Goal: Use online tool/utility: Use online tool/utility

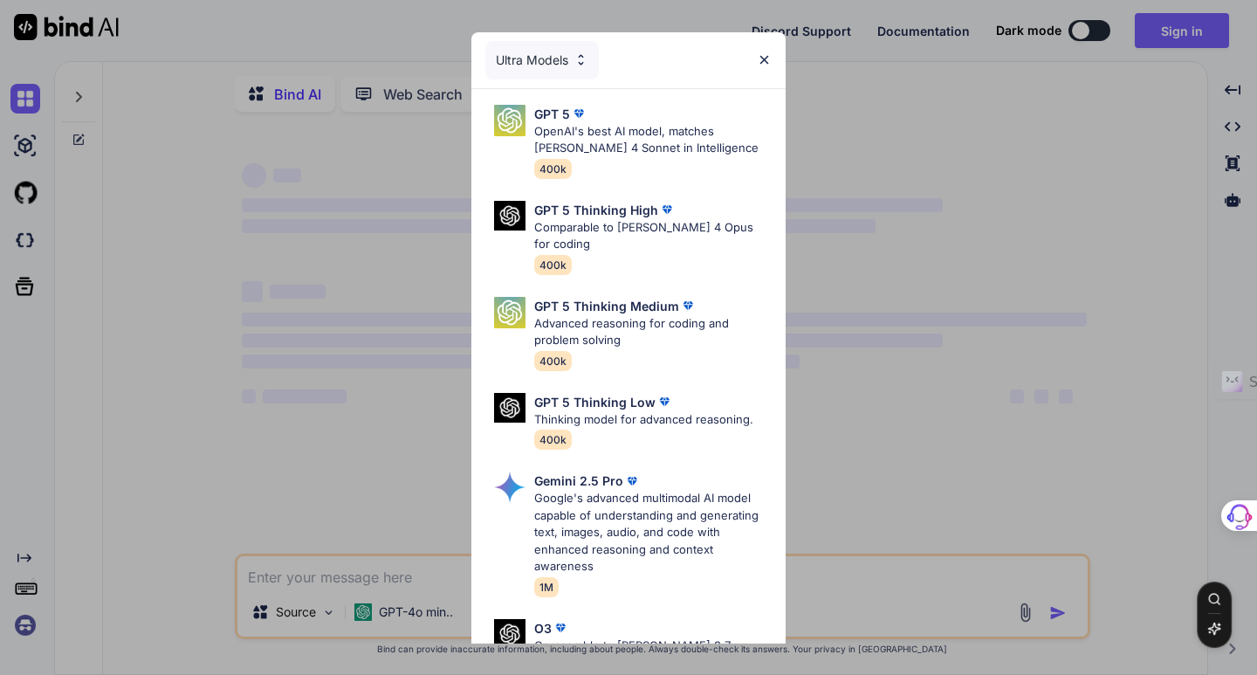
type textarea "x"
click at [768, 60] on img at bounding box center [764, 59] width 15 height 15
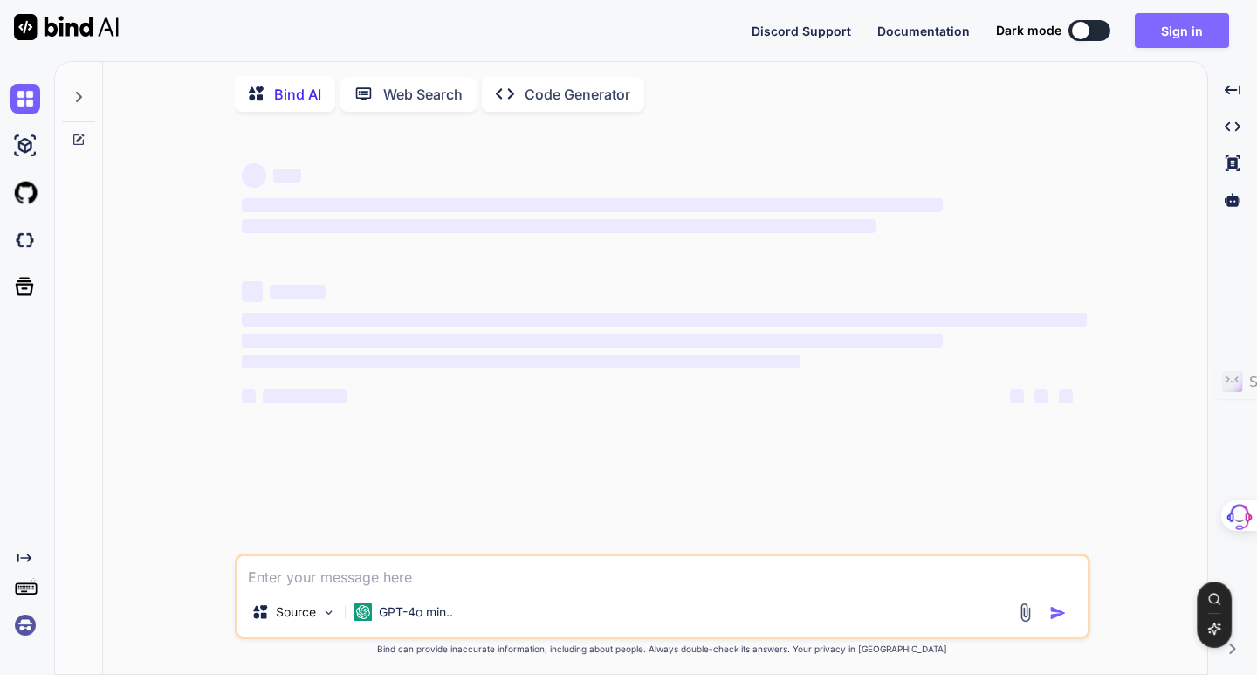
click at [1161, 36] on button "Sign in" at bounding box center [1182, 30] width 94 height 35
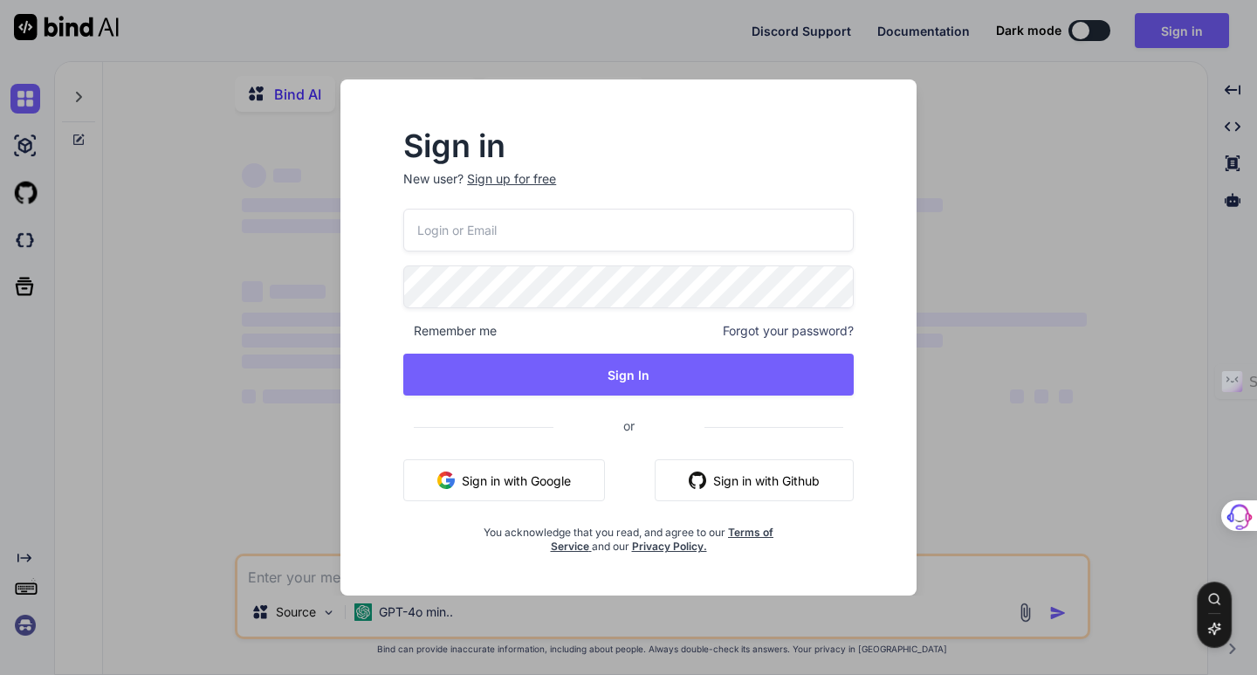
click at [463, 213] on input "email" at bounding box center [628, 230] width 450 height 43
type input "bernardo.corona@outlook.com"
click at [520, 482] on button "Sign in with Google" at bounding box center [504, 480] width 202 height 42
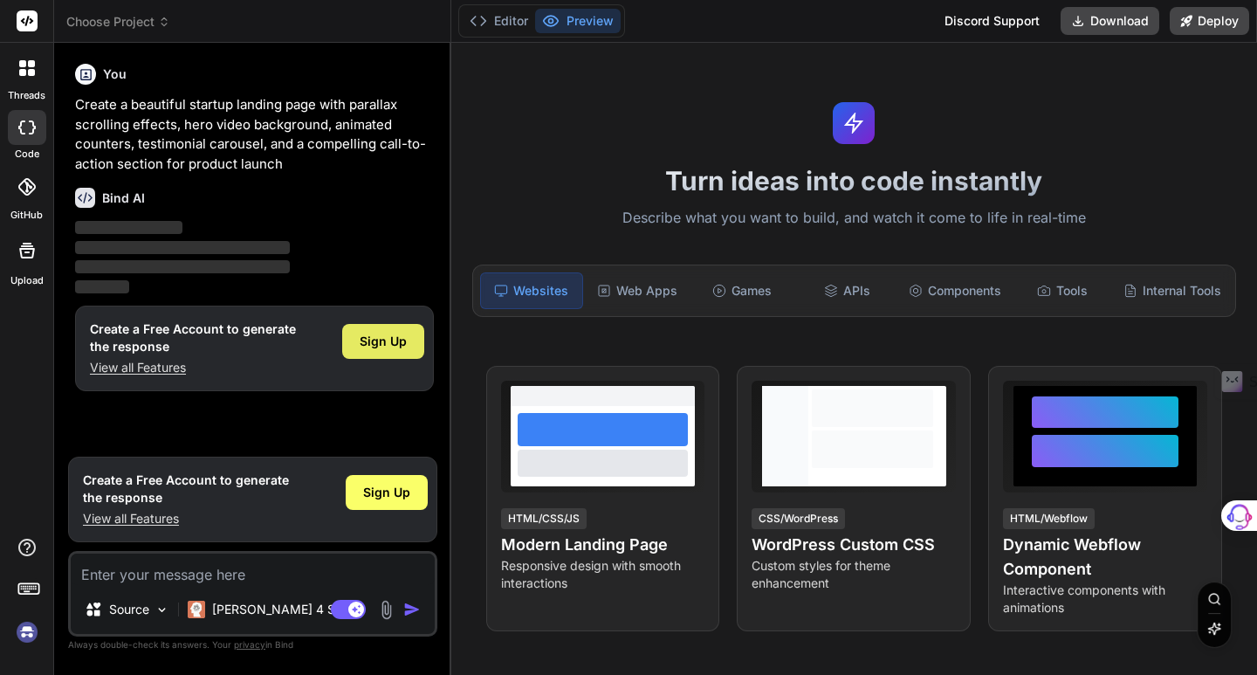
click at [395, 343] on span "Sign Up" at bounding box center [383, 341] width 47 height 17
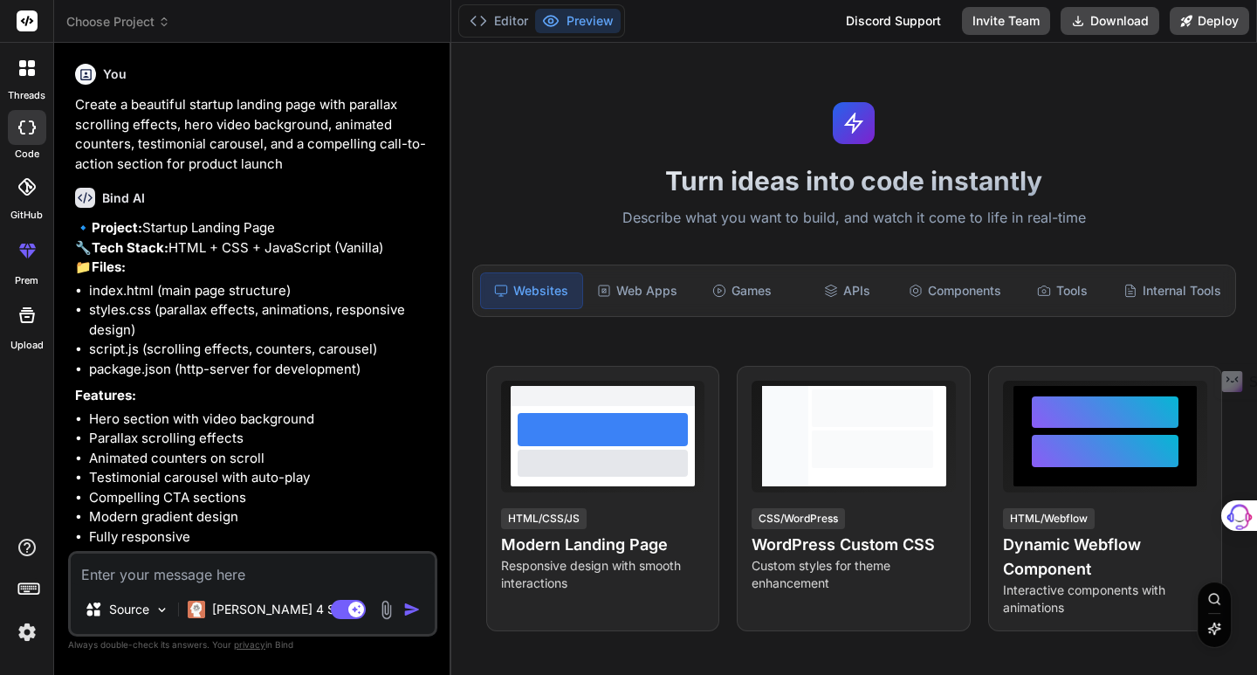
click at [150, 23] on span "Choose Project" at bounding box center [118, 21] width 104 height 17
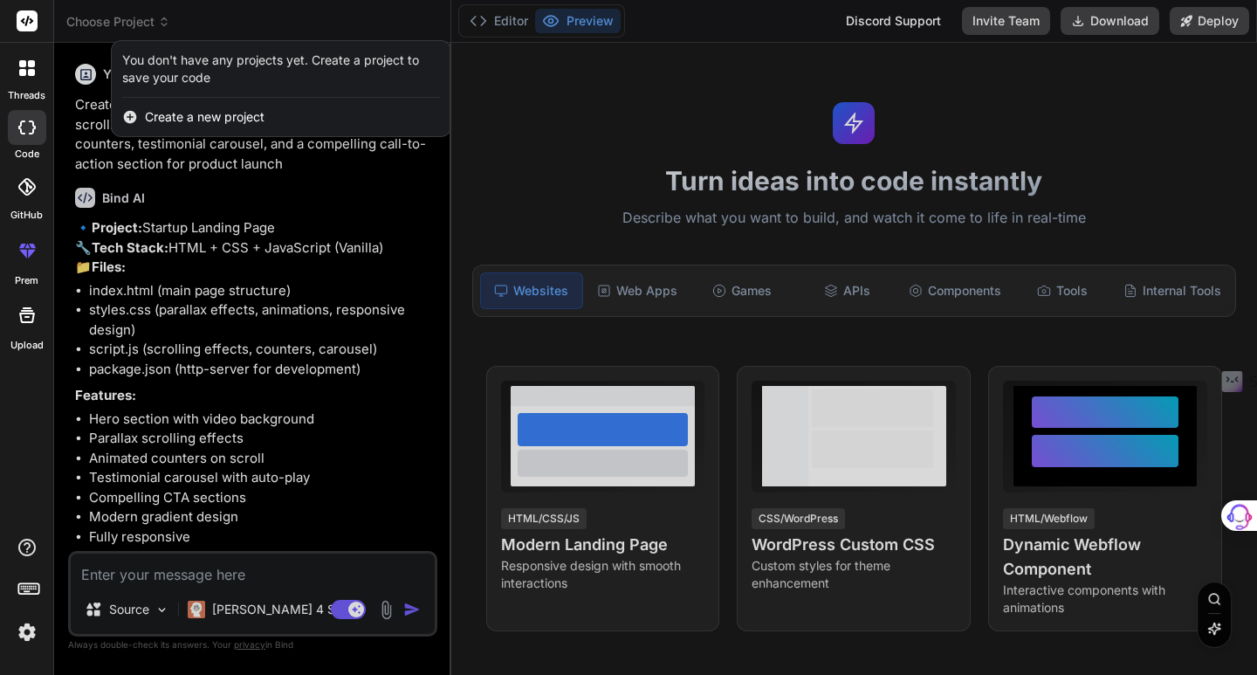
click at [31, 625] on img at bounding box center [27, 632] width 30 height 30
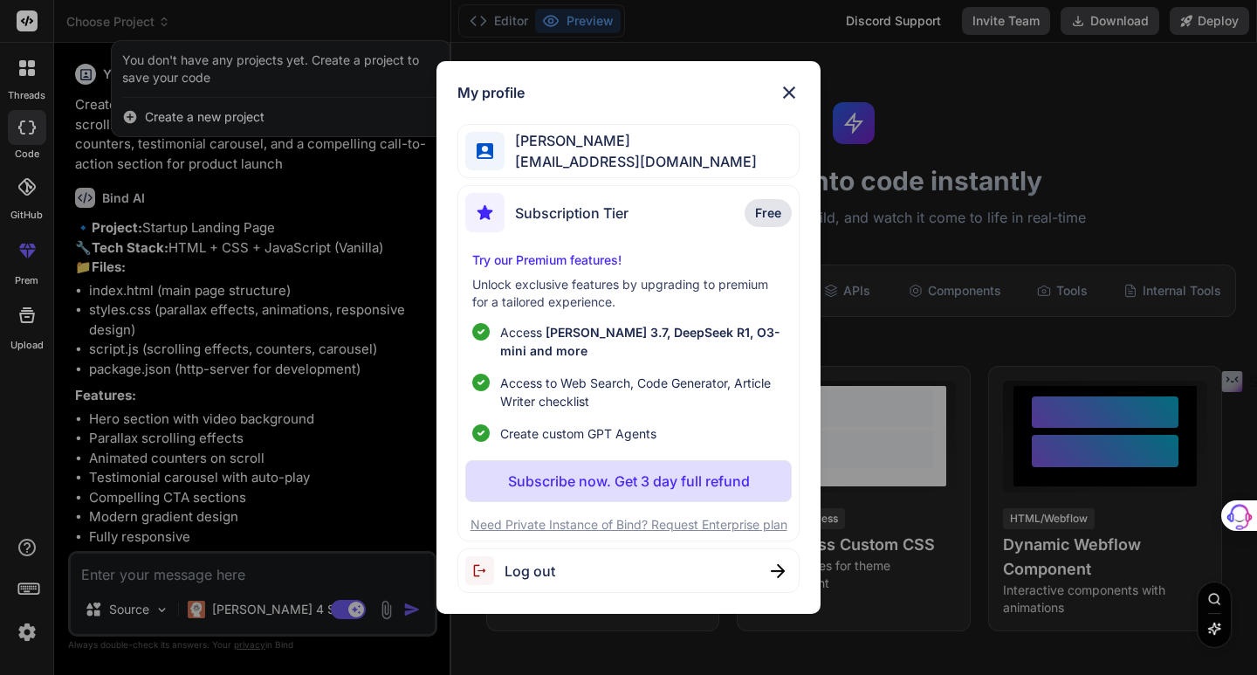
click at [792, 87] on img at bounding box center [789, 92] width 21 height 21
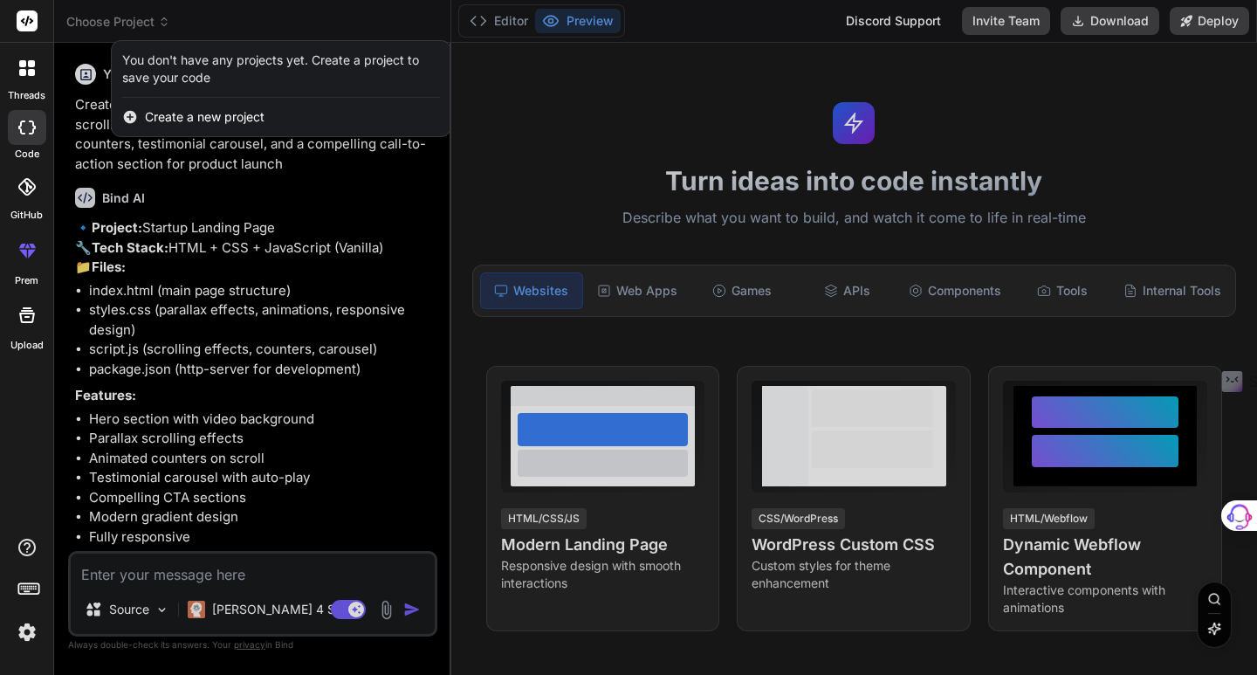
click at [225, 446] on div at bounding box center [628, 337] width 1257 height 675
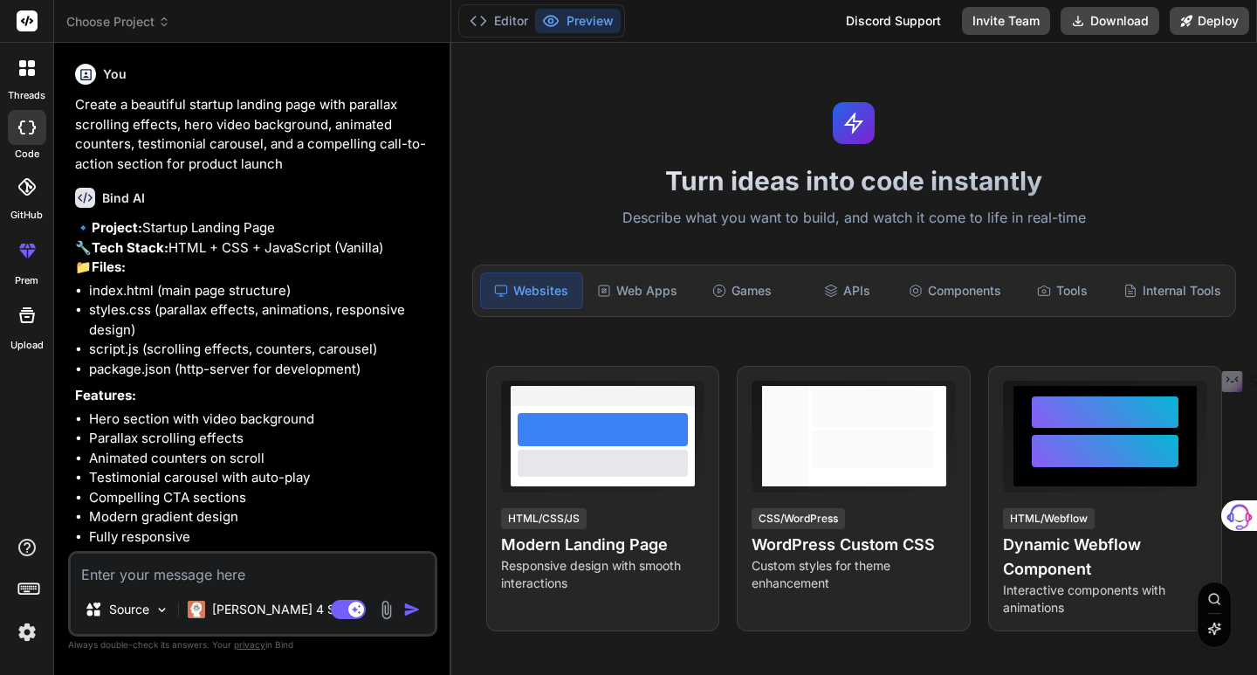
scroll to position [65, 0]
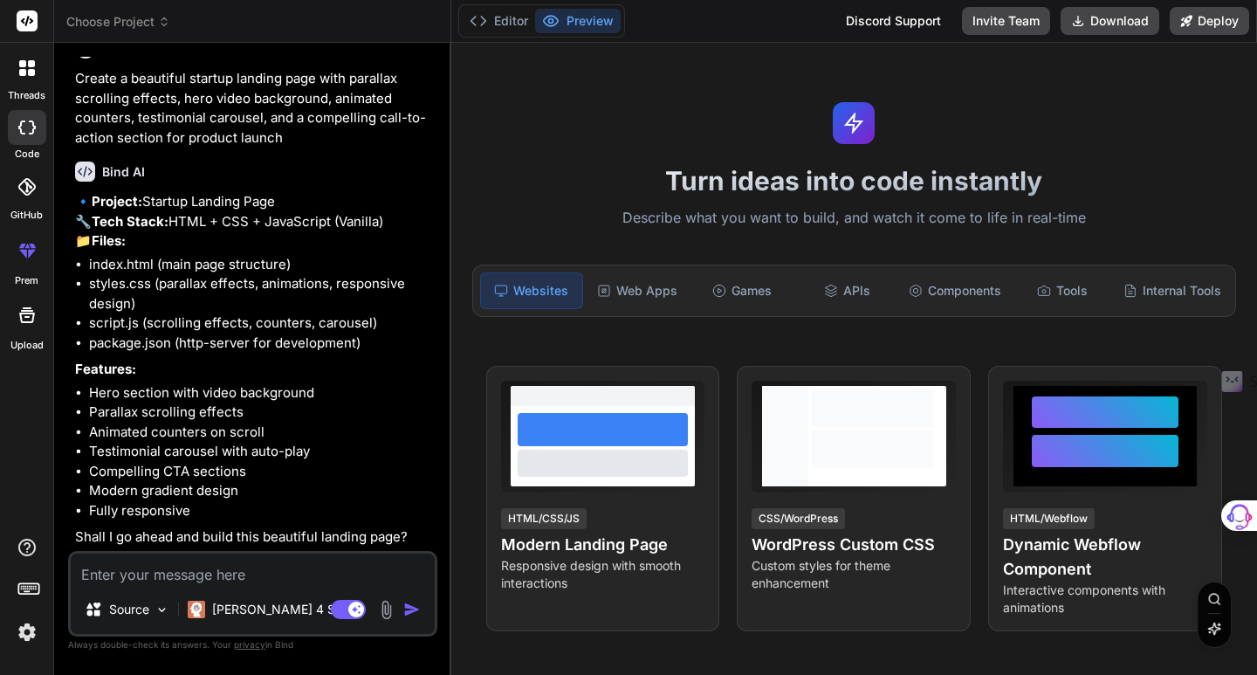
click at [414, 613] on img "button" at bounding box center [411, 608] width 17 height 17
click at [180, 573] on textarea at bounding box center [253, 568] width 364 height 31
type textarea "x"
type textarea "Y"
type textarea "x"
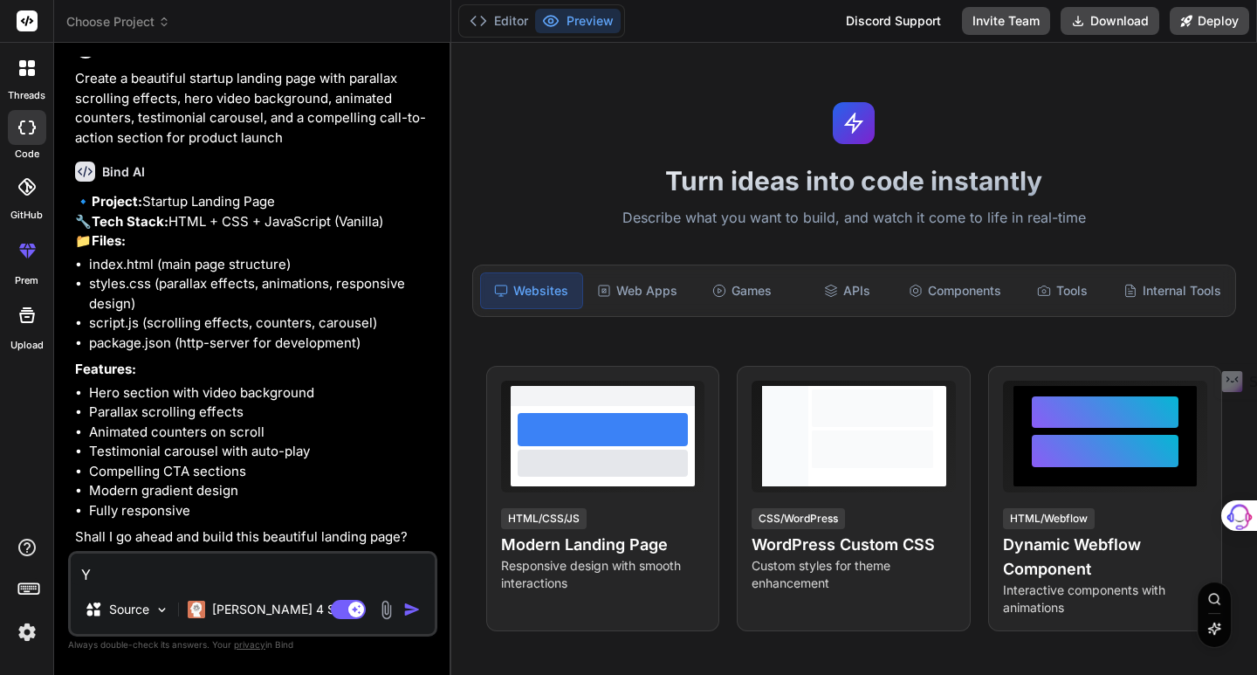
type textarea "Ye"
type textarea "x"
type textarea "Yes"
type textarea "x"
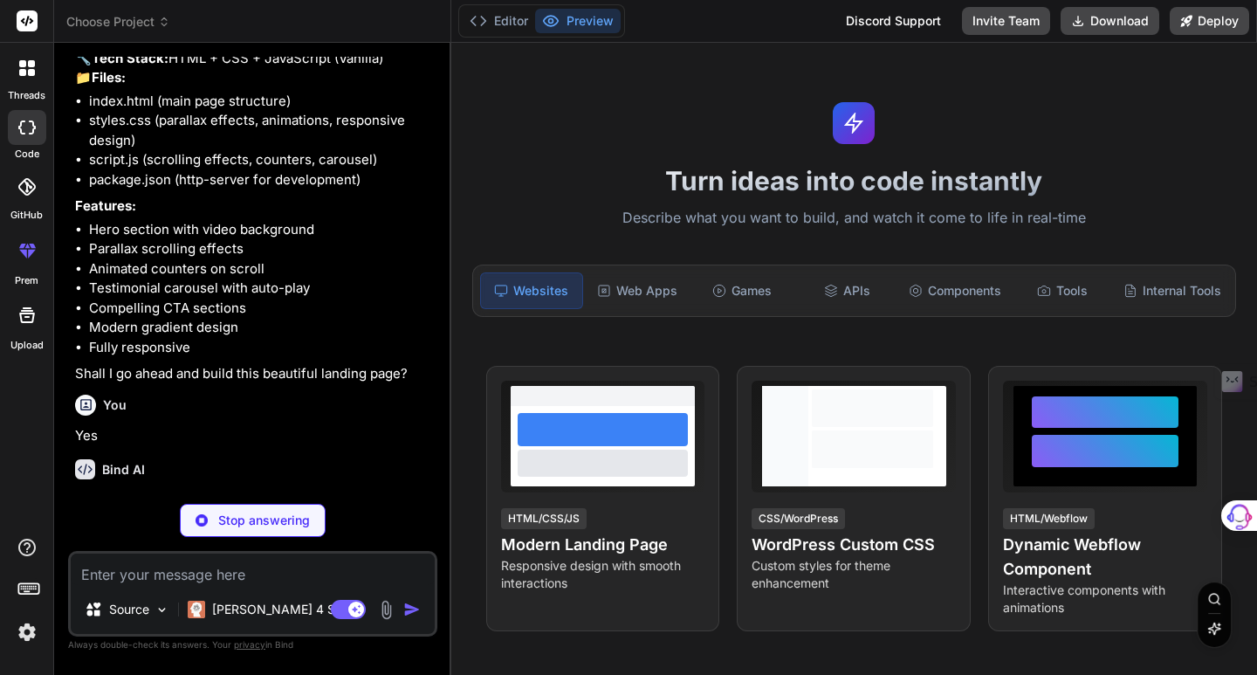
scroll to position [246, 0]
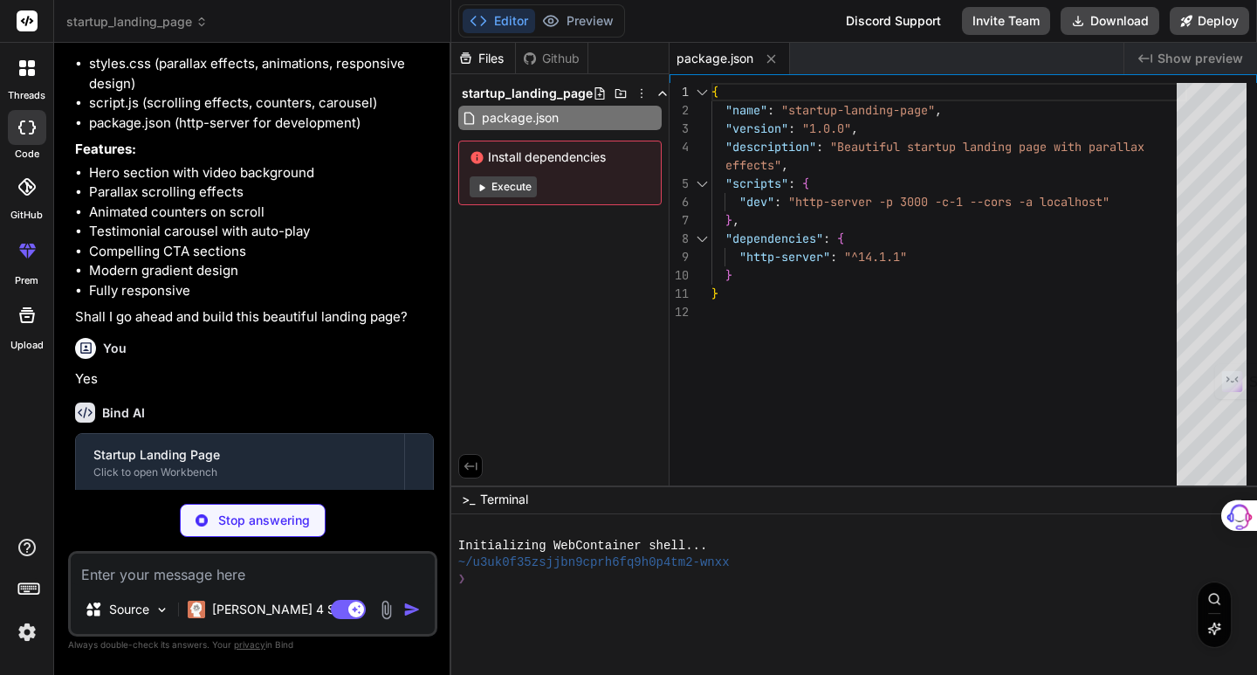
type textarea "x"
type textarea "</div> </footer> <script src="script.js"></script> </body> </html>"
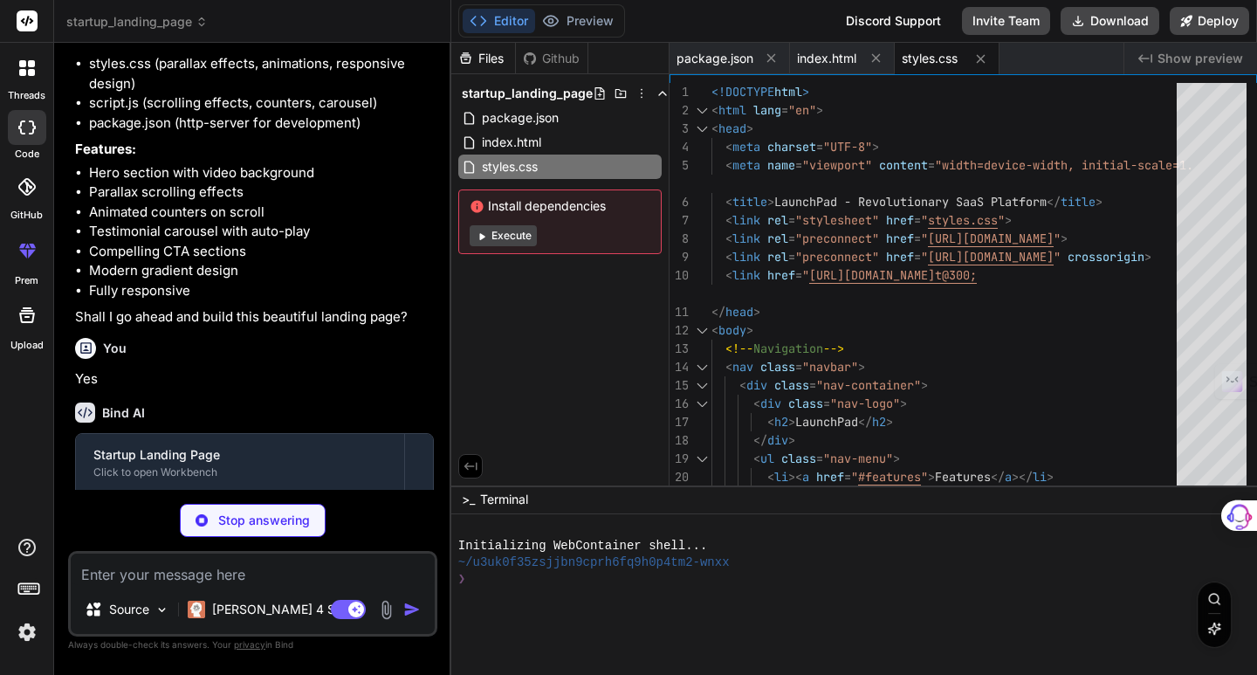
type textarea "x"
type textarea "} .footer-content { grid-template-columns: 1fr; text-align: center; } }"
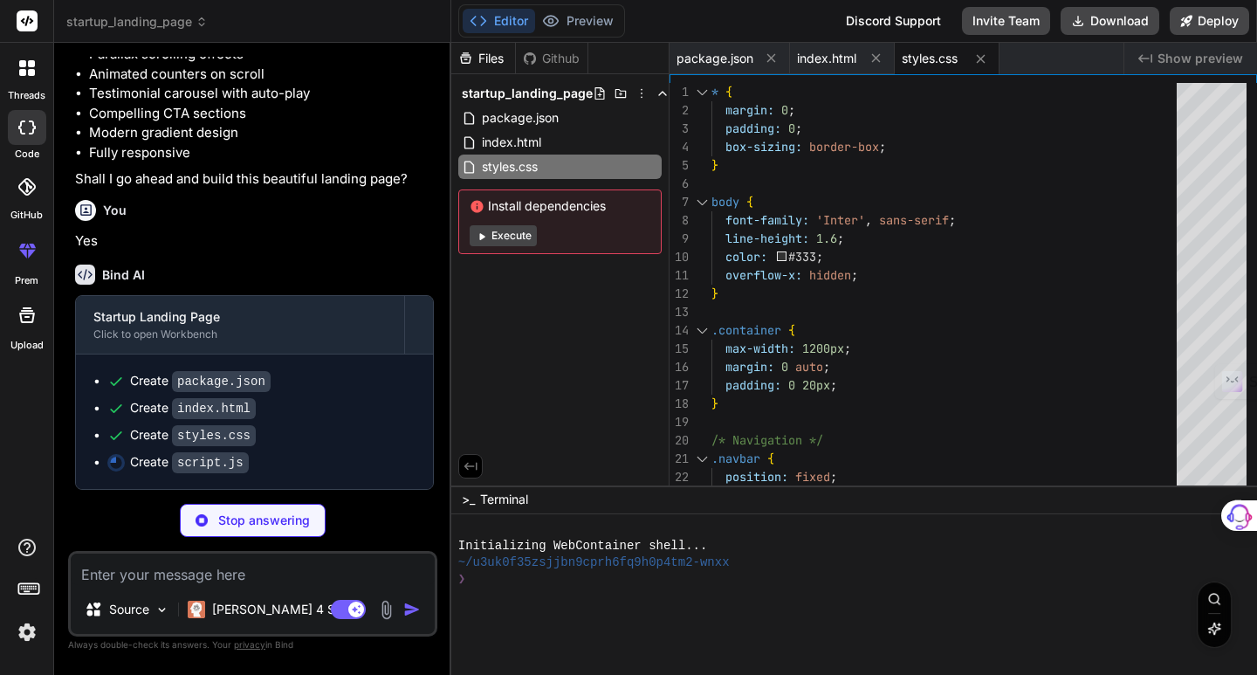
scroll to position [422, 0]
type textarea "x"
type textarea "`; document.head.appendChild(style);"
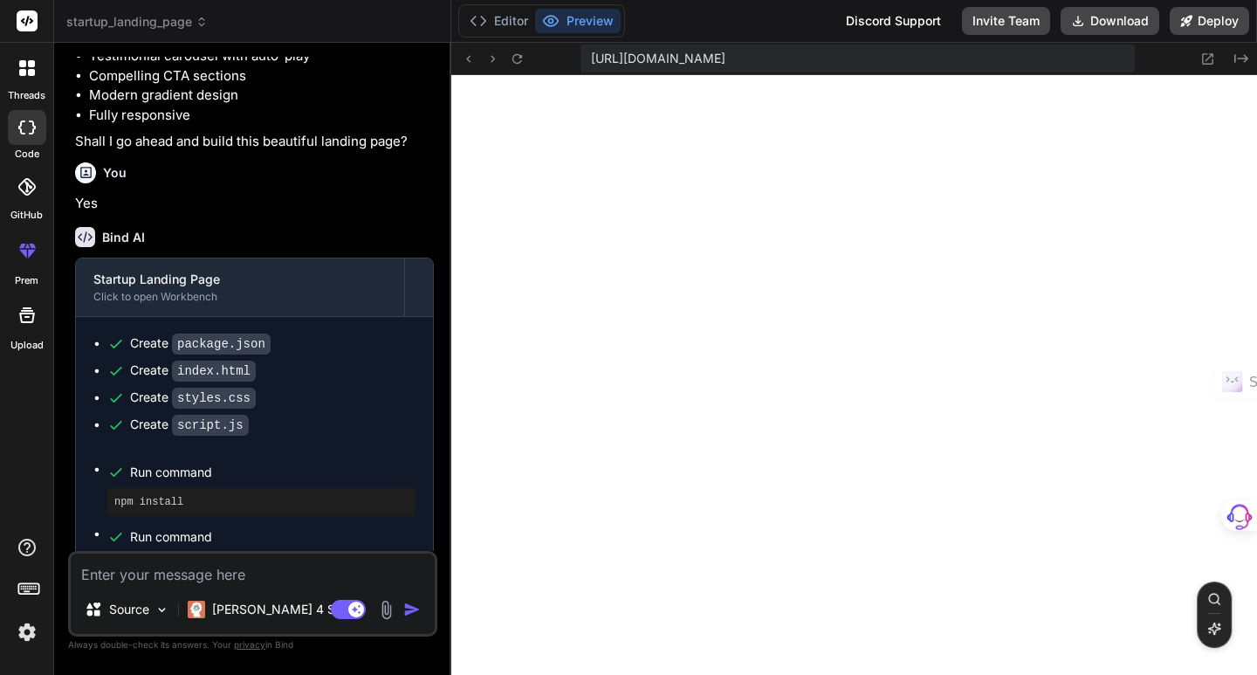
scroll to position [813, 0]
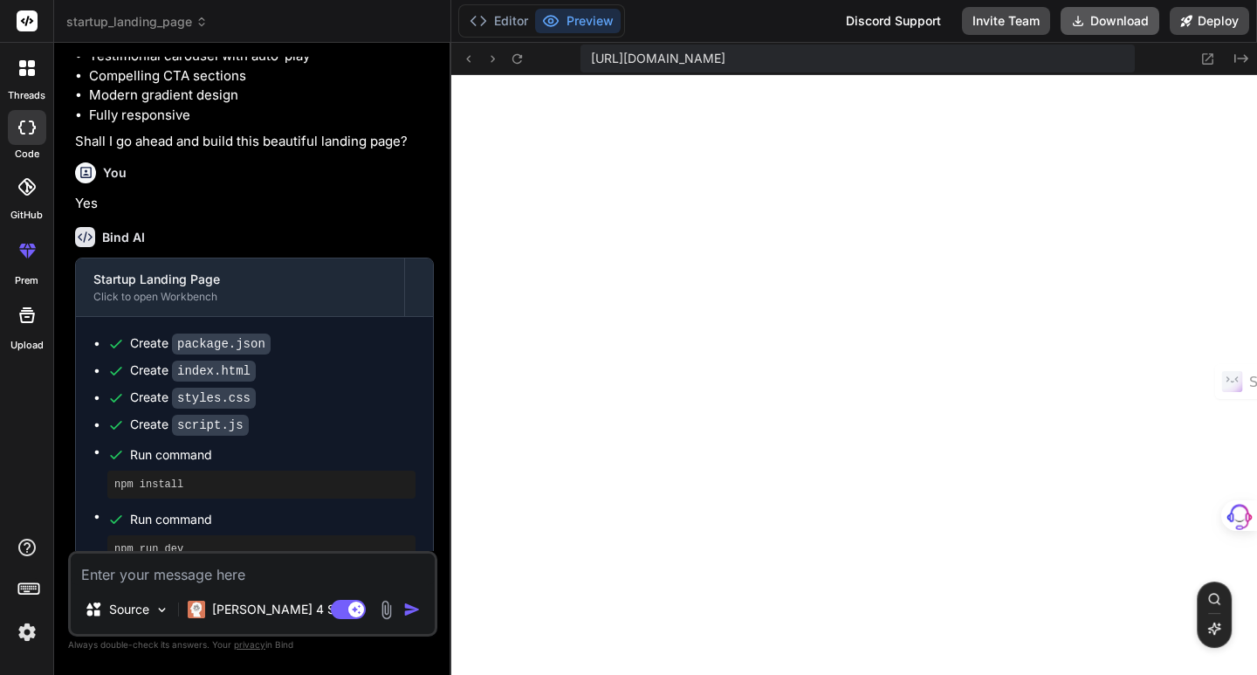
click at [1089, 27] on button "Download" at bounding box center [1109, 21] width 99 height 28
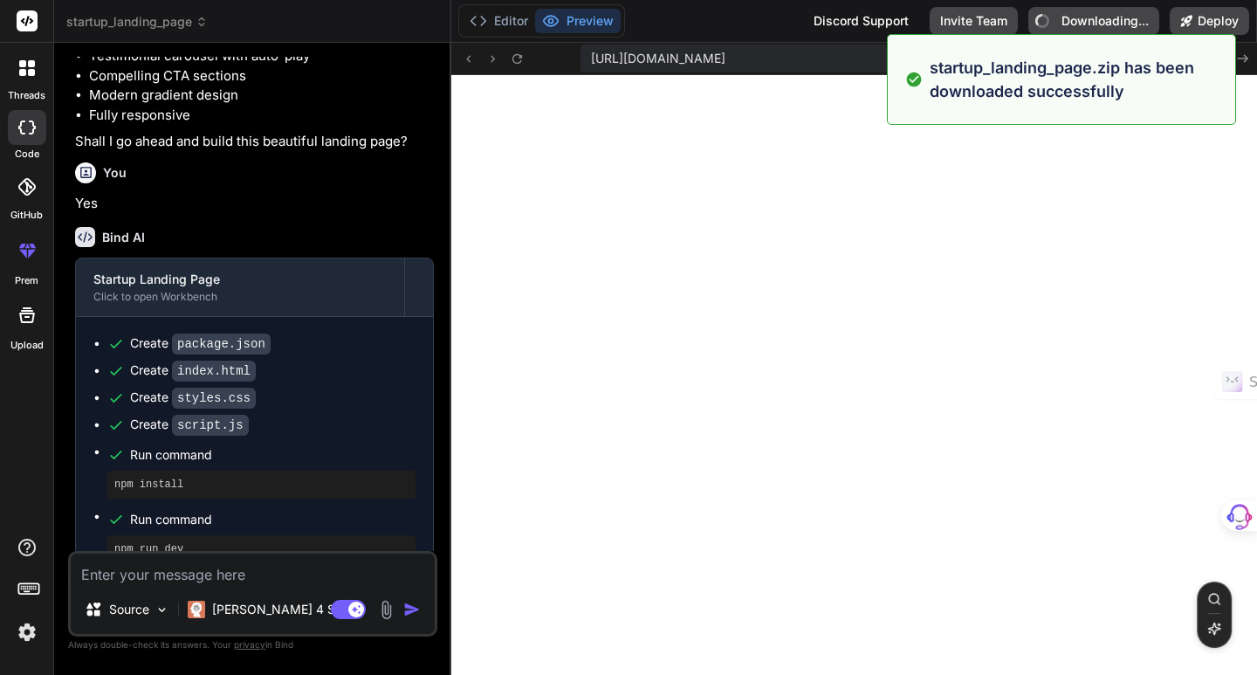
type textarea "x"
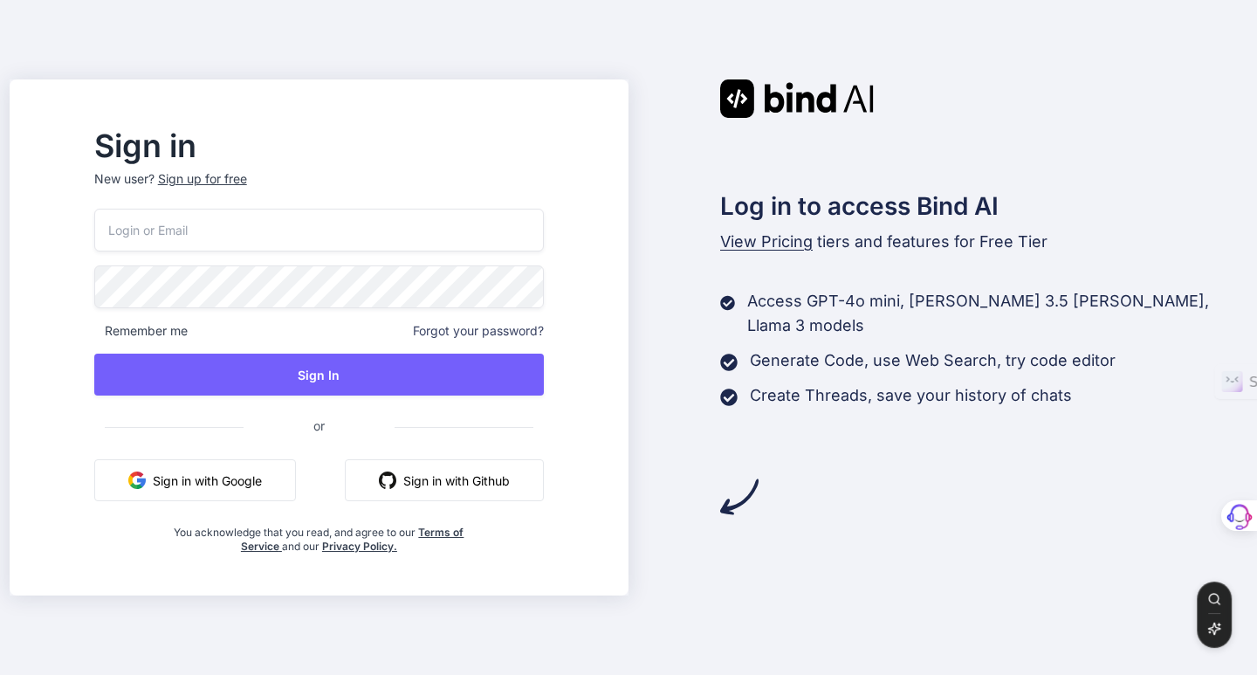
click at [261, 230] on input "email" at bounding box center [318, 230] width 449 height 43
type input "bernardo.corona@outlook.com"
click at [244, 485] on button "Sign in with Google" at bounding box center [195, 480] width 202 height 42
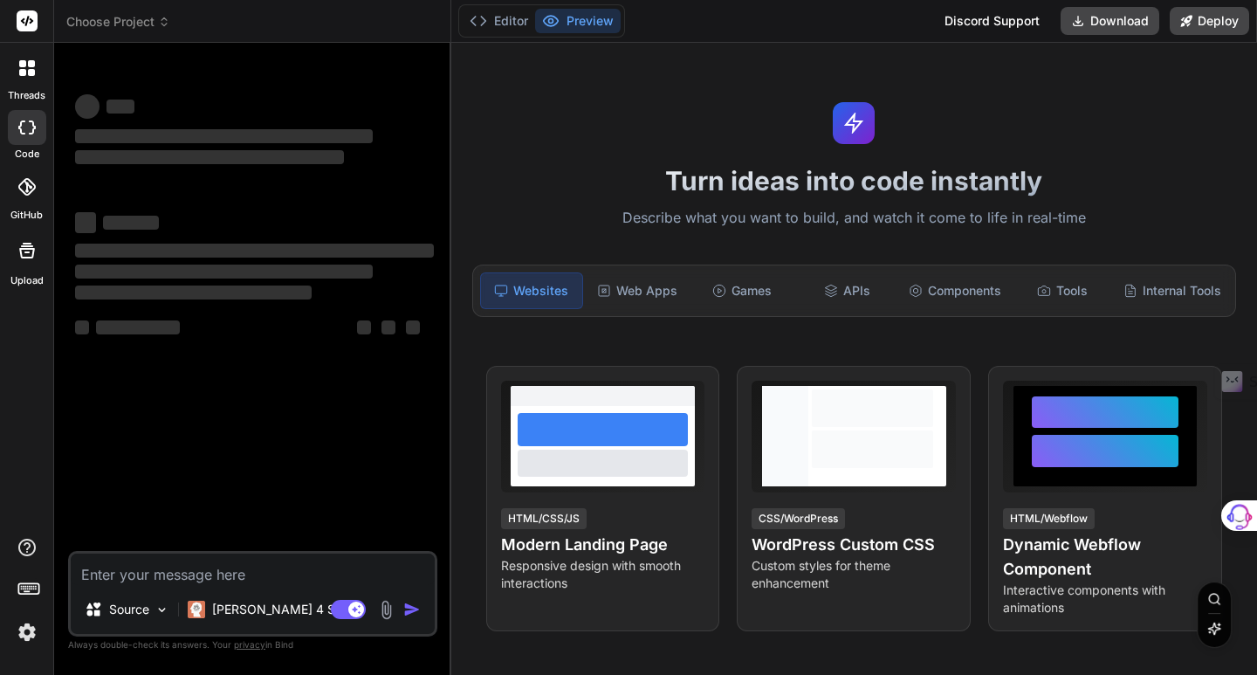
click at [159, 25] on icon at bounding box center [164, 22] width 12 height 12
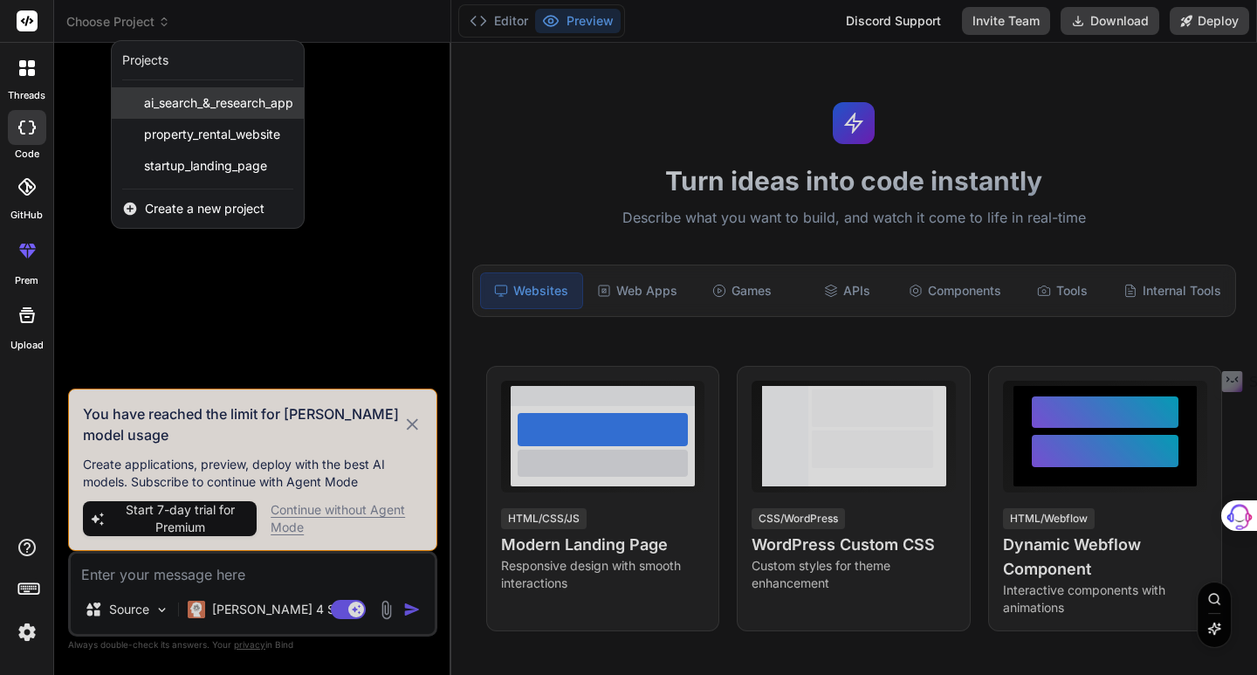
click at [246, 106] on span "ai_search_&_research_app" at bounding box center [218, 102] width 149 height 17
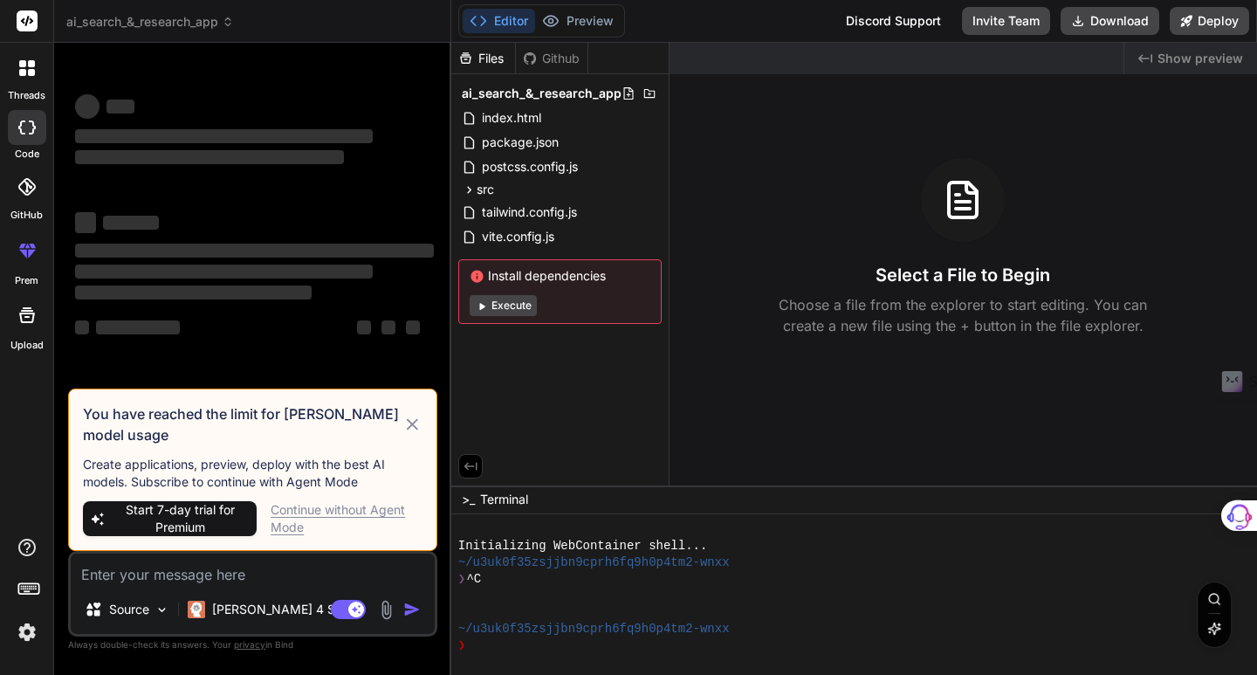
click at [298, 512] on div "Continue without Agent Mode" at bounding box center [347, 518] width 152 height 35
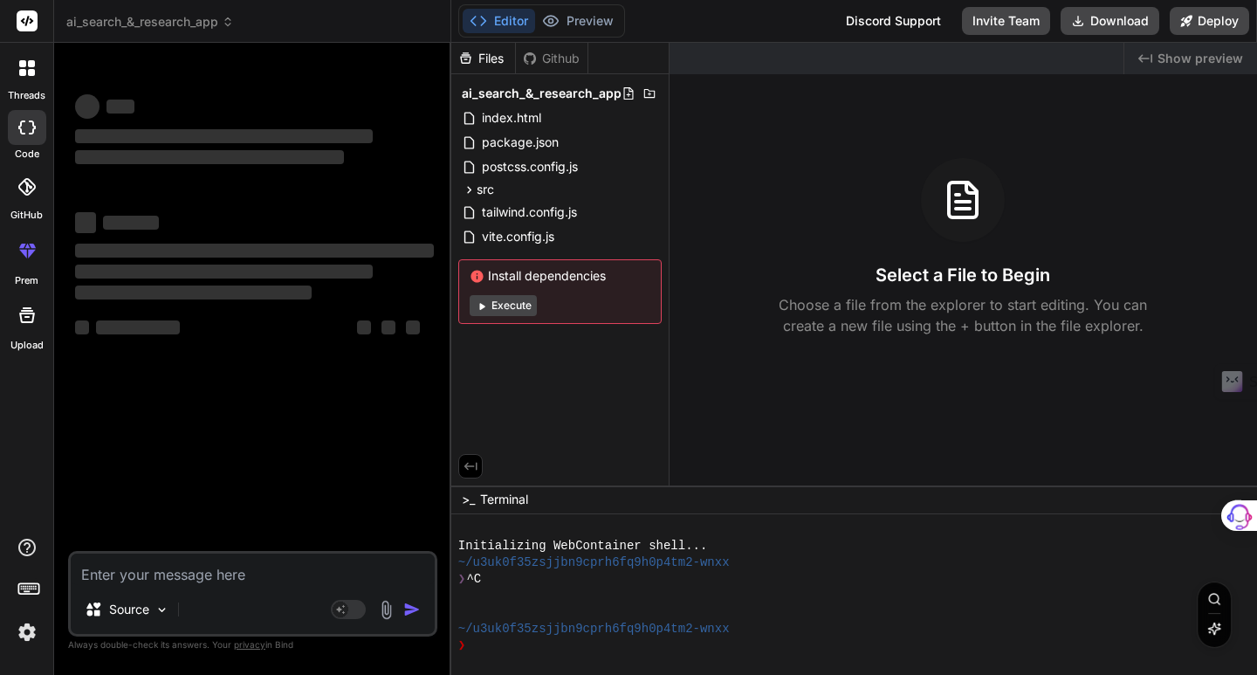
click at [501, 304] on button "Execute" at bounding box center [503, 305] width 67 height 21
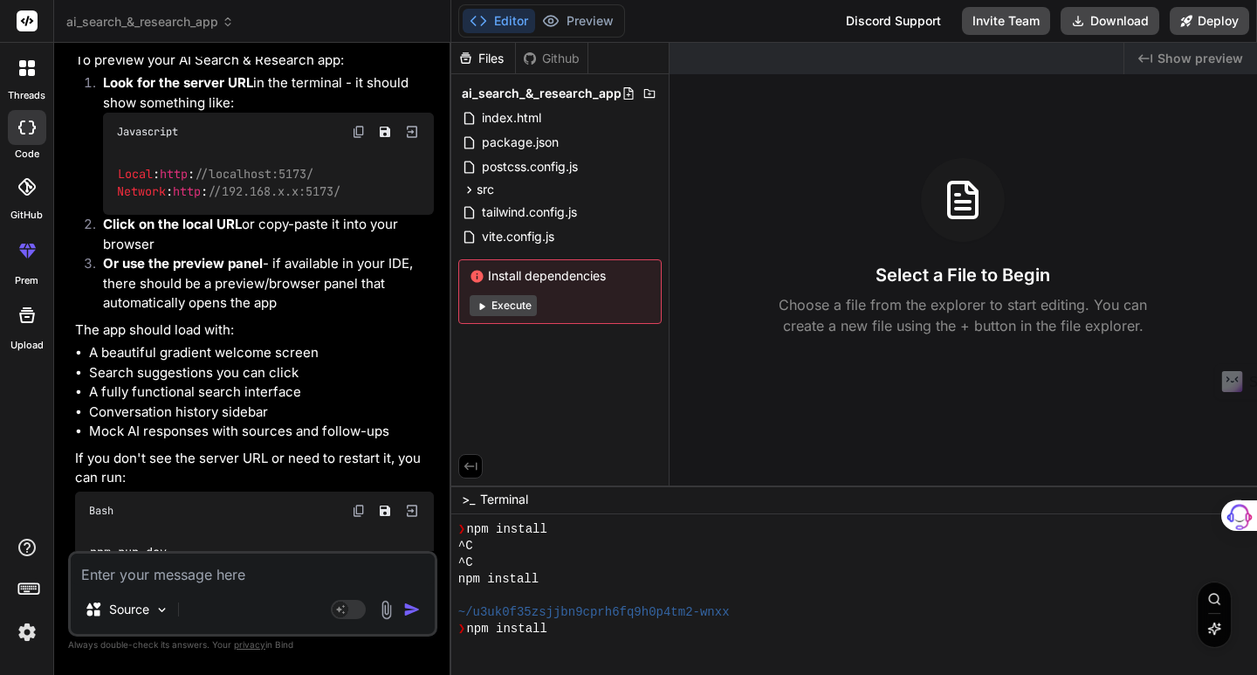
scroll to position [2316, 0]
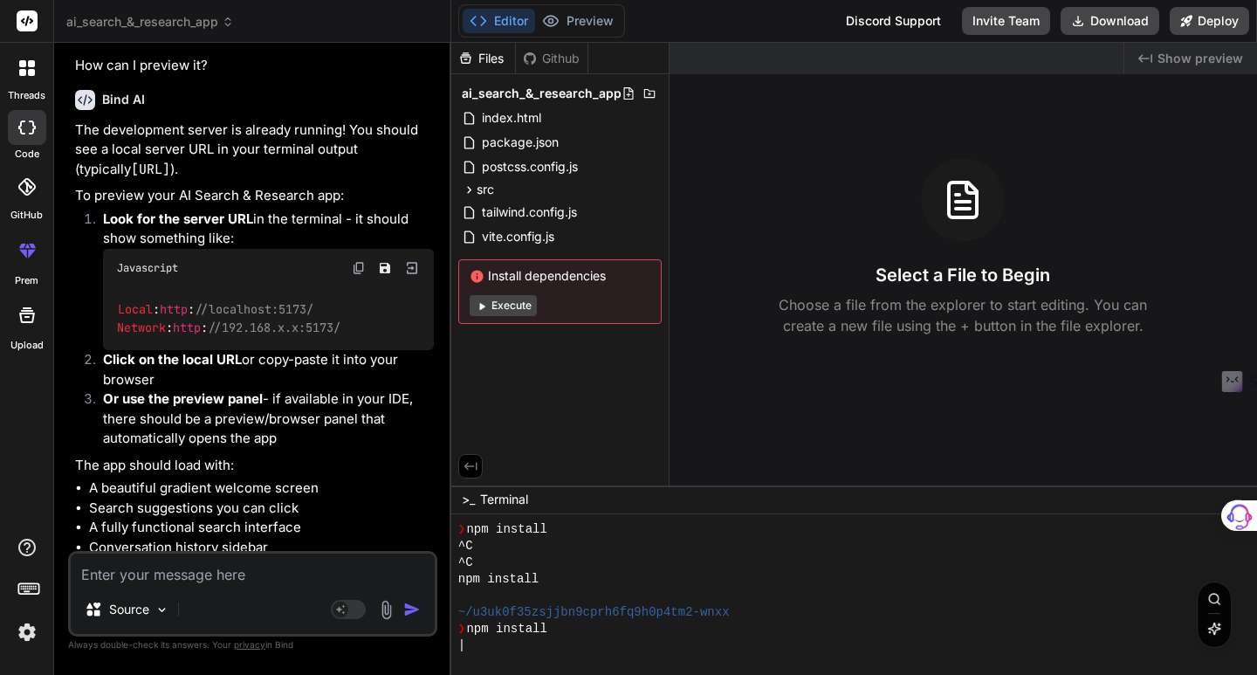
click at [513, 303] on button "Execute" at bounding box center [503, 305] width 67 height 21
click at [516, 305] on button "Execute" at bounding box center [503, 305] width 67 height 21
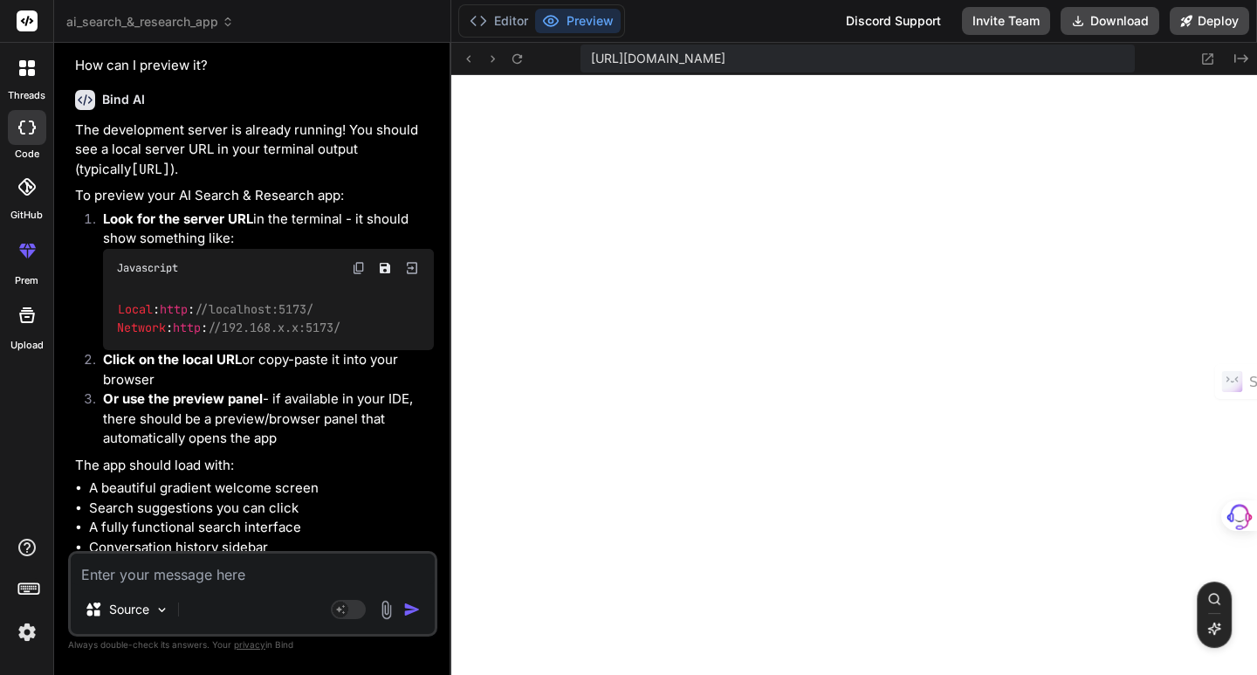
scroll to position [2565, 0]
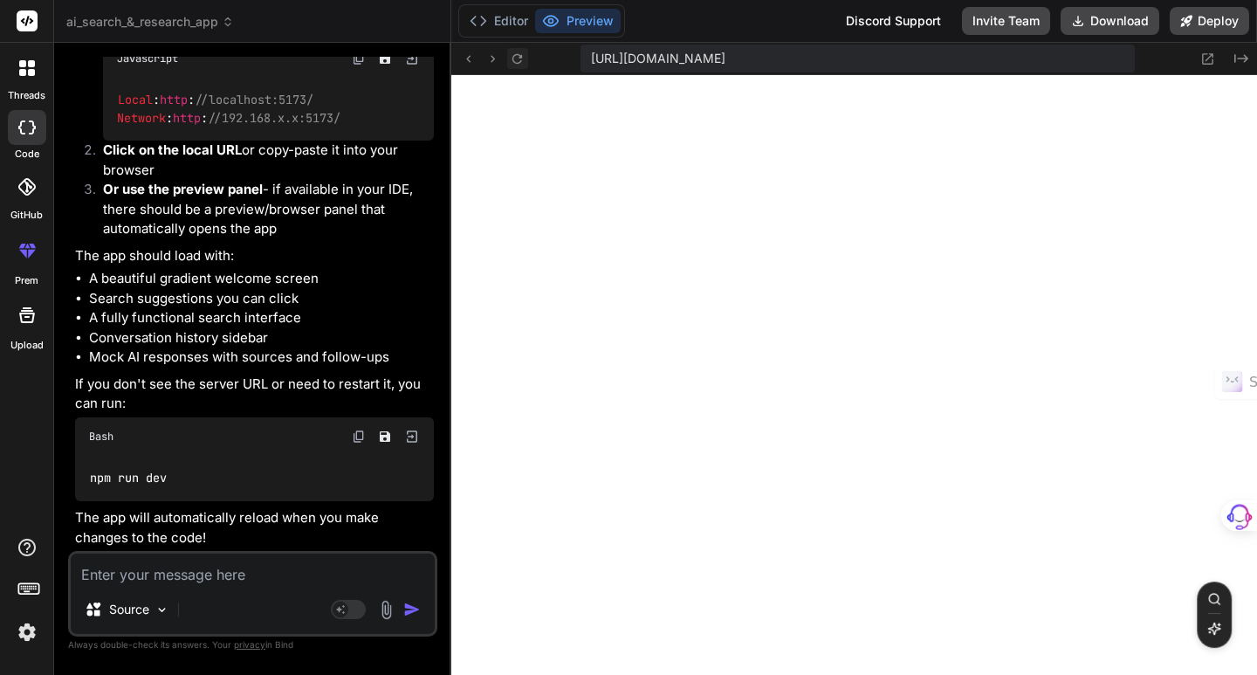
click at [520, 67] on button at bounding box center [517, 58] width 21 height 21
click at [470, 64] on icon at bounding box center [468, 58] width 15 height 15
click at [168, 22] on span "ai_search_&_research_app" at bounding box center [150, 21] width 168 height 17
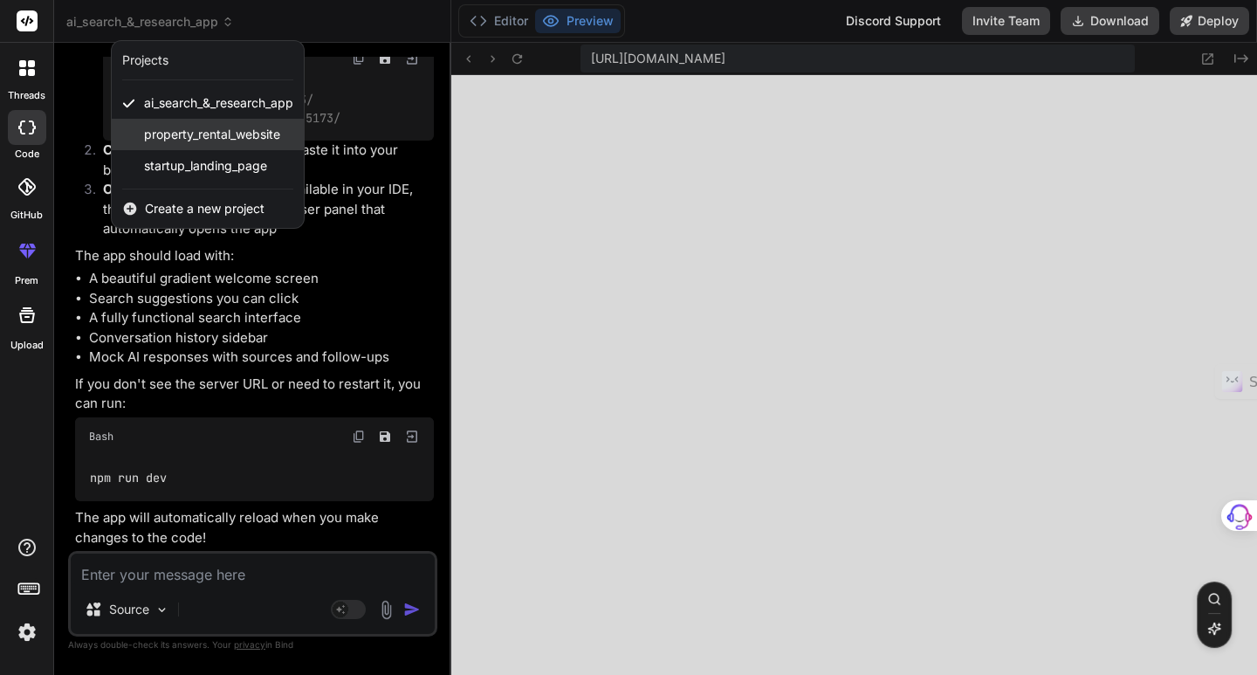
click at [189, 136] on span "property_rental_website" at bounding box center [212, 134] width 136 height 17
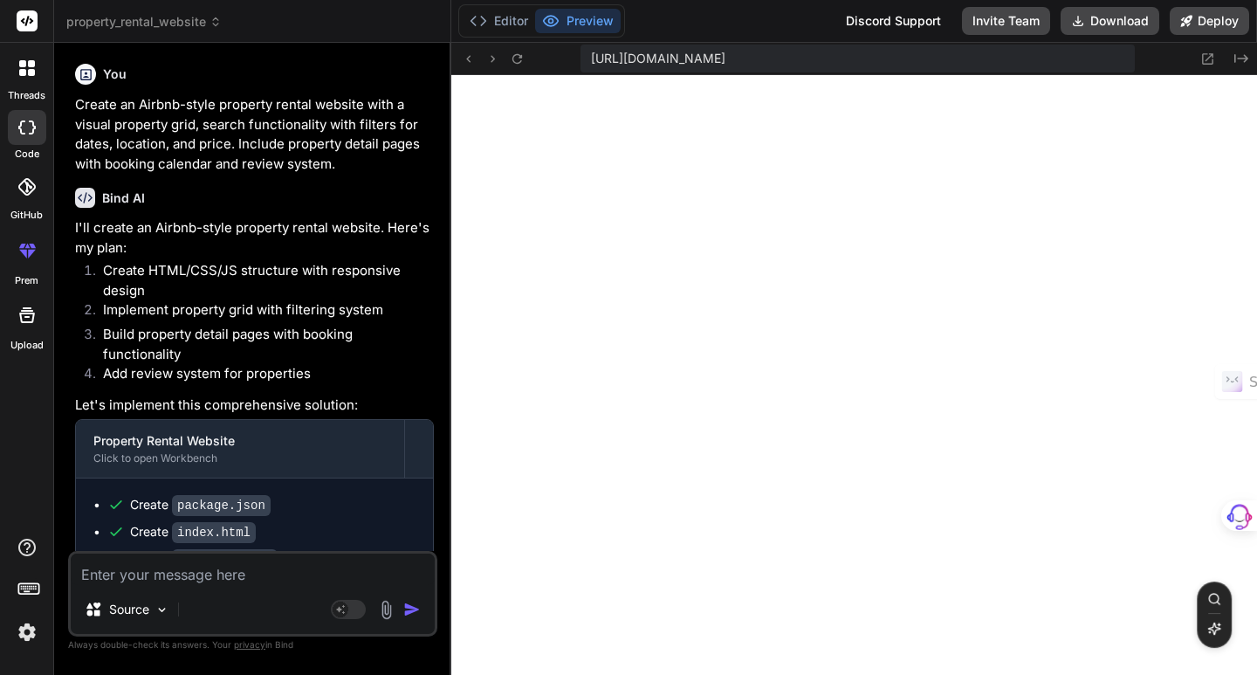
scroll to position [1808, 0]
click at [29, 79] on div at bounding box center [27, 68] width 37 height 37
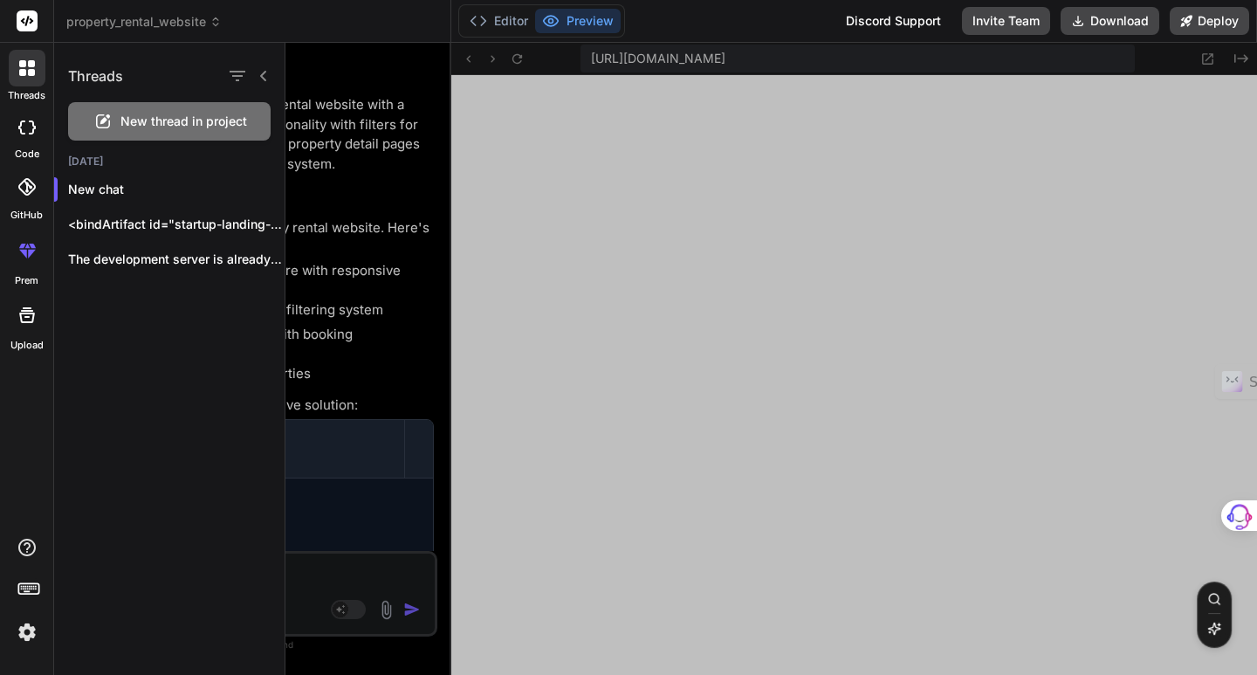
click at [31, 124] on icon at bounding box center [26, 127] width 17 height 14
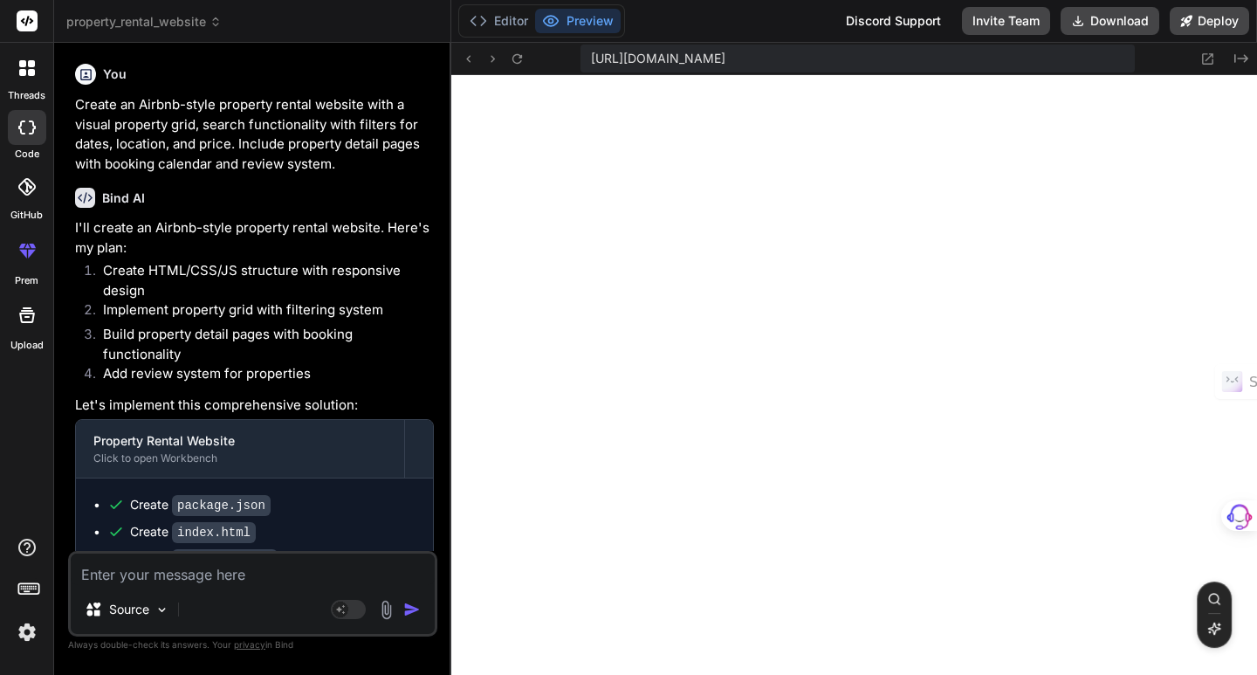
click at [31, 127] on icon at bounding box center [26, 127] width 17 height 14
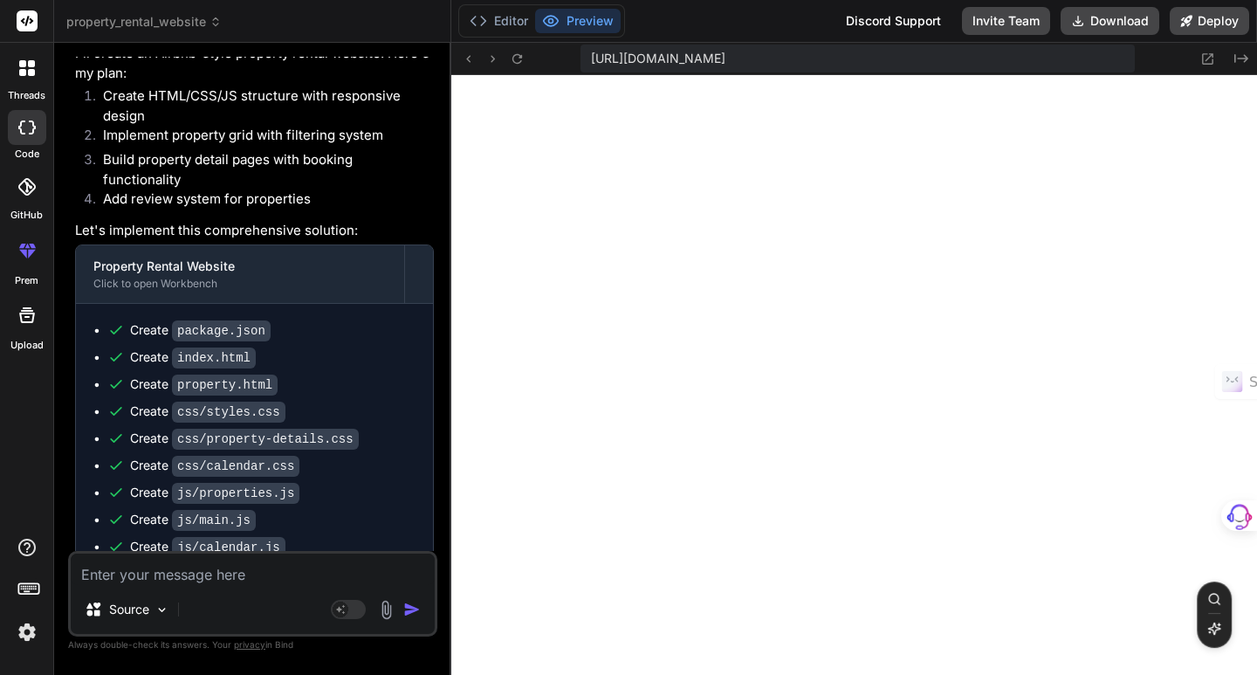
scroll to position [262, 0]
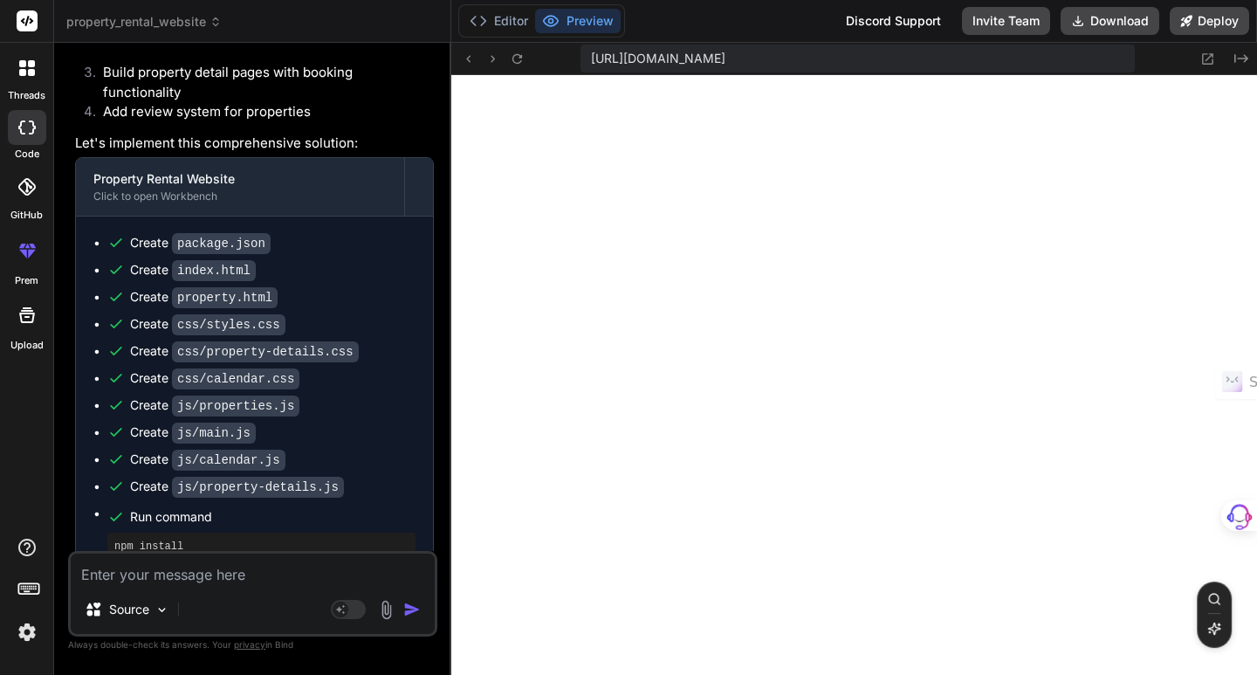
click at [213, 368] on code "css/calendar.css" at bounding box center [235, 378] width 127 height 21
click at [518, 27] on button "Editor" at bounding box center [499, 21] width 72 height 24
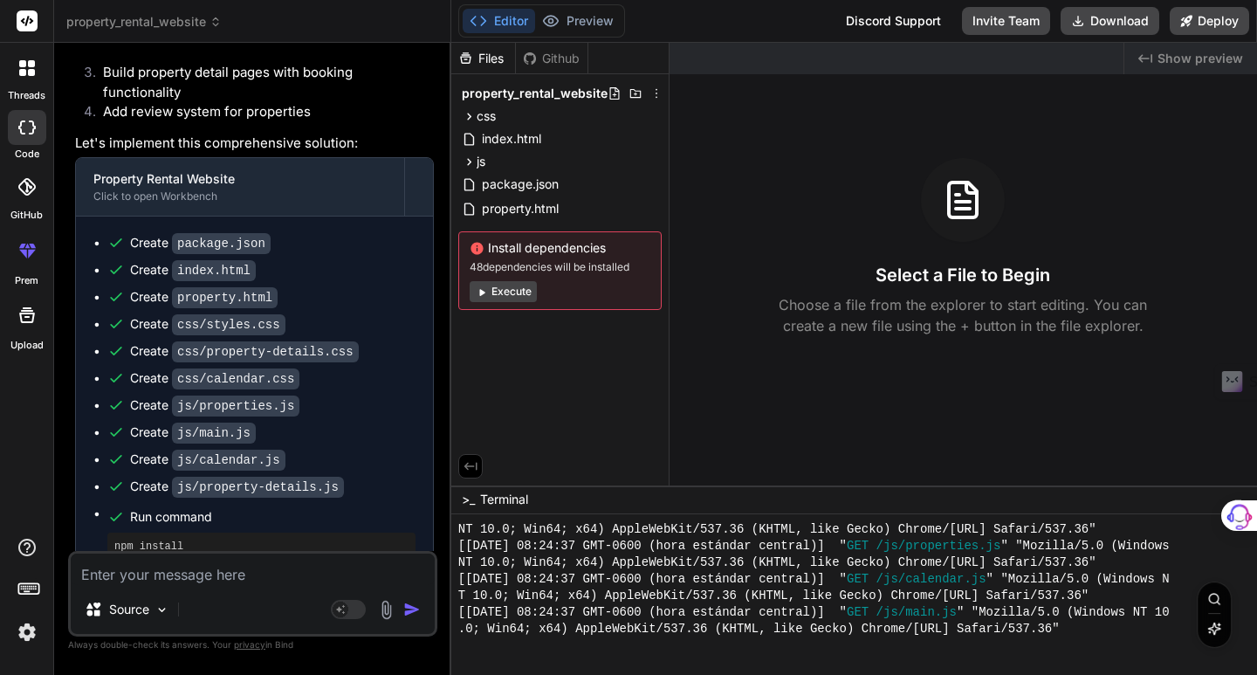
click at [511, 290] on button "Execute" at bounding box center [503, 291] width 67 height 21
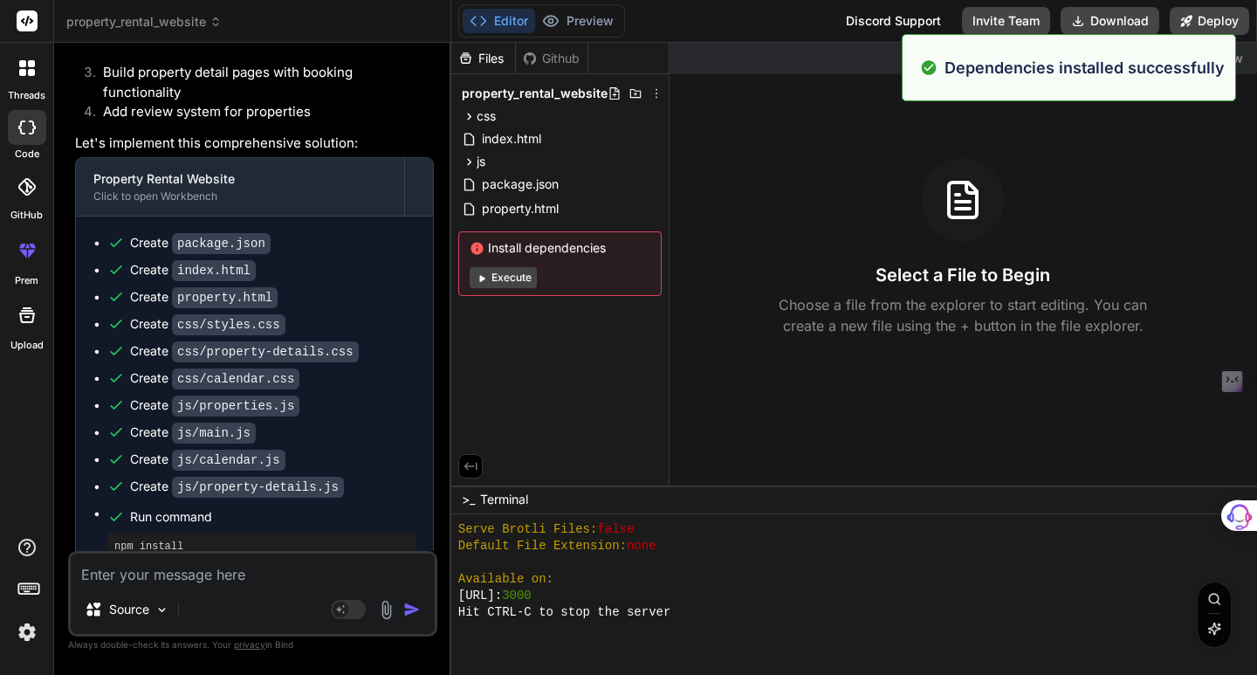
scroll to position [2885, 0]
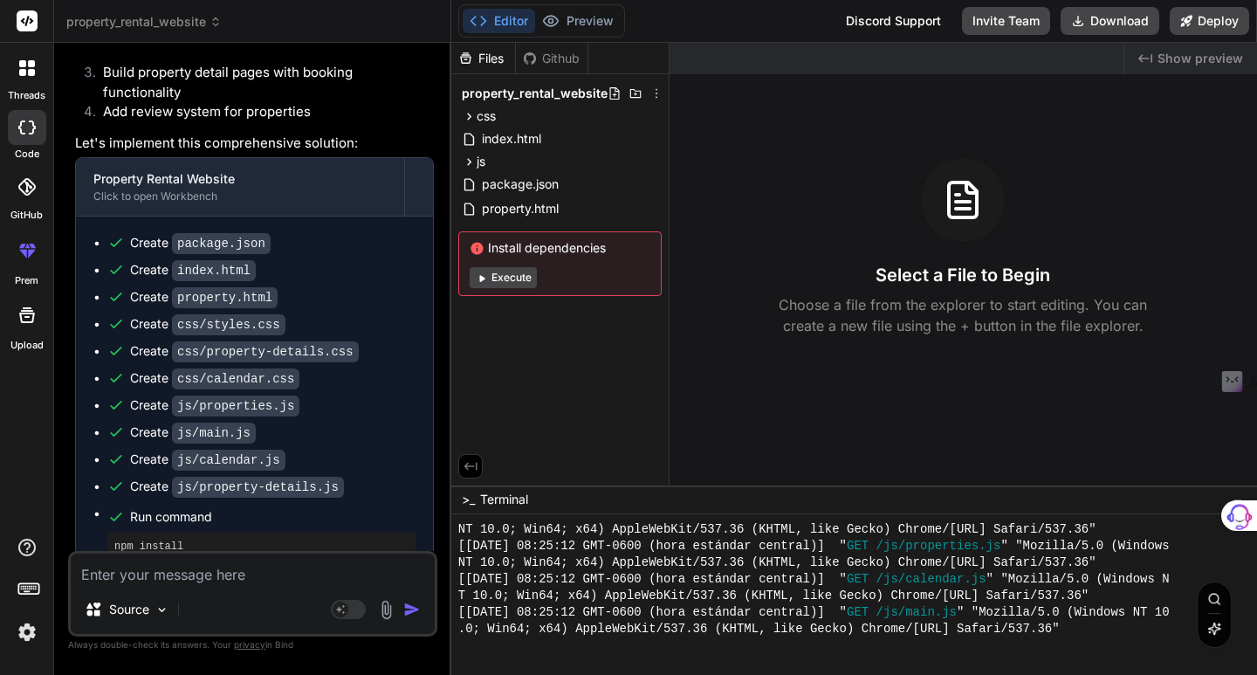
click at [31, 255] on icon at bounding box center [27, 250] width 21 height 21
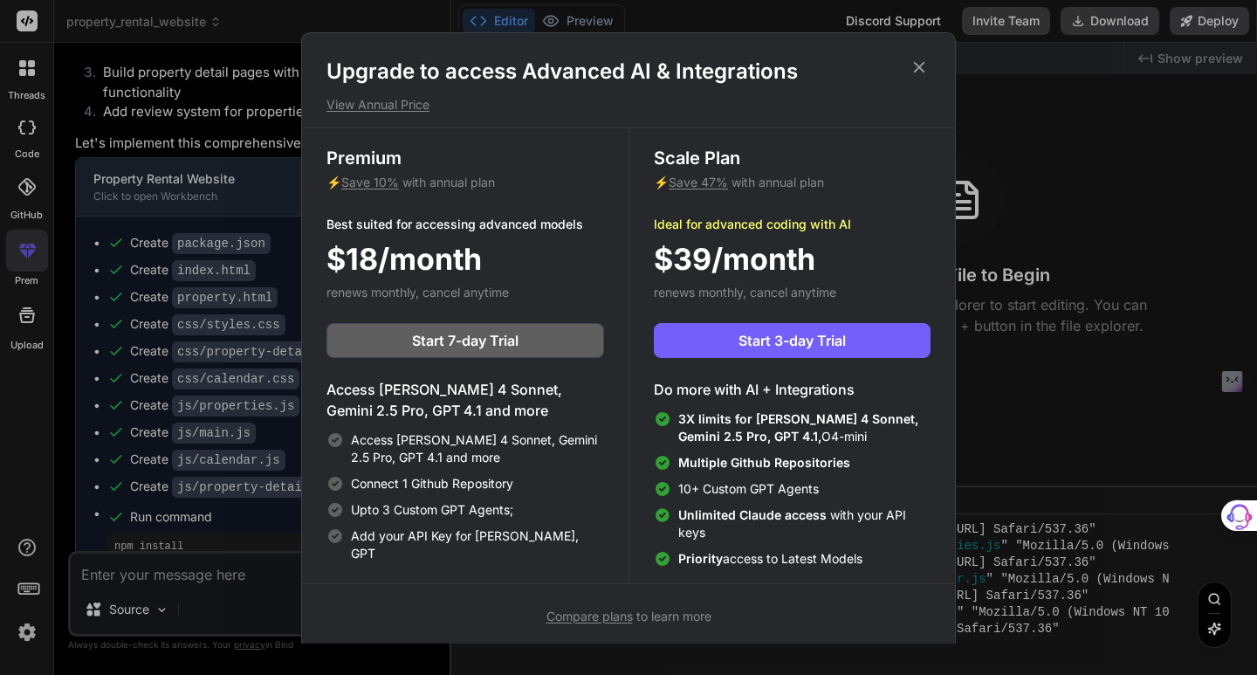
click at [915, 66] on icon at bounding box center [918, 67] width 19 height 19
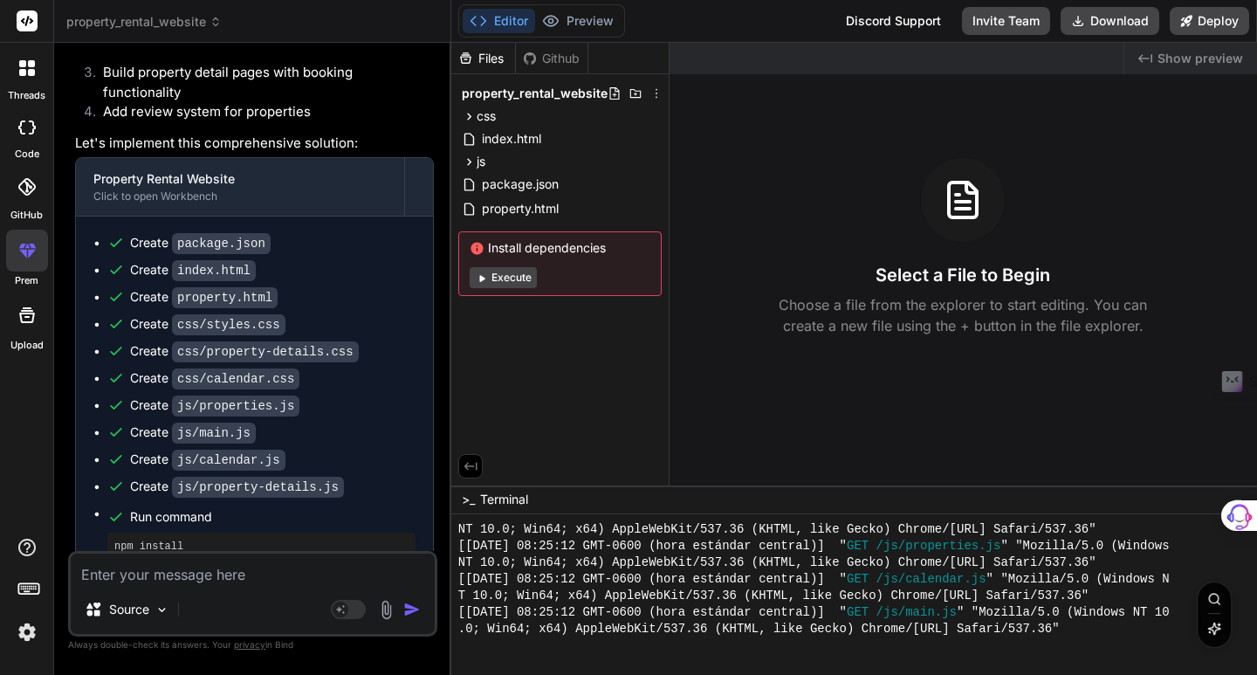
click at [40, 74] on div at bounding box center [27, 68] width 37 height 37
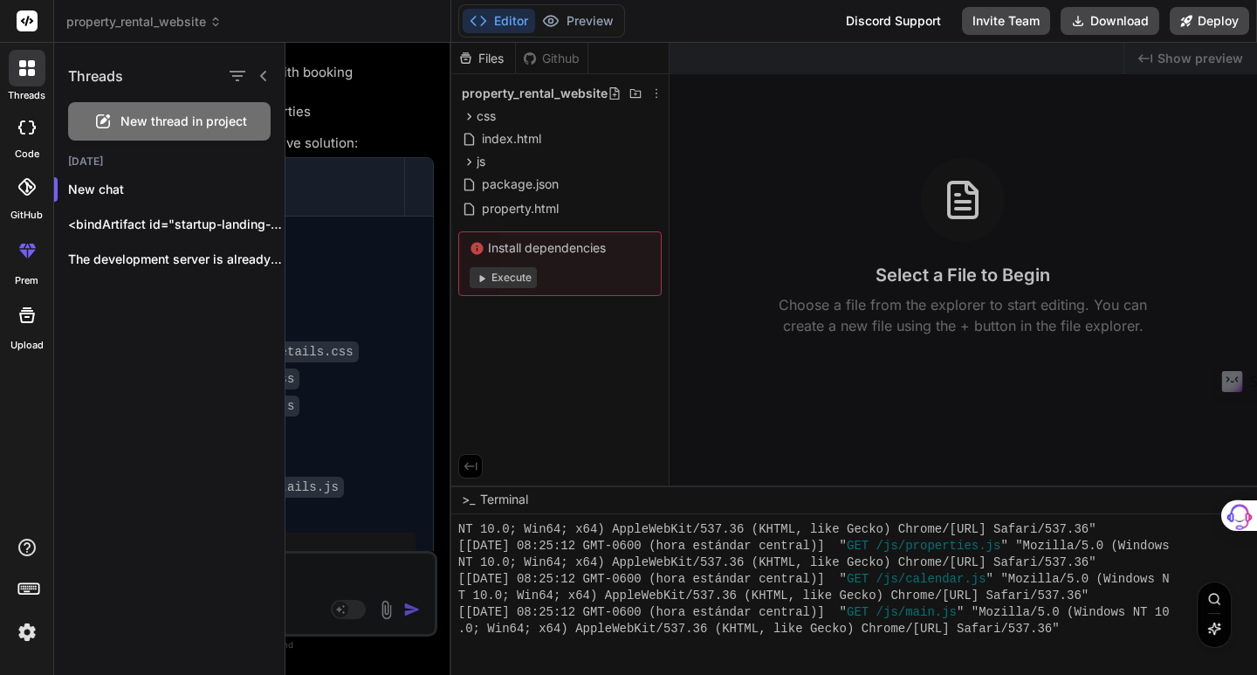
click at [31, 73] on icon at bounding box center [31, 72] width 7 height 7
click at [356, 113] on div at bounding box center [770, 359] width 971 height 632
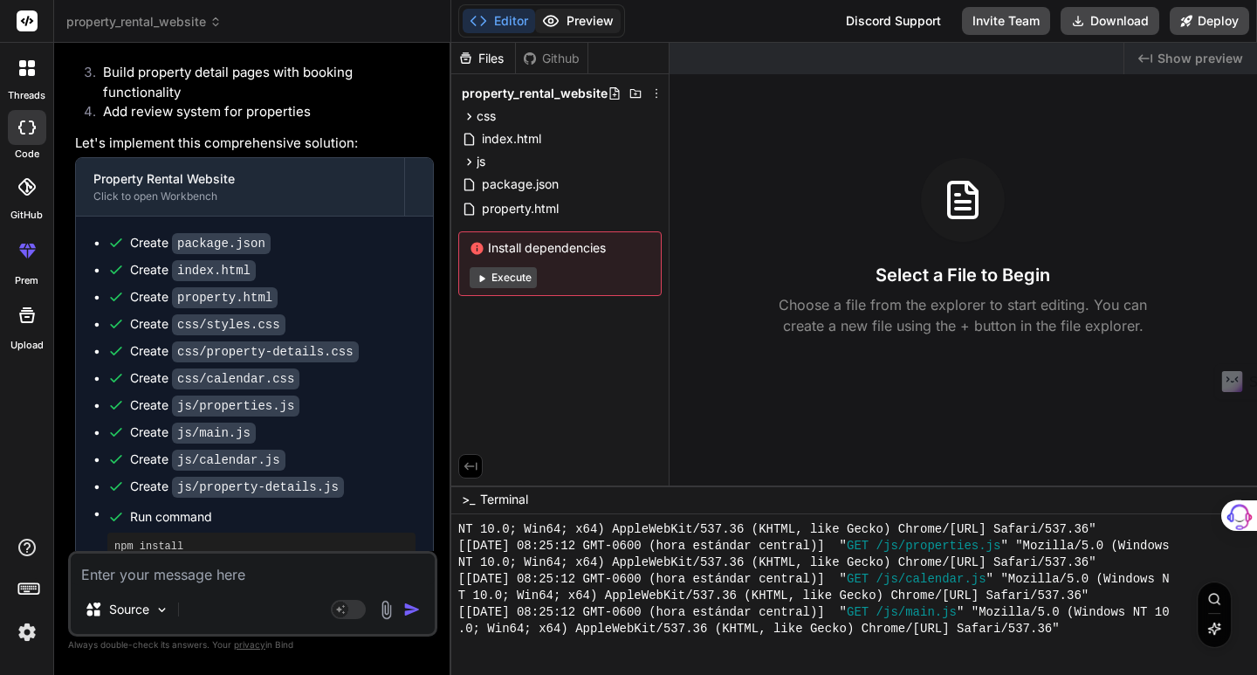
click at [577, 24] on button "Preview" at bounding box center [578, 21] width 86 height 24
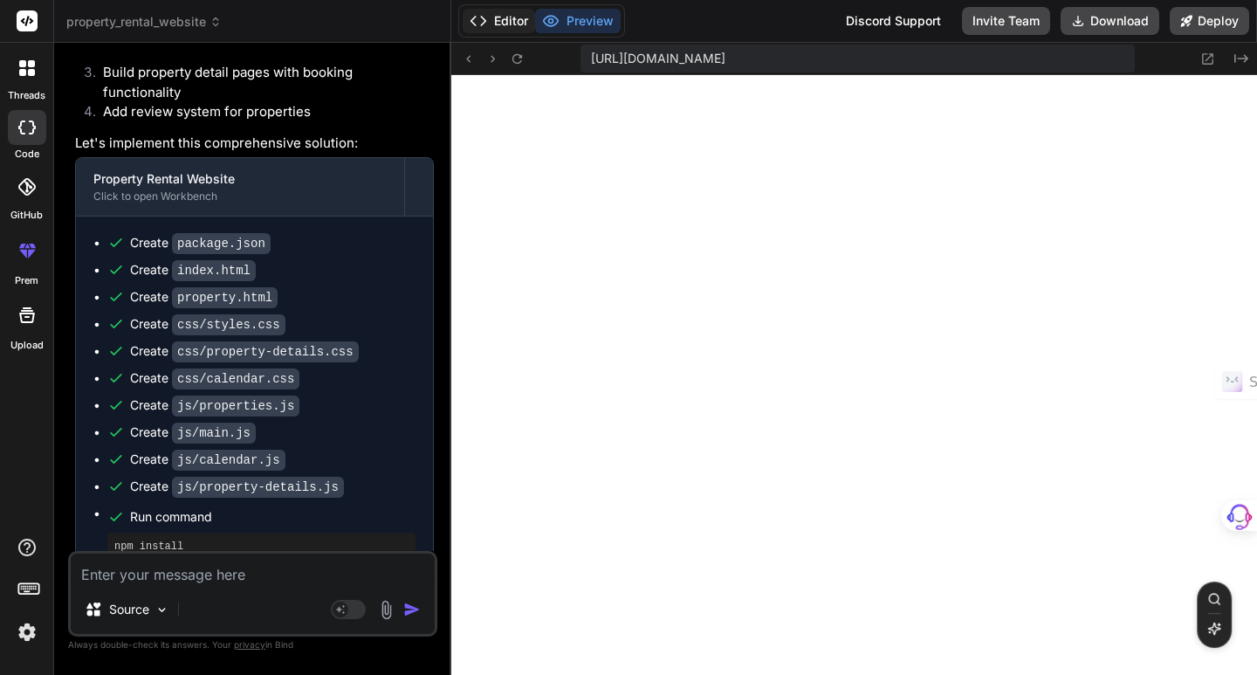
click at [508, 30] on button "Editor" at bounding box center [499, 21] width 72 height 24
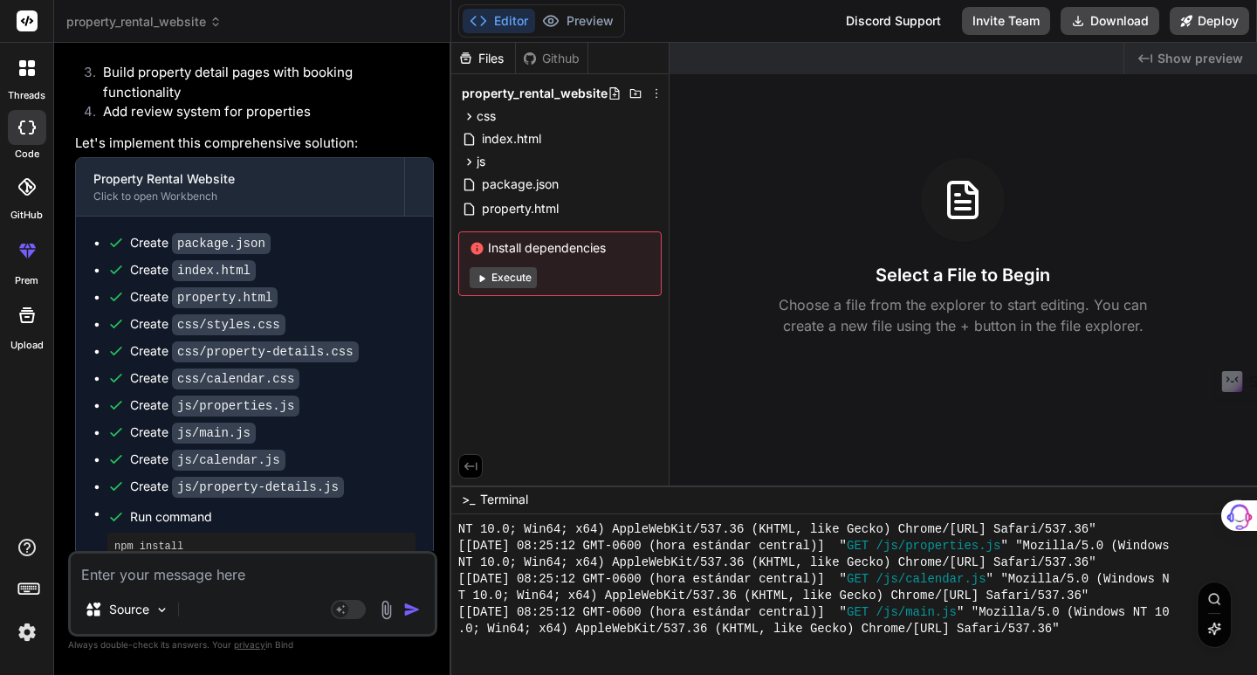
click at [495, 278] on button "Execute" at bounding box center [503, 277] width 67 height 21
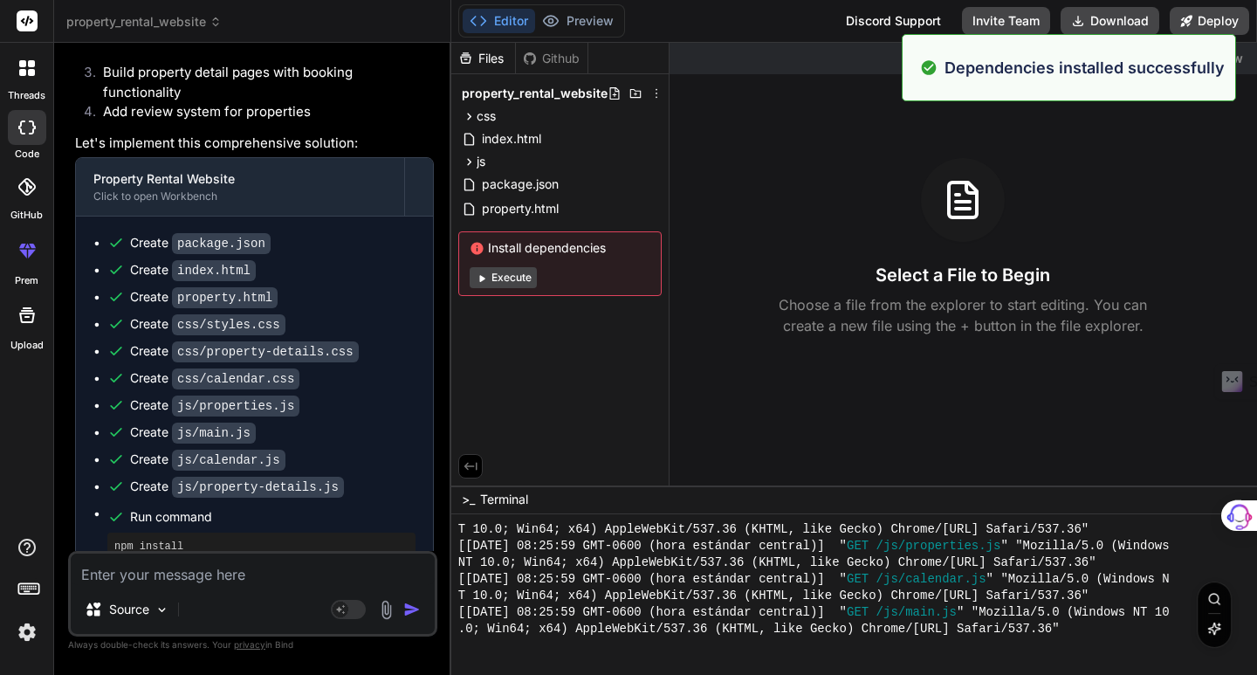
scroll to position [3963, 0]
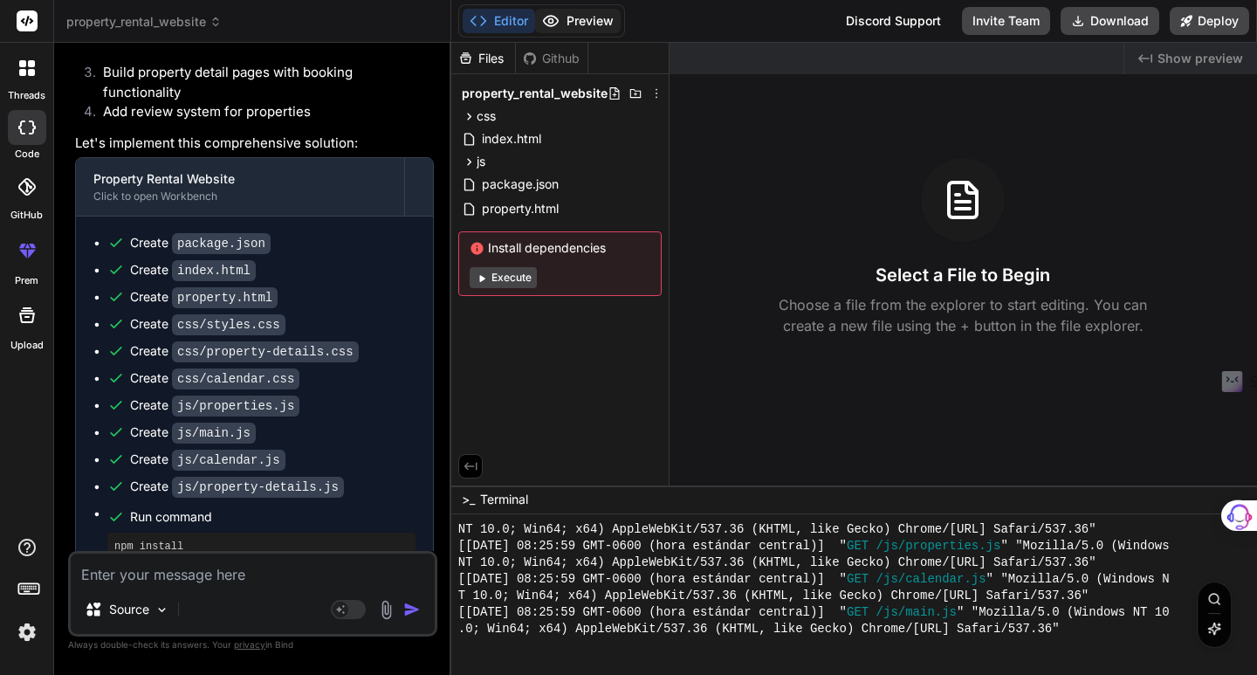
click at [580, 23] on button "Preview" at bounding box center [578, 21] width 86 height 24
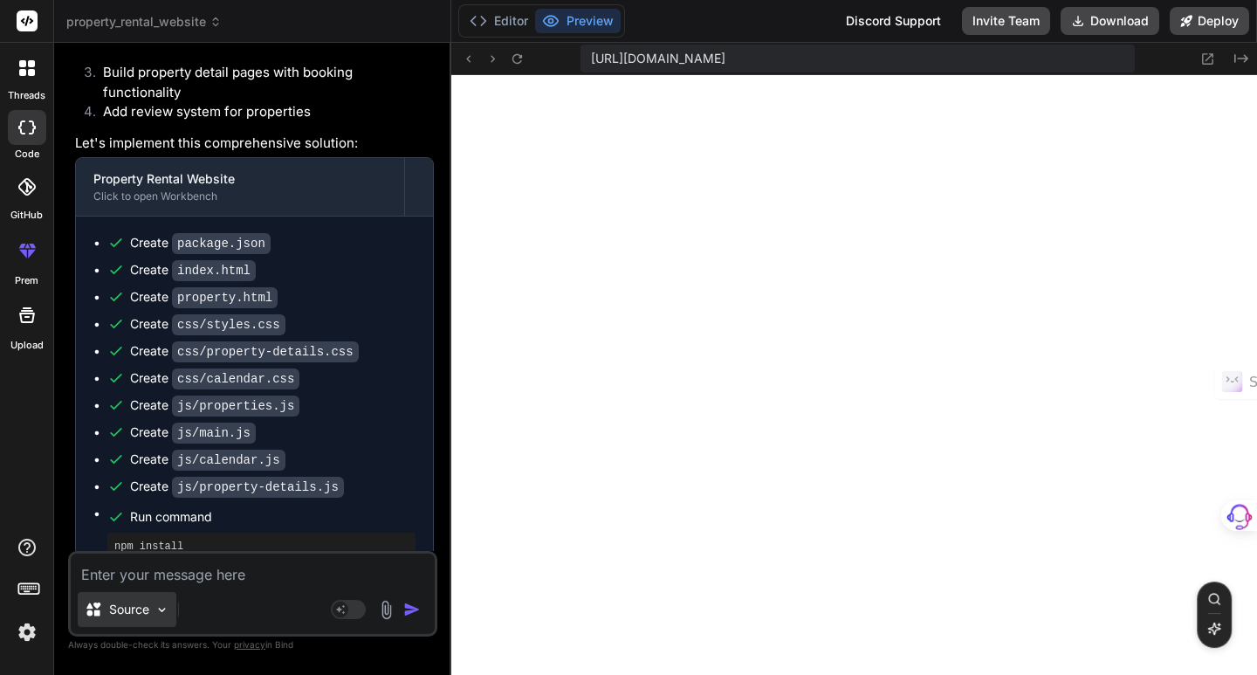
click at [147, 609] on p "Source" at bounding box center [129, 608] width 40 height 17
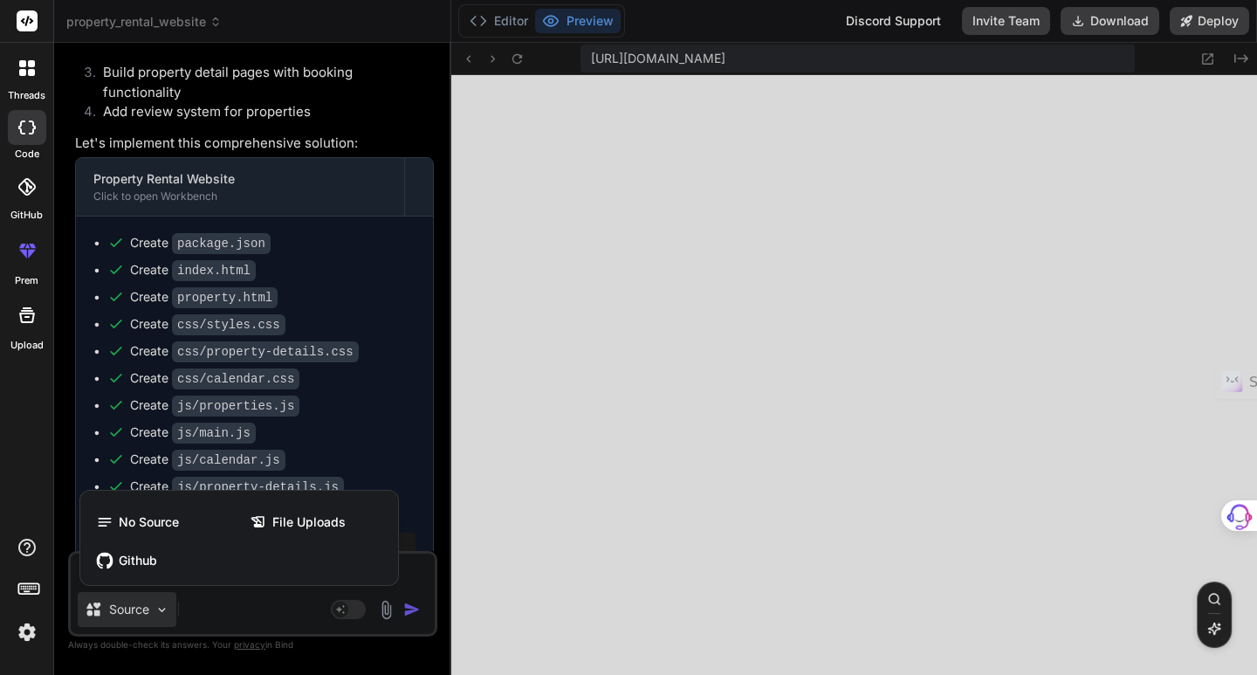
click at [147, 609] on div at bounding box center [628, 337] width 1257 height 675
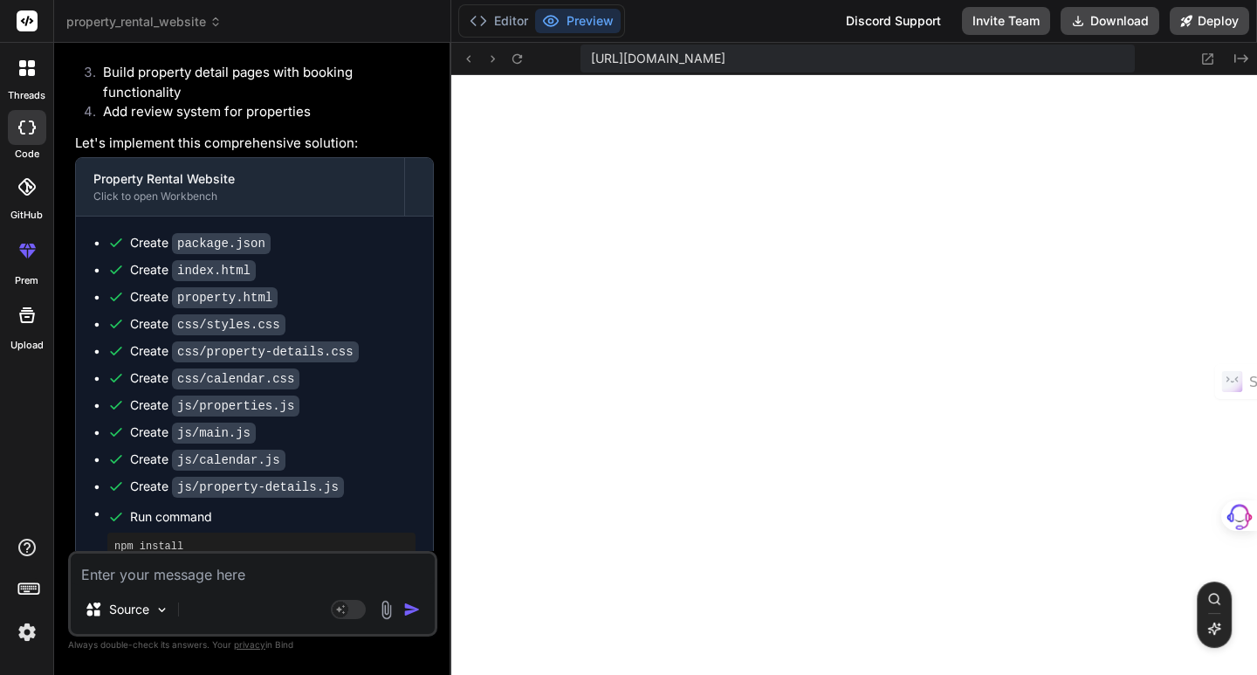
click at [29, 75] on icon at bounding box center [31, 72] width 7 height 7
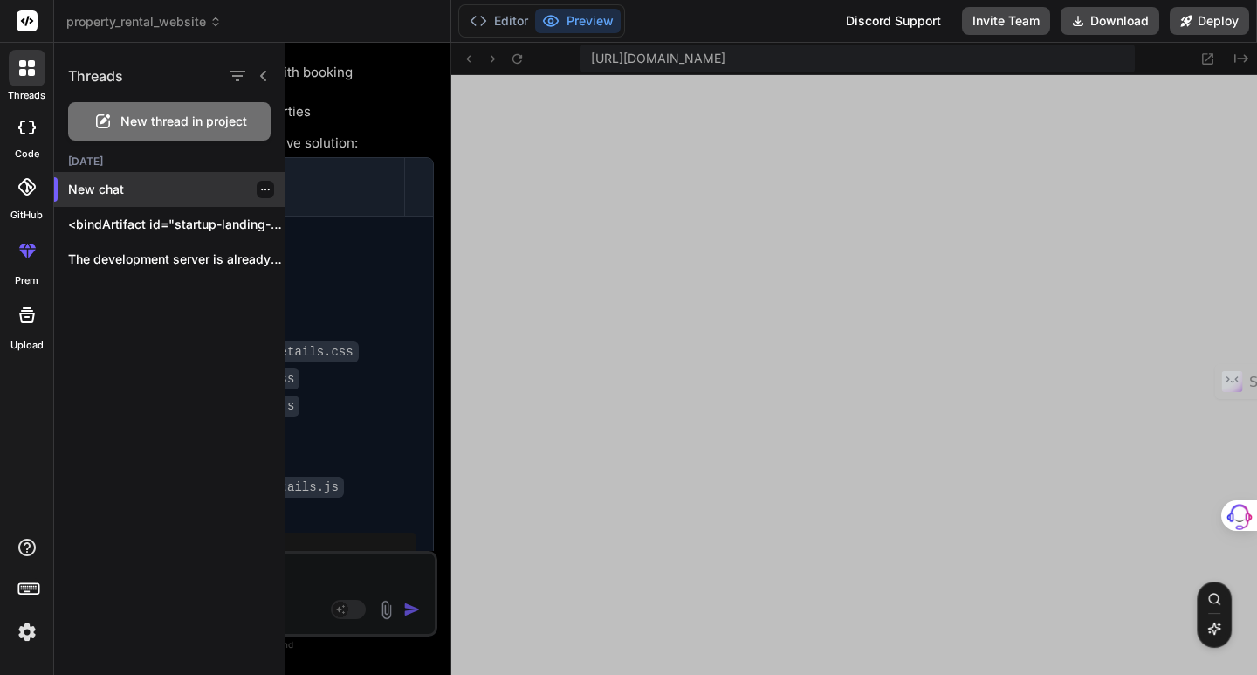
click at [120, 194] on p "New chat" at bounding box center [176, 189] width 216 height 17
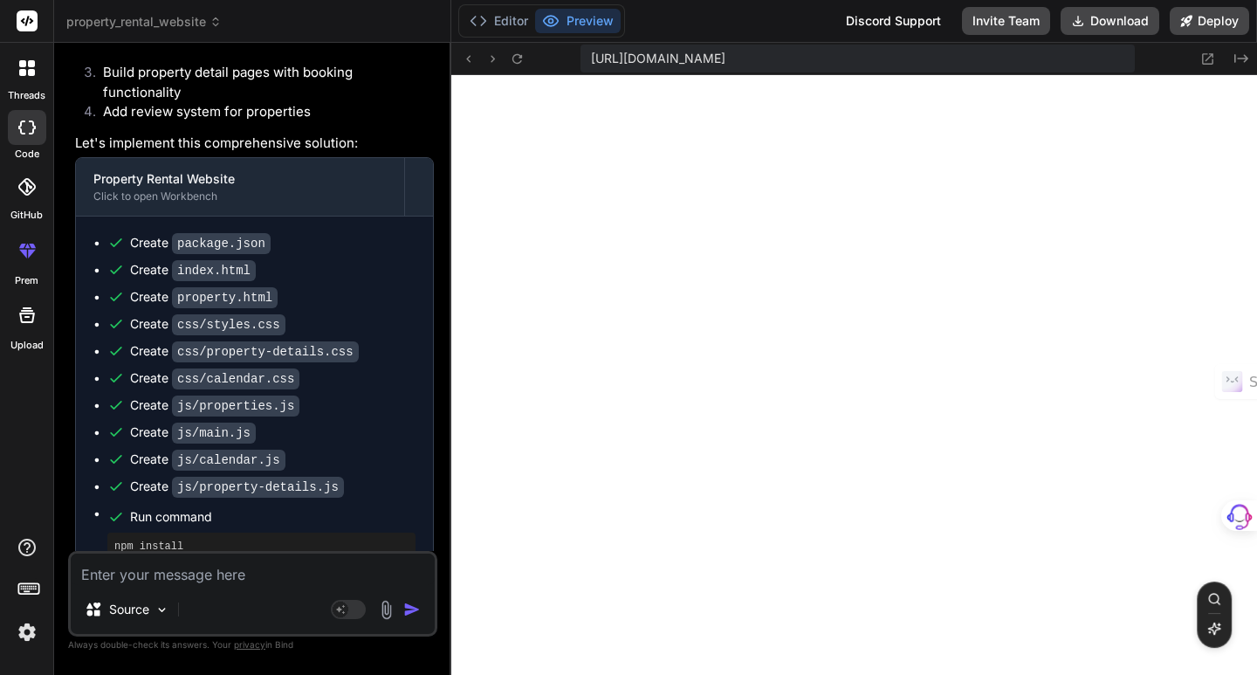
click at [27, 73] on icon at bounding box center [27, 68] width 16 height 16
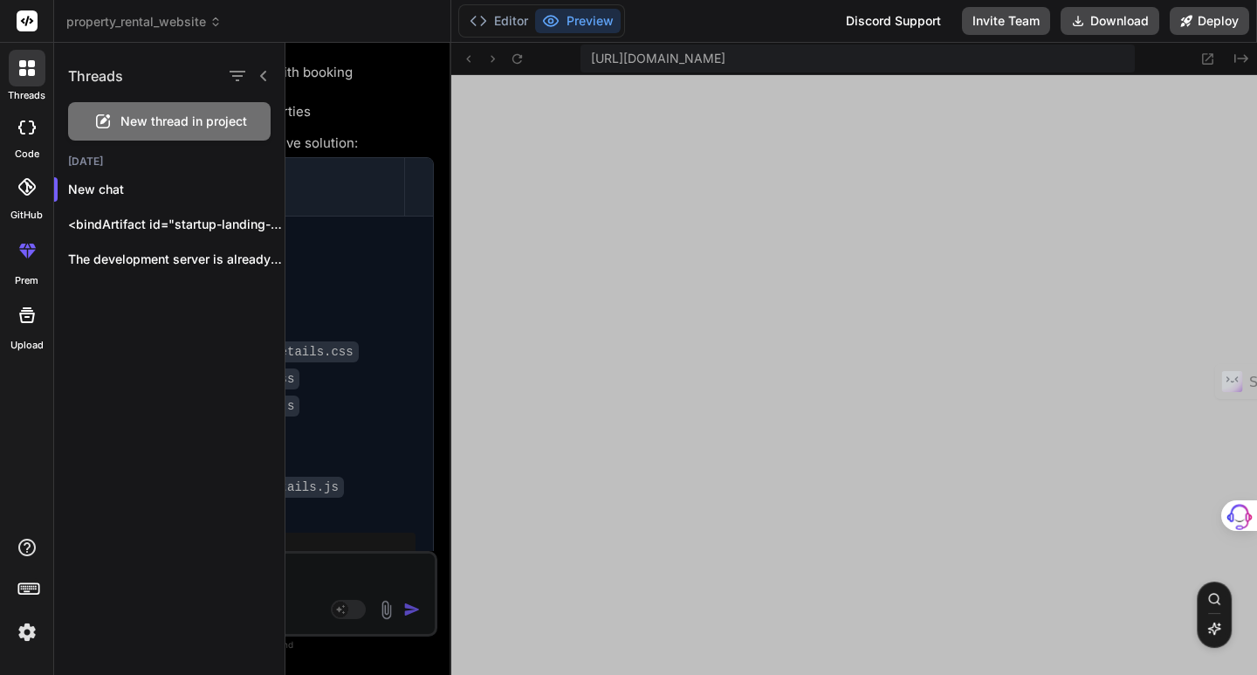
click at [172, 127] on span "New thread in project" at bounding box center [183, 121] width 127 height 17
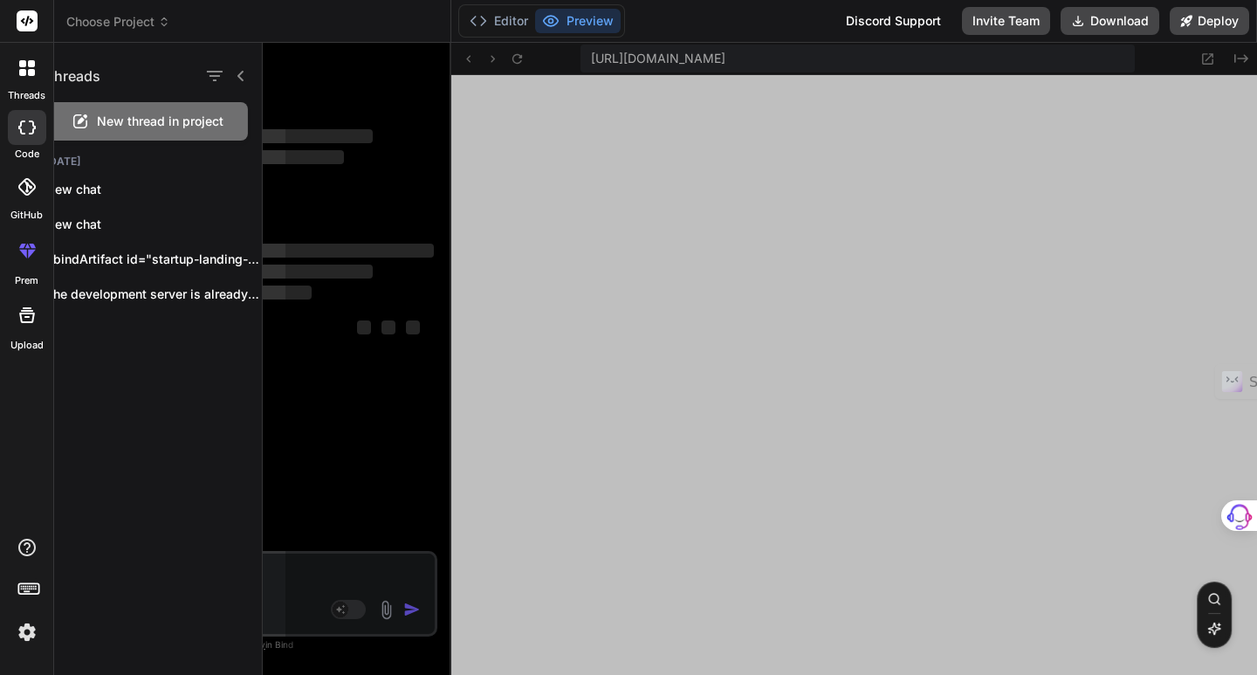
scroll to position [4046, 0]
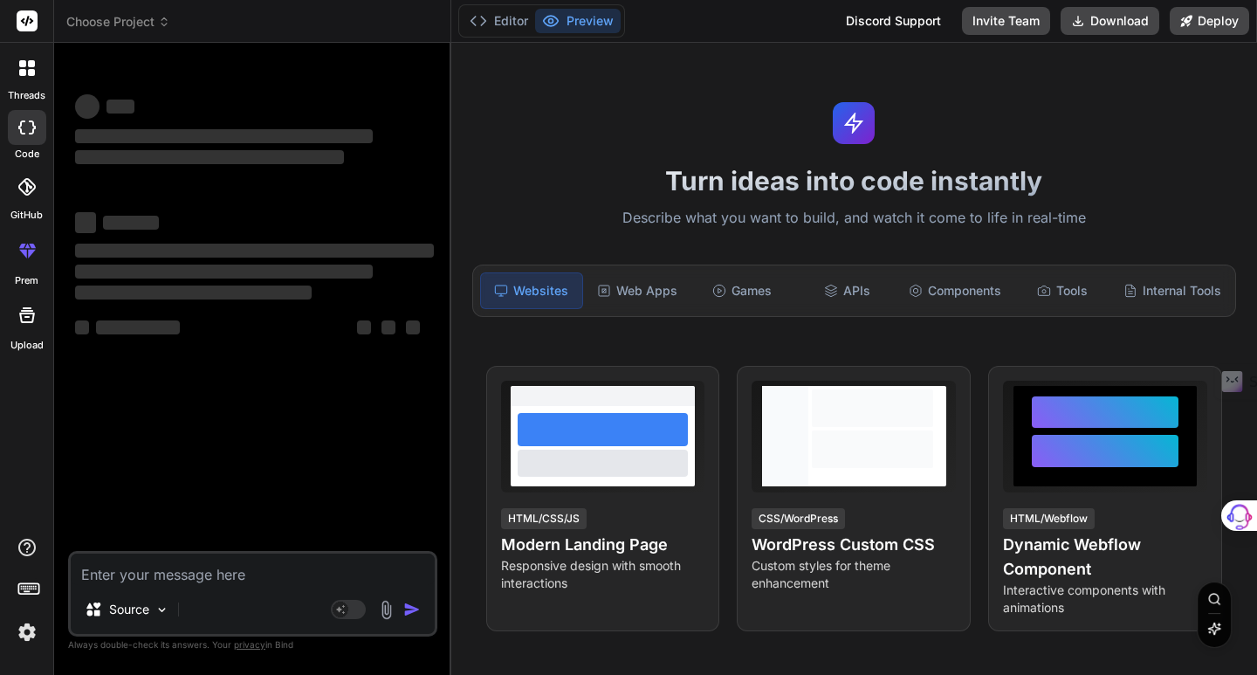
type textarea "x"
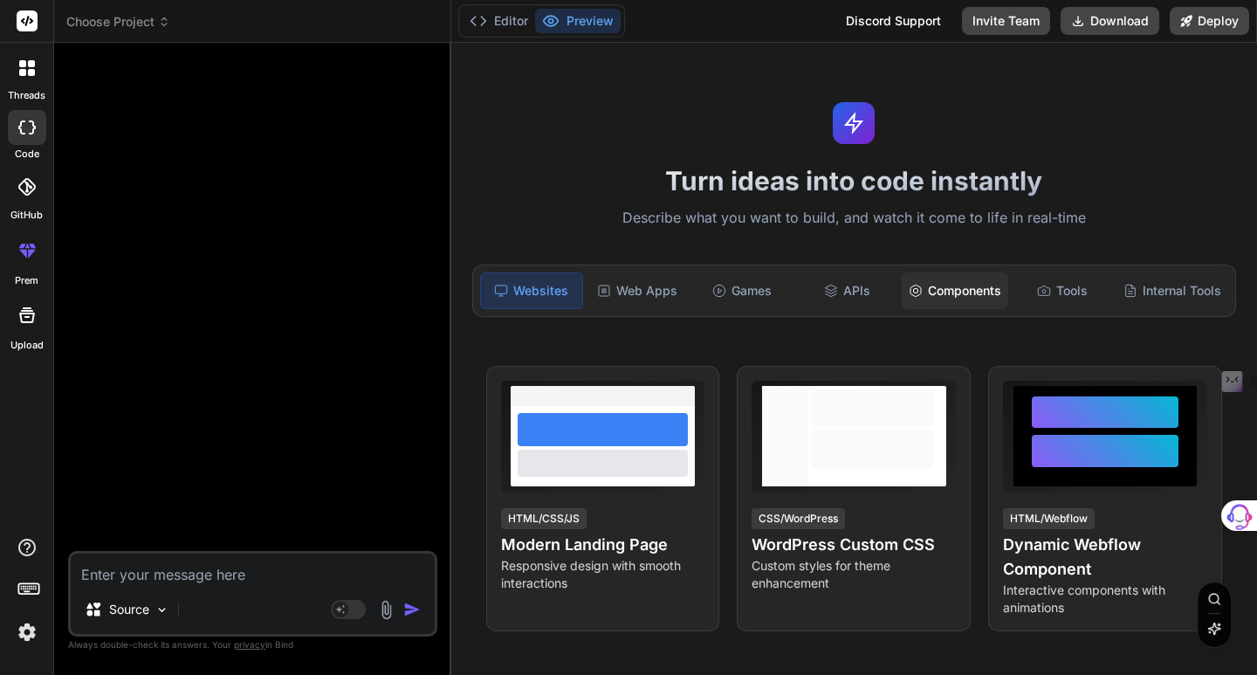
click at [936, 294] on div "Components" at bounding box center [955, 290] width 106 height 37
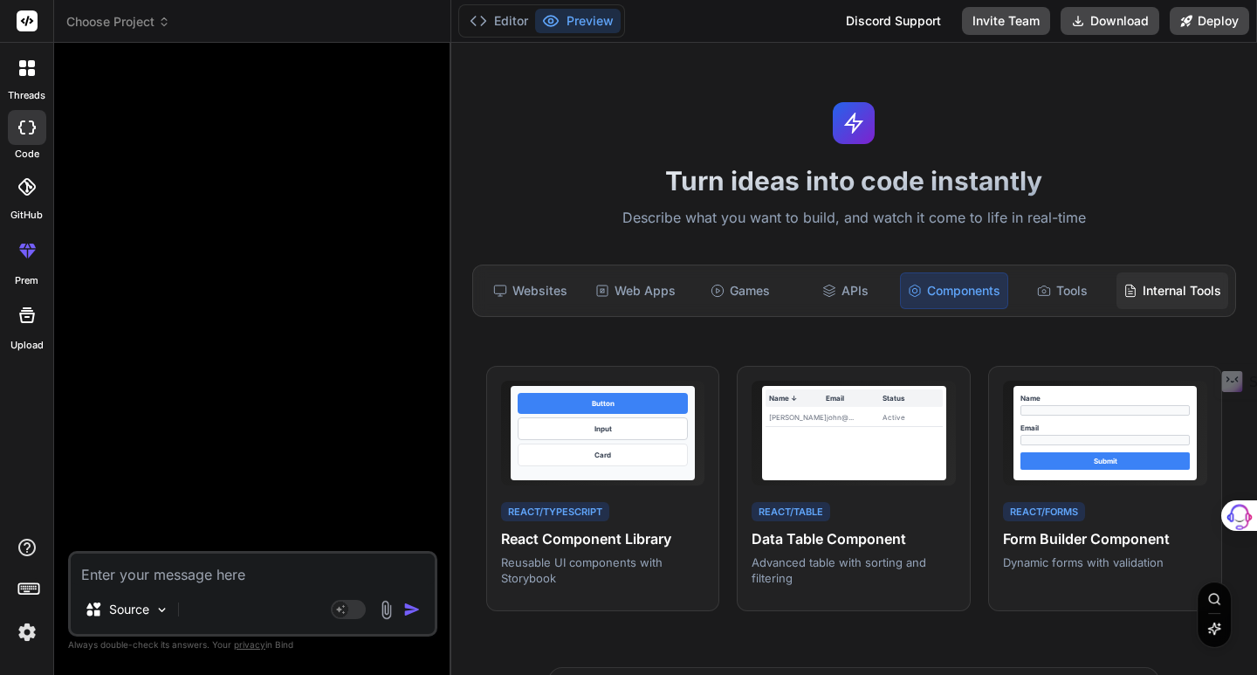
click at [1125, 298] on div "Internal Tools" at bounding box center [1172, 290] width 112 height 37
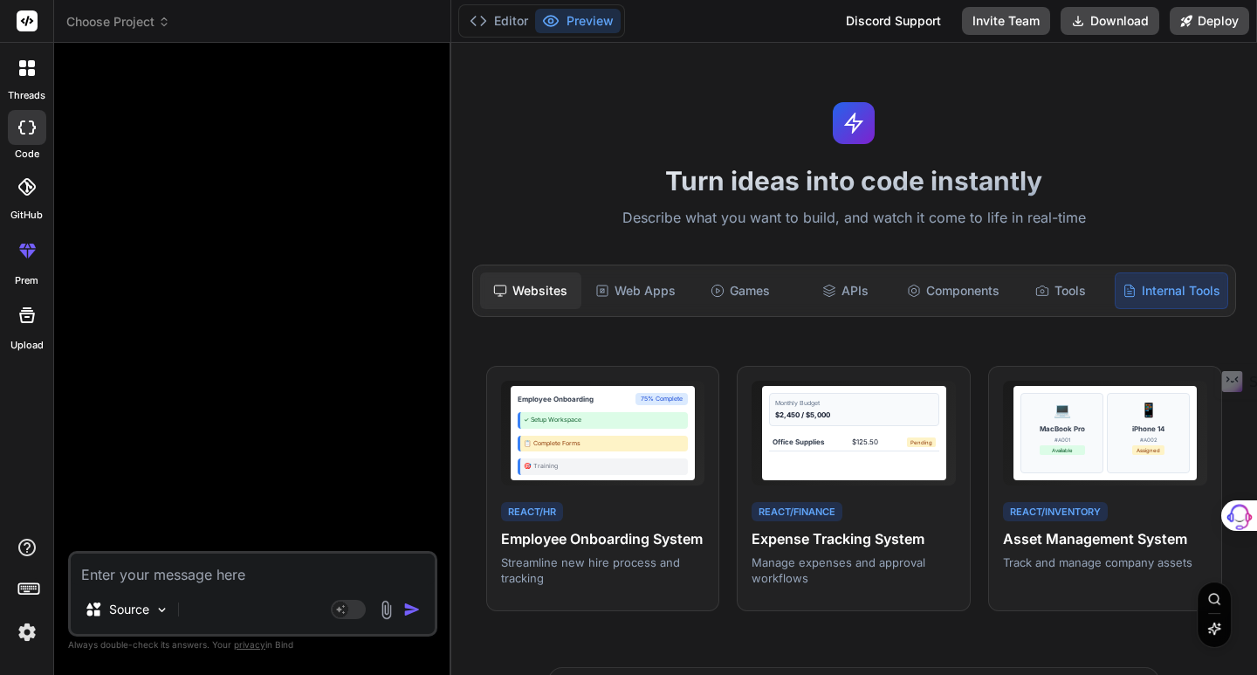
click at [539, 289] on div "Websites" at bounding box center [530, 290] width 101 height 37
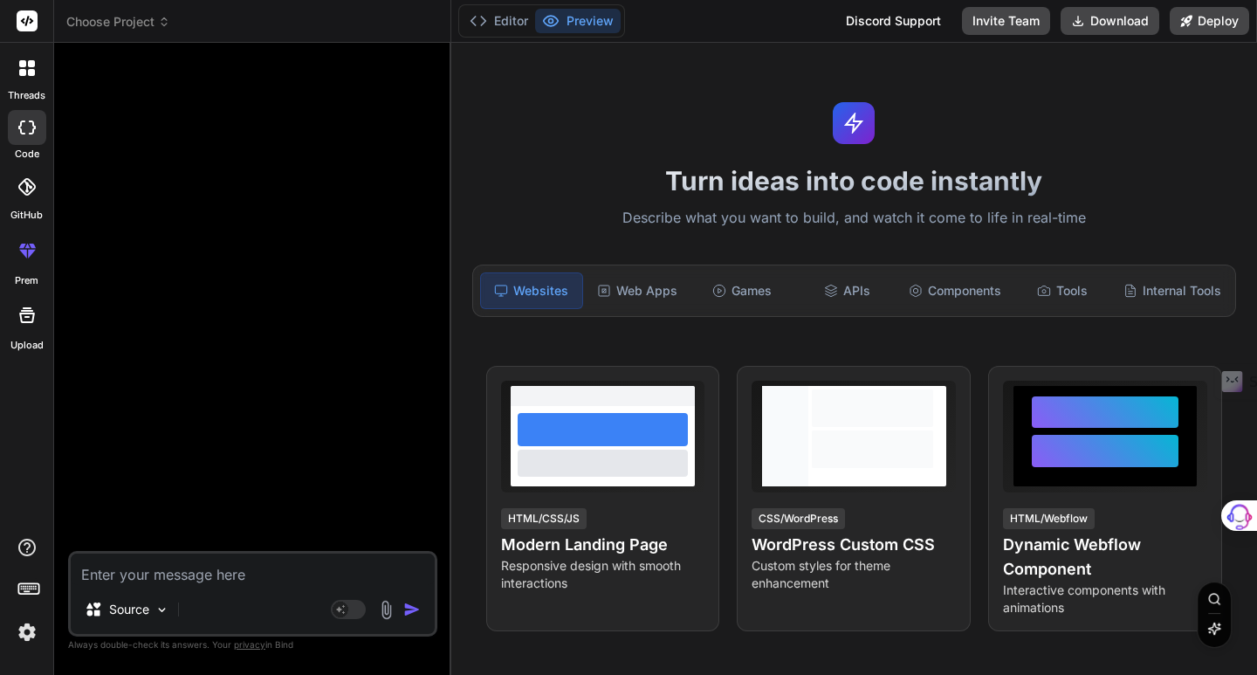
click at [162, 576] on textarea at bounding box center [253, 568] width 364 height 31
type textarea "C"
type textarea "x"
type textarea "Cr"
type textarea "x"
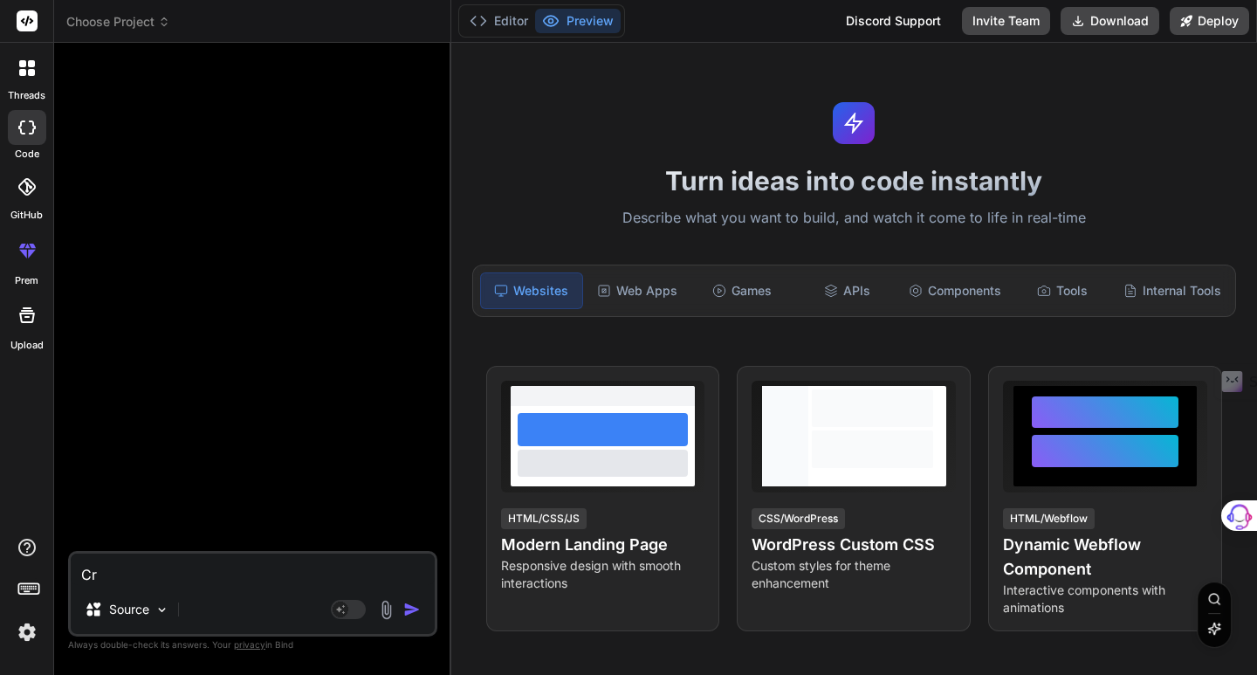
type textarea "Cre"
type textarea "x"
type textarea "Crea"
type textarea "x"
type textarea "Creat"
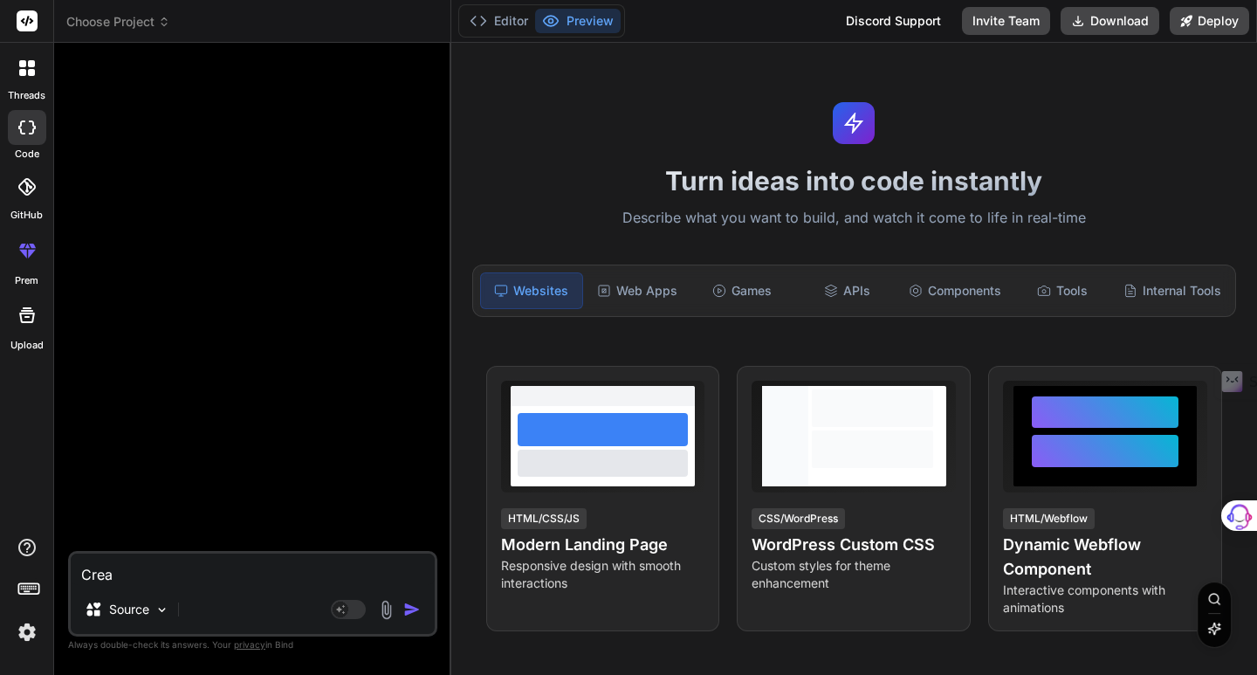
type textarea "x"
type textarea "Create"
type textarea "x"
type textarea "Creat"
type textarea "x"
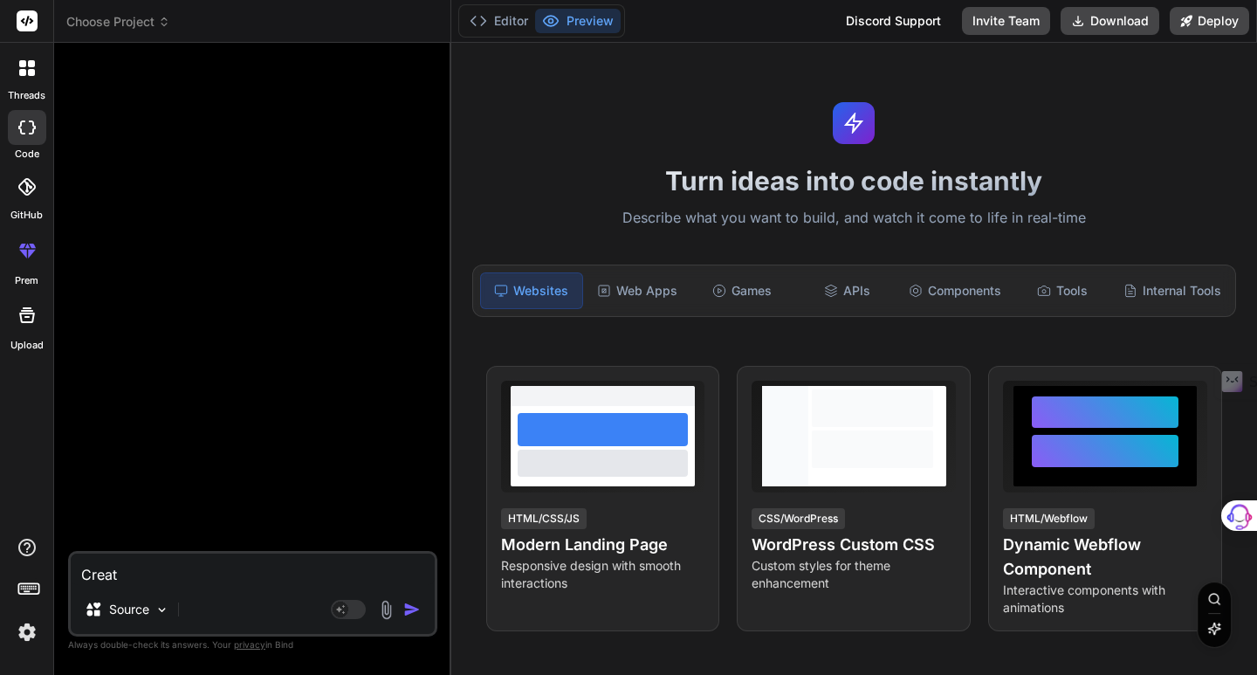
type textarea "Crea"
type textarea "x"
type textarea "Crea"
type textarea "x"
type textarea "Crea u"
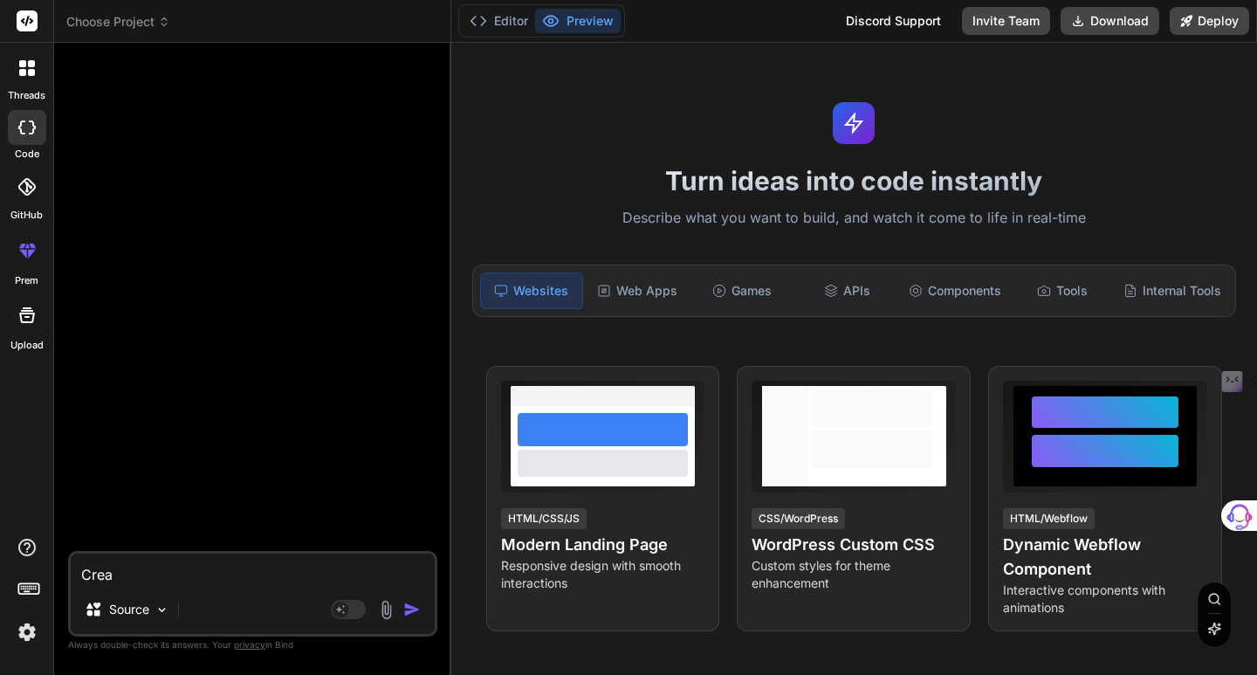
type textarea "x"
type textarea "Crea un"
type textarea "x"
type textarea "Crea un"
type textarea "x"
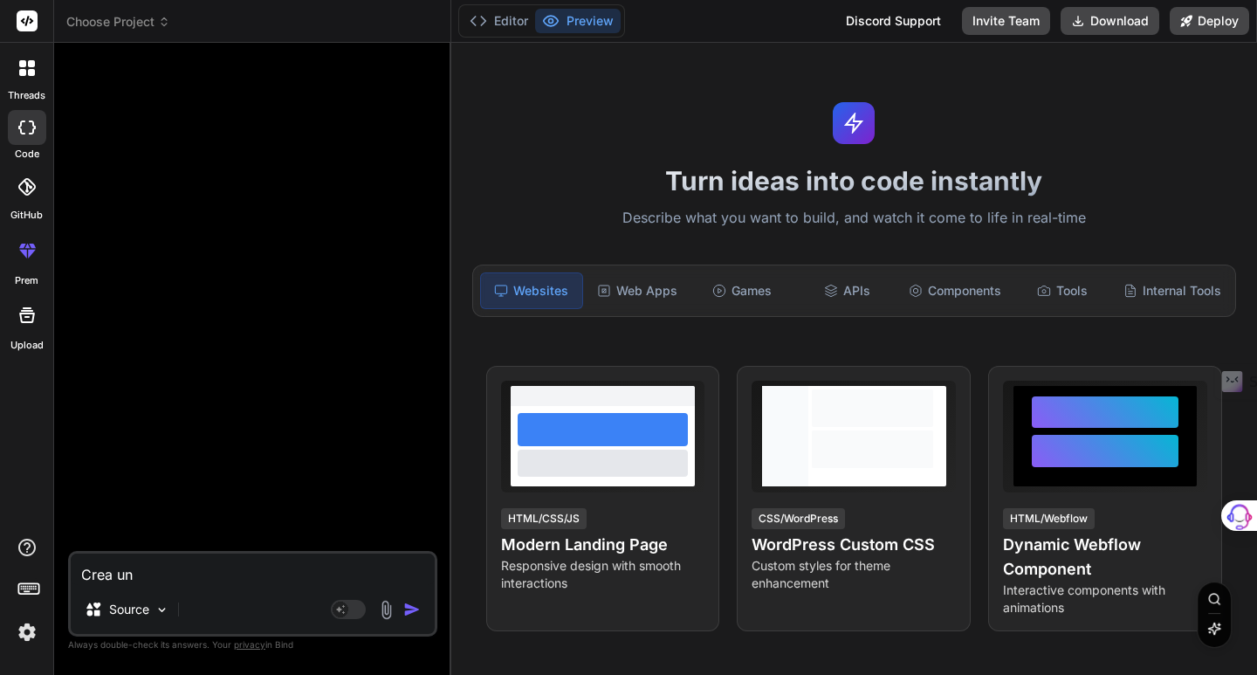
type textarea "Crea un L"
type textarea "x"
type textarea "Crea un LM"
type textarea "x"
type textarea "Crea un LMS"
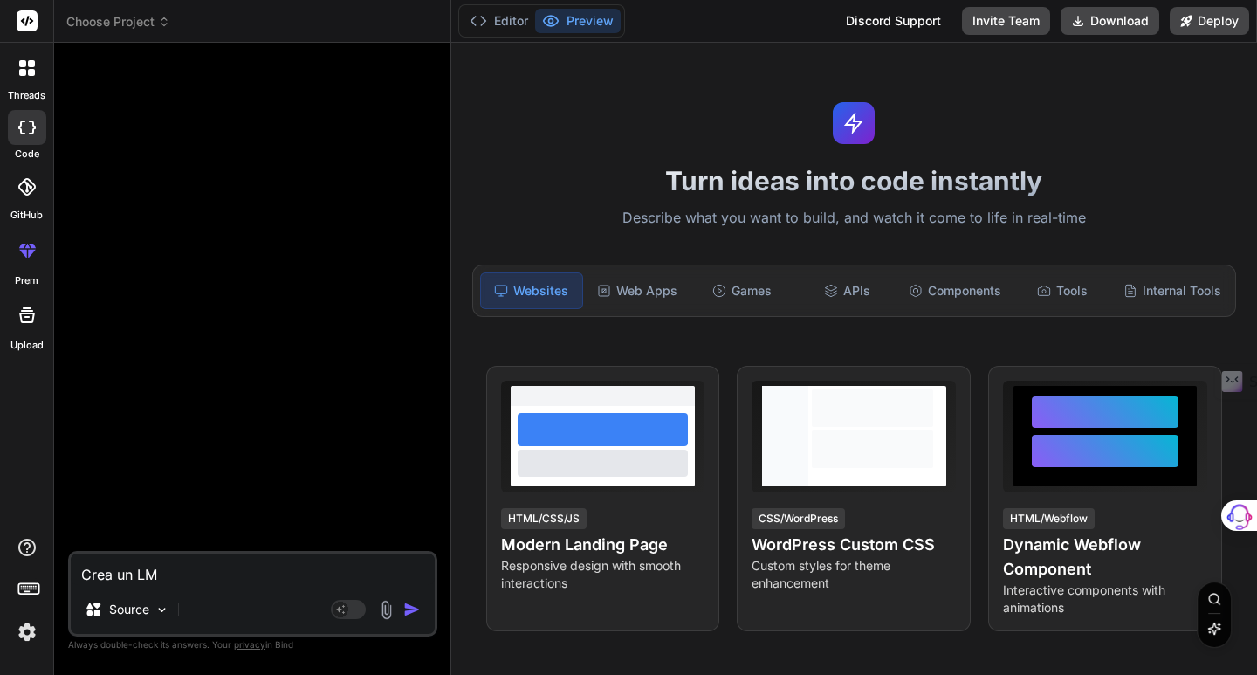
type textarea "x"
type textarea "Crea un LMS"
type textarea "x"
type textarea "Crea un LMS m"
type textarea "x"
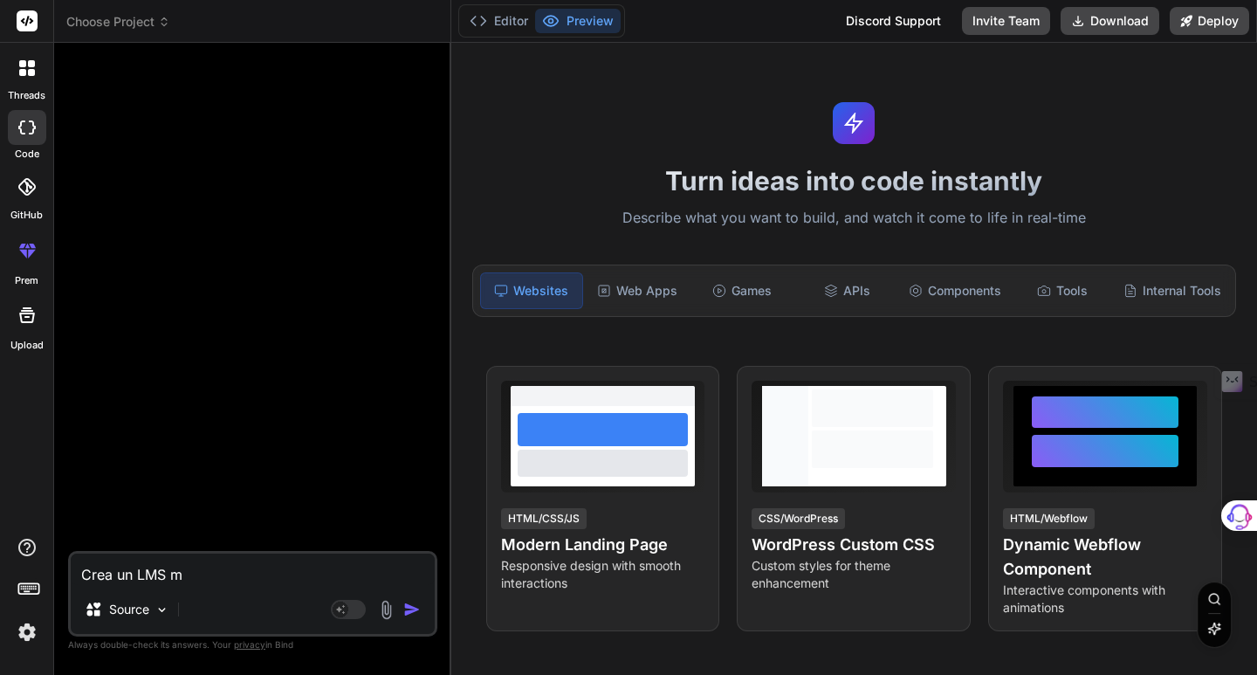
type textarea "Crea un LMS mo"
type textarea "x"
type textarea "Crea un LMS mod"
type textarea "x"
type textarea "Crea un LMS mode"
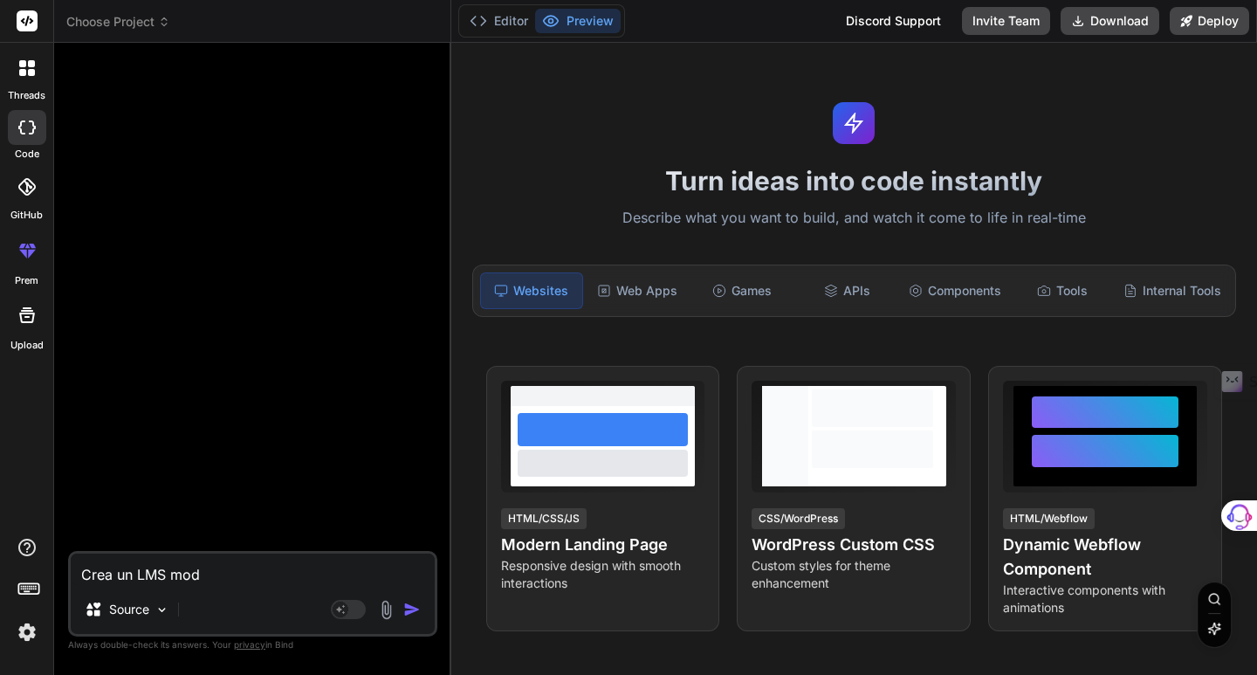
type textarea "x"
type textarea "Crea un LMS moder"
type textarea "x"
type textarea "Crea un LMS modern"
type textarea "x"
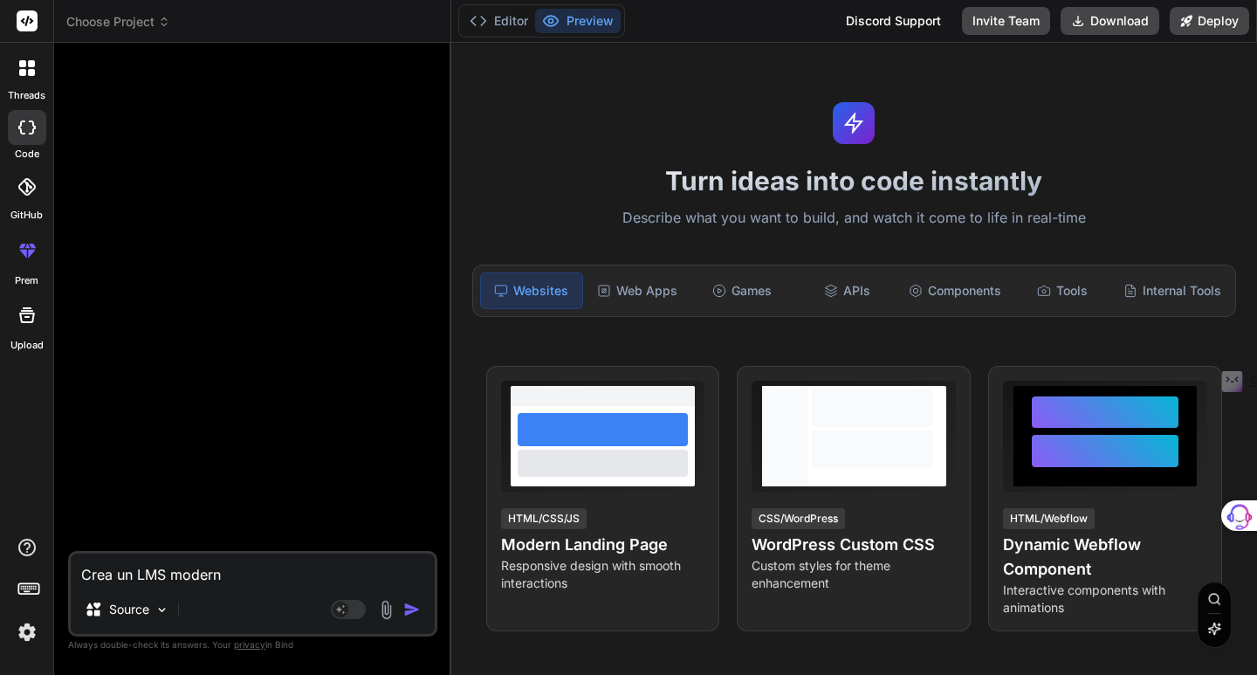
type textarea "Crea un LMS moderno"
type textarea "x"
type textarea "Crea un LMS moderno"
type textarea "x"
type textarea "Crea un LMS moderno y"
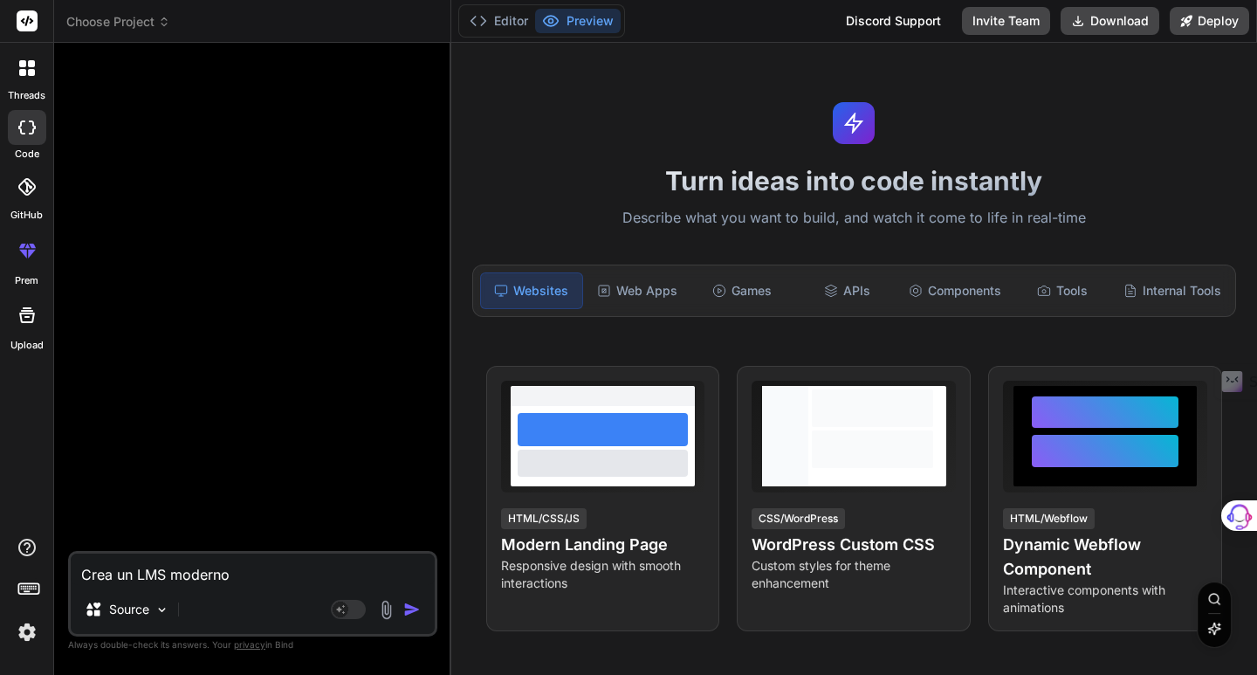
type textarea "x"
type textarea "Crea un LMS moderno y"
type textarea "x"
type textarea "Crea un LMS moderno y r"
type textarea "x"
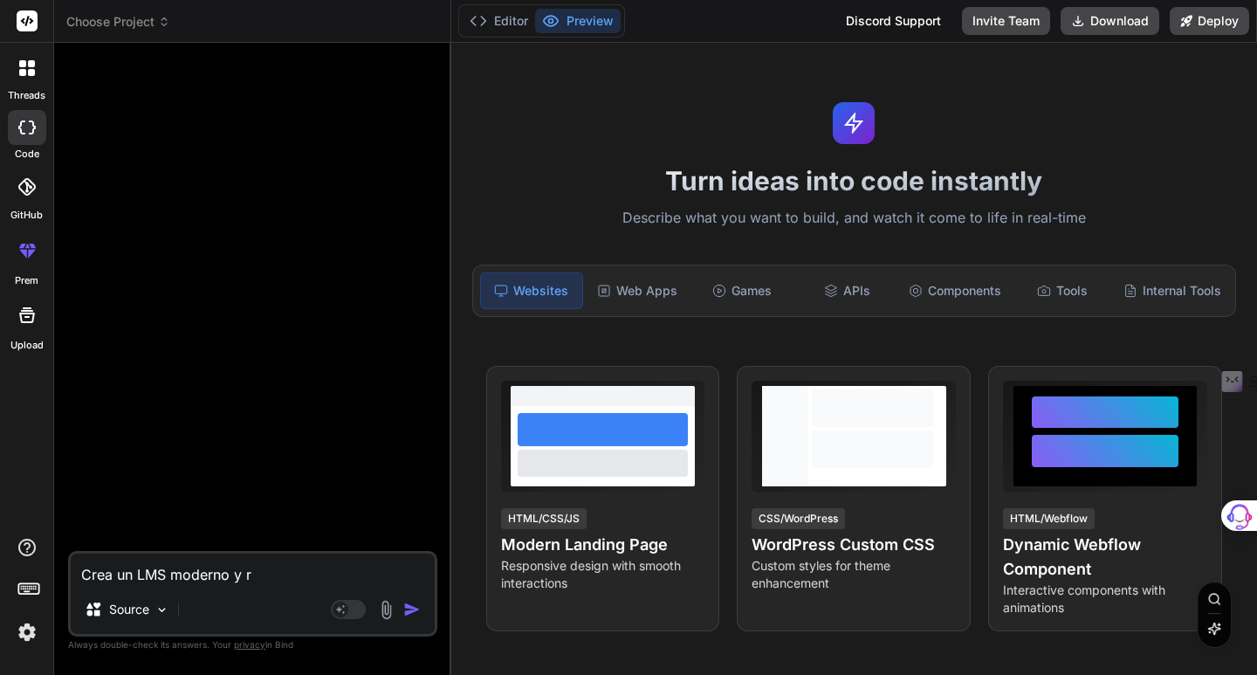
type textarea "Crea un LMS moderno y re"
type textarea "x"
type textarea "Crea un LMS moderno y reu"
type textarea "x"
type textarea "Crea un LMS moderno y reut"
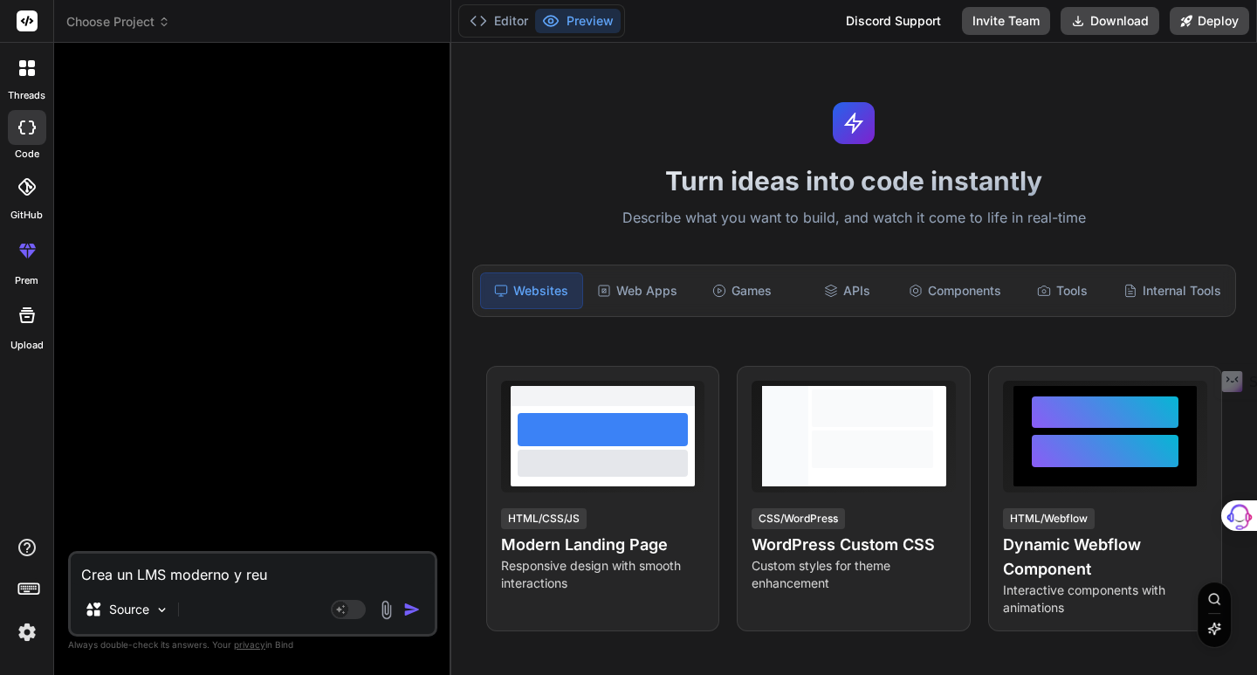
type textarea "x"
type textarea "Crea un LMS moderno y reuti"
type textarea "x"
type textarea "Crea un LMS moderno y reutil"
type textarea "x"
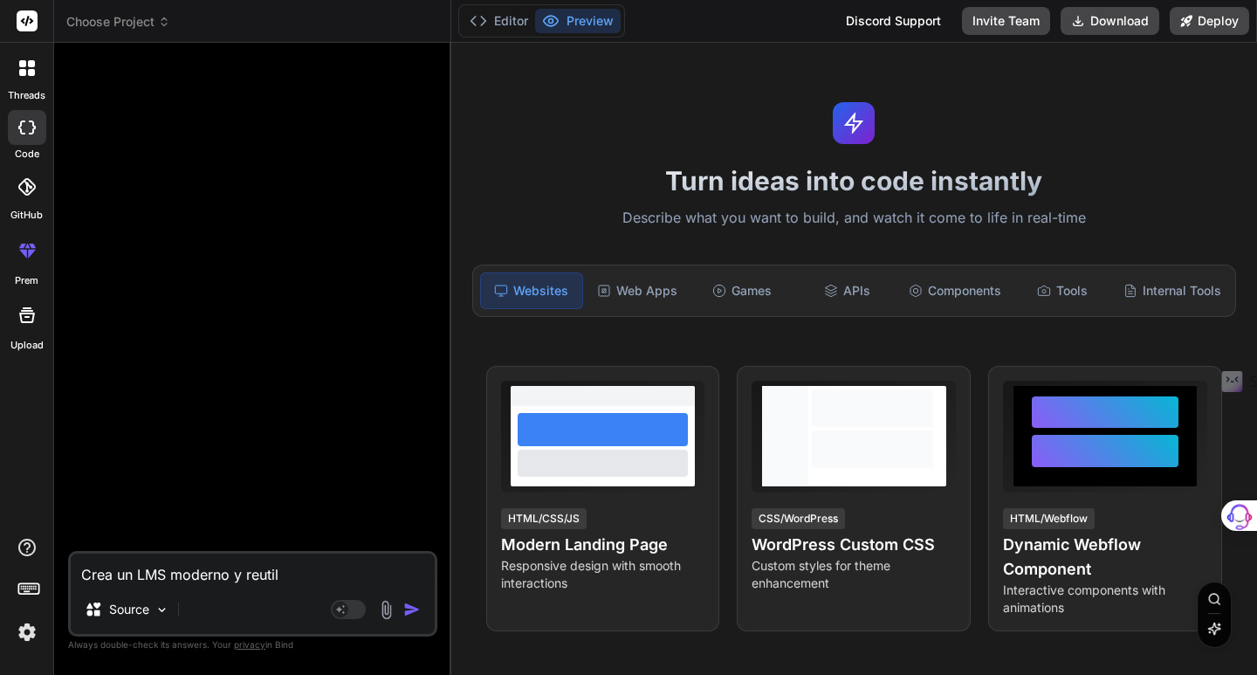
type textarea "Crea un LMS moderno y reutili"
type textarea "x"
type textarea "Crea un LMS moderno y reutiliz"
type textarea "x"
type textarea "Crea un LMS moderno y reutiliza"
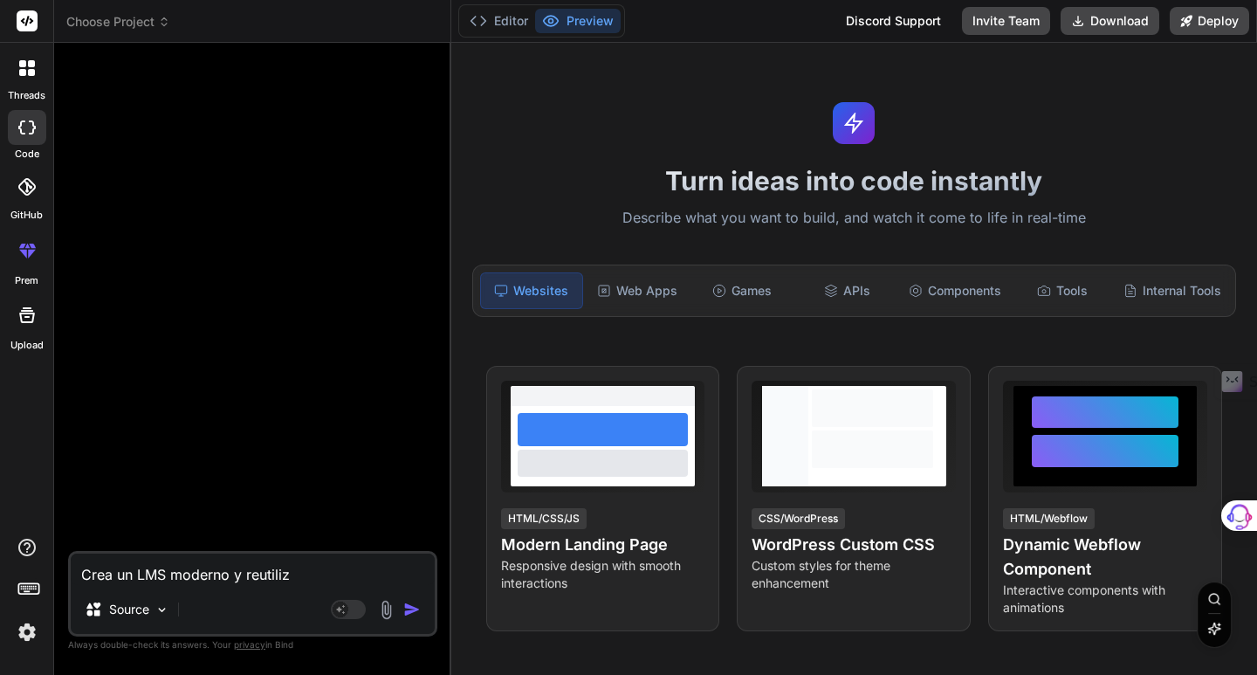
type textarea "x"
type textarea "Crea un LMS moderno y reutilizab"
type textarea "x"
type textarea "Crea un LMS moderno y reutilizabl"
type textarea "x"
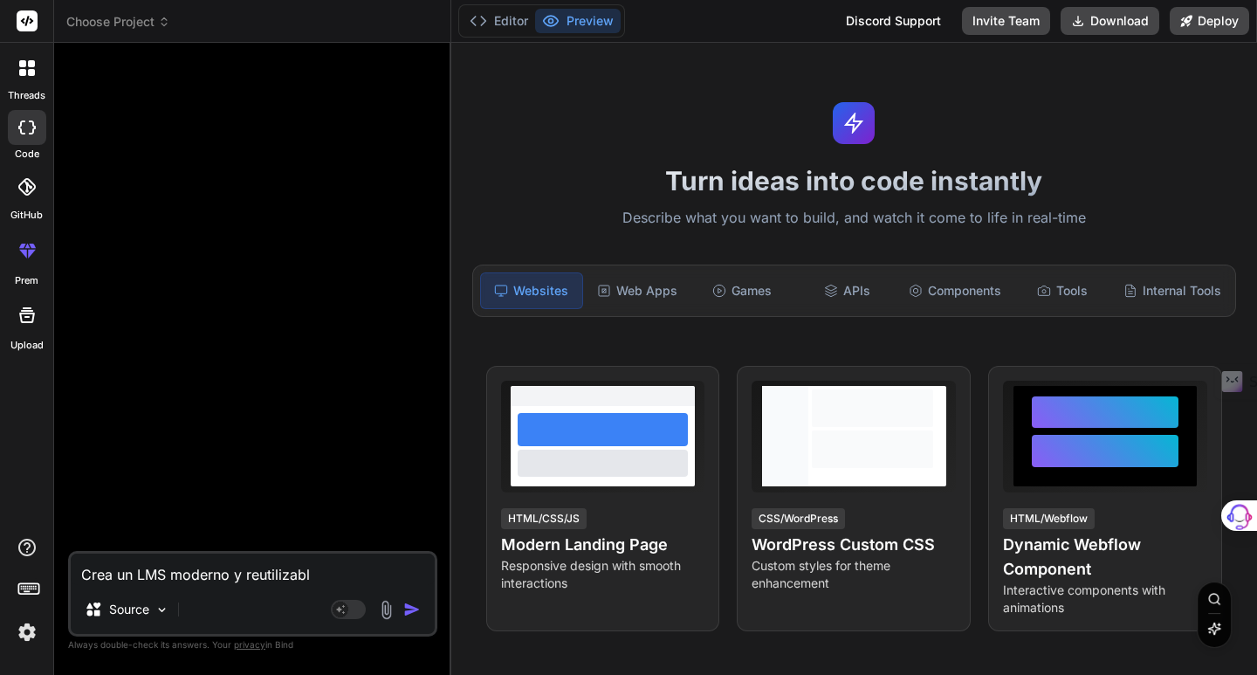
type textarea "Crea un LMS moderno y reutilizable"
type textarea "x"
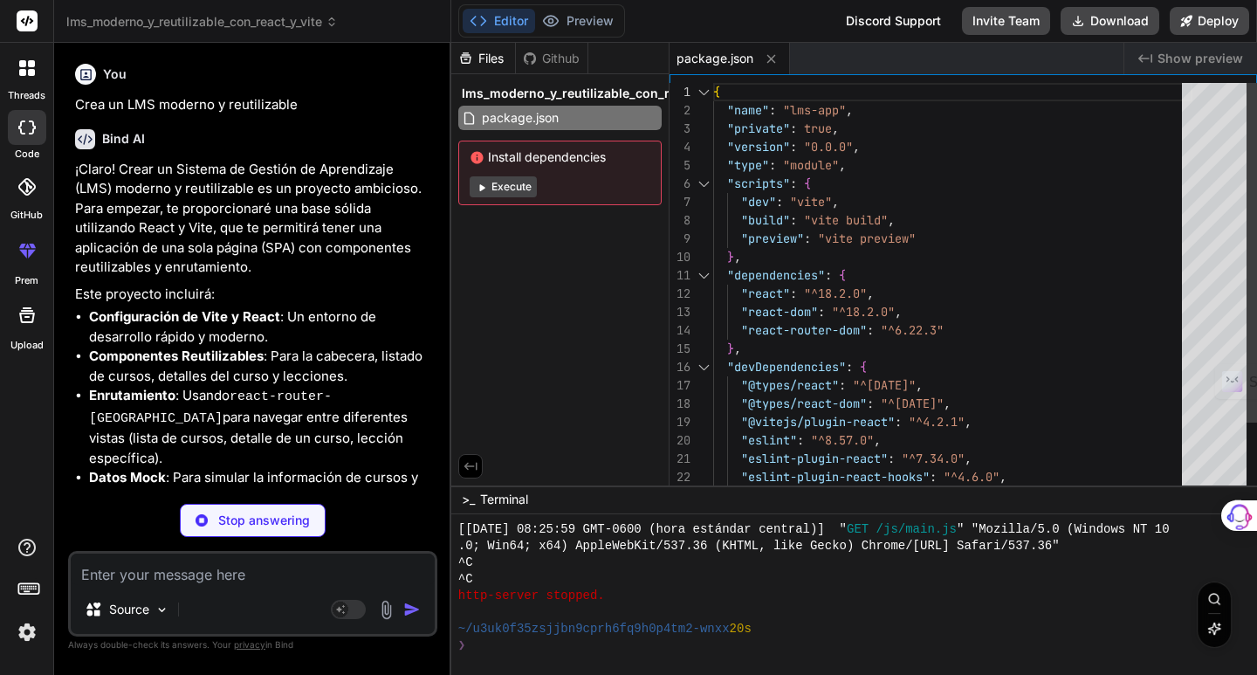
type textarea "x"
type textarea "<div id="root"></div> <script type="module" src="/src/main.jsx"></script> </bod…"
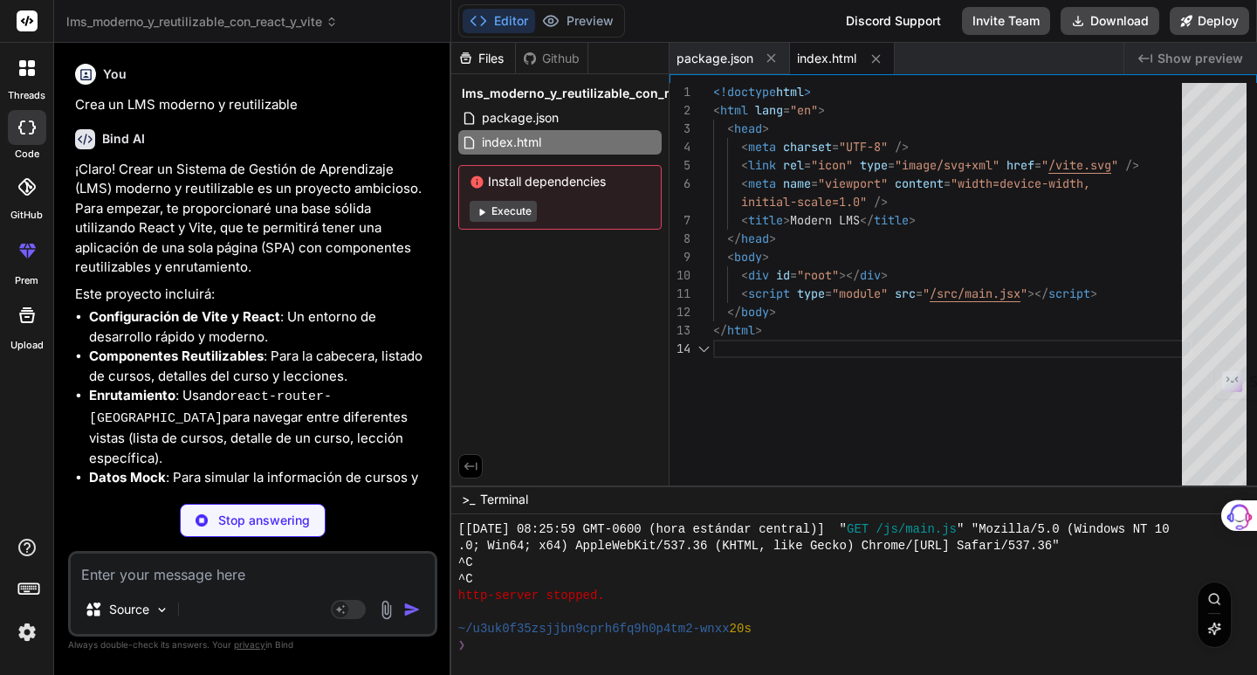
type textarea "x"
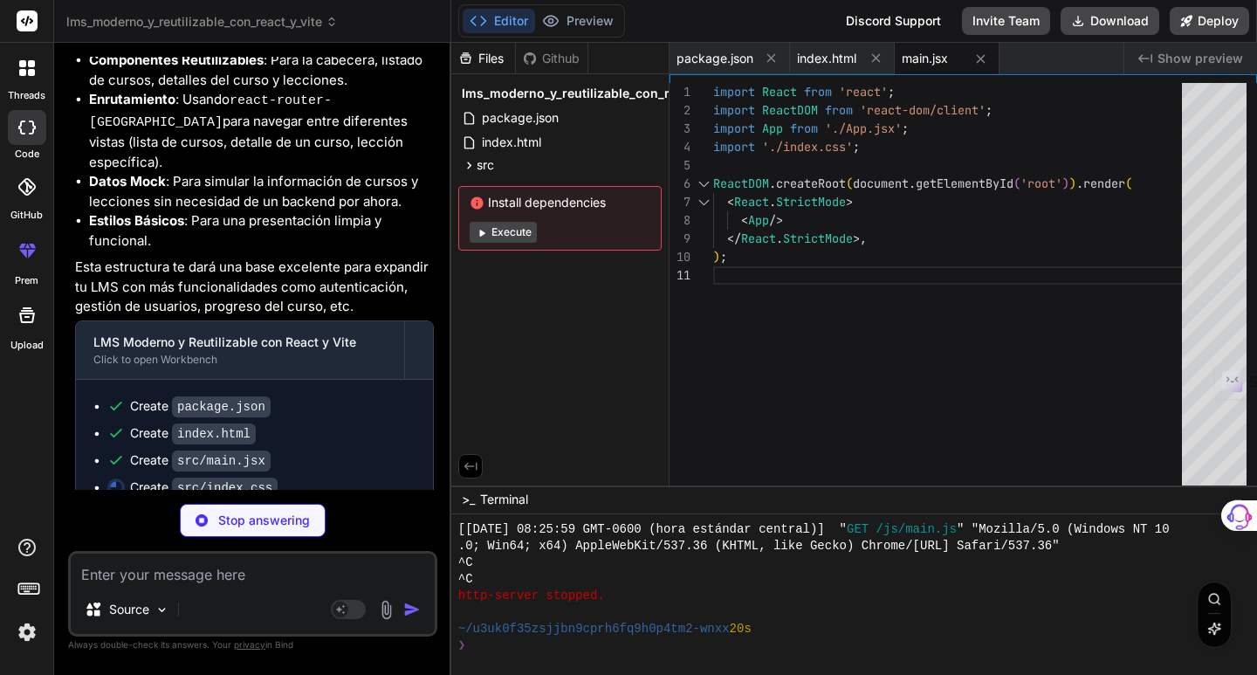
scroll to position [209, 0]
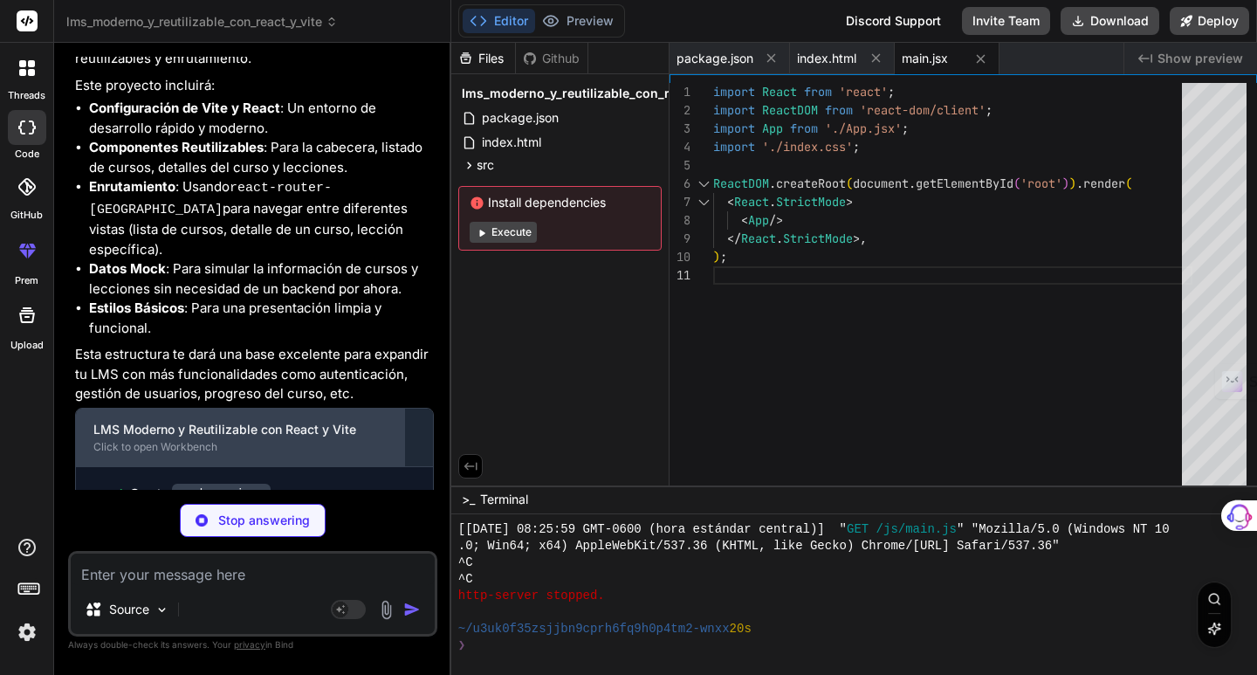
type textarea "x"
type textarea "color: #3498db; text-decoration: none; font-weight: bold; } .lesson-page .back-…"
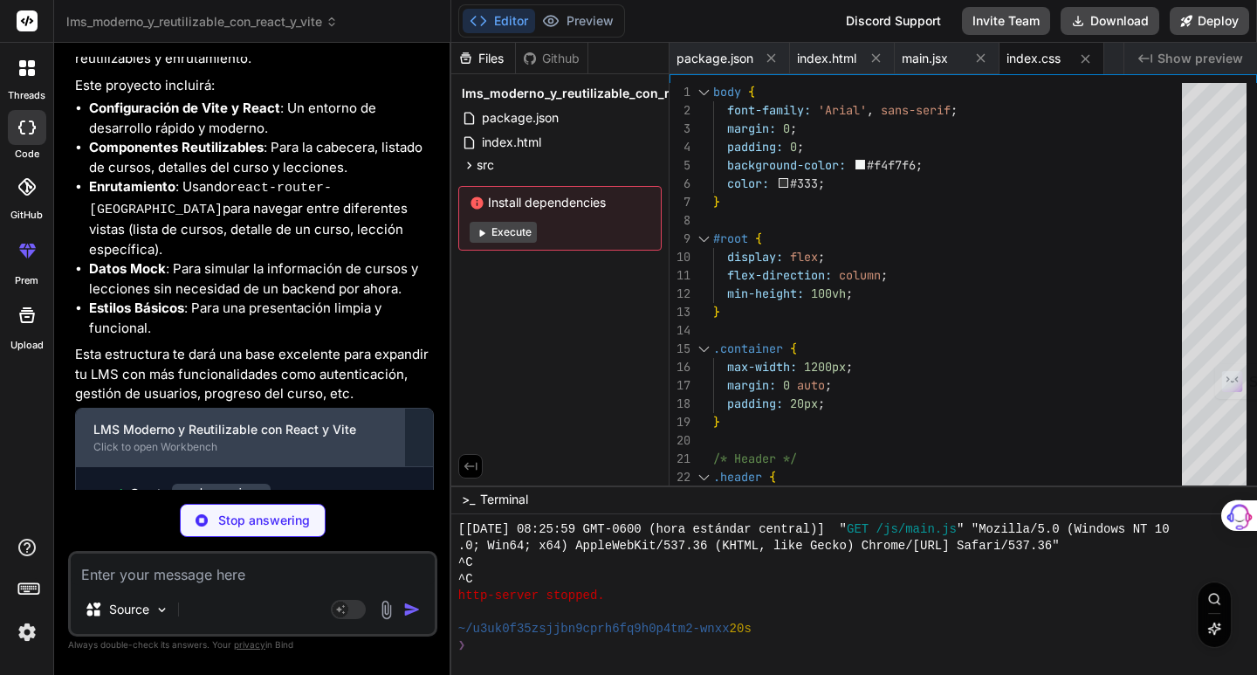
type textarea "x"
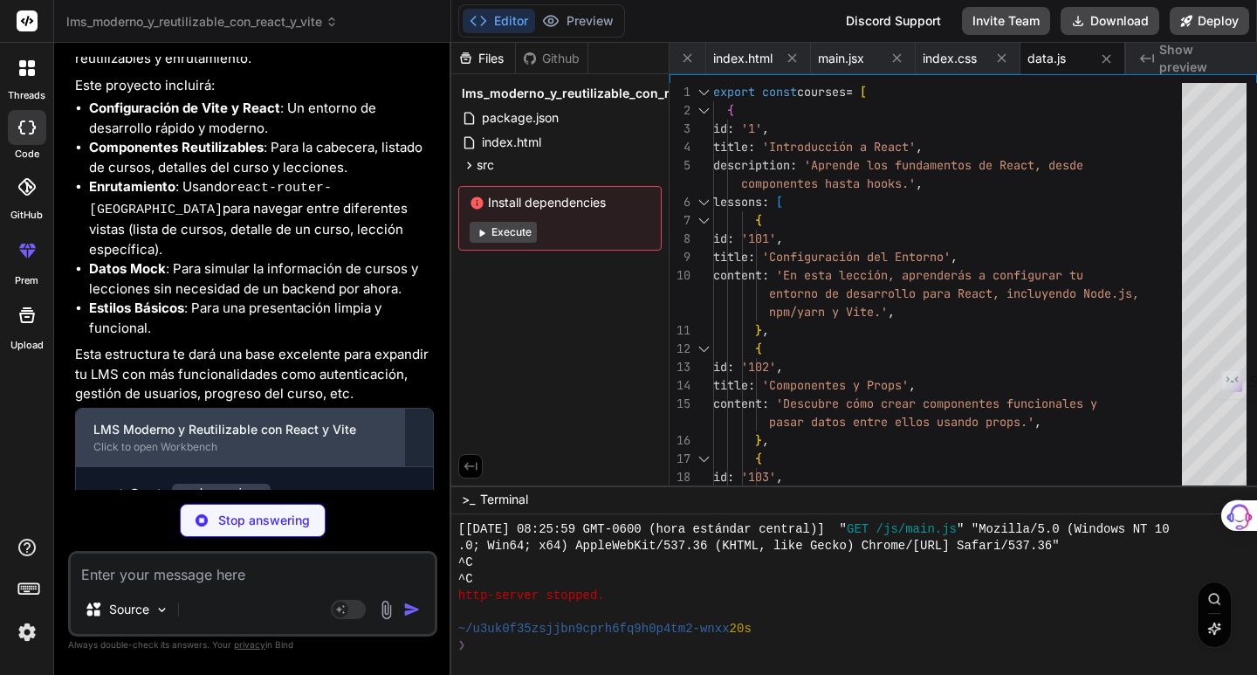
type textarea "x"
type textarea "{/* Puedes añadir más enlaces aquí, por ejemplo, para el perfil del usuario, et…"
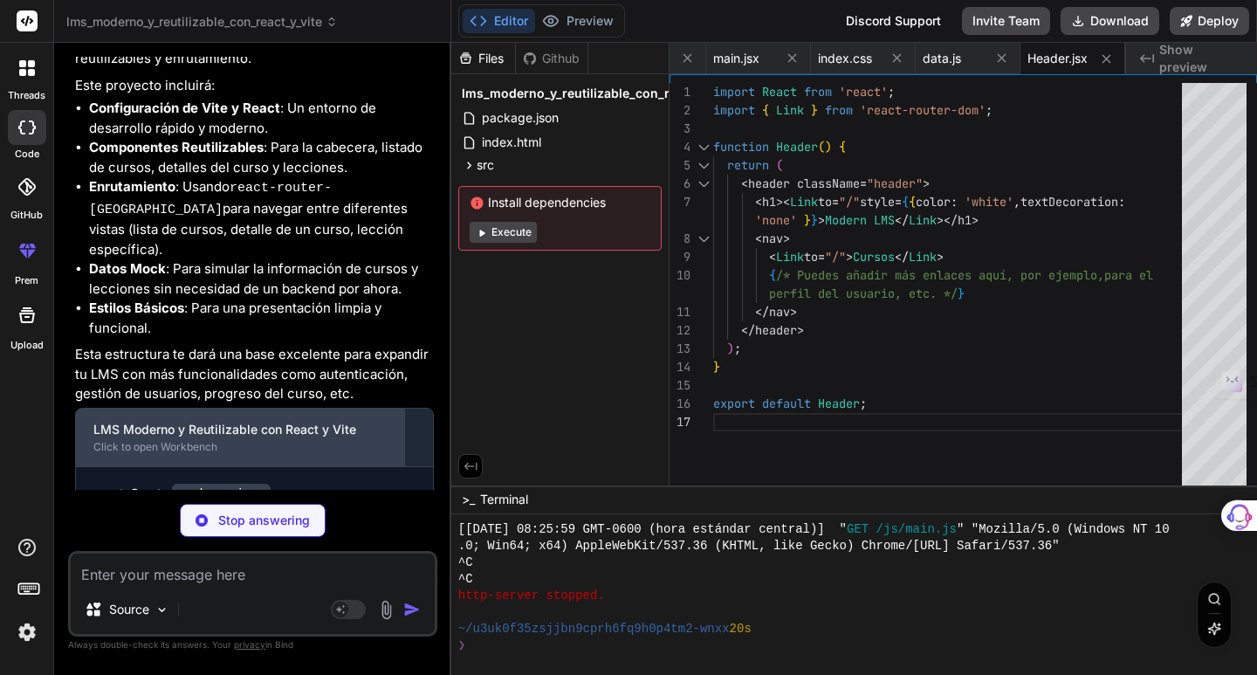
type textarea "x"
type textarea "} export default CourseList;"
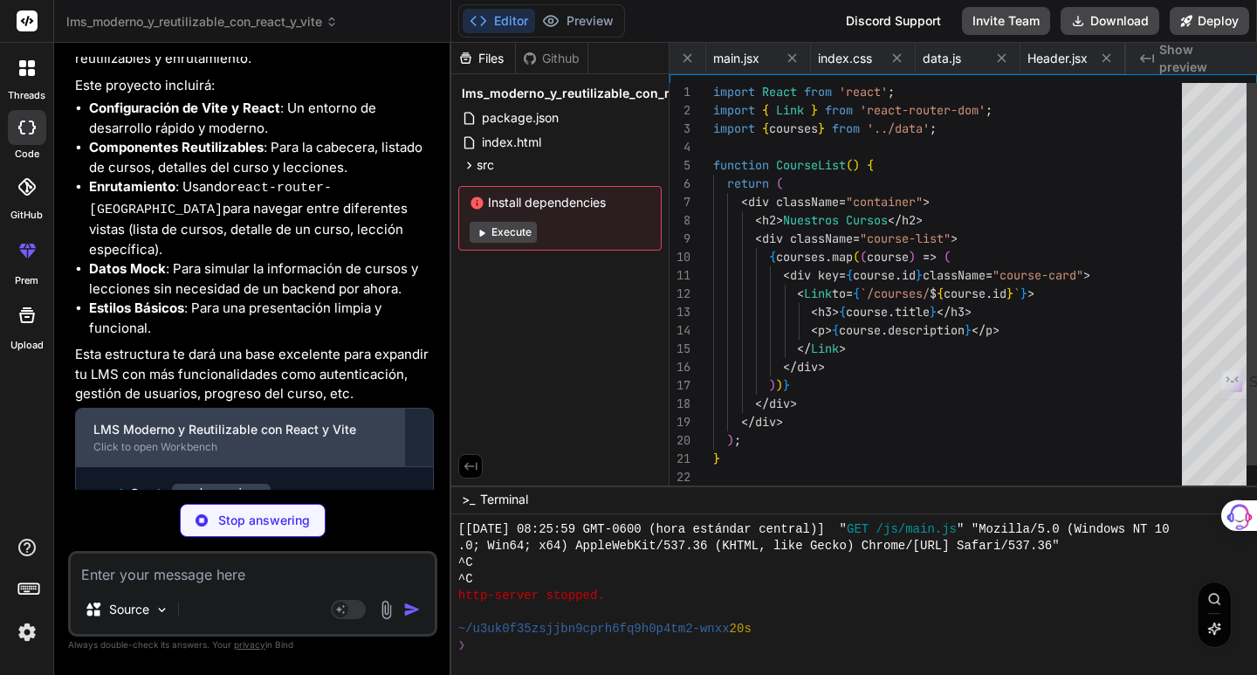
scroll to position [0, 313]
type textarea "x"
type textarea "); } export default CourseDetail;"
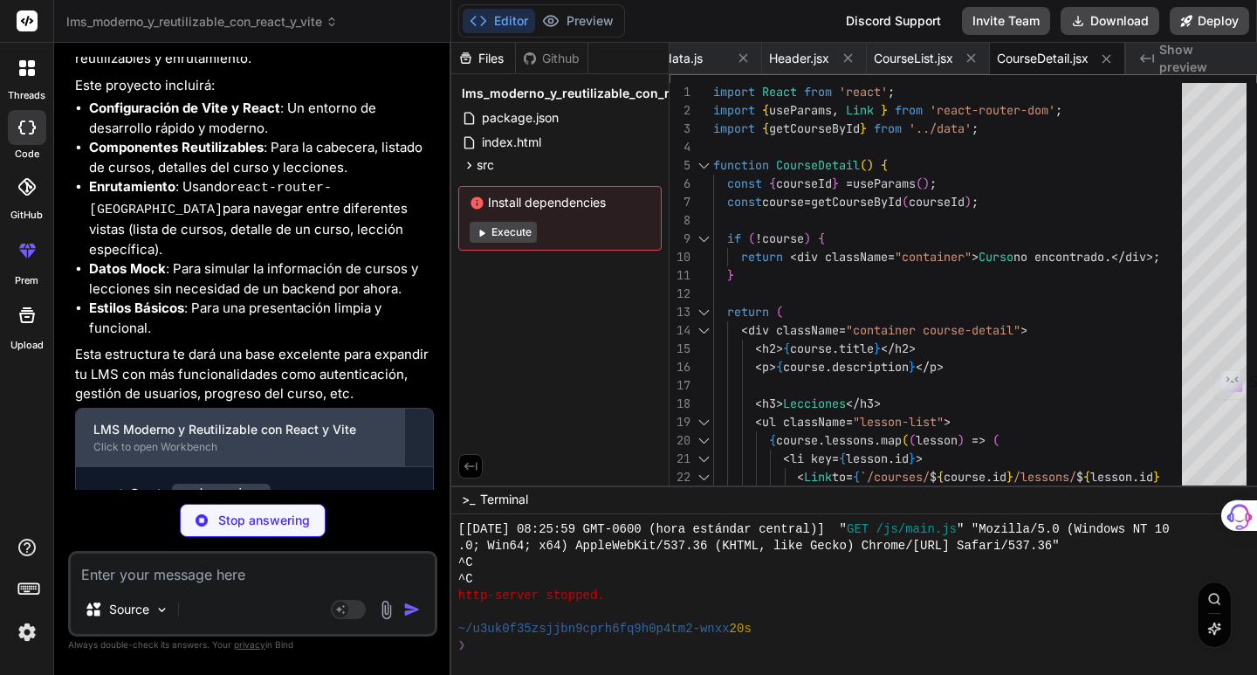
type textarea "x"
type textarea "); } export default Lesson;"
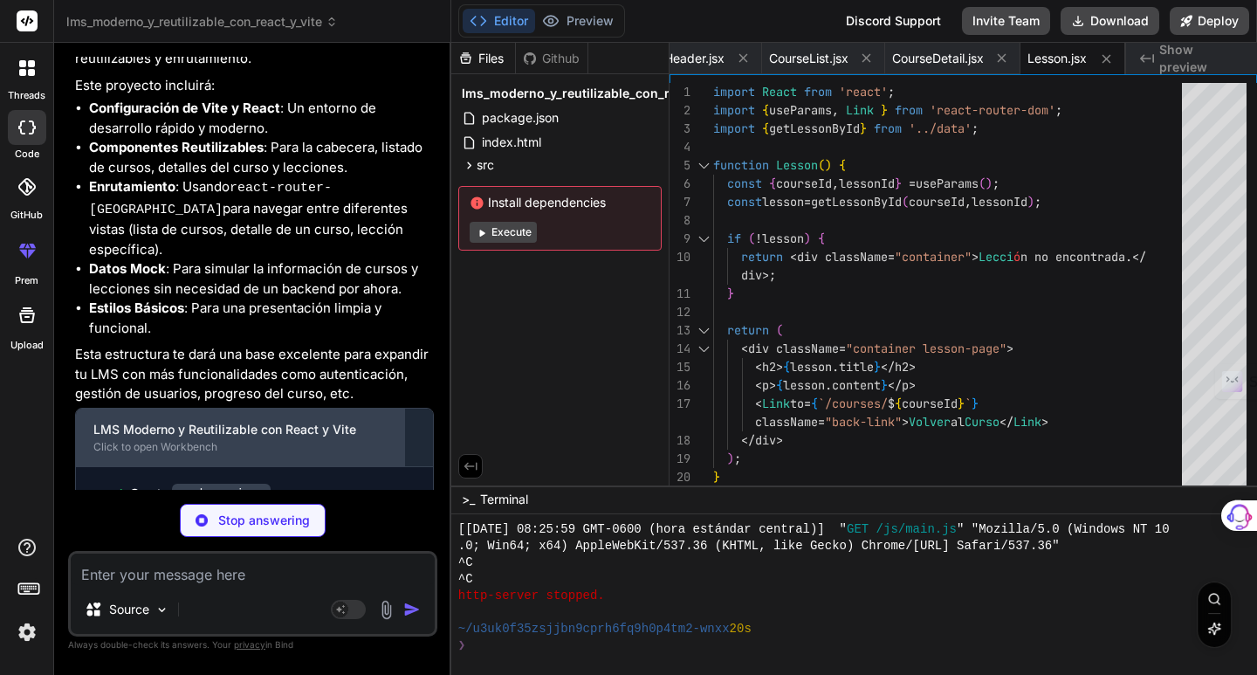
type textarea "x"
type textarea "</main> </Router> ); } export default App;"
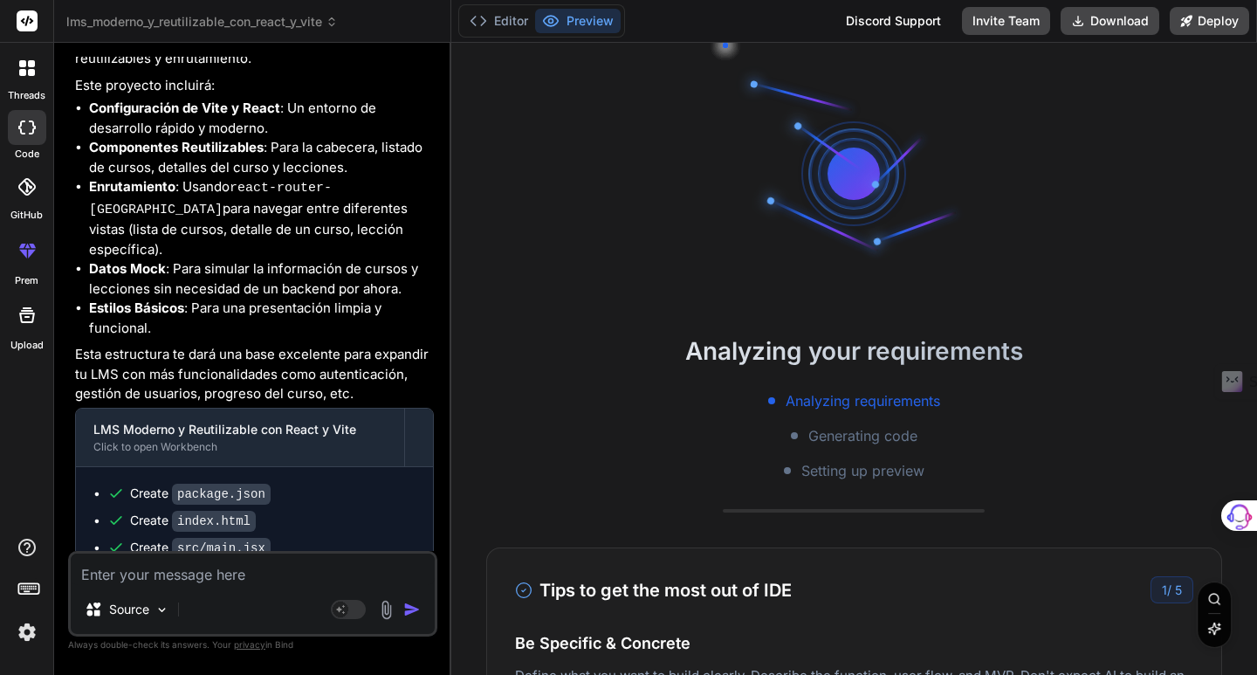
scroll to position [4394, 0]
type textarea "x"
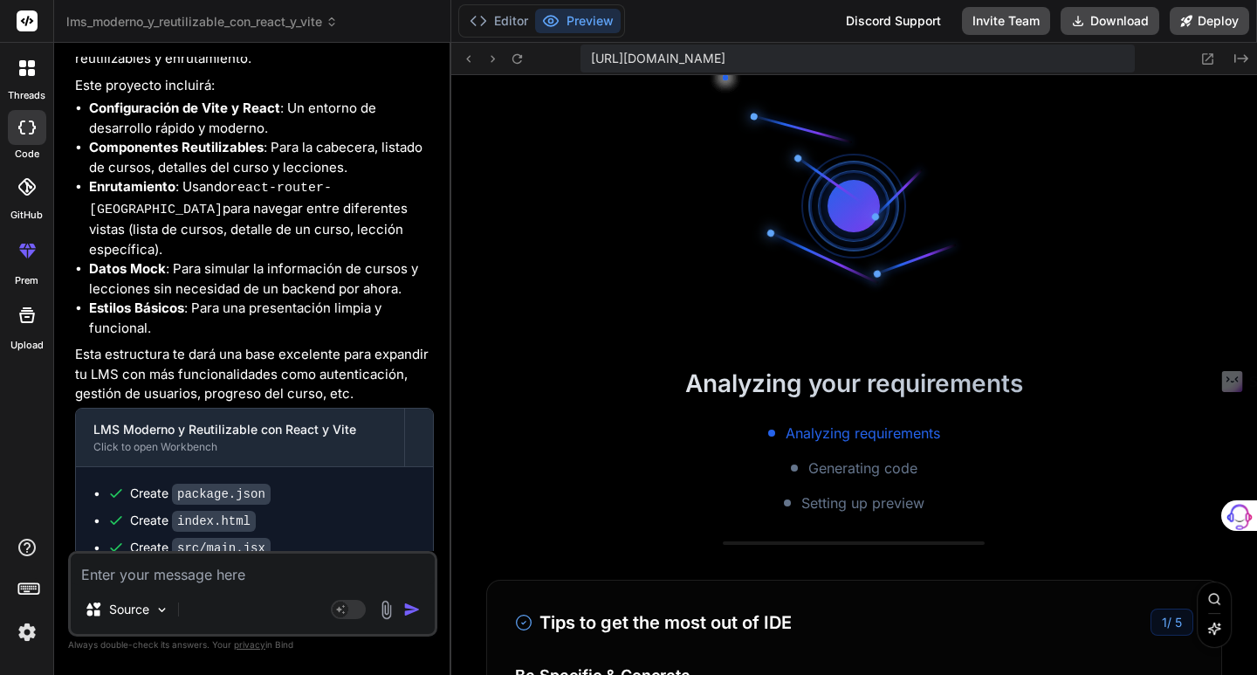
scroll to position [4759, 0]
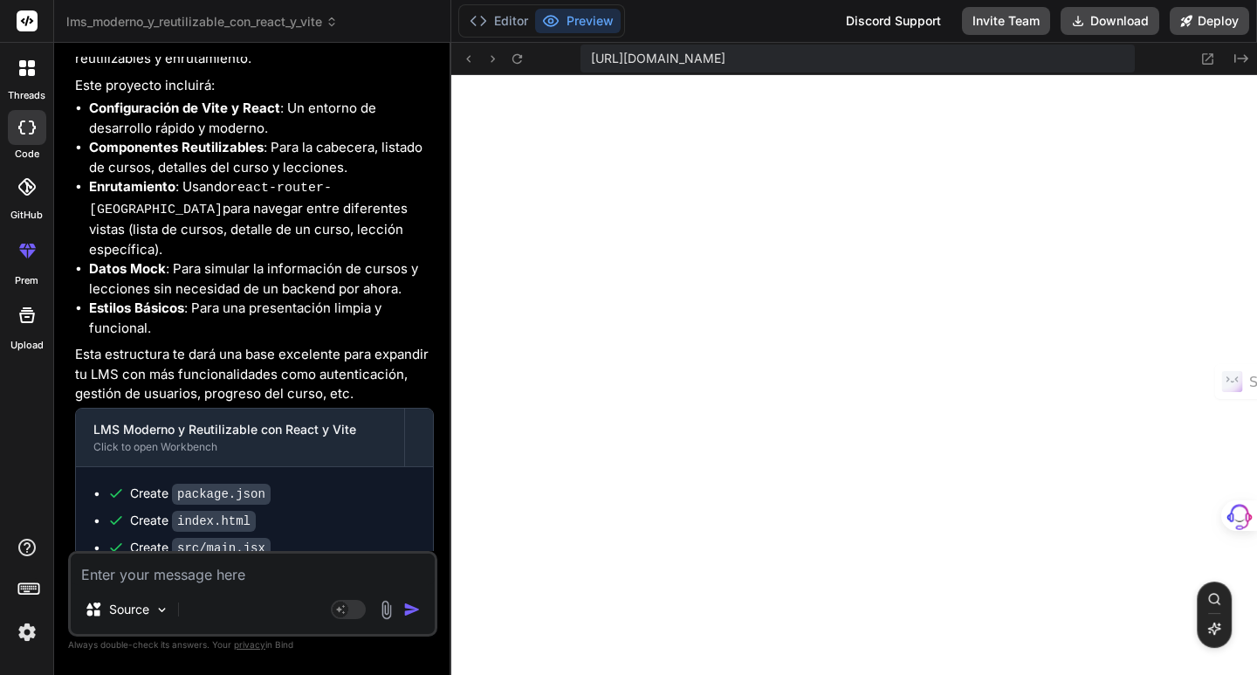
click at [144, 576] on textarea at bounding box center [253, 568] width 364 height 31
type textarea "A"
type textarea "x"
type textarea "Ag"
type textarea "x"
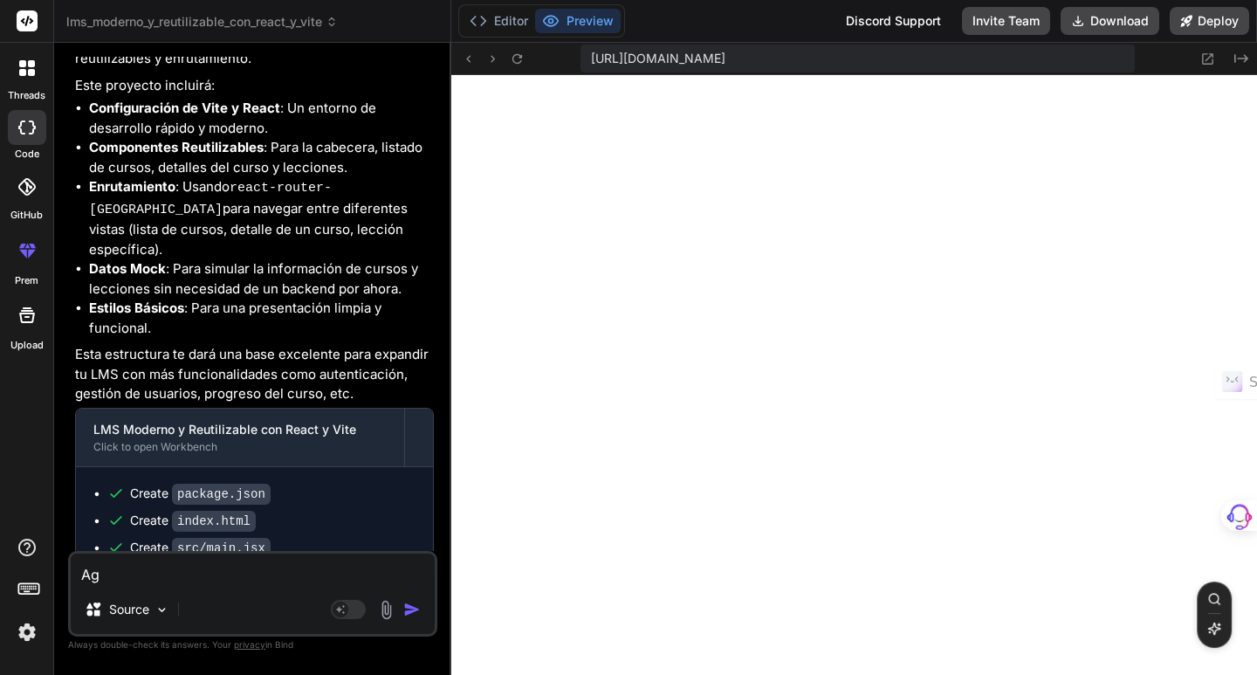
type textarea "Agr"
type textarea "x"
type textarea "Agre"
type textarea "x"
type textarea "Agreg"
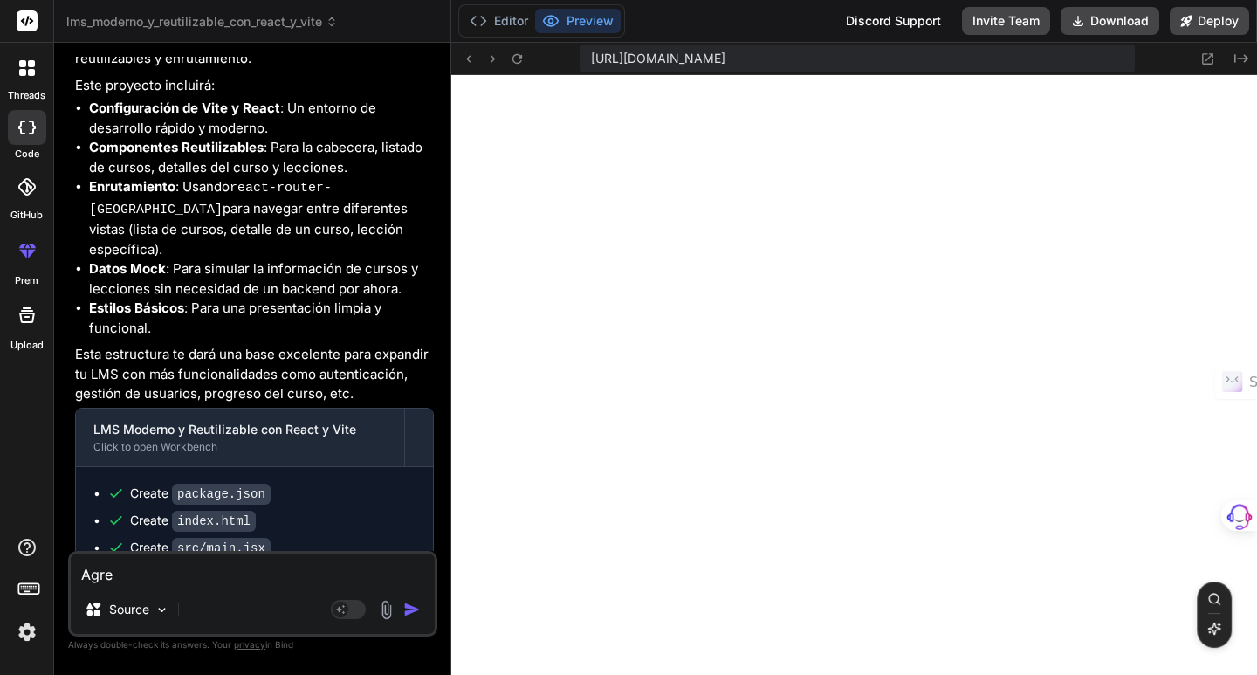
type textarea "x"
type textarea "Agrega"
type textarea "x"
type textarea "Agrega"
type textarea "x"
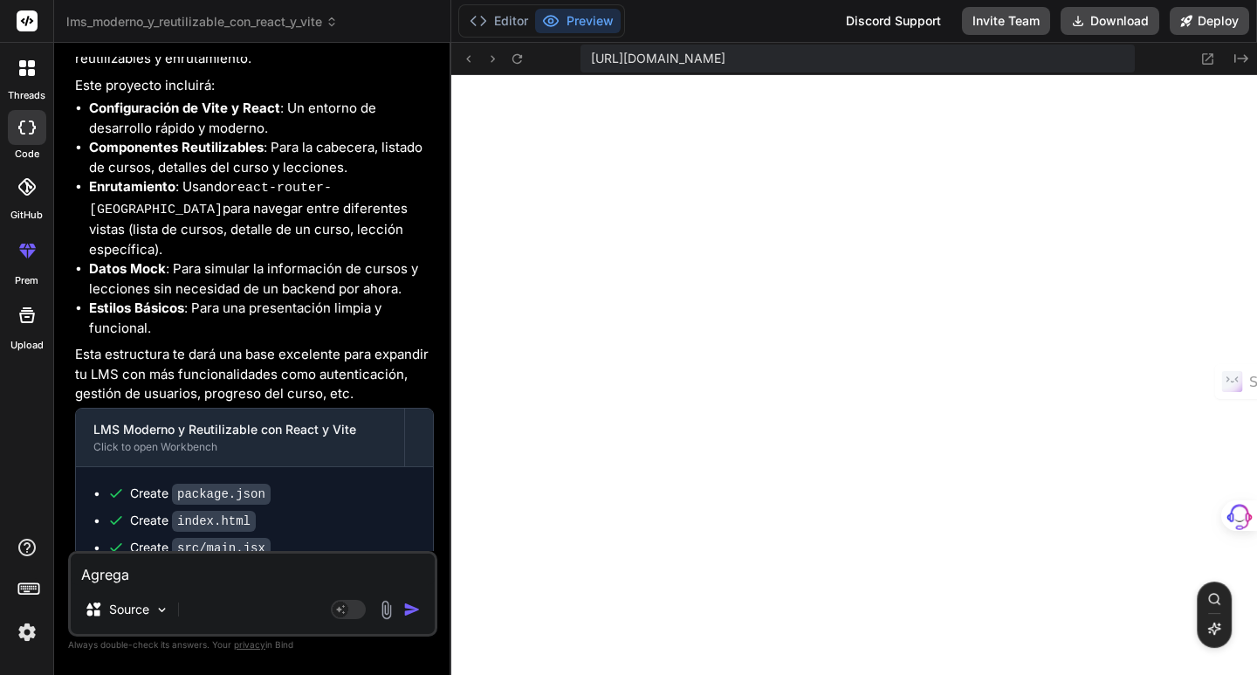
type textarea "Agrega u"
type textarea "x"
type textarea "Agrega un"
type textarea "x"
type textarea "Agrega un"
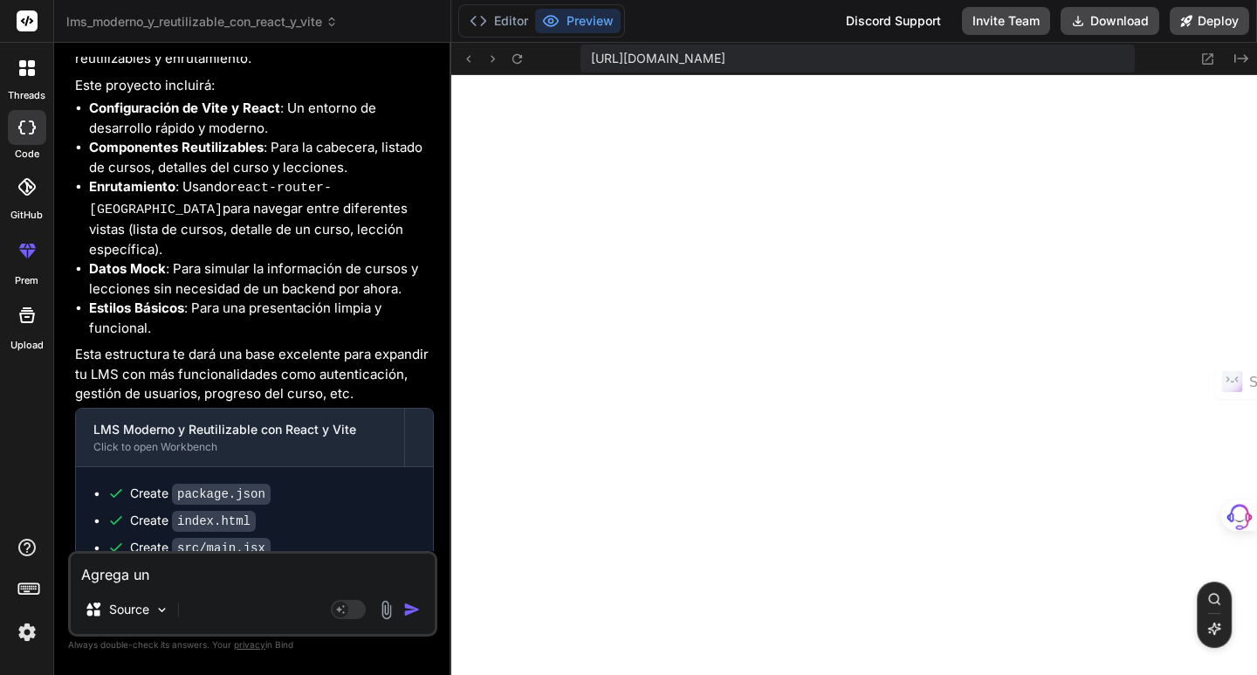
type textarea "x"
type textarea "Agrega un e"
type textarea "x"
type textarea "Agrega un es"
type textarea "x"
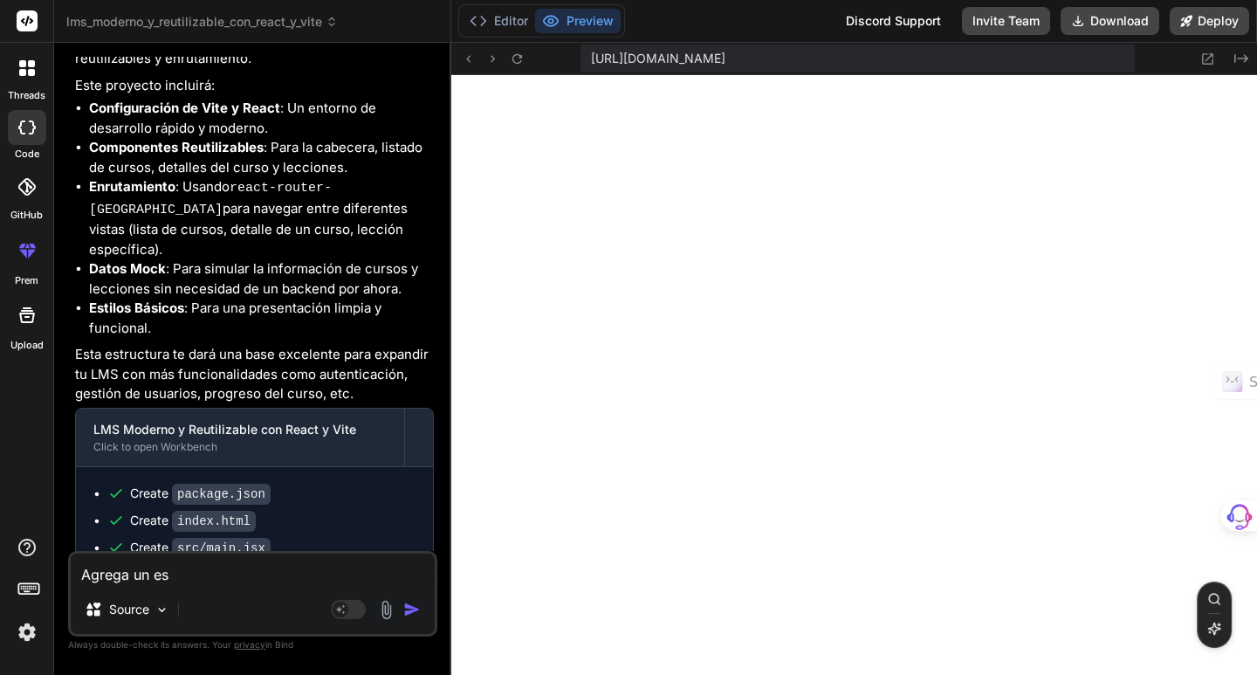
type textarea "Agrega un esp"
type textarea "x"
type textarea "Agrega un espa"
type textarea "x"
type textarea "Agrega un espac"
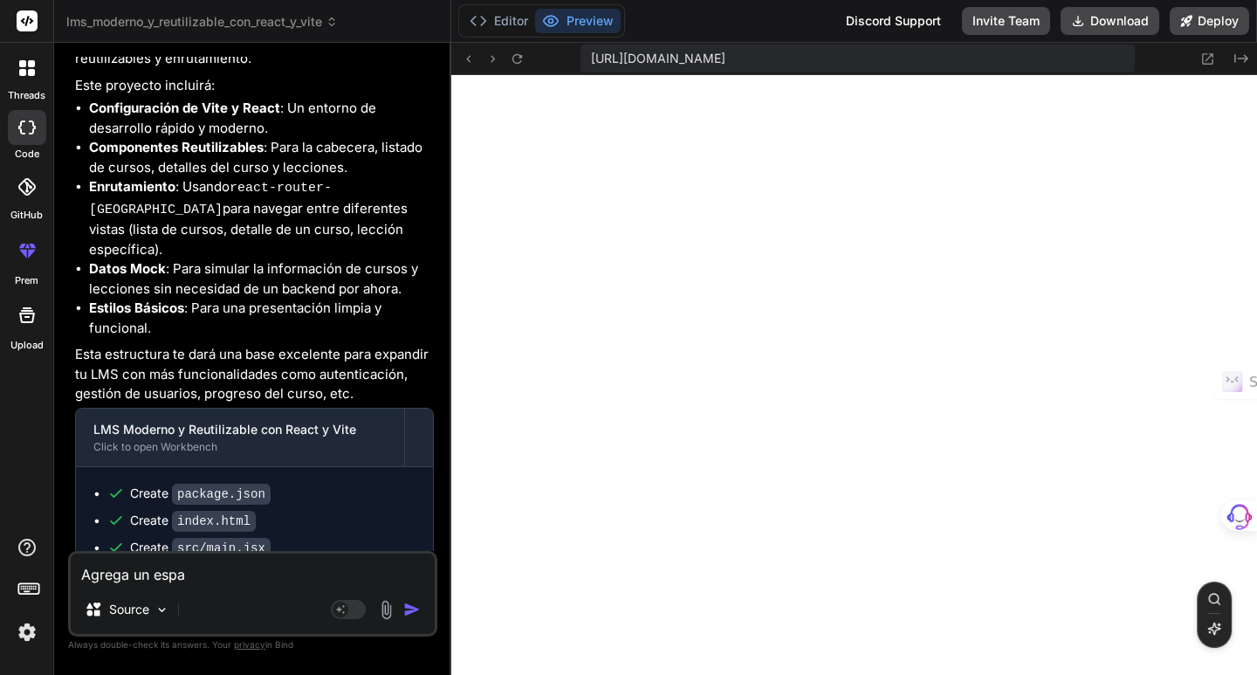
type textarea "x"
type textarea "Agrega un espaci"
type textarea "x"
type textarea "Agrega un espacio"
type textarea "x"
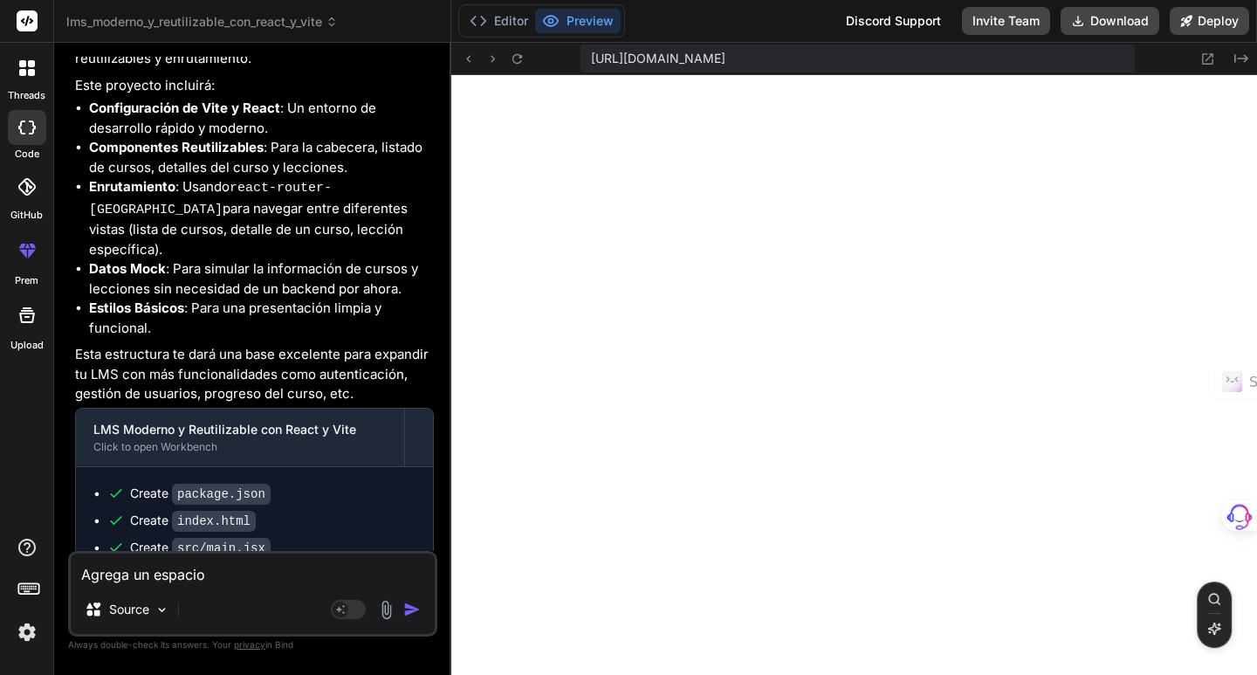
type textarea "Agrega un espacio"
type textarea "x"
type textarea "Agrega un espacio d"
type textarea "x"
type textarea "Agrega un espacio de"
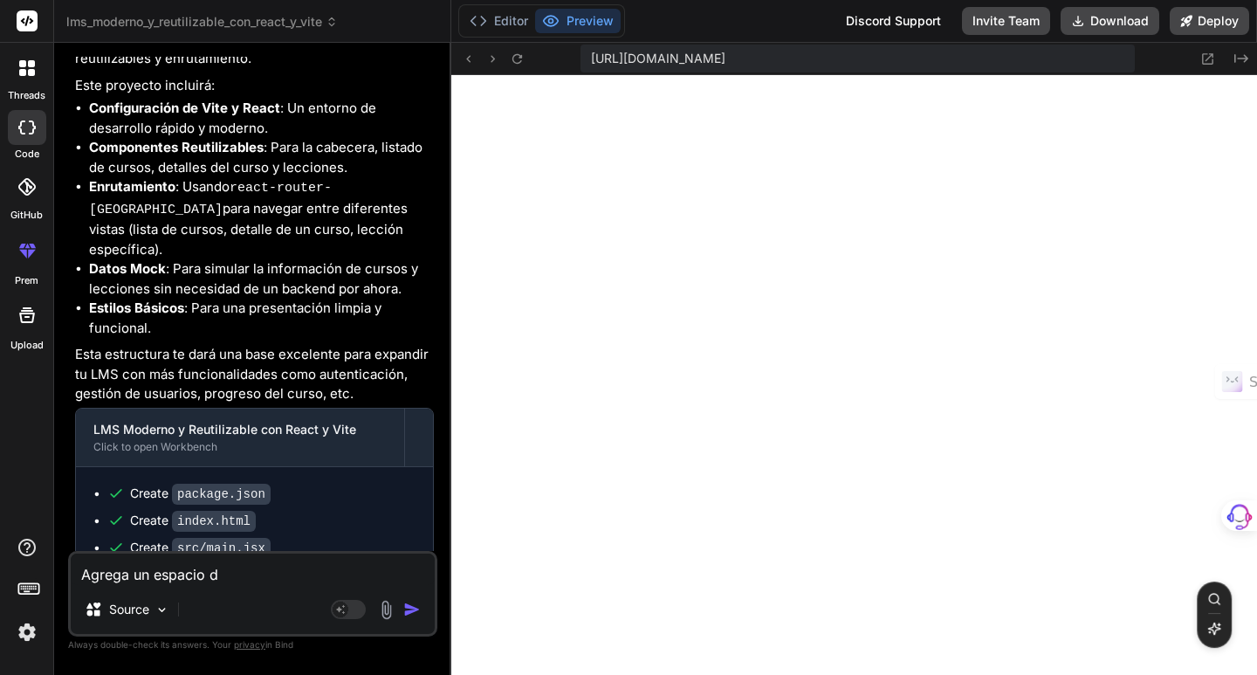
type textarea "x"
type textarea "Agrega un espacio de"
type textarea "x"
type textarea "Agrega un espacio de a"
type textarea "x"
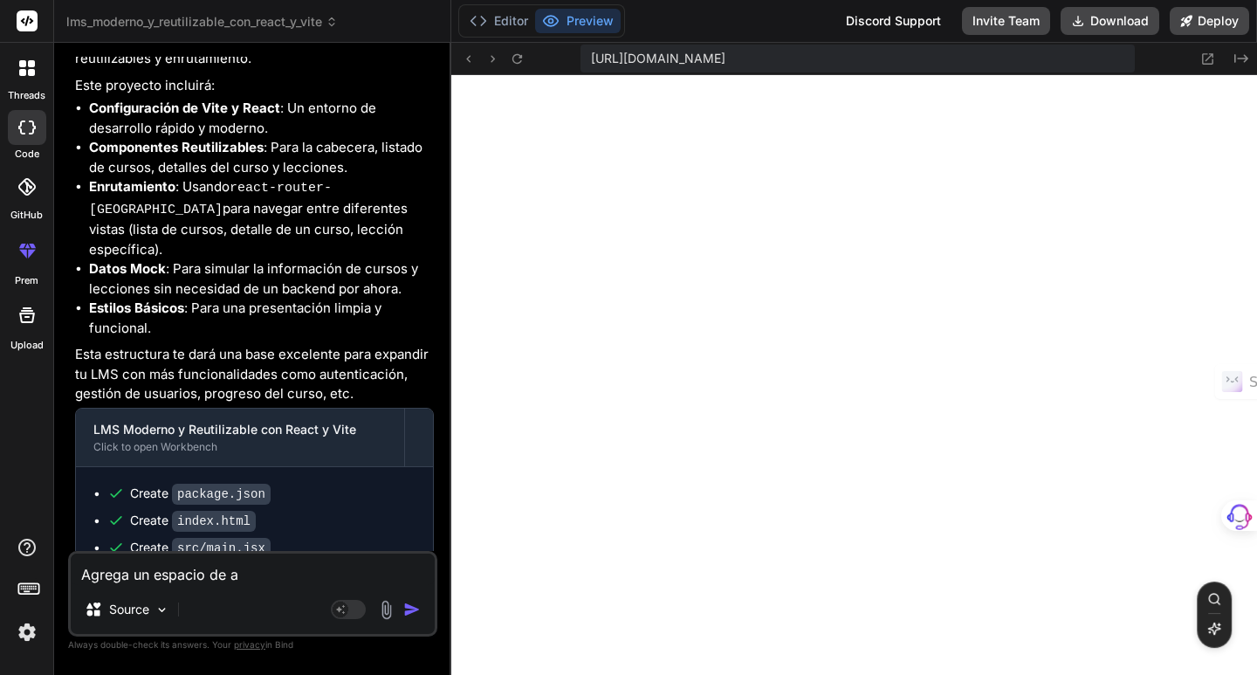
type textarea "Agrega un espacio de ad"
type textarea "x"
type textarea "Agrega un espacio de adm"
type textarea "x"
type textarea "Agrega un espacio de admi"
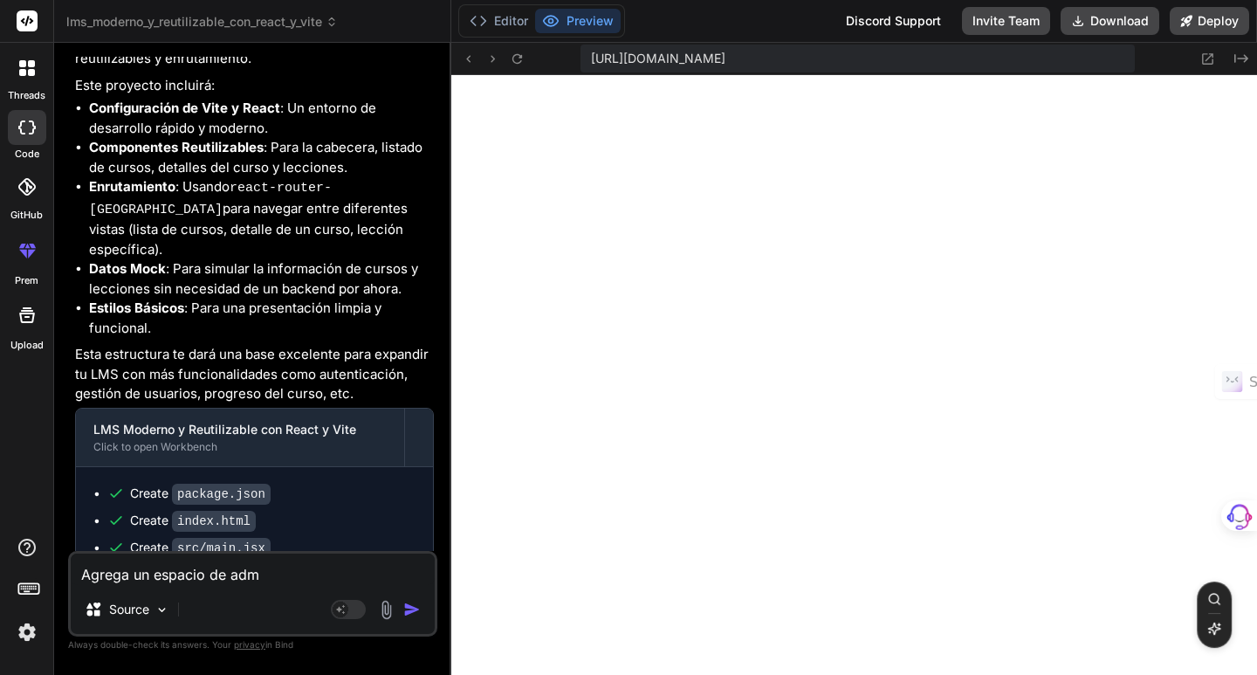
type textarea "x"
type textarea "Agrega un espacio de admin"
type textarea "x"
type textarea "Agrega un espacio de admini"
type textarea "x"
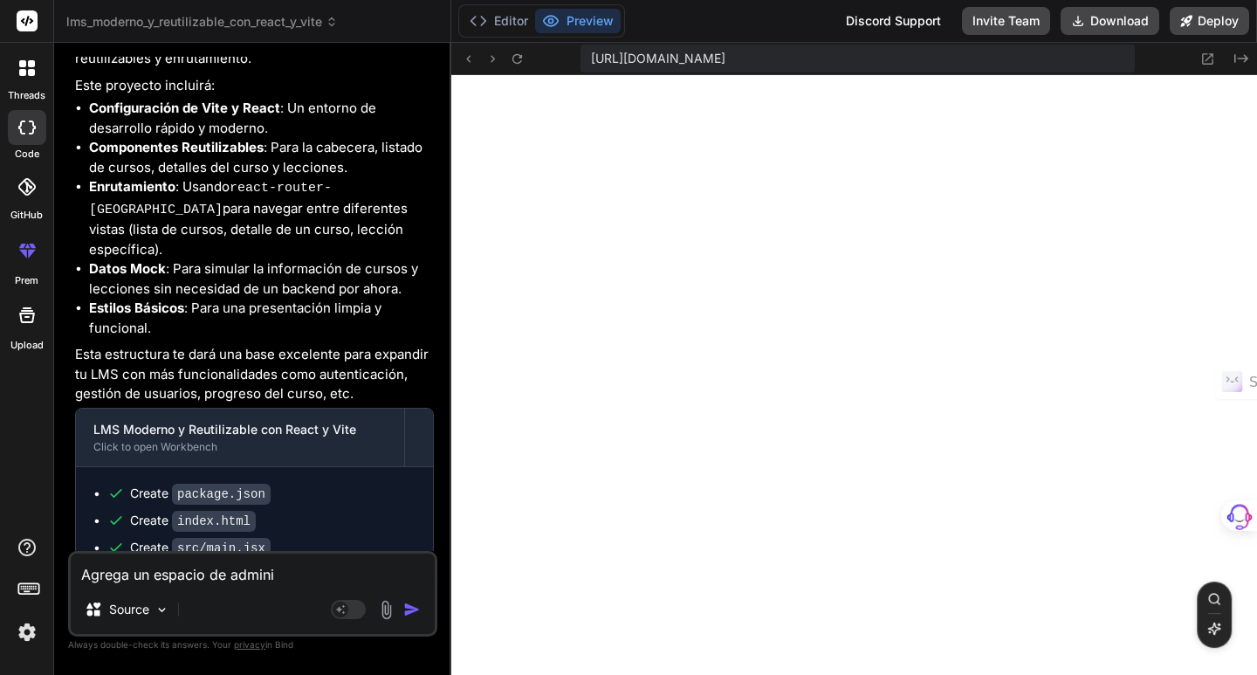
type textarea "Agrega un espacio de adminis"
type textarea "x"
type textarea "Agrega un espacio de administ"
type textarea "x"
type textarea "Agrega un espacio de administr"
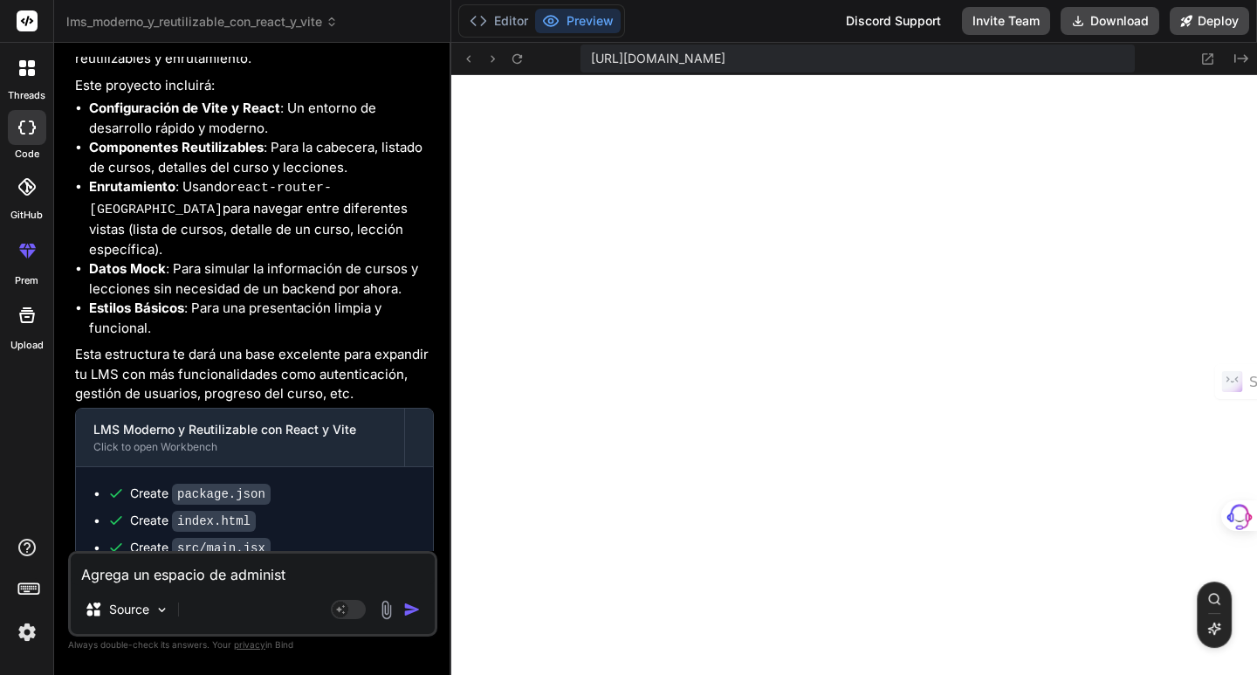
type textarea "x"
type textarea "Agrega un espacio de administra"
type textarea "x"
type textarea "Agrega un espacio de administrad"
type textarea "x"
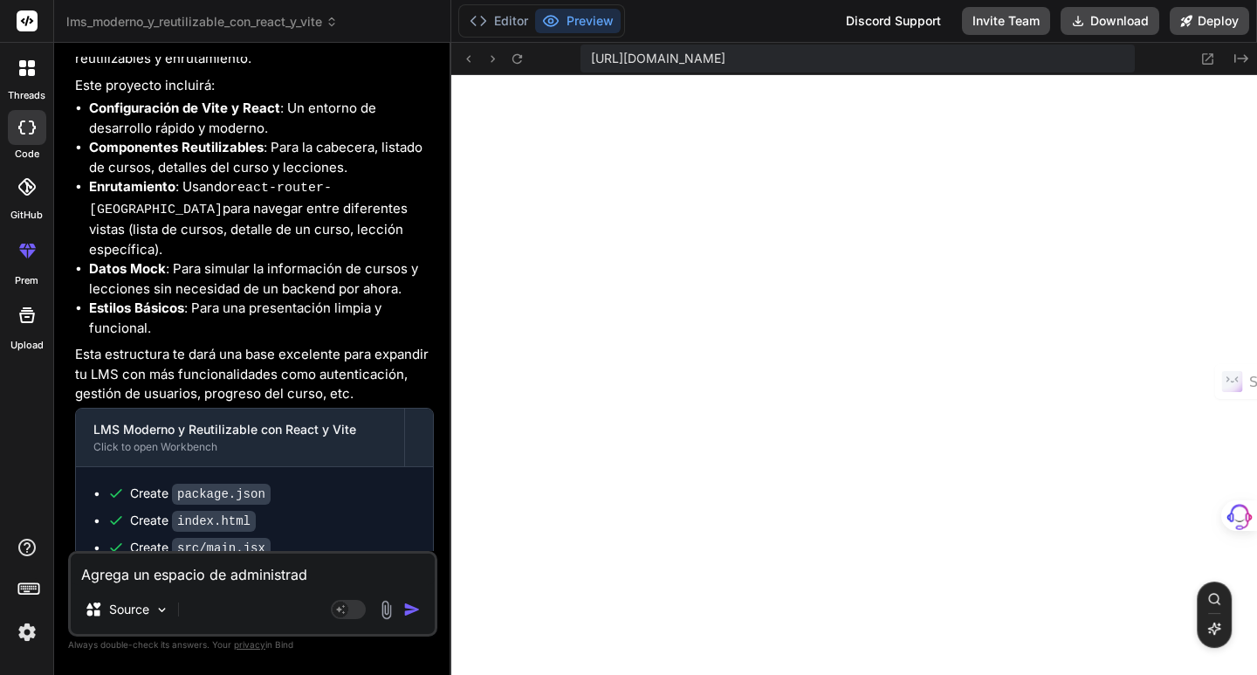
type textarea "Agrega un espacio de administrado"
type textarea "x"
type textarea "Agrega un espacio de administrador"
type textarea "x"
type textarea "Agrega un espacio de administrador"
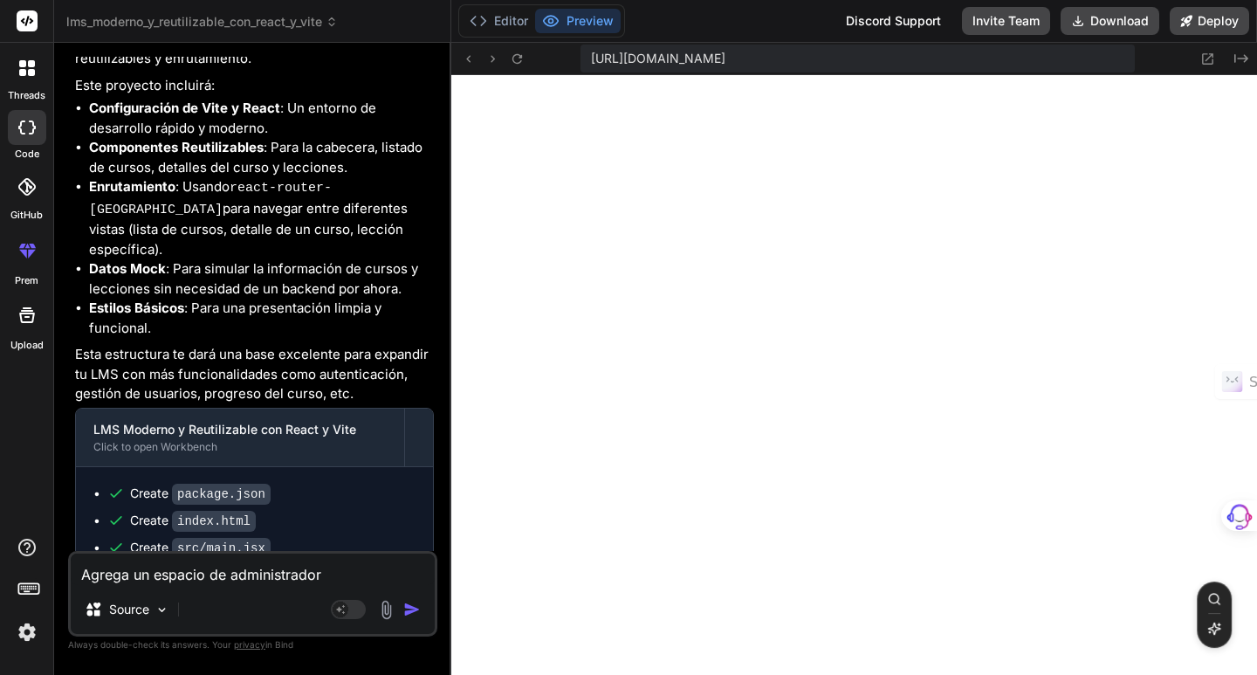
type textarea "x"
type textarea "Agrega un espacio de administrador p"
type textarea "x"
type textarea "Agrega un espacio de administrador pa"
type textarea "x"
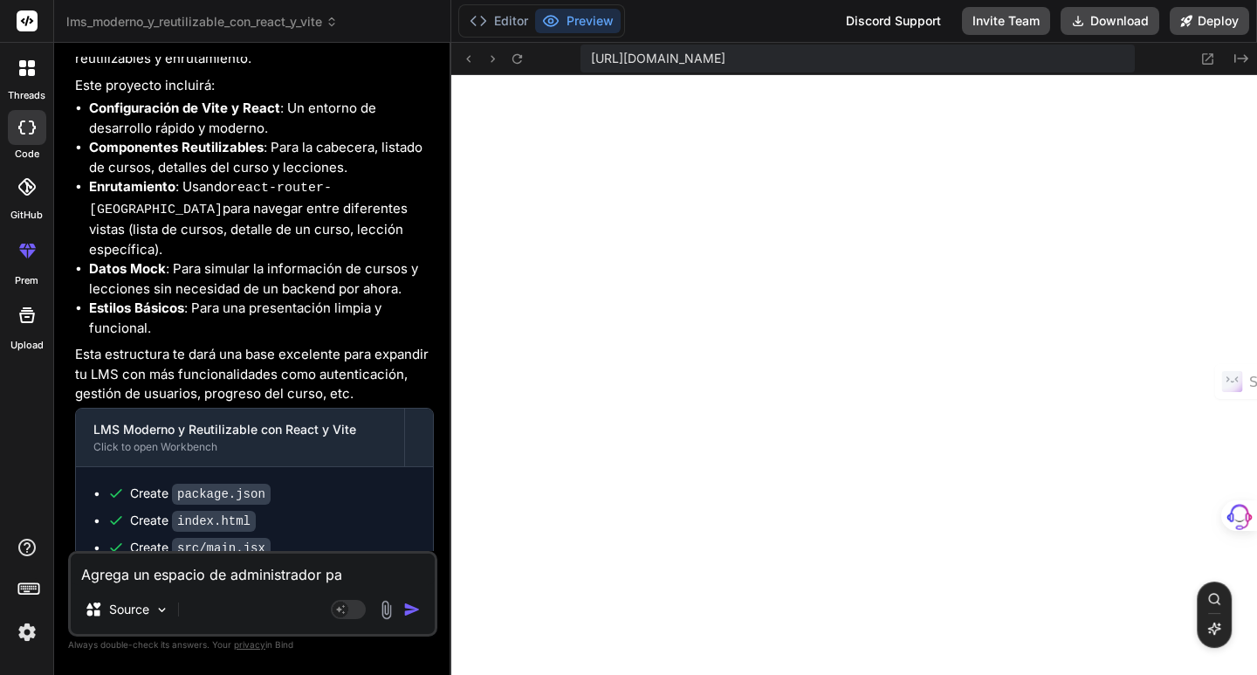
type textarea "Agrega un espacio de administrador par"
type textarea "x"
type textarea "Agrega un espacio de administrador para"
type textarea "x"
type textarea "Agrega un espacio de administrador para"
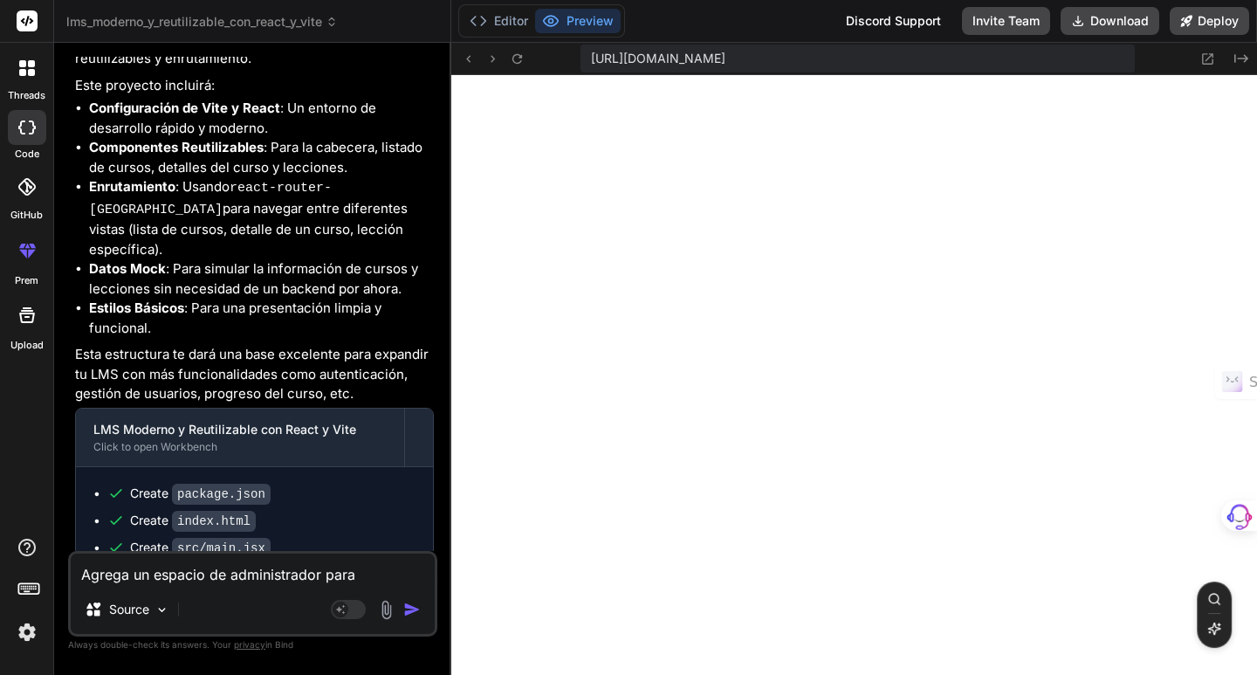
type textarea "x"
type textarea "Agrega un espacio de administrador para p"
type textarea "x"
type textarea "Agrega un espacio de administrador para po"
type textarea "x"
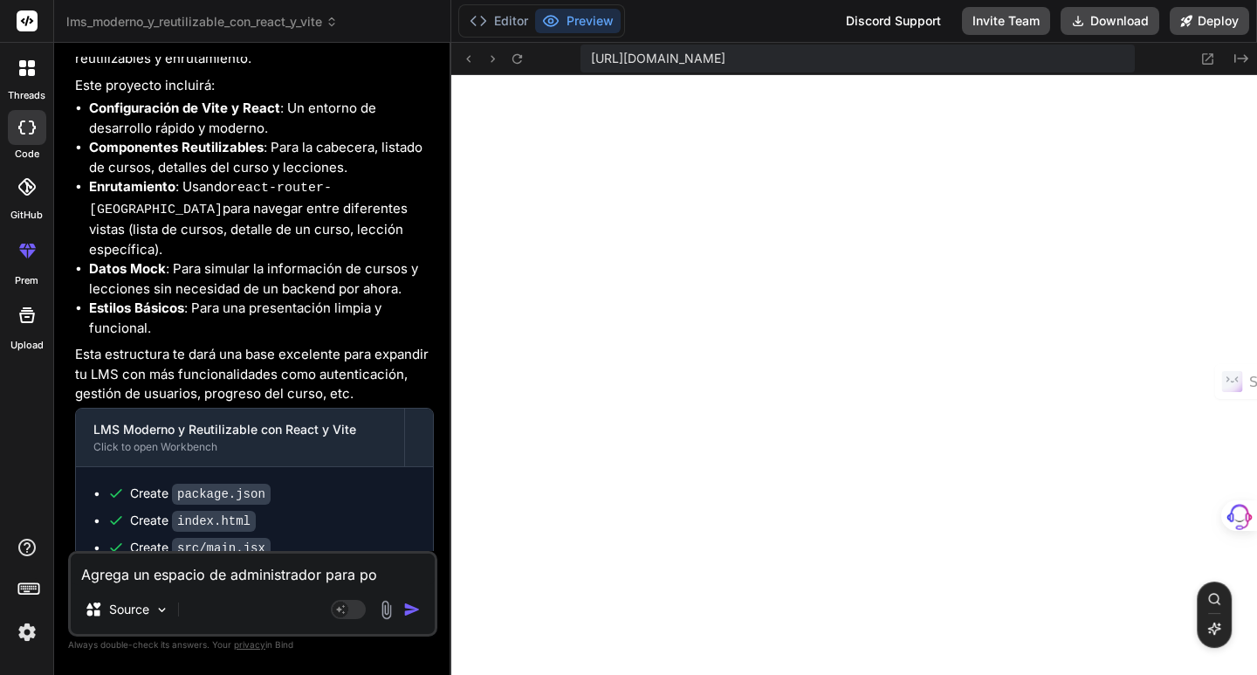
type textarea "Agrega un espacio de administrador para pod"
type textarea "x"
type textarea "Agrega un espacio de administrador para pode"
type textarea "x"
type textarea "Agrega un espacio de administrador para poder"
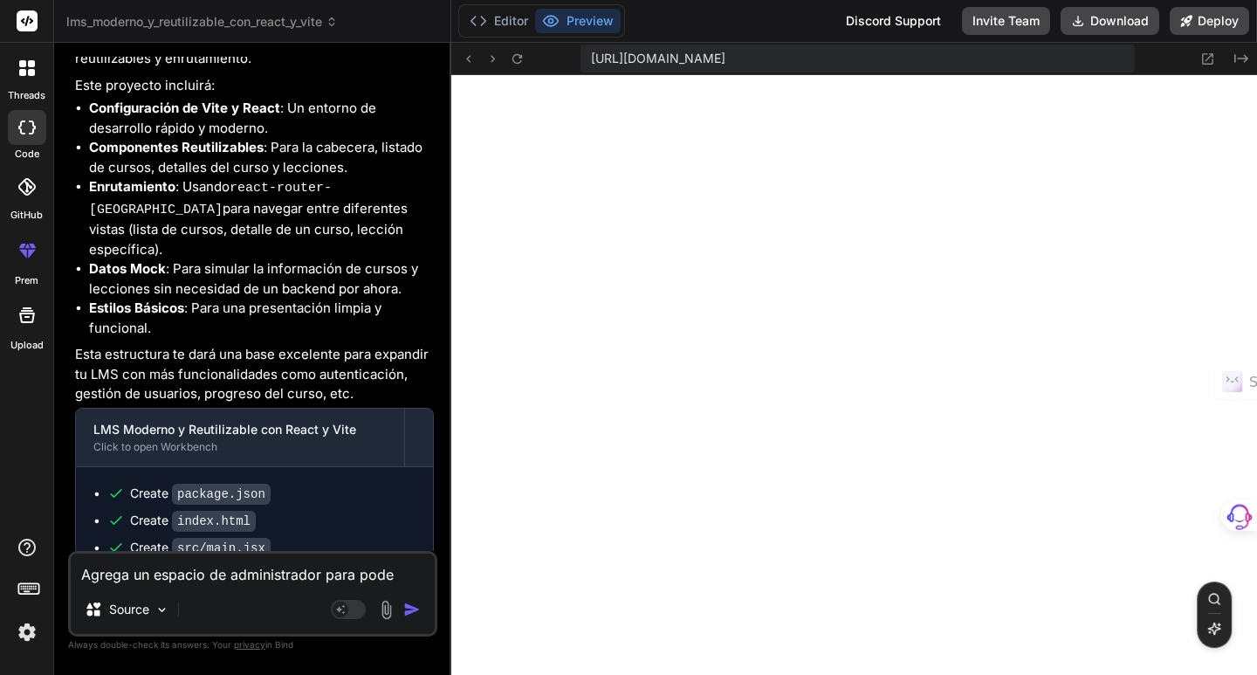
type textarea "x"
type textarea "Agrega un espacio de administrador para poder"
type textarea "x"
type textarea "Agrega un espacio de administrador para poder m"
type textarea "x"
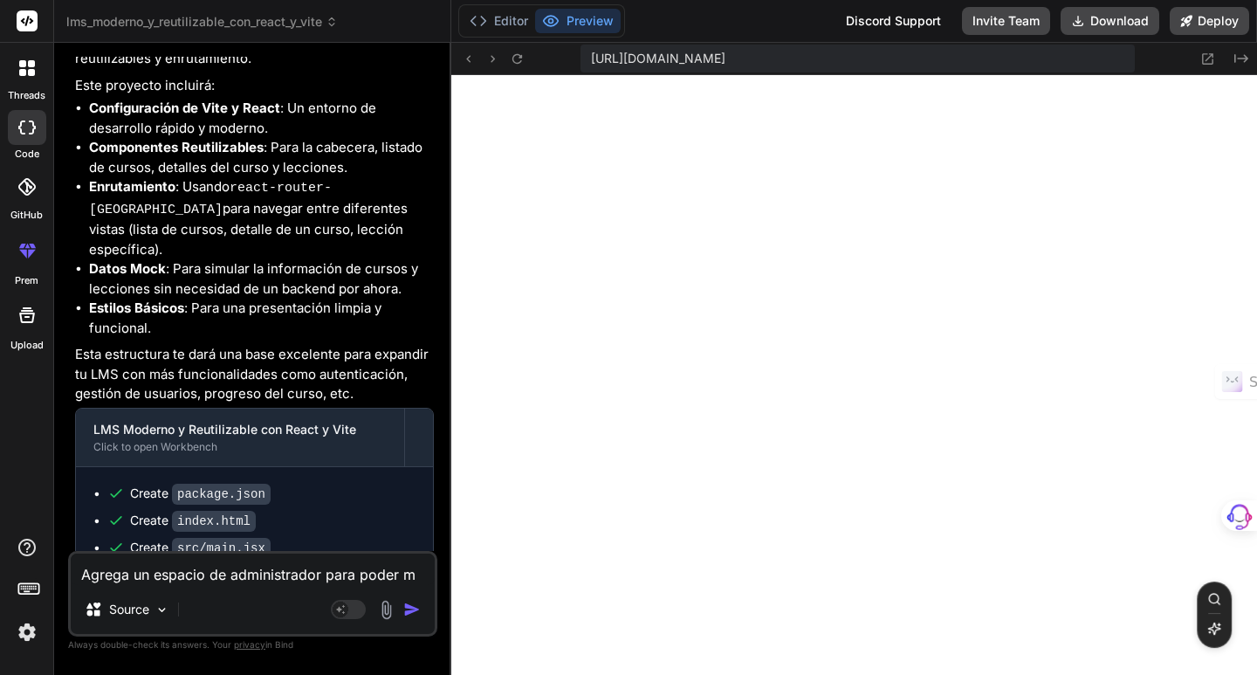
type textarea "Agrega un espacio de administrador para poder mo"
type textarea "x"
type textarea "Agrega un espacio de administrador para poder mod"
type textarea "x"
type textarea "Agrega un espacio de administrador para poder modi"
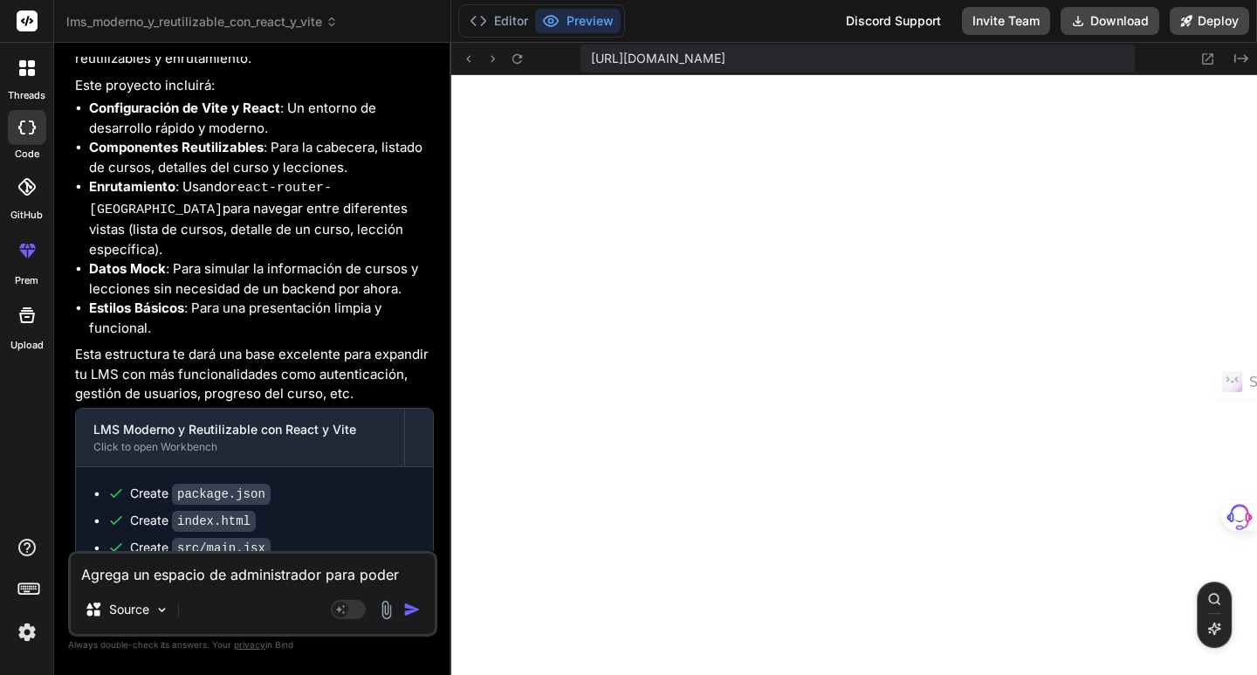
type textarea "x"
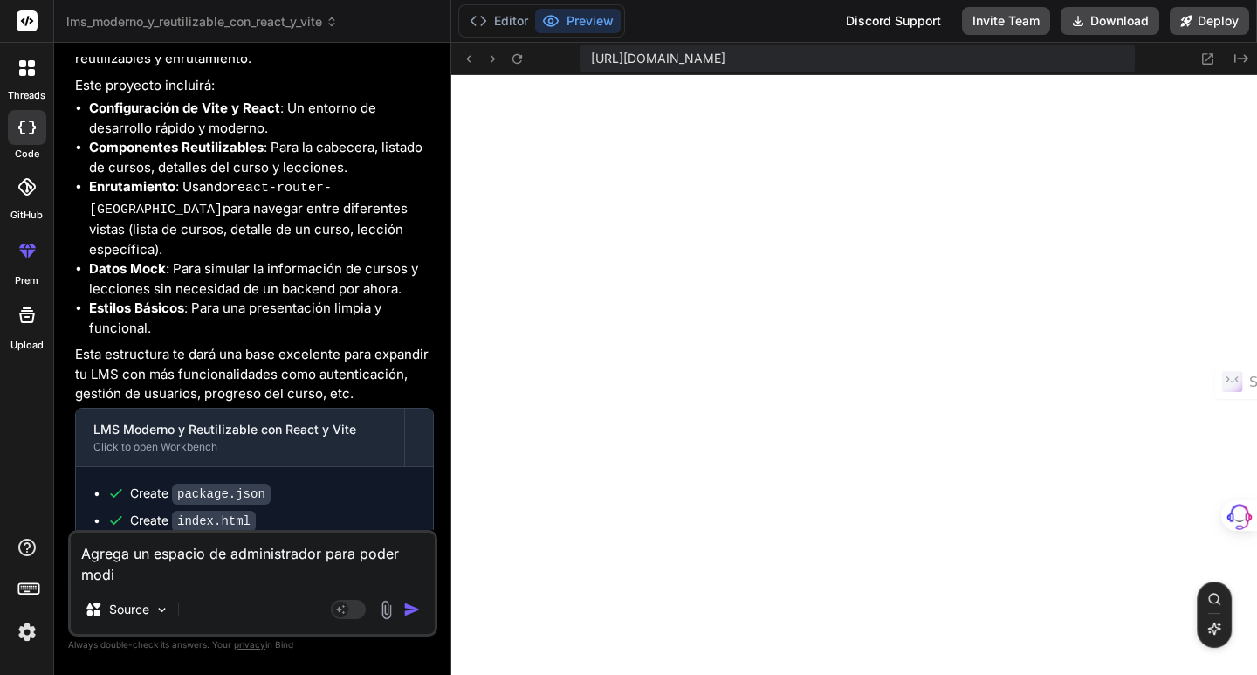
type textarea "Agrega un espacio de administrador para poder modif"
type textarea "x"
type textarea "Agrega un espacio de administrador para poder modifi"
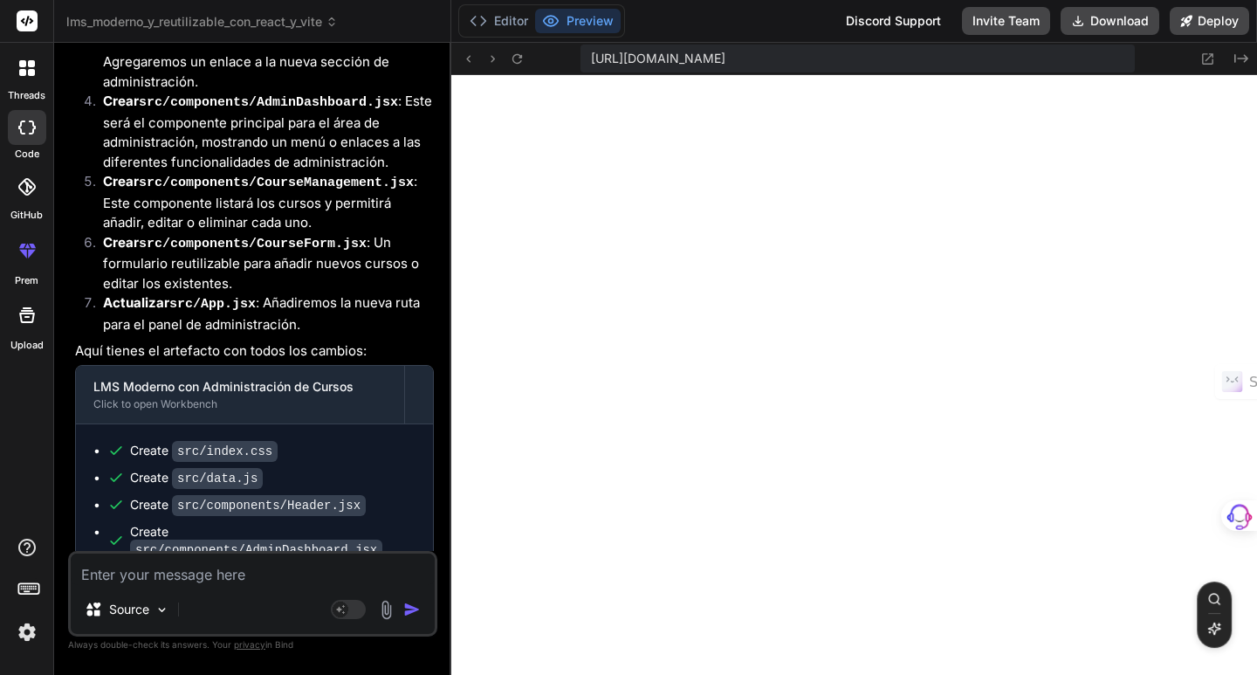
scroll to position [1904, 0]
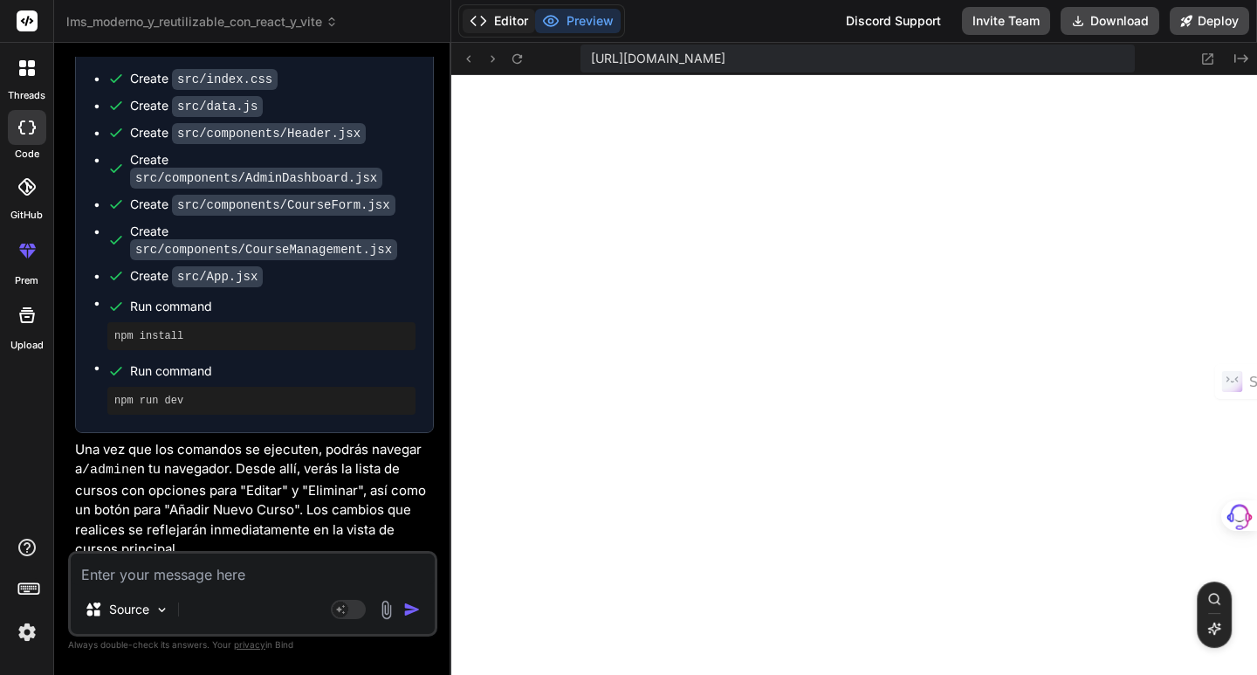
click at [509, 21] on button "Editor" at bounding box center [499, 21] width 72 height 24
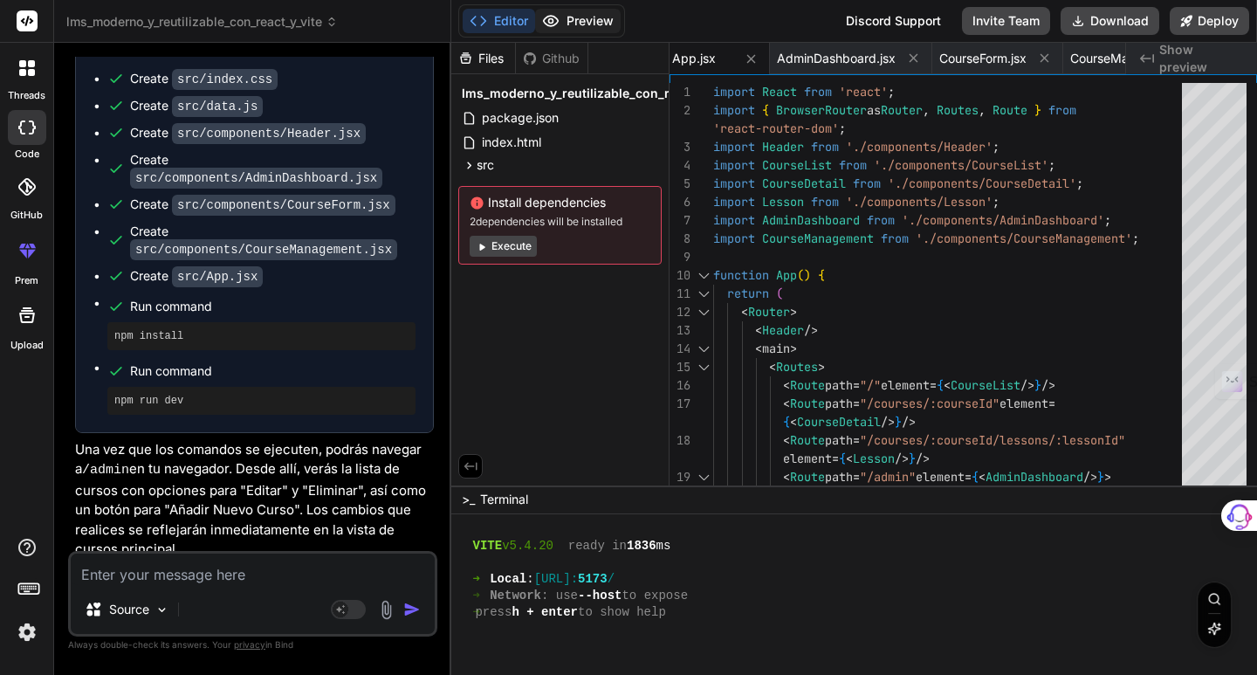
click at [581, 21] on button "Preview" at bounding box center [578, 21] width 86 height 24
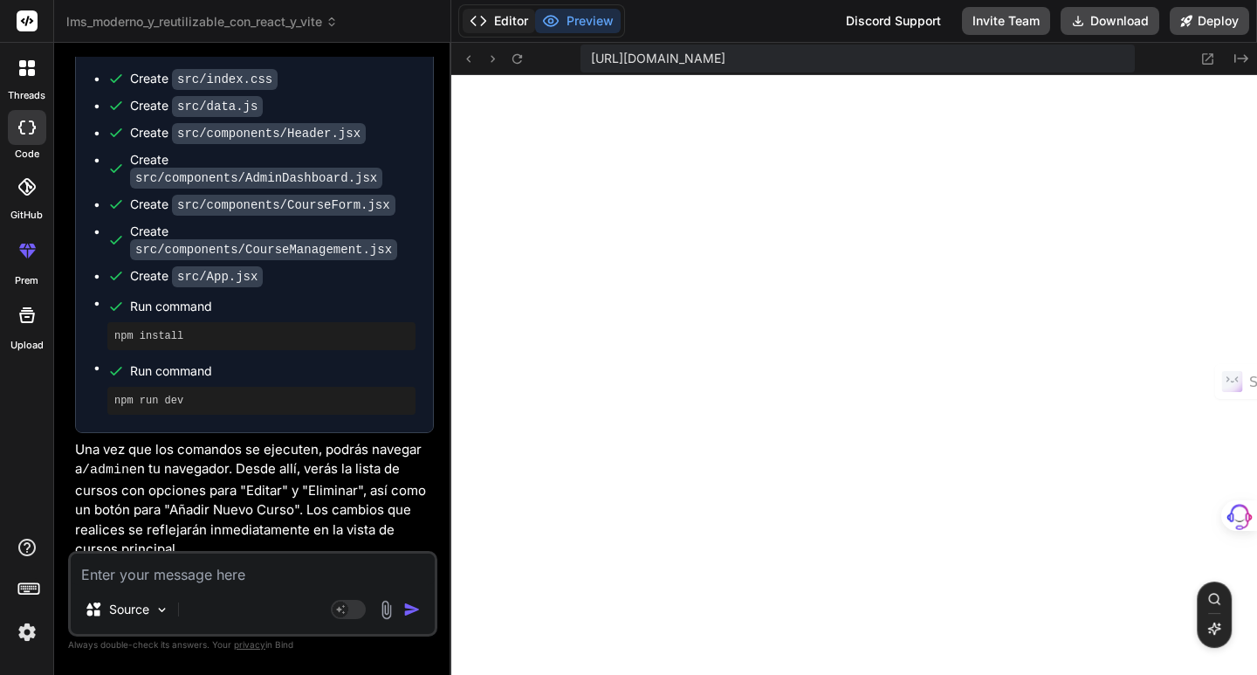
click at [482, 25] on icon at bounding box center [478, 20] width 17 height 17
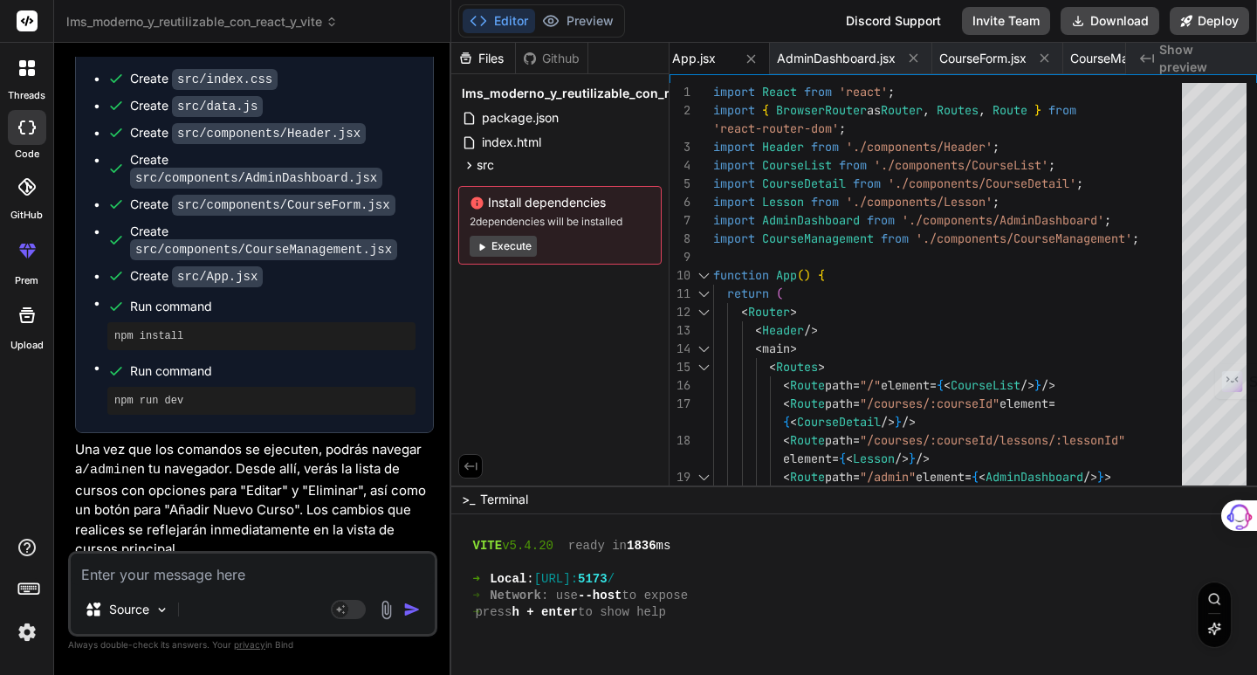
click at [501, 253] on button "Execute" at bounding box center [503, 246] width 67 height 21
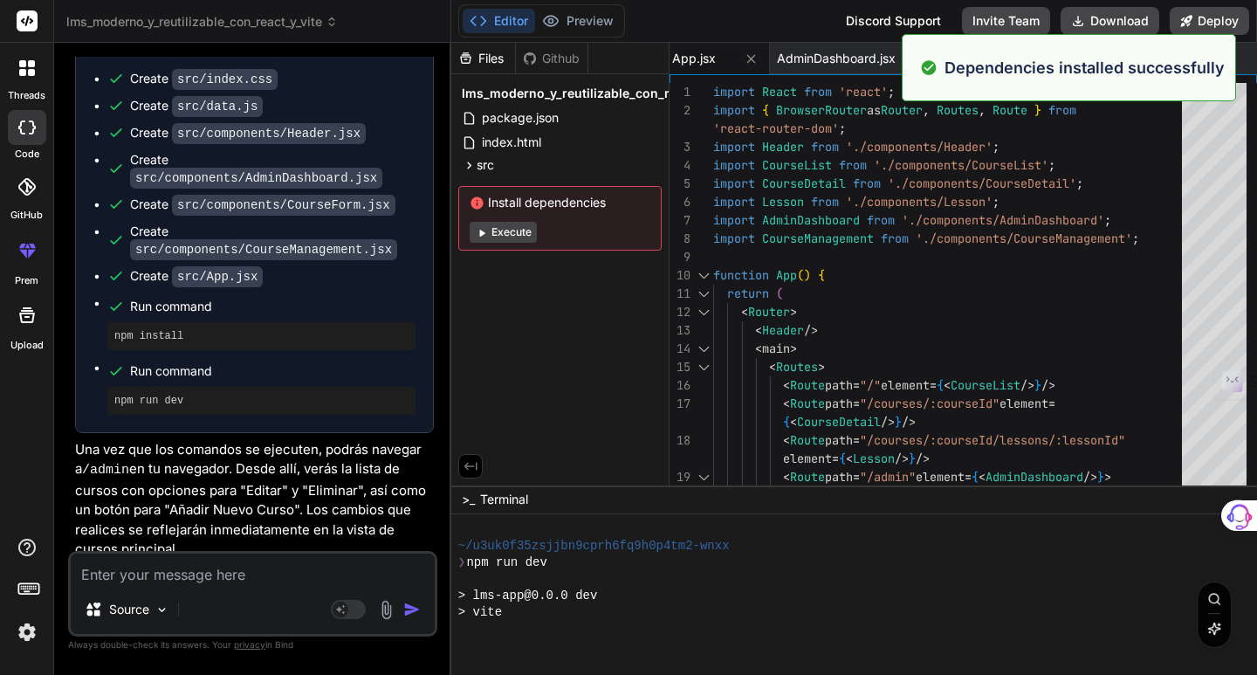
scroll to position [5638, 0]
click at [588, 24] on button "Preview" at bounding box center [578, 21] width 86 height 24
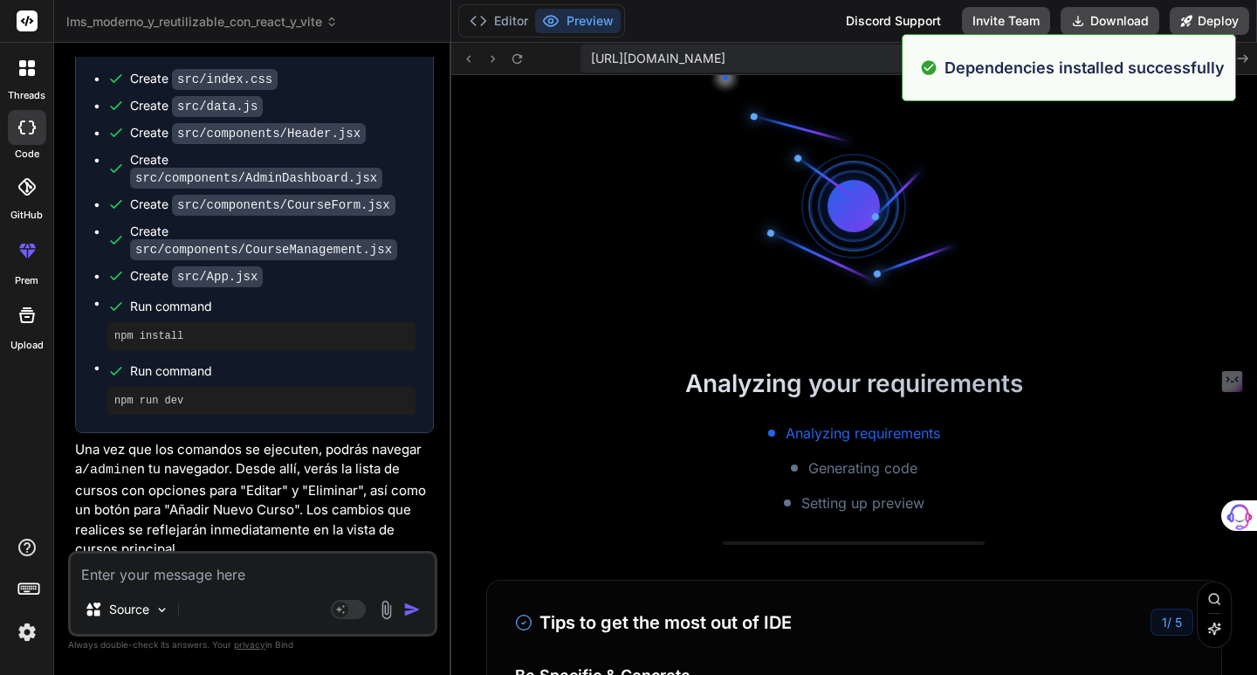
scroll to position [5754, 0]
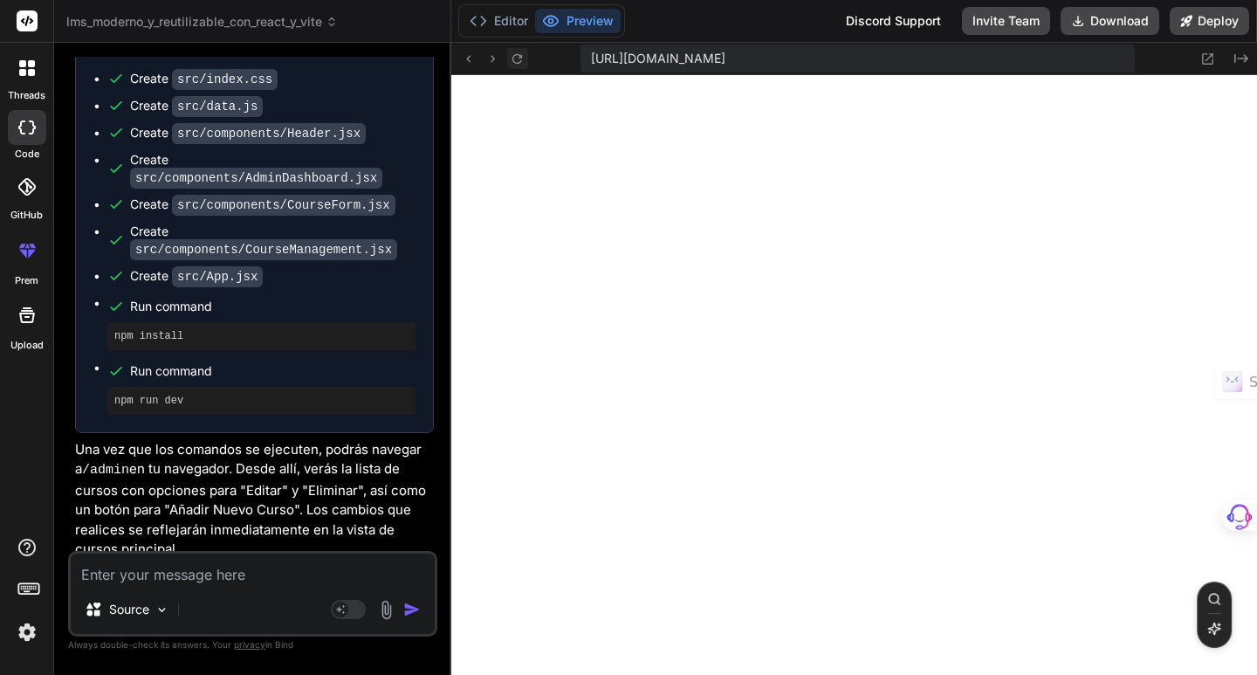
click at [521, 57] on icon at bounding box center [517, 58] width 10 height 10
click at [134, 580] on textarea at bounding box center [253, 568] width 364 height 31
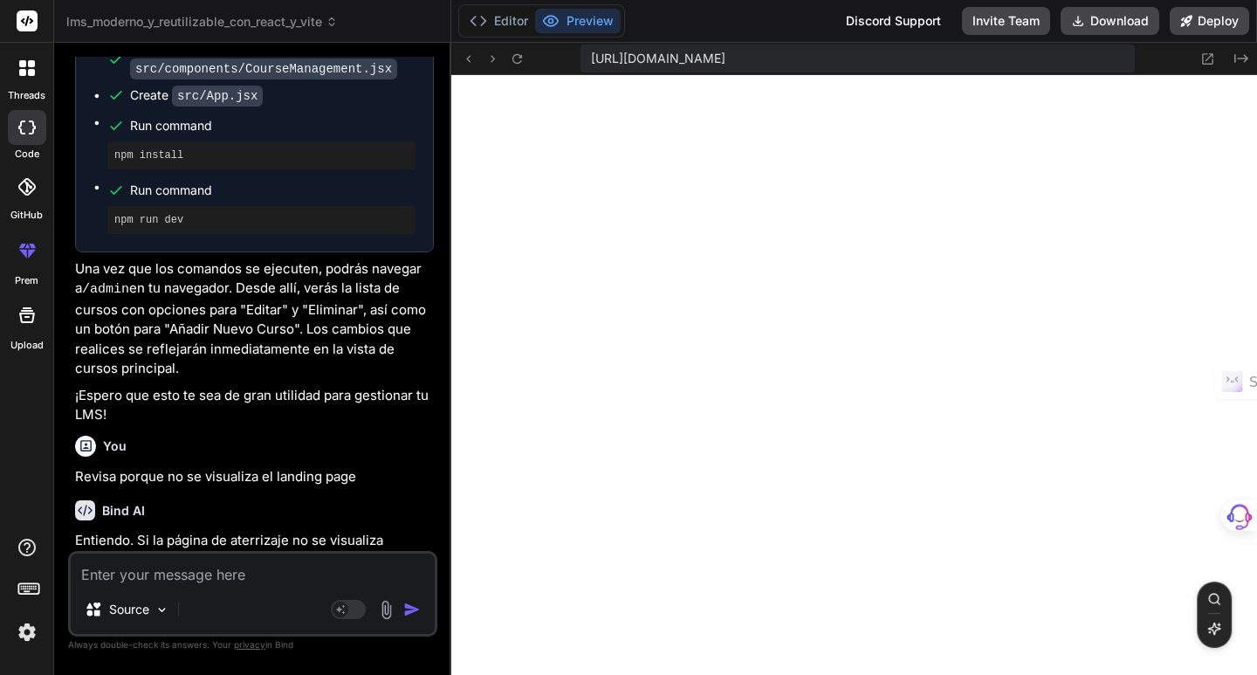
scroll to position [6351, 0]
click at [27, 638] on img at bounding box center [27, 632] width 30 height 30
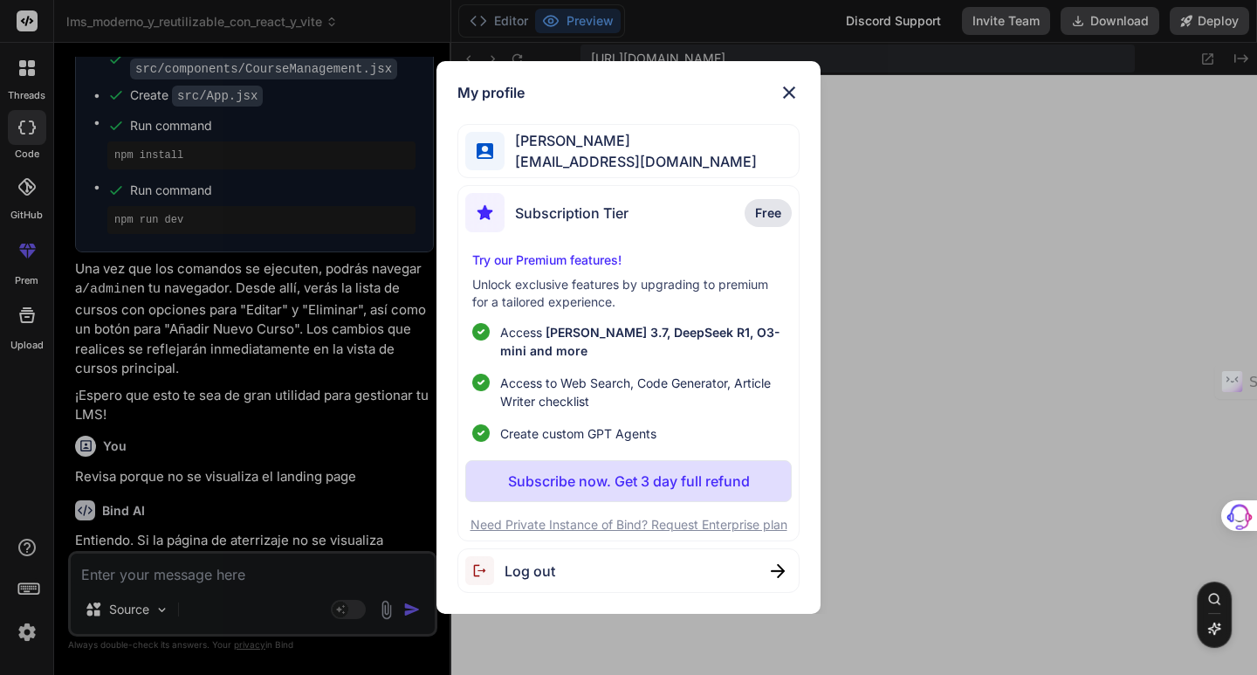
click at [528, 564] on span "Log out" at bounding box center [529, 570] width 51 height 21
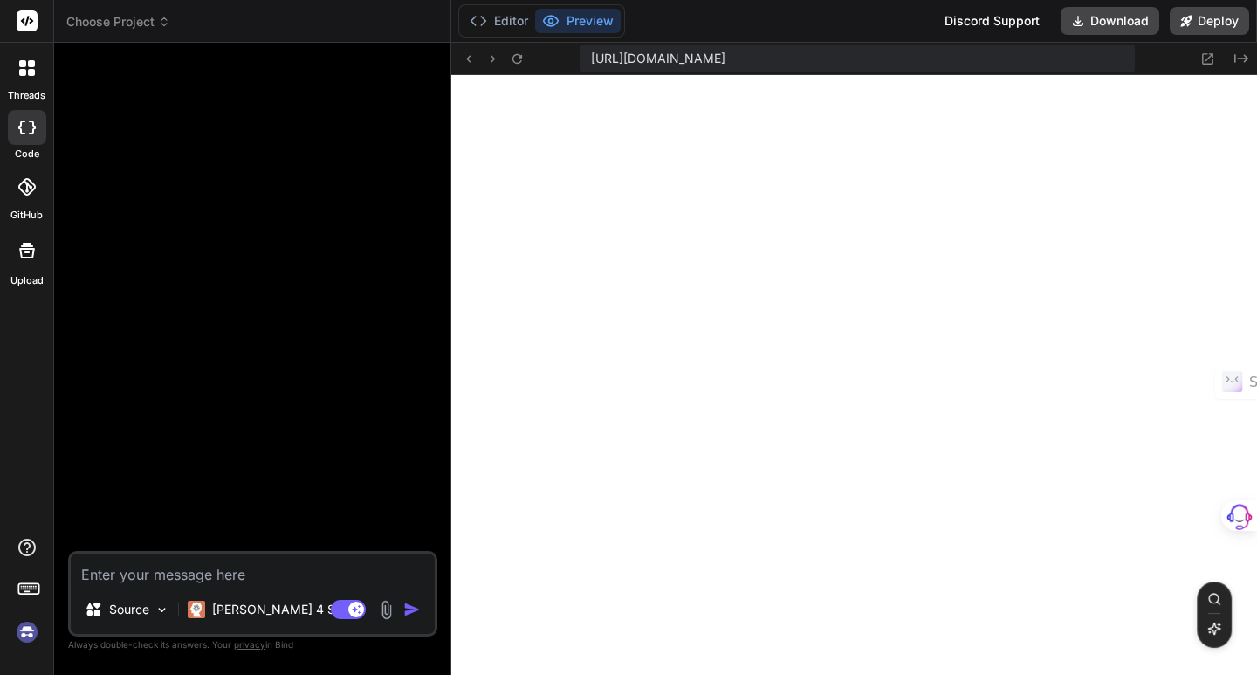
scroll to position [6451, 0]
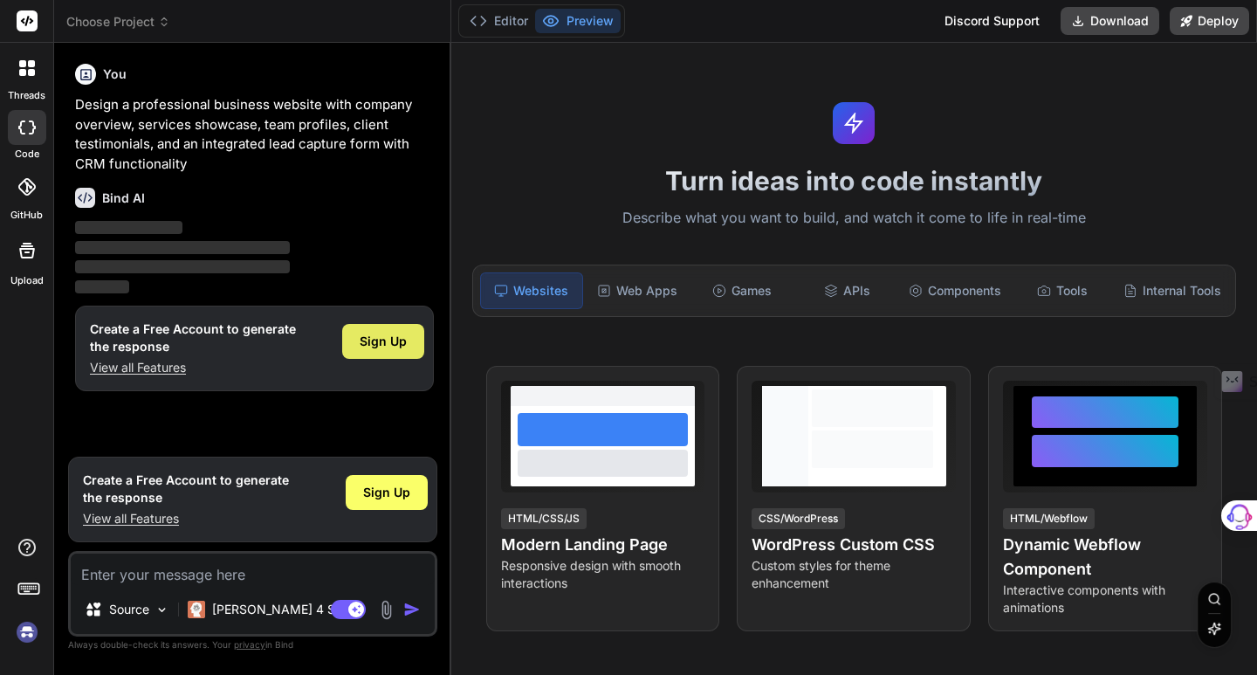
click at [357, 338] on div "Sign Up" at bounding box center [383, 341] width 82 height 35
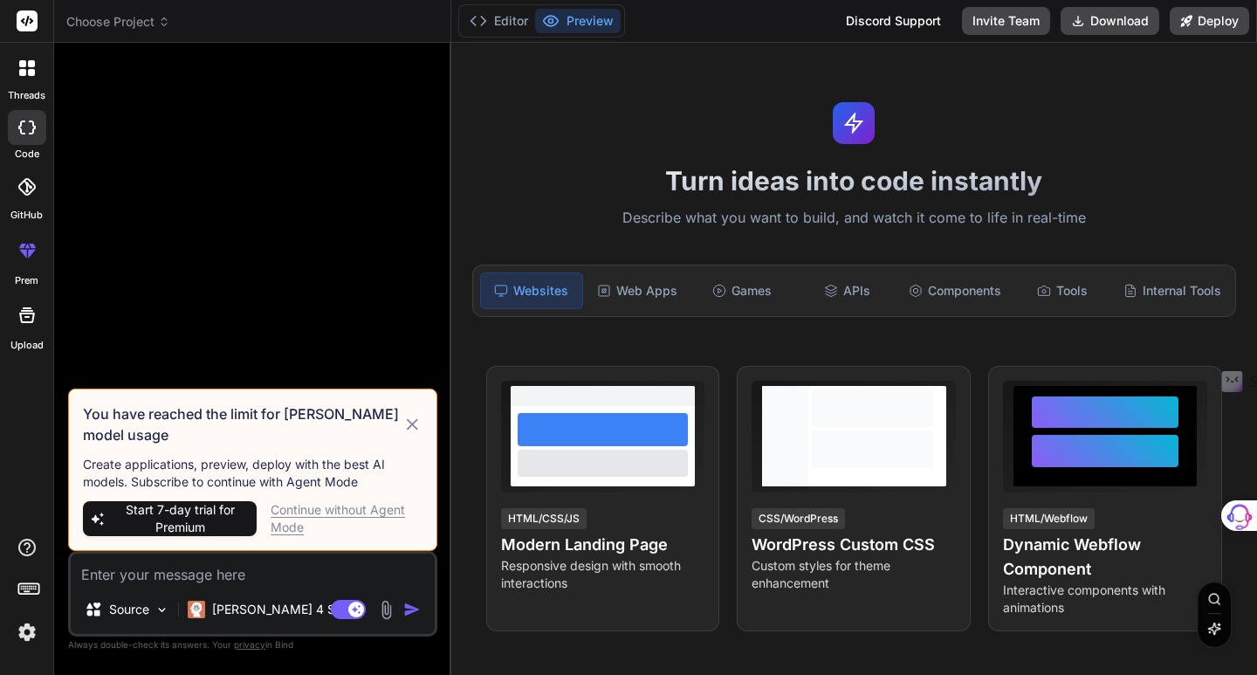
click at [32, 132] on icon at bounding box center [32, 127] width 7 height 14
type textarea "x"
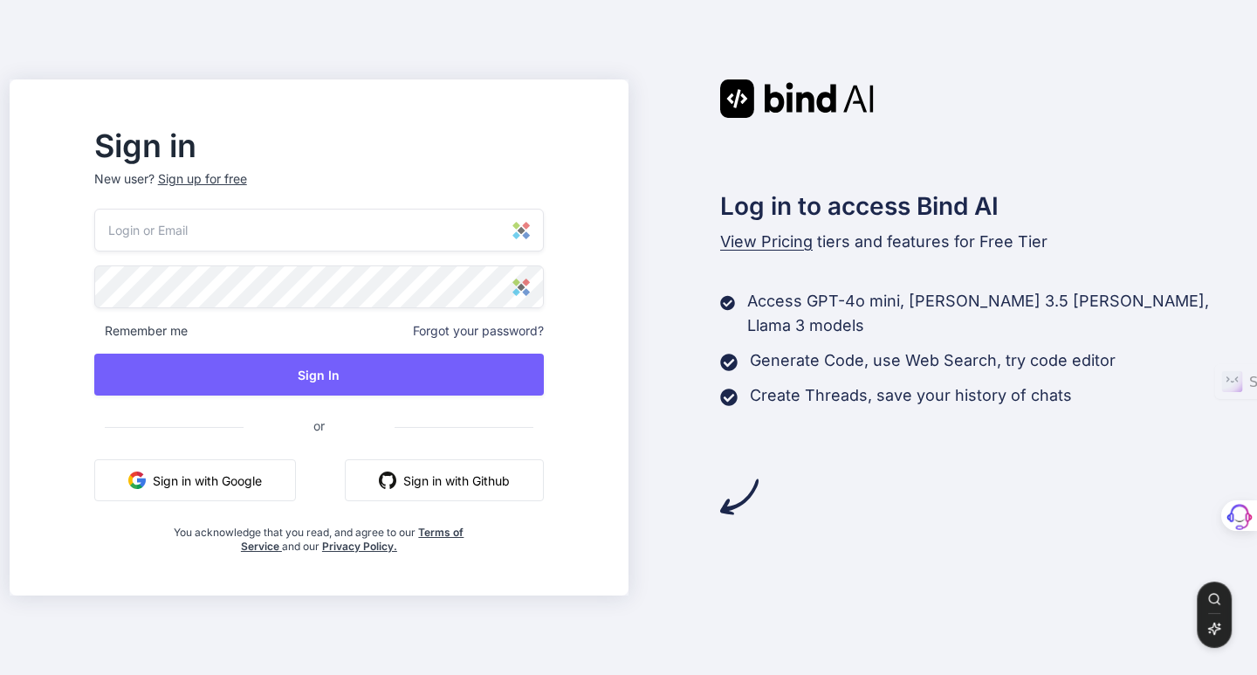
click at [244, 486] on button "Sign in with Google" at bounding box center [195, 480] width 202 height 42
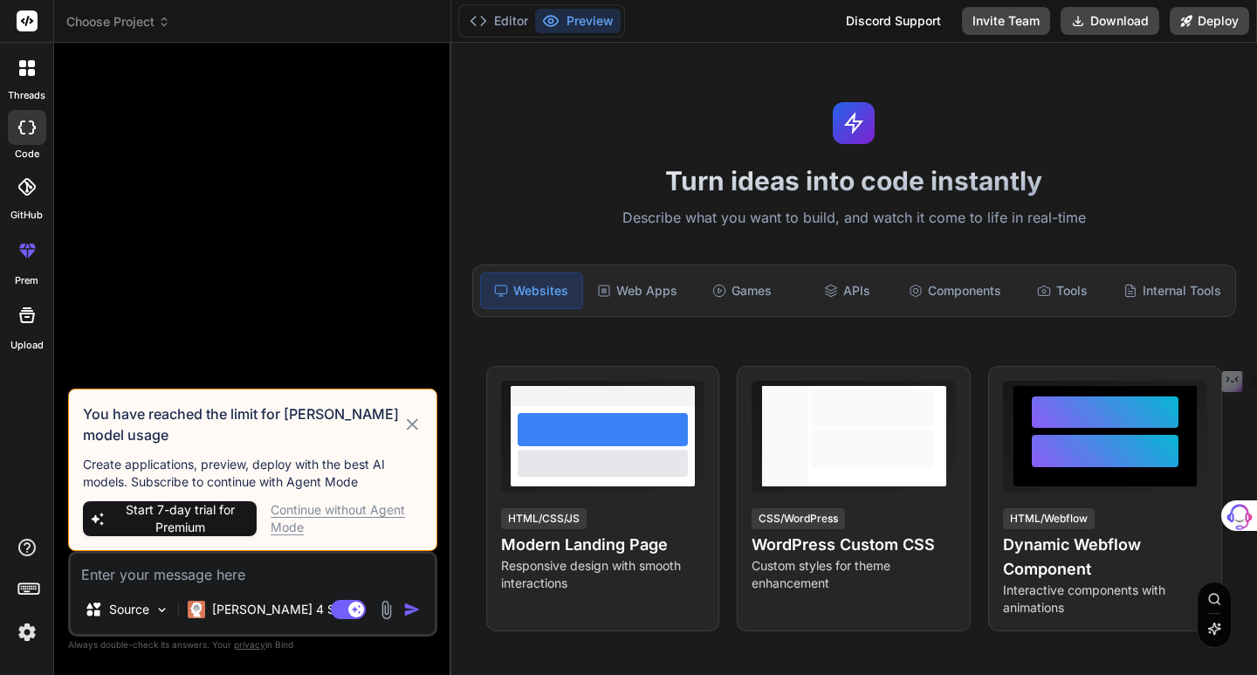
type textarea "x"
click at [23, 628] on img at bounding box center [27, 632] width 30 height 30
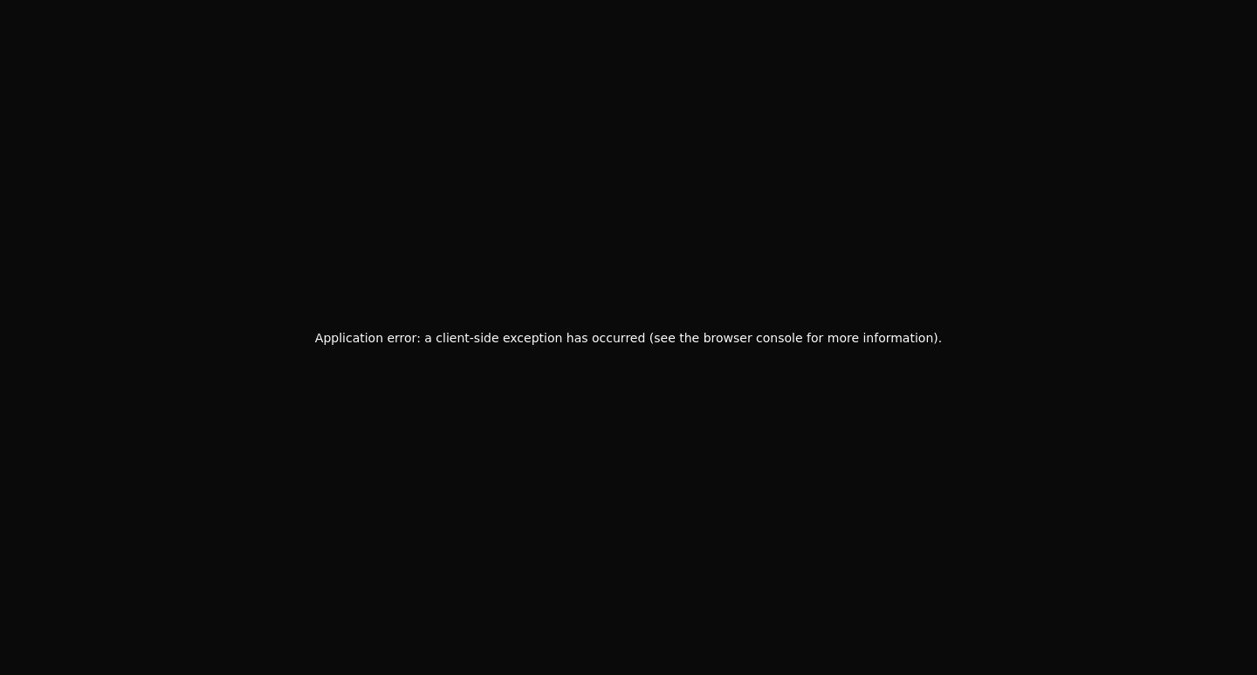
click at [326, 224] on div "Application error: a client-side exception has occurred (see the browser consol…" at bounding box center [628, 337] width 1257 height 675
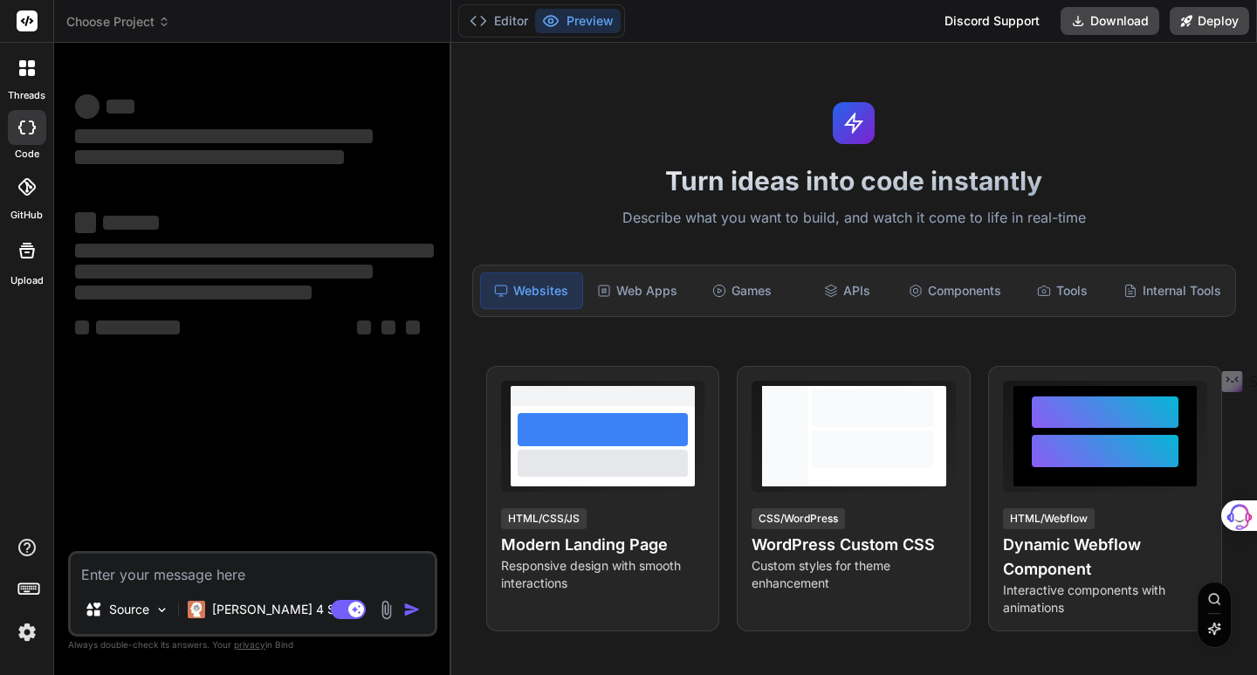
type textarea "x"
click at [29, 631] on img at bounding box center [27, 632] width 30 height 30
type textarea "x"
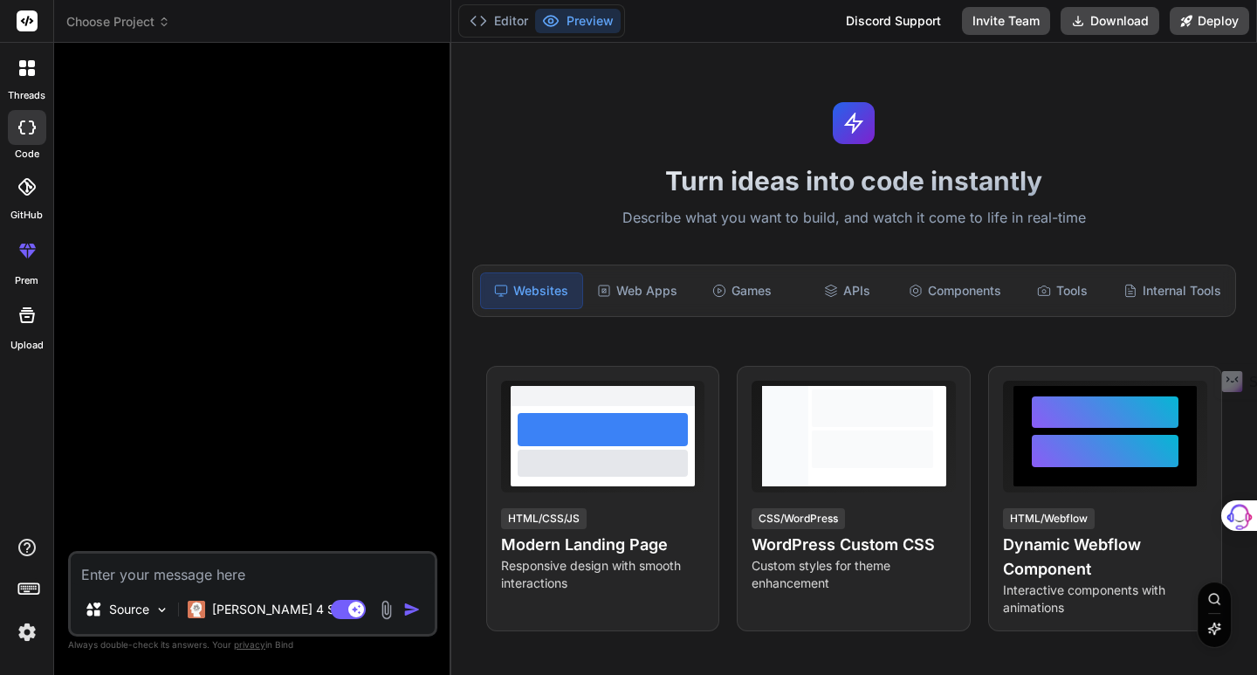
click at [38, 592] on icon at bounding box center [29, 587] width 24 height 24
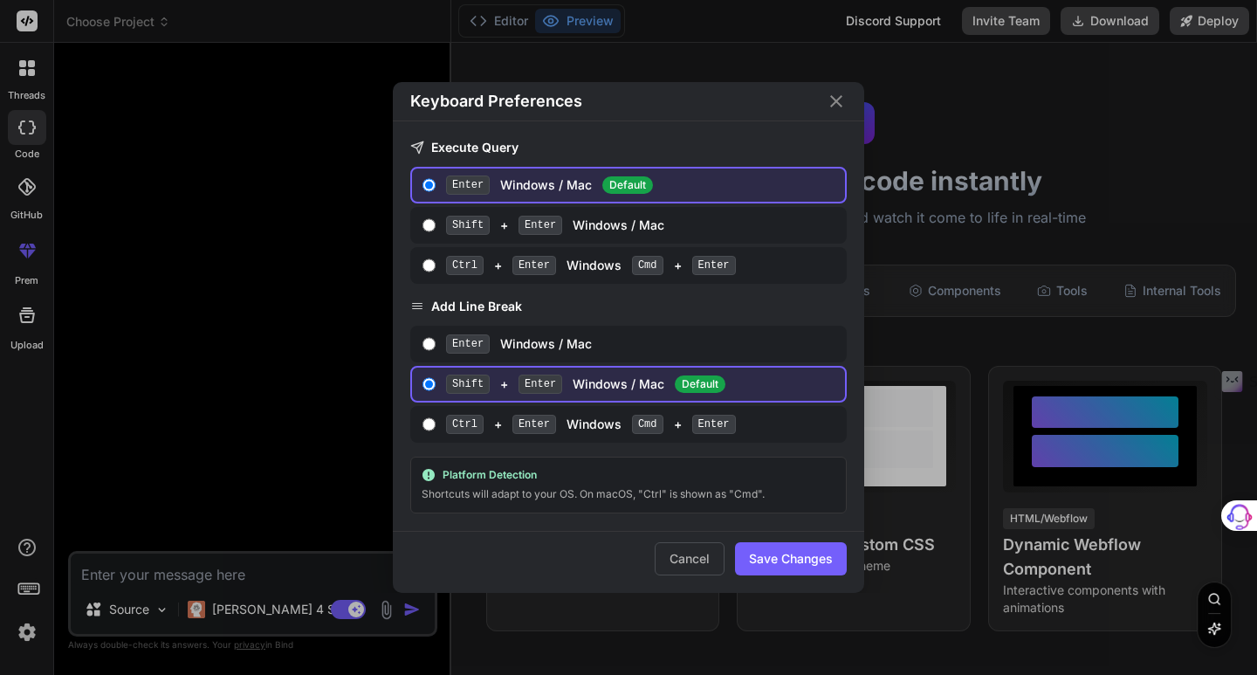
click at [839, 101] on icon "Close" at bounding box center [836, 101] width 21 height 21
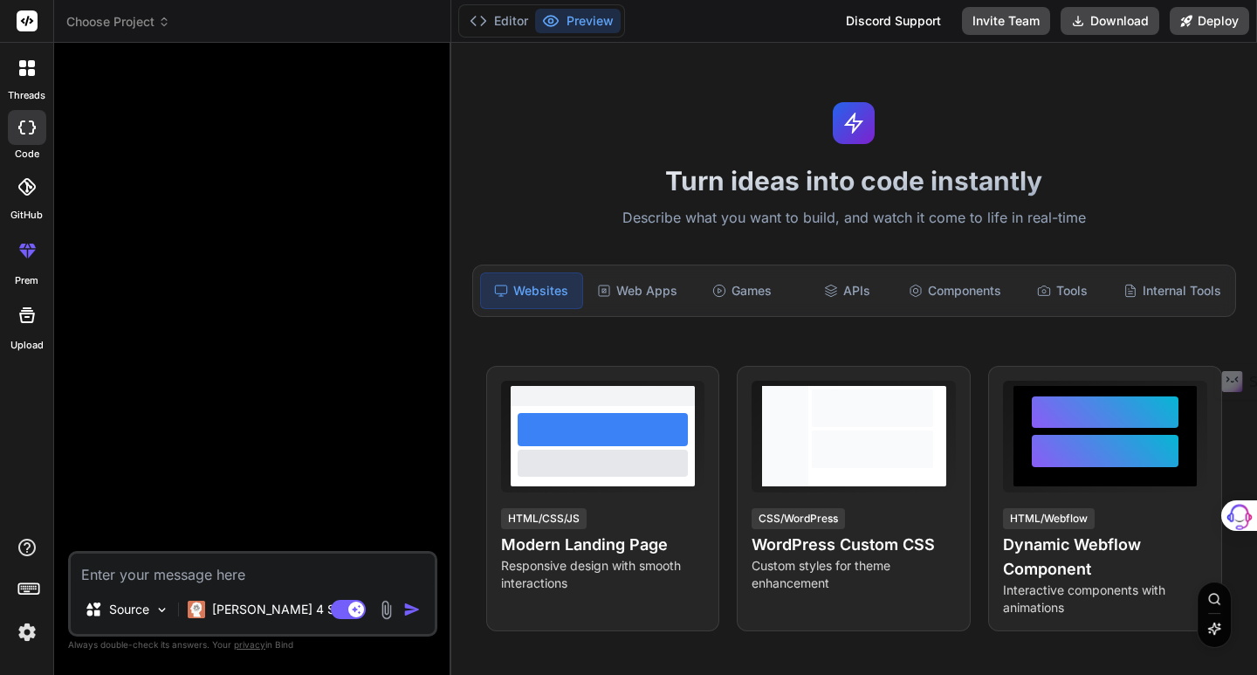
click at [30, 627] on img at bounding box center [27, 632] width 30 height 30
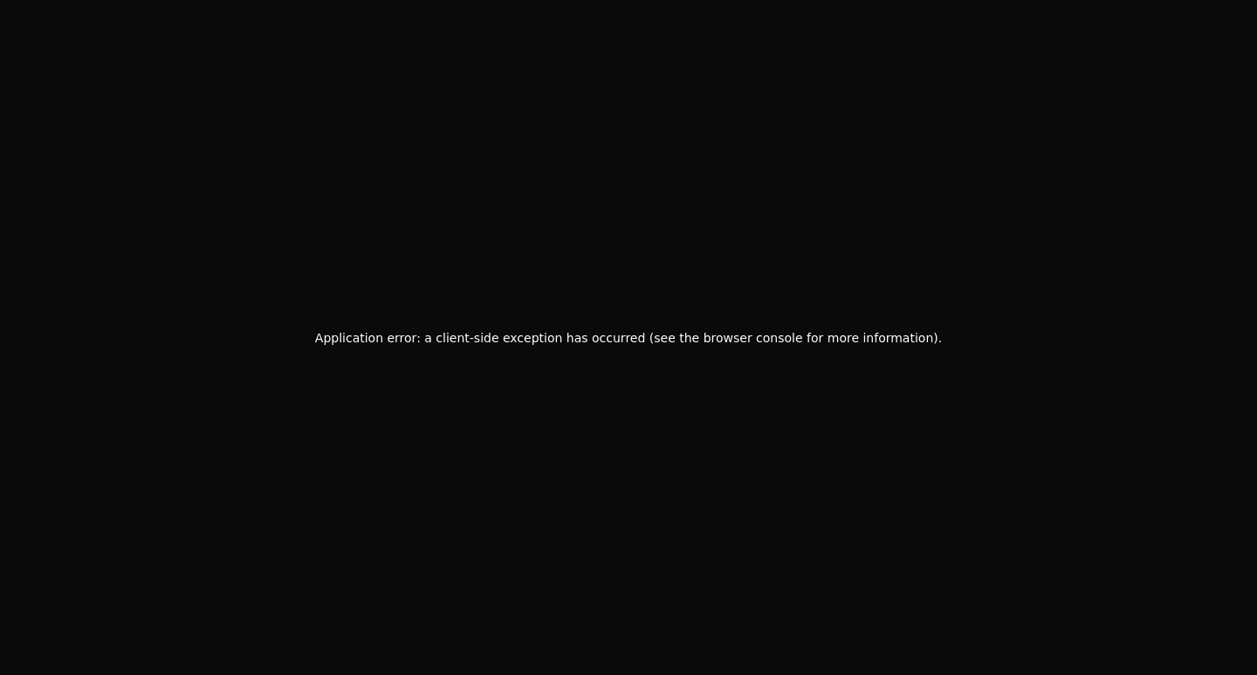
click at [30, 627] on div "Application error: a client-side exception has occurred (see the browser consol…" at bounding box center [628, 337] width 1257 height 675
drag, startPoint x: 398, startPoint y: 474, endPoint x: 389, endPoint y: 457, distance: 18.7
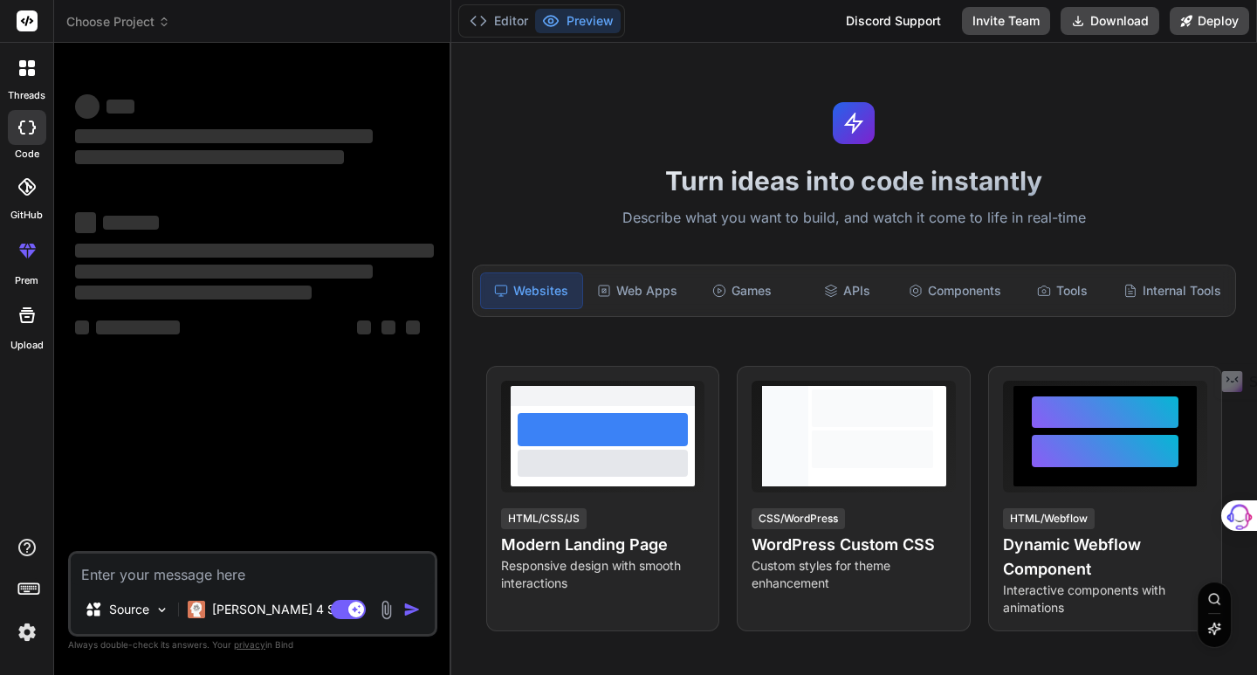
type textarea "x"
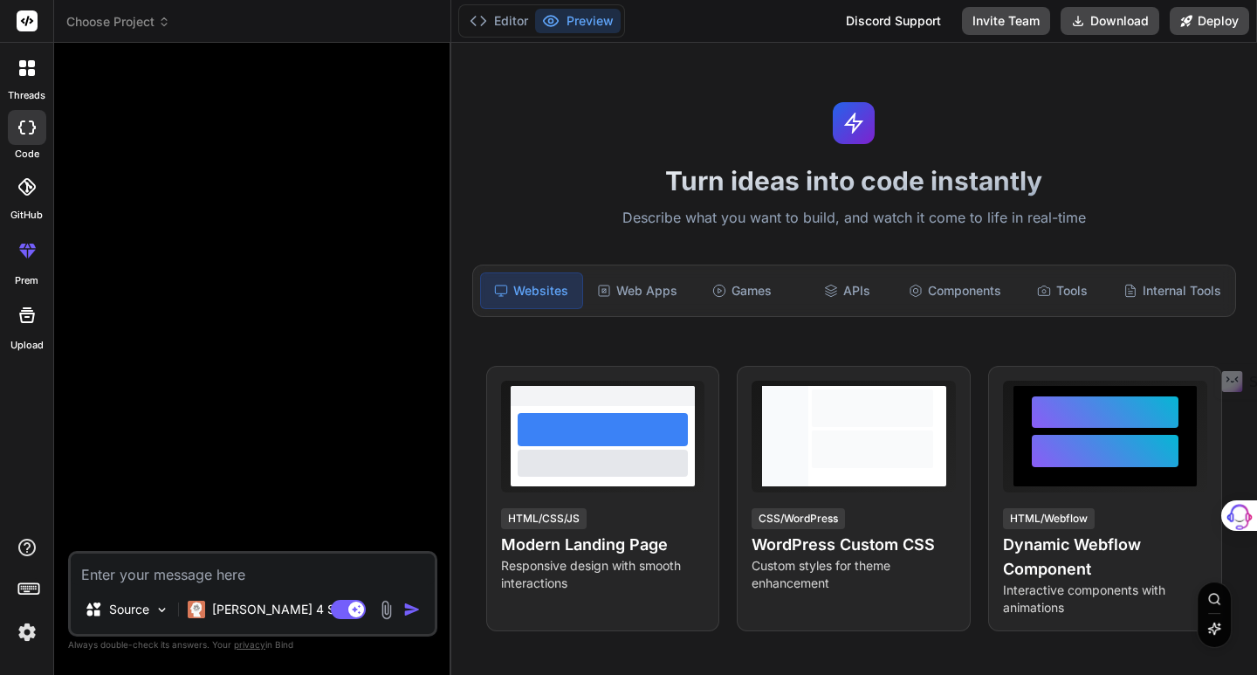
type textarea "H"
type textarea "x"
type textarea "Ho"
type textarea "x"
type textarea "Hol"
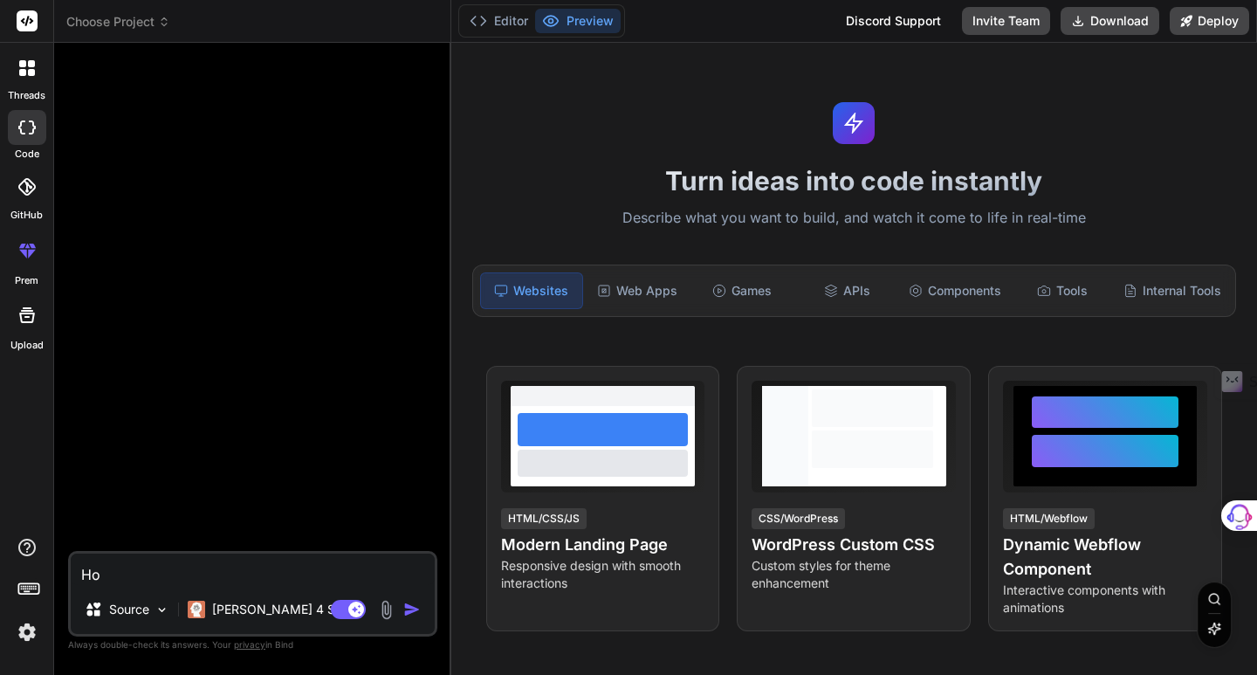
type textarea "x"
type textarea "Hola"
type textarea "x"
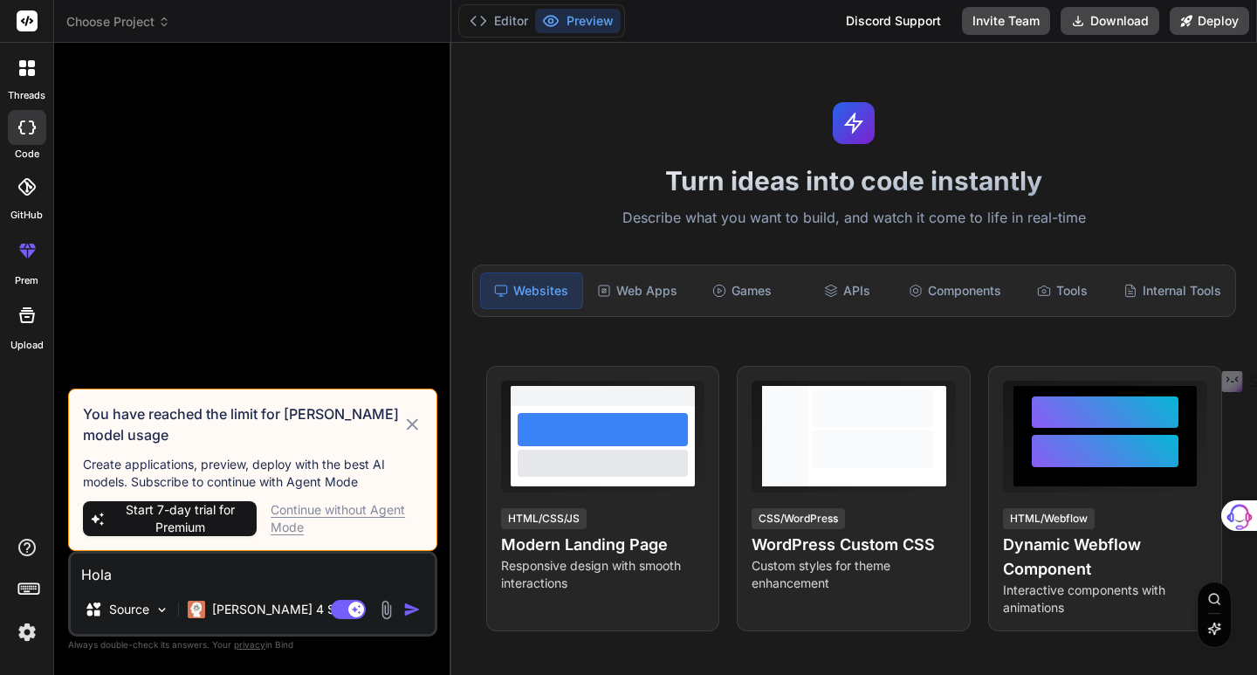
type textarea "Hola"
click at [303, 511] on div "Continue without Agent Mode" at bounding box center [347, 518] width 152 height 35
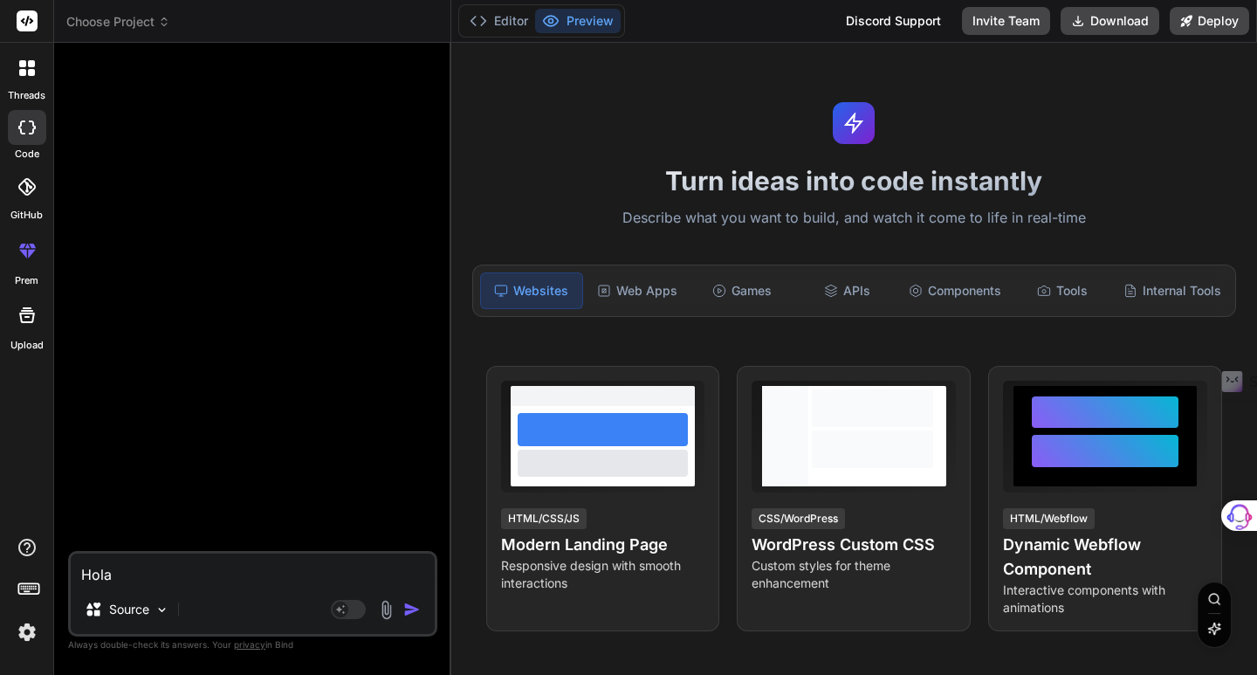
click at [407, 611] on img "button" at bounding box center [411, 608] width 17 height 17
type textarea "x"
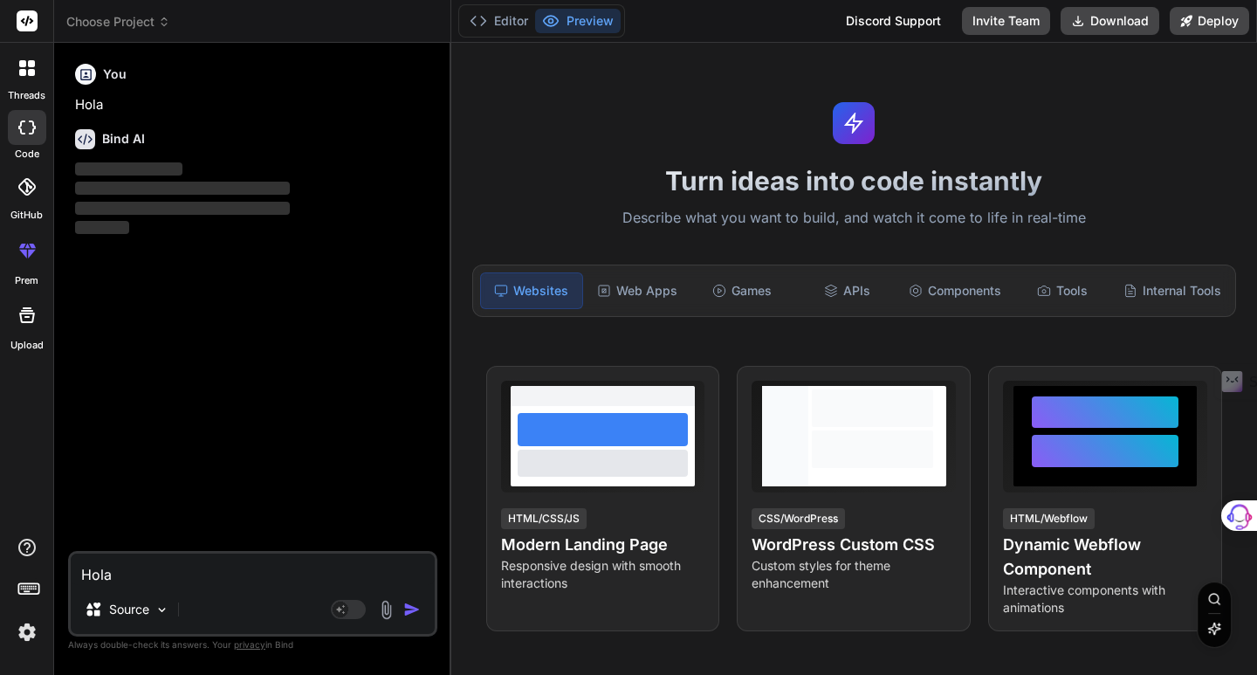
click at [26, 633] on img at bounding box center [27, 632] width 30 height 30
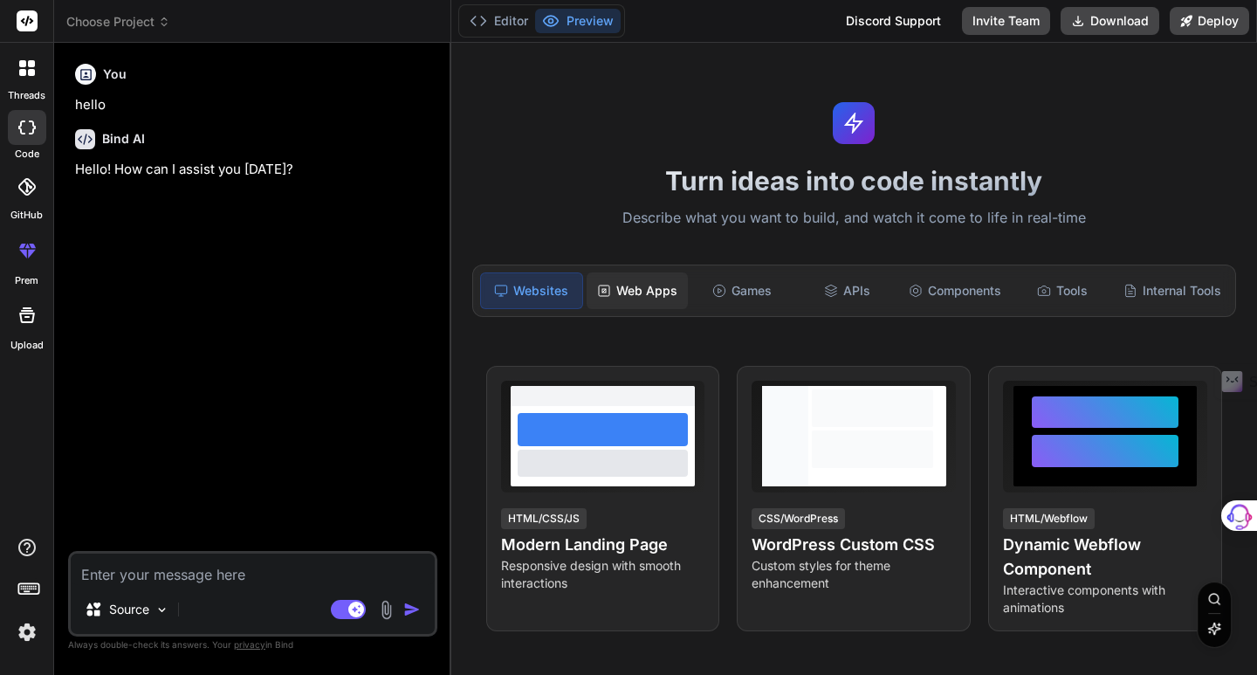
type textarea "x"
type textarea "C"
type textarea "x"
type textarea "Cr"
type textarea "x"
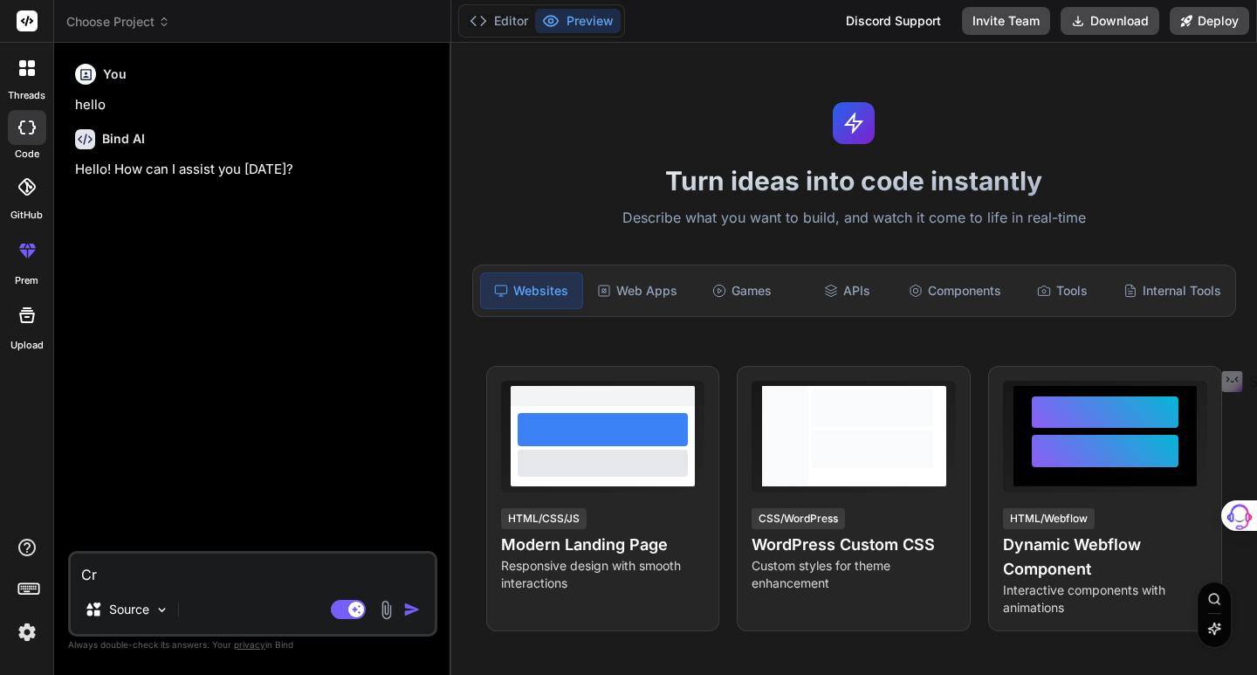
type textarea "Cre"
type textarea "x"
type textarea "Crea"
type textarea "x"
type textarea "Crea"
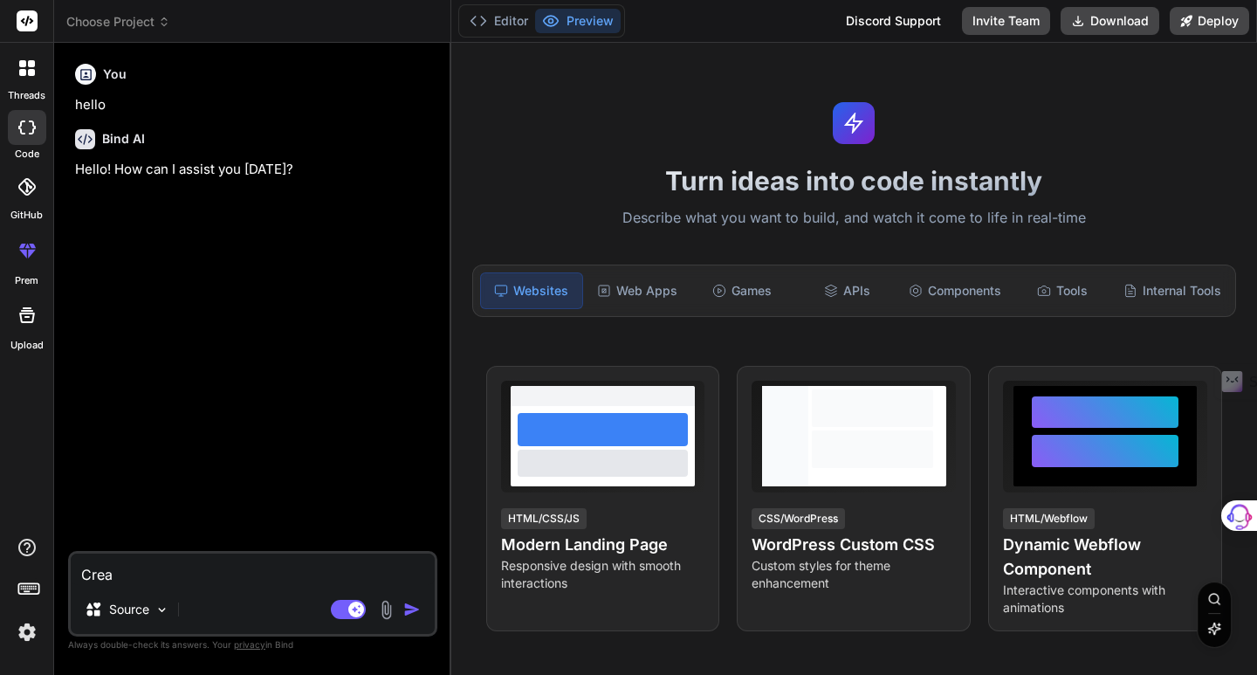
type textarea "x"
type textarea "Crea u"
type textarea "x"
type textarea "Crea un"
type textarea "x"
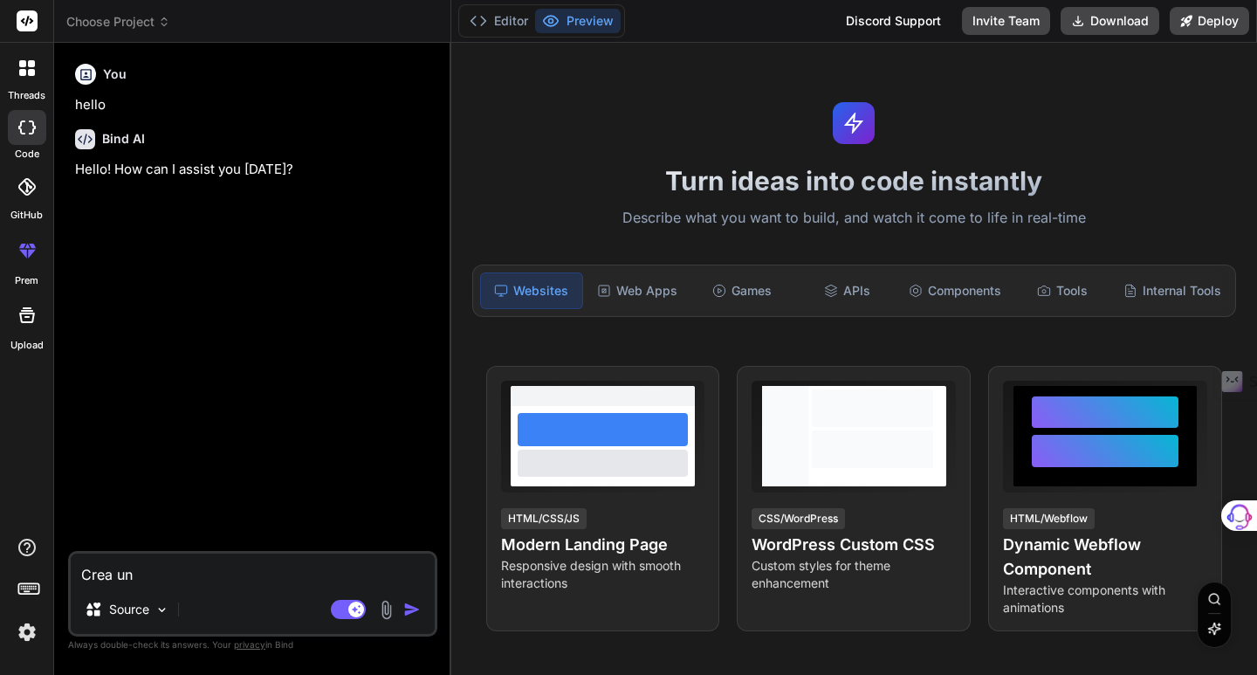
type textarea "Crea un"
type textarea "x"
type textarea "Crea un c"
type textarea "x"
type textarea "Crea un ch"
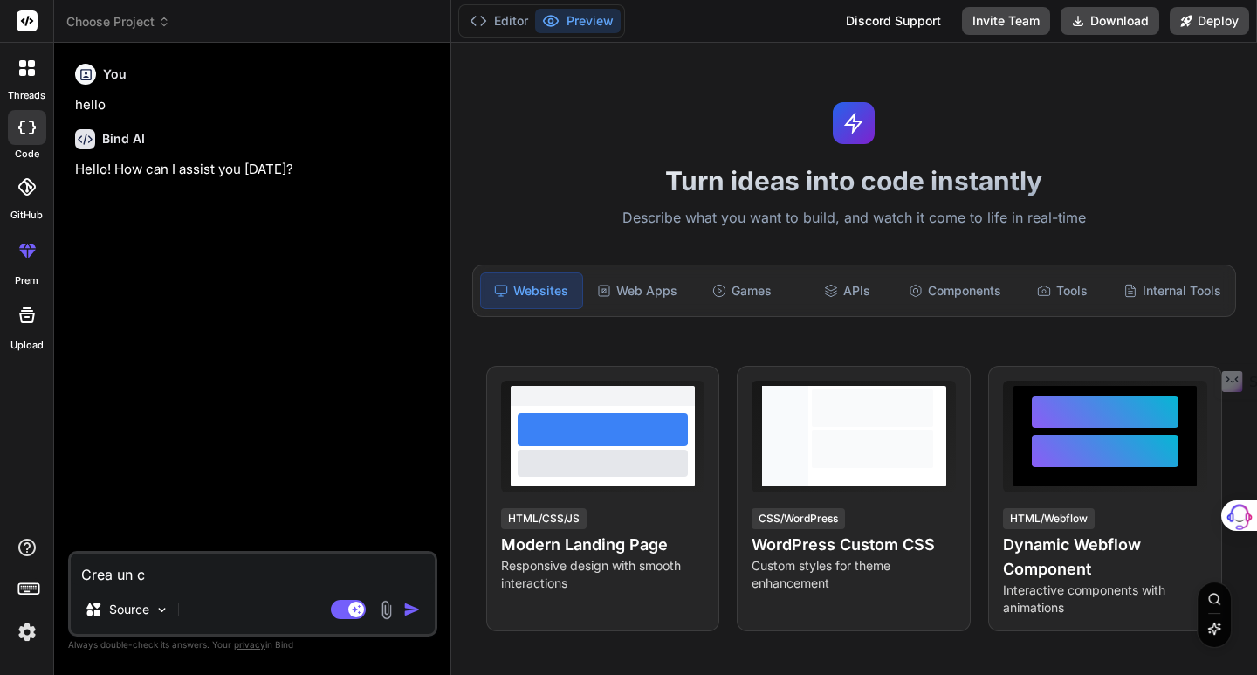
type textarea "x"
type textarea "Crea un cha"
type textarea "x"
type textarea "Crea un chat"
type textarea "x"
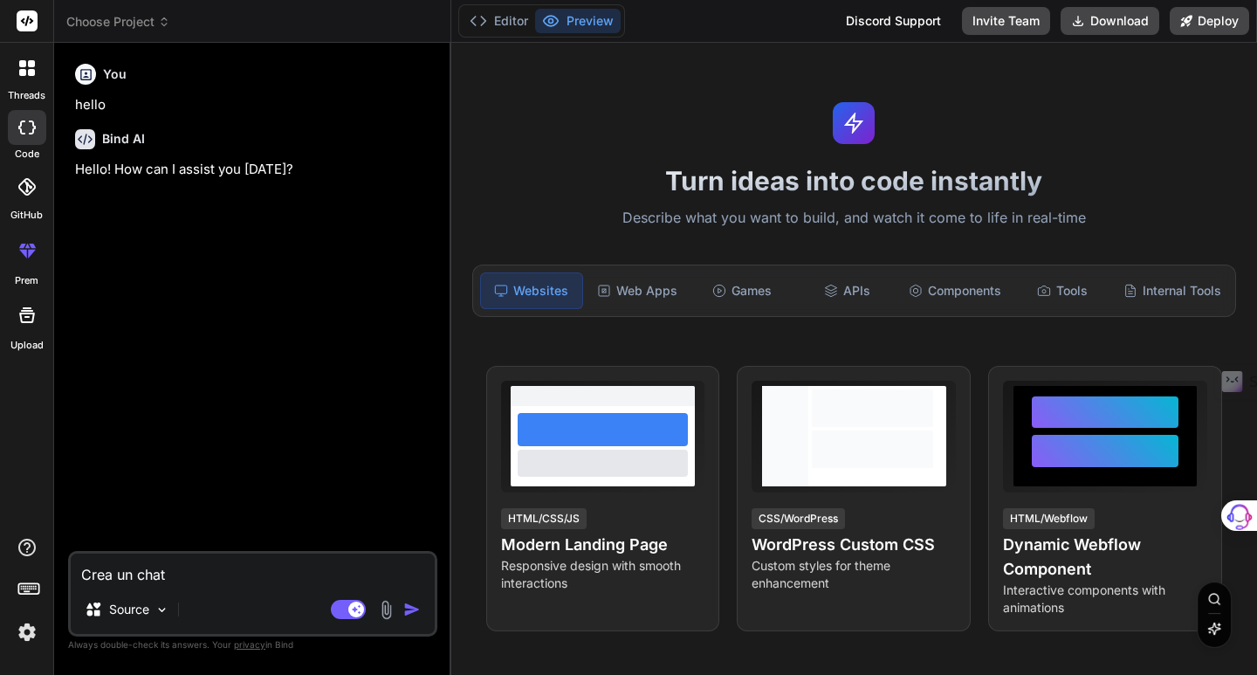
type textarea "Crea un chatb"
type textarea "x"
type textarea "Crea un chatbo"
type textarea "x"
type textarea "Crea un chatbot"
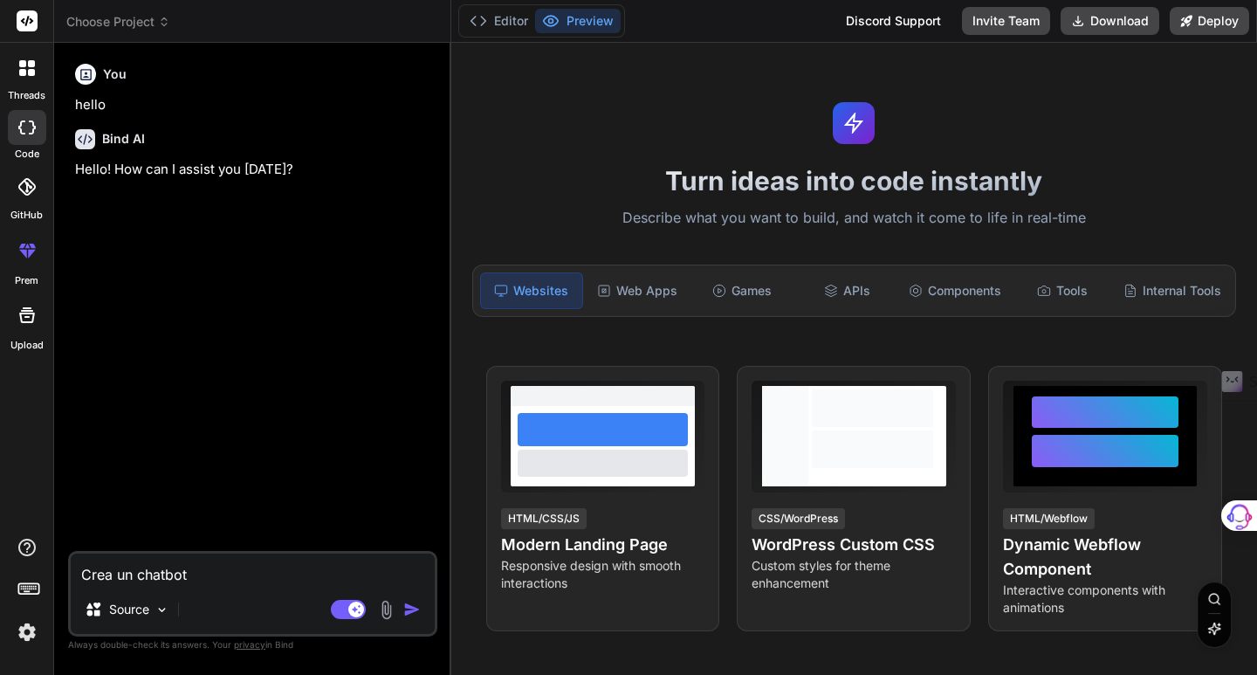
type textarea "x"
type textarea "Crea un chatbot"
type textarea "x"
type textarea "Crea un chatbot q"
type textarea "x"
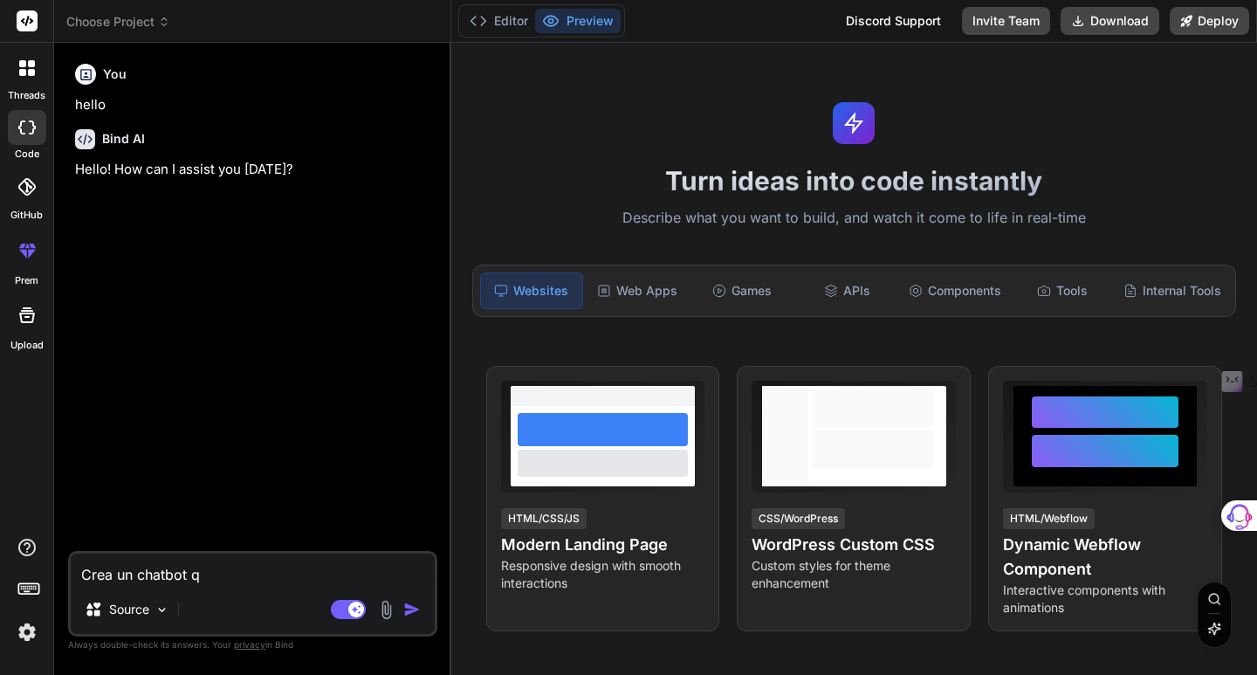
type textarea "Crea un chatbot qu"
type textarea "x"
type textarea "Crea un chatbot que"
type textarea "x"
type textarea "Crea un chatbot que"
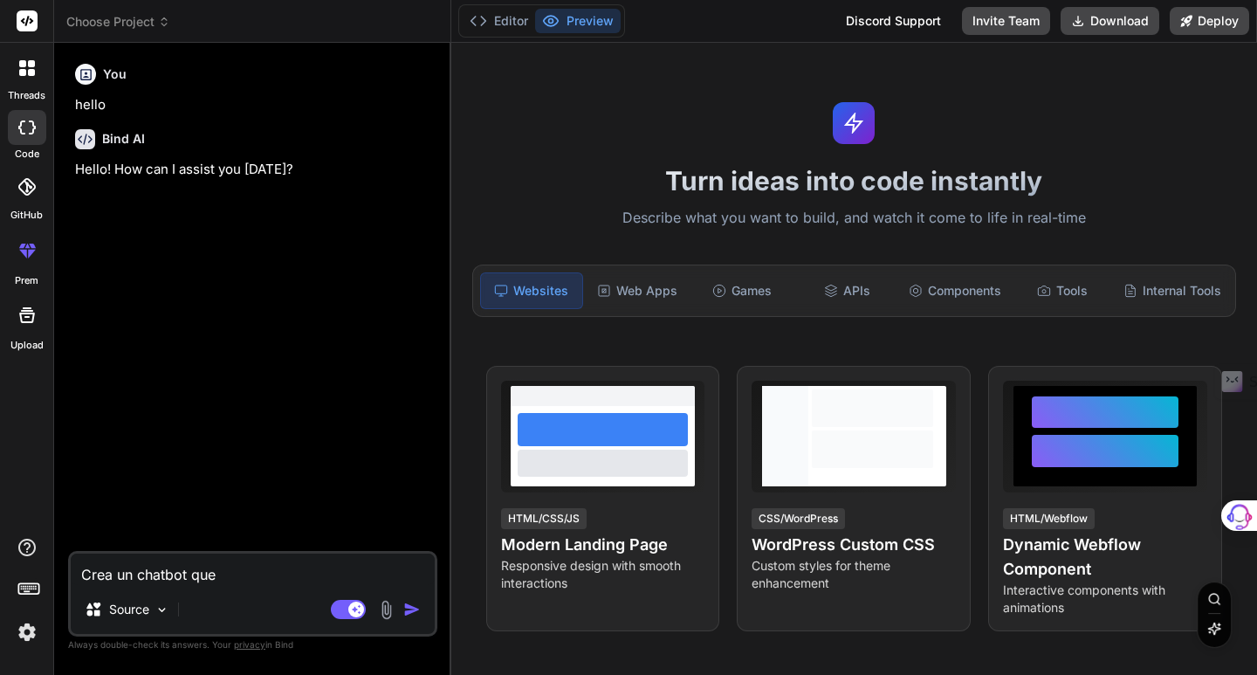
type textarea "x"
type textarea "Crea un chatbot que c"
type textarea "x"
type textarea "Crea un chatbot que co"
type textarea "x"
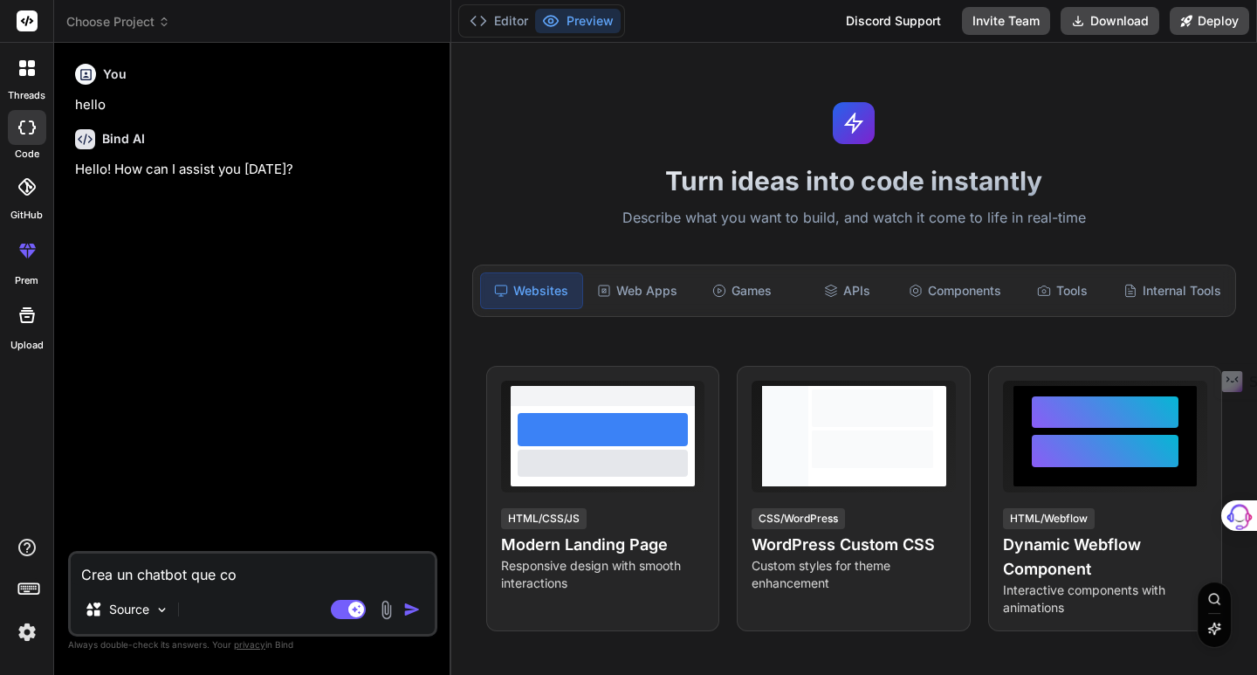
type textarea "Crea un chatbot que con"
type textarea "x"
type textarea "Crea un chatbot que cont"
type textarea "x"
type textarea "Crea un chatbot que [PERSON_NAME]"
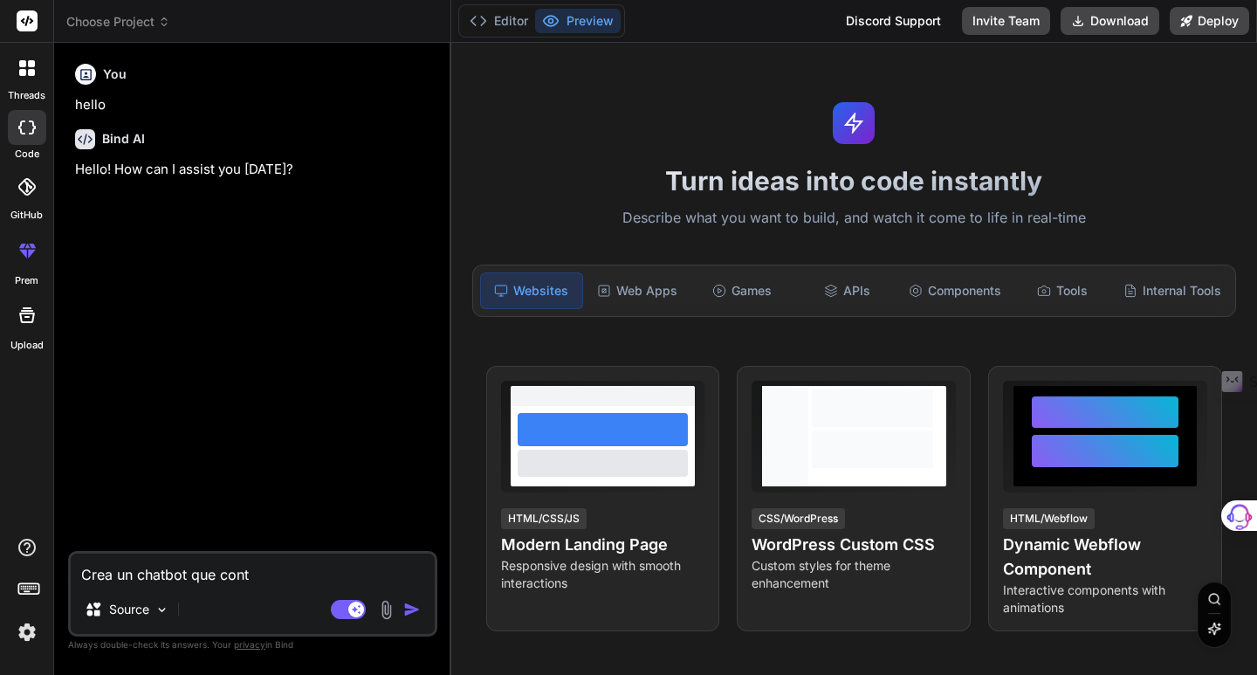
type textarea "x"
type textarea "Crea un chatbot que cont"
type textarea "x"
type textarea "Crea un chatbot que con"
type textarea "x"
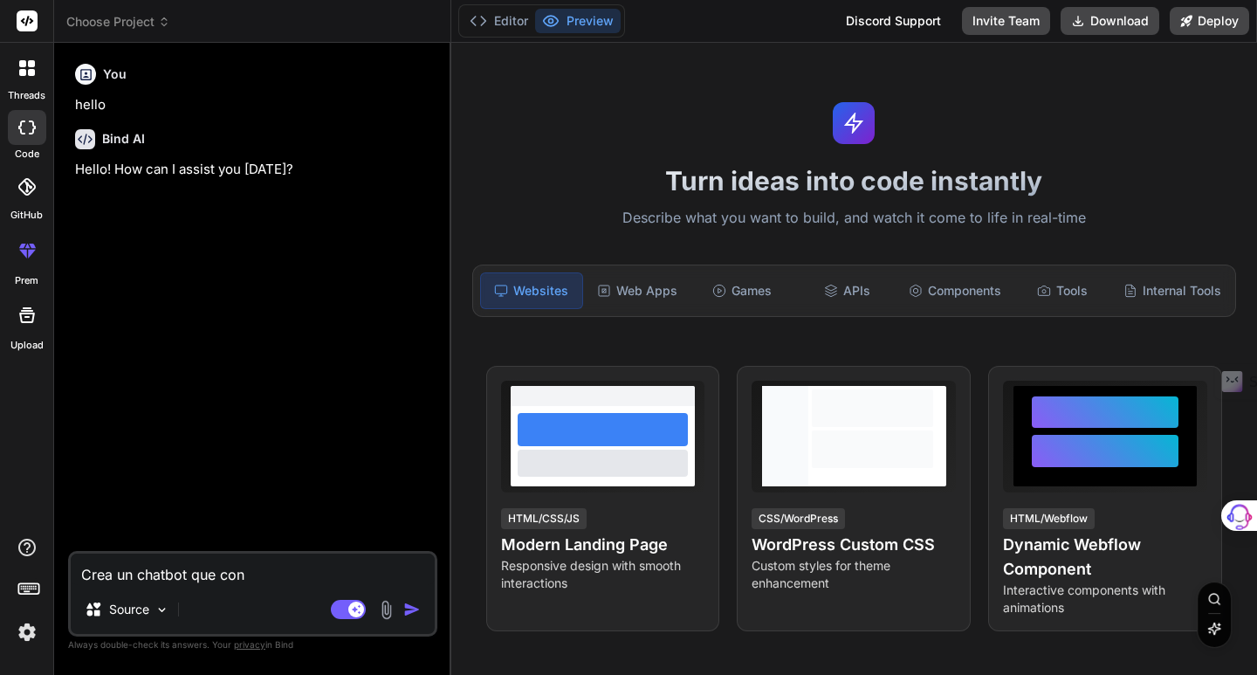
type textarea "Crea un chatbot que co"
type textarea "x"
type textarea "Crea un chatbot que c"
type textarea "x"
type textarea "Crea un chatbot que"
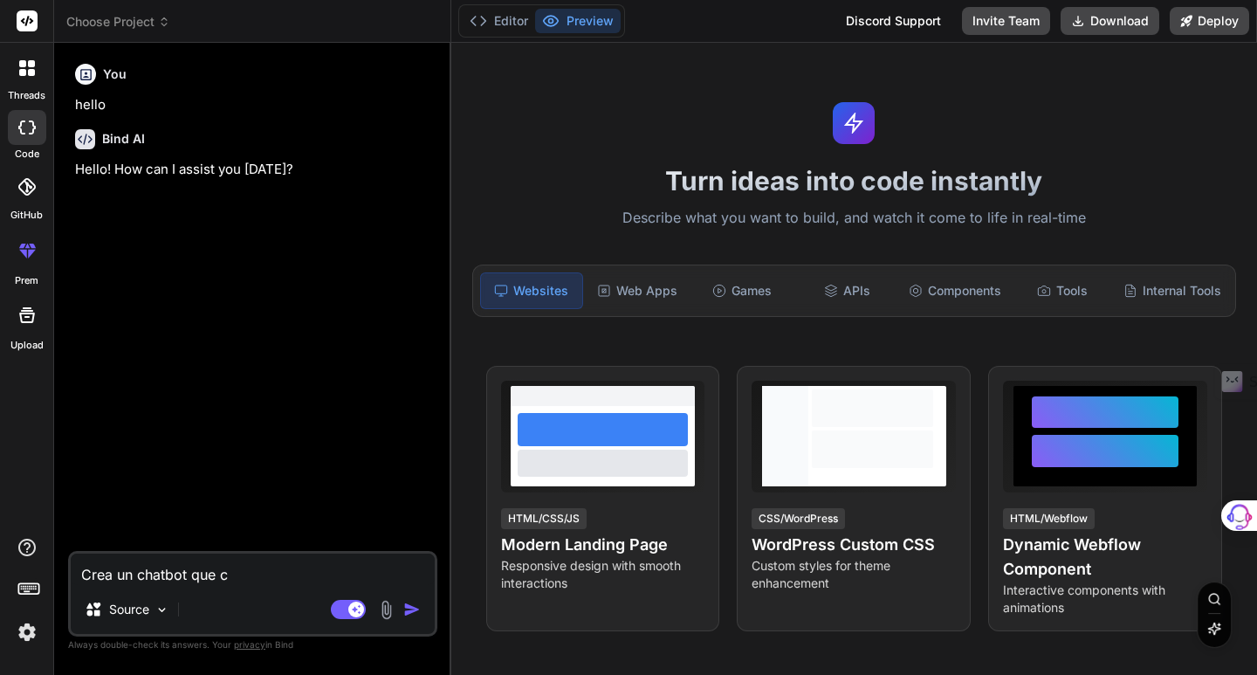
type textarea "x"
type textarea "Crea un chatbot que s"
type textarea "x"
type textarea "Crea un chatbot que se"
type textarea "x"
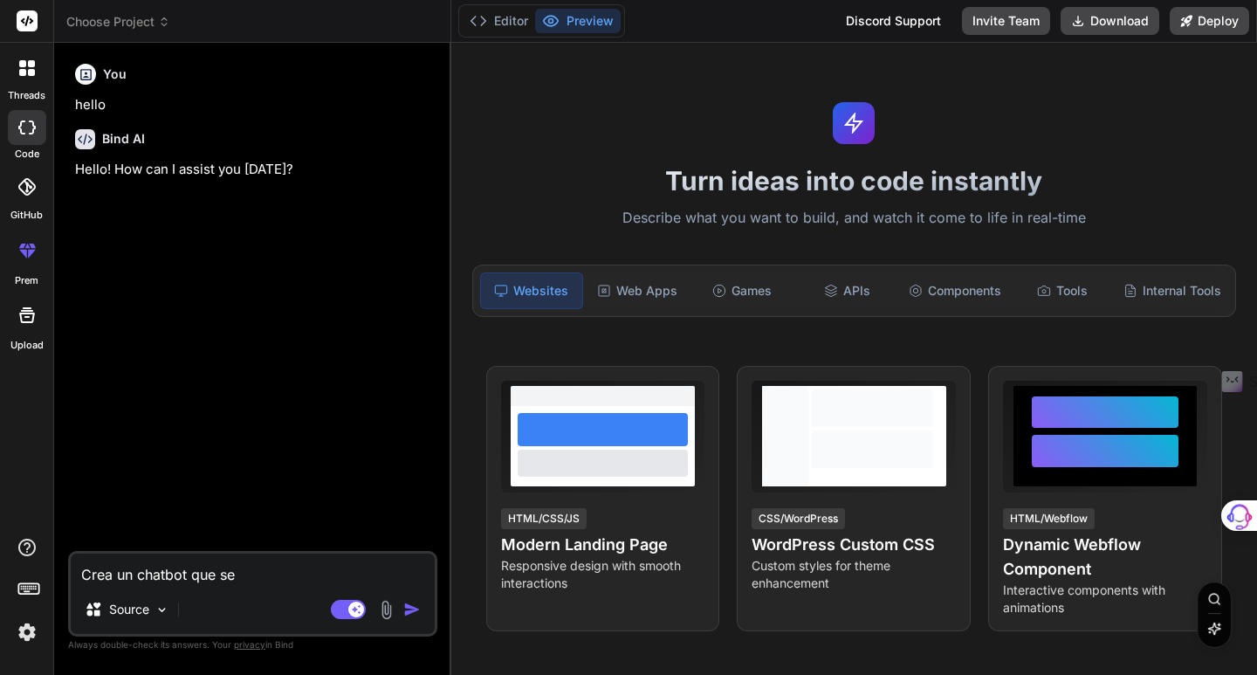
type textarea "Crea un chatbot que se"
type textarea "x"
type textarea "Crea un chatbot que se e"
type textarea "x"
type textarea "Crea un chatbot que se en"
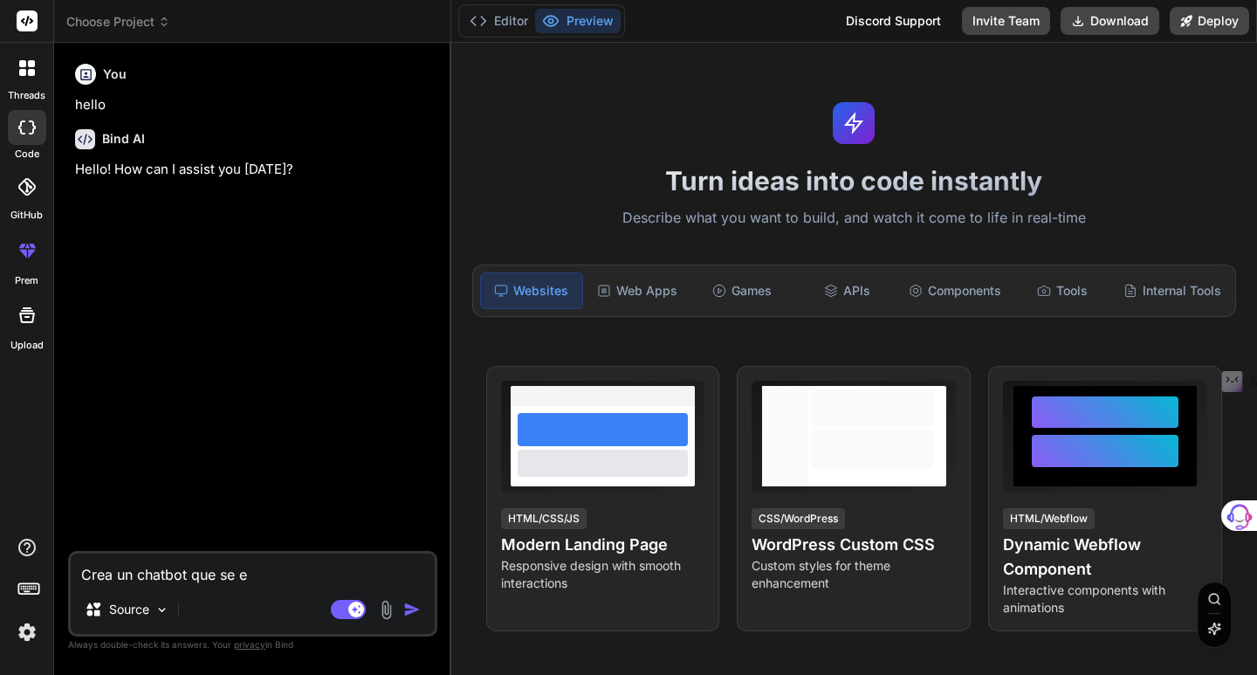
type textarea "x"
type textarea "Crea un chatbot que se ent"
type textarea "x"
type textarea "Crea un chatbot que se entr"
type textarea "x"
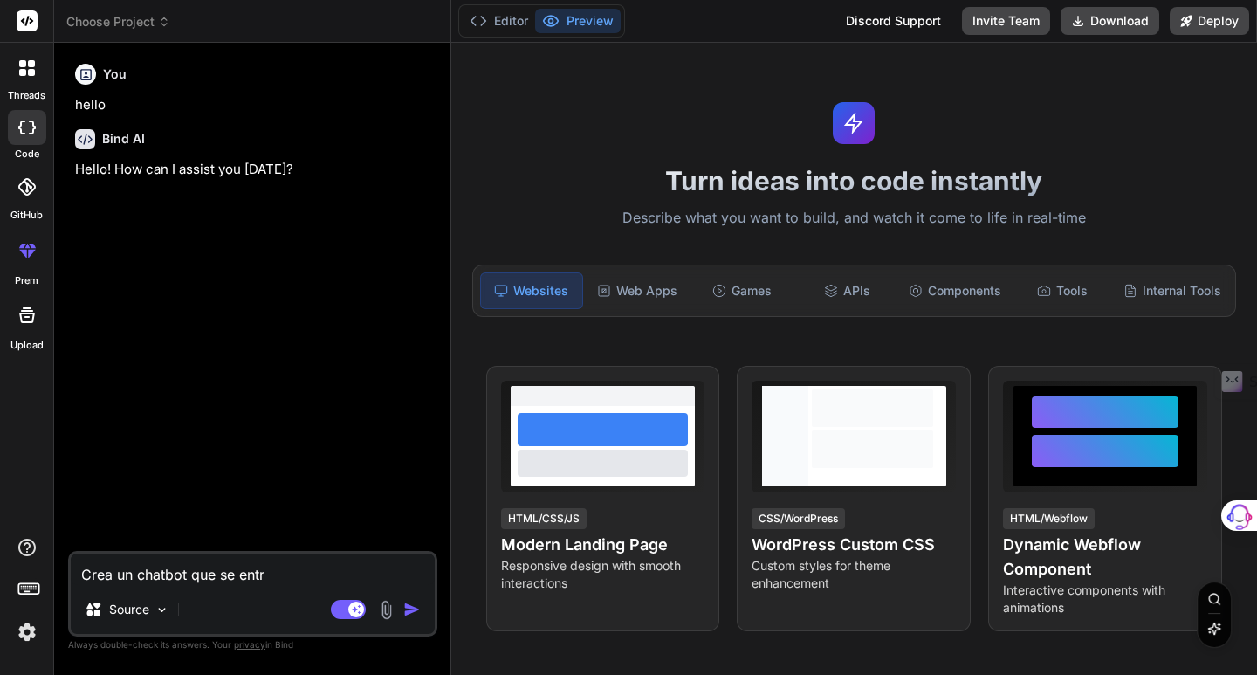
type textarea "Crea un chatbot que se entre"
type textarea "x"
type textarea "Crea un chatbot que se entren"
type textarea "x"
type textarea "Crea un chatbot que se entrene"
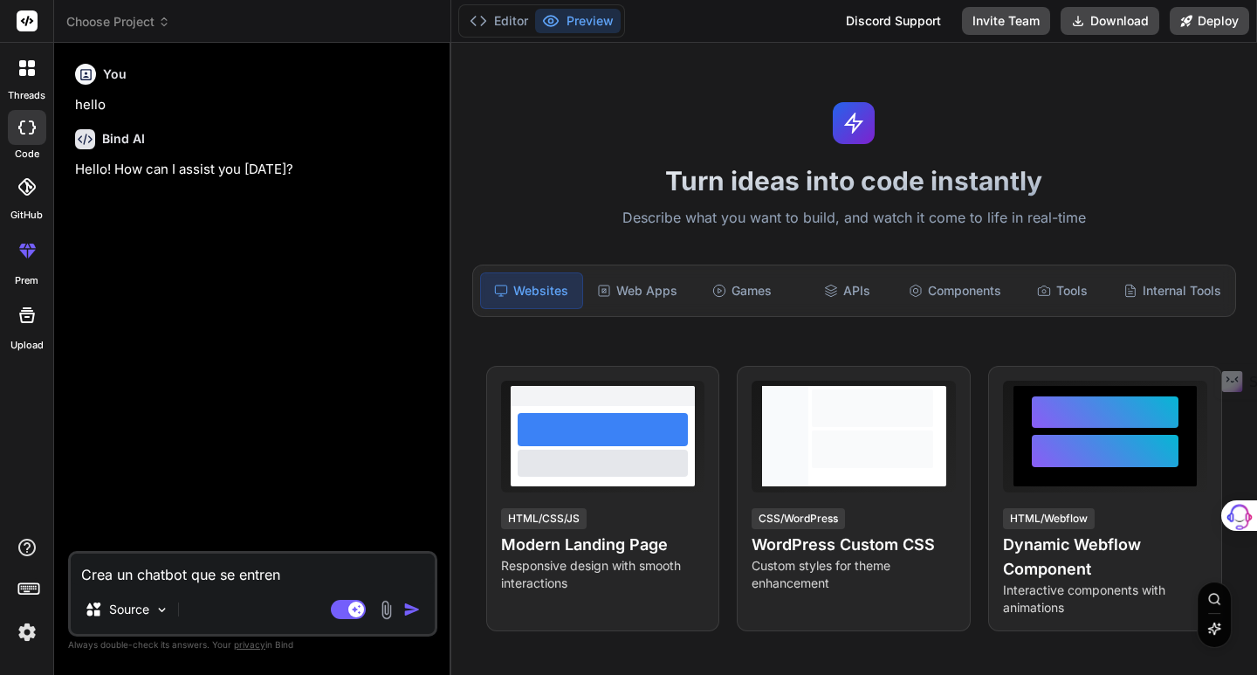
type textarea "x"
type textarea "Crea un chatbot que se entrene"
type textarea "x"
type textarea "Crea un chatbot que se entrene c"
type textarea "x"
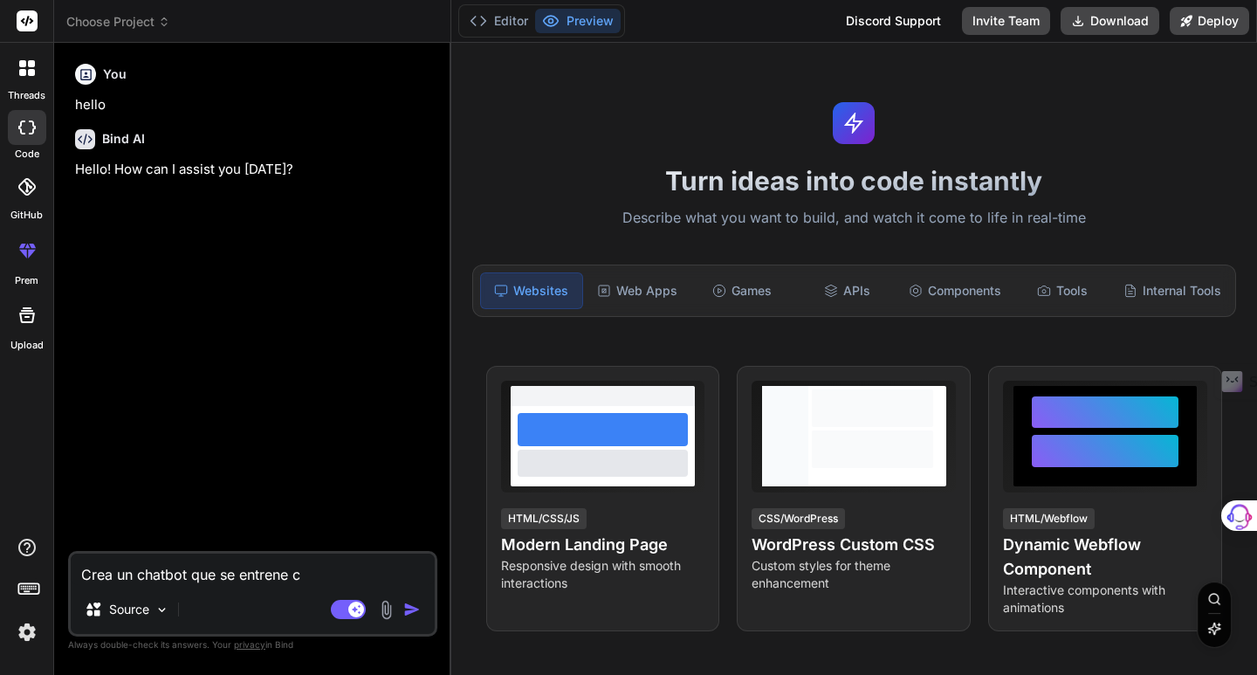
type textarea "Crea un chatbot que se entrene co"
type textarea "x"
type textarea "Crea un chatbot que se entrene con"
type textarea "x"
type textarea "Crea un chatbot que se entrene con"
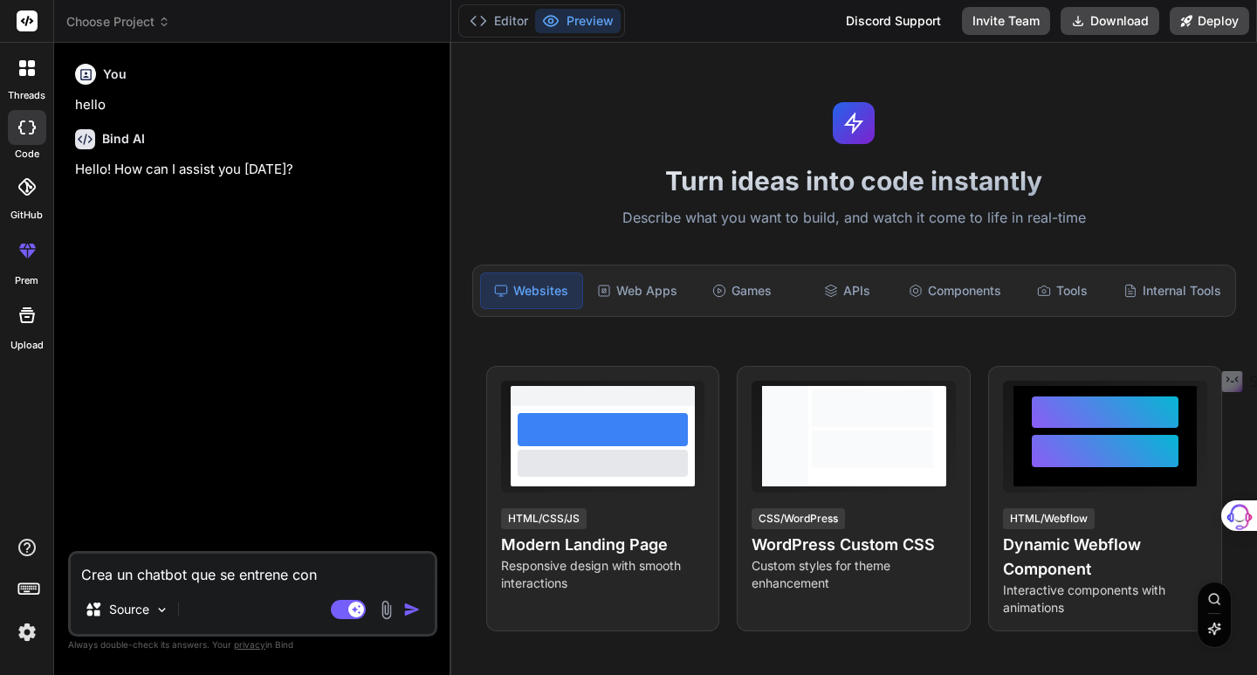
type textarea "x"
type textarea "Crea un chatbot que se entrene con d"
type textarea "x"
type textarea "Crea un chatbot que se entrene con da"
type textarea "x"
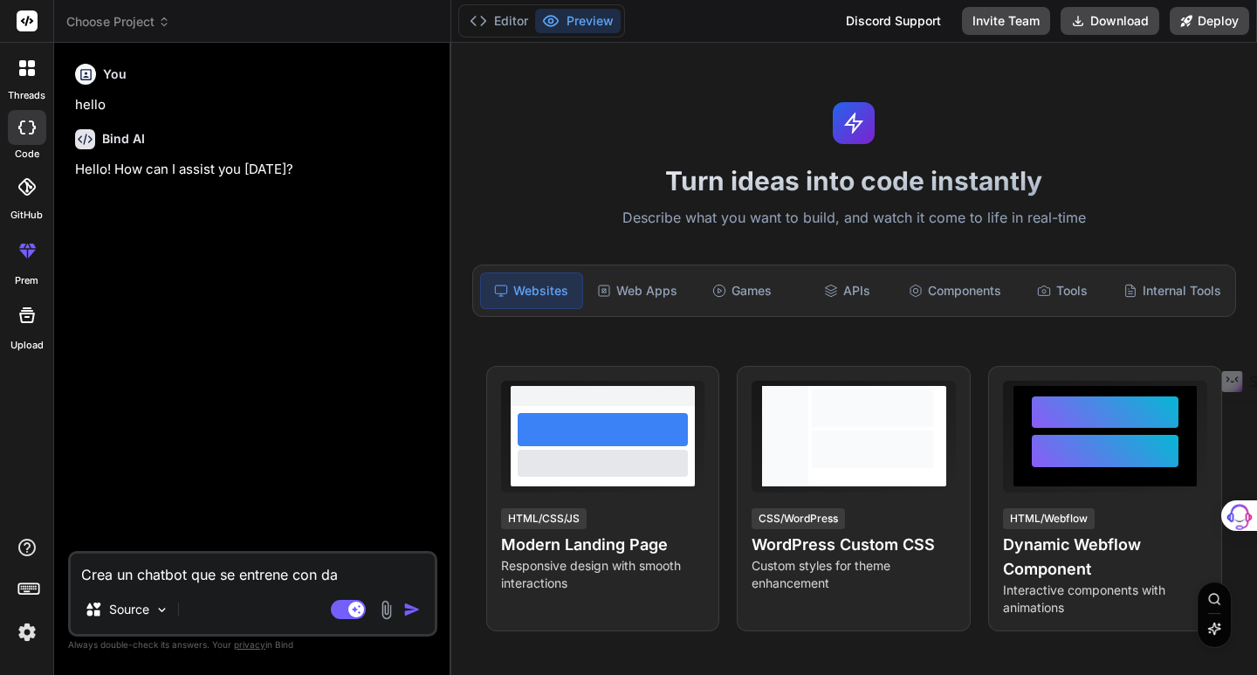
type textarea "Crea un chatbot que se entrene con dat"
type textarea "x"
type textarea "Crea un chatbot que se entrene con dato"
type textarea "x"
type textarea "Crea un chatbot que se entrene con datos"
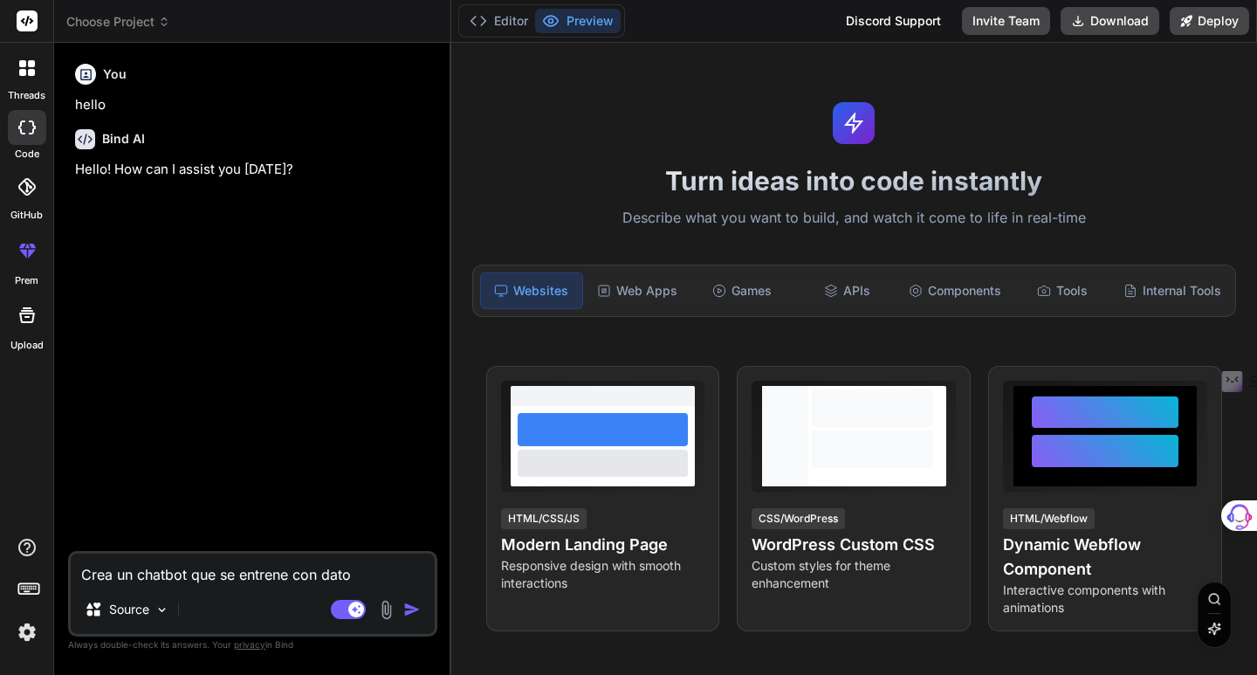
type textarea "x"
type textarea "Crea un chatbot que se entrene con datos"
type textarea "x"
type textarea "Crea un chatbot que se entrene con datos o"
type textarea "x"
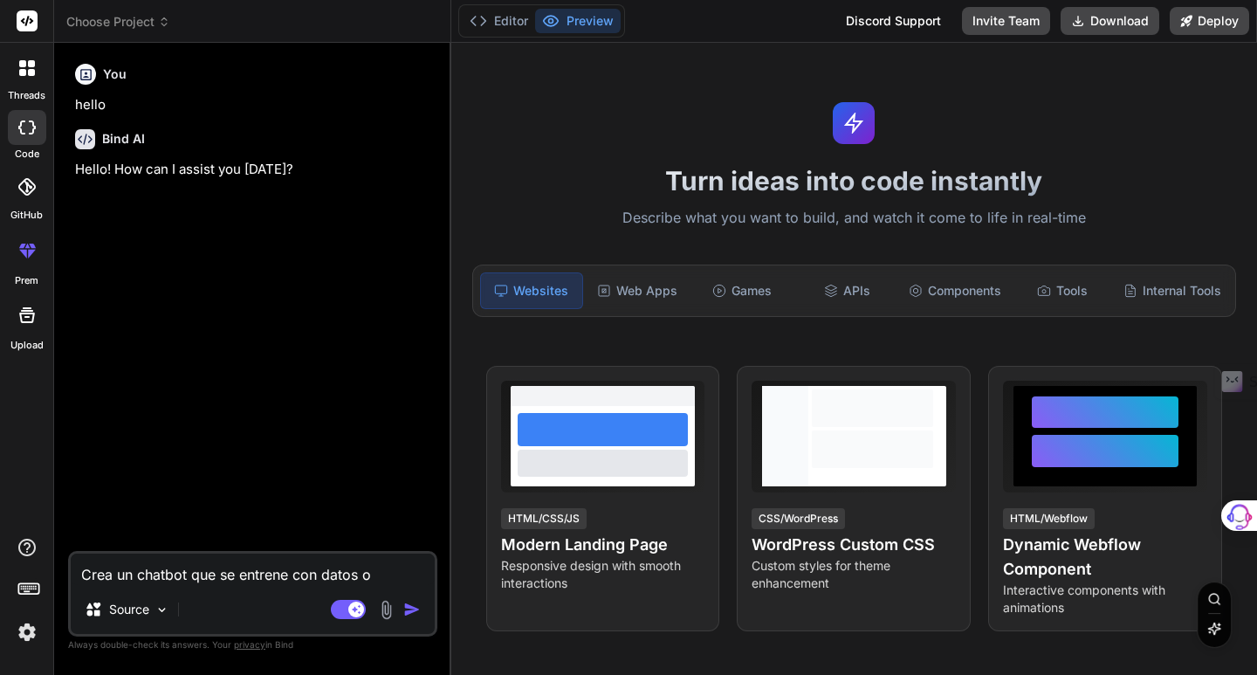
type textarea "Crea un chatbot que se entrene con datos ob"
type textarea "x"
type textarea "Crea un chatbot que se entrene con datos obt"
type textarea "x"
type textarea "Crea un chatbot que se entrene con datos obte"
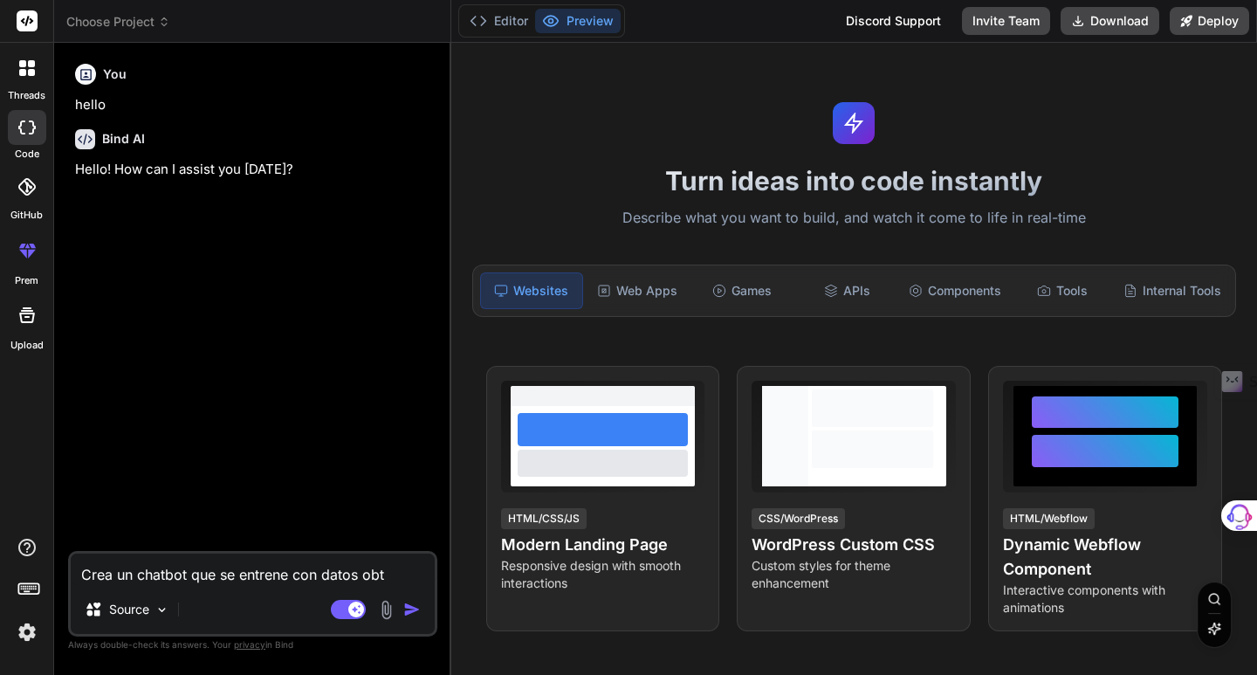
type textarea "x"
type textarea "Crea un chatbot que se entrene con datos obten"
type textarea "x"
type textarea "Crea un chatbot que se entrene con datos obteni"
type textarea "x"
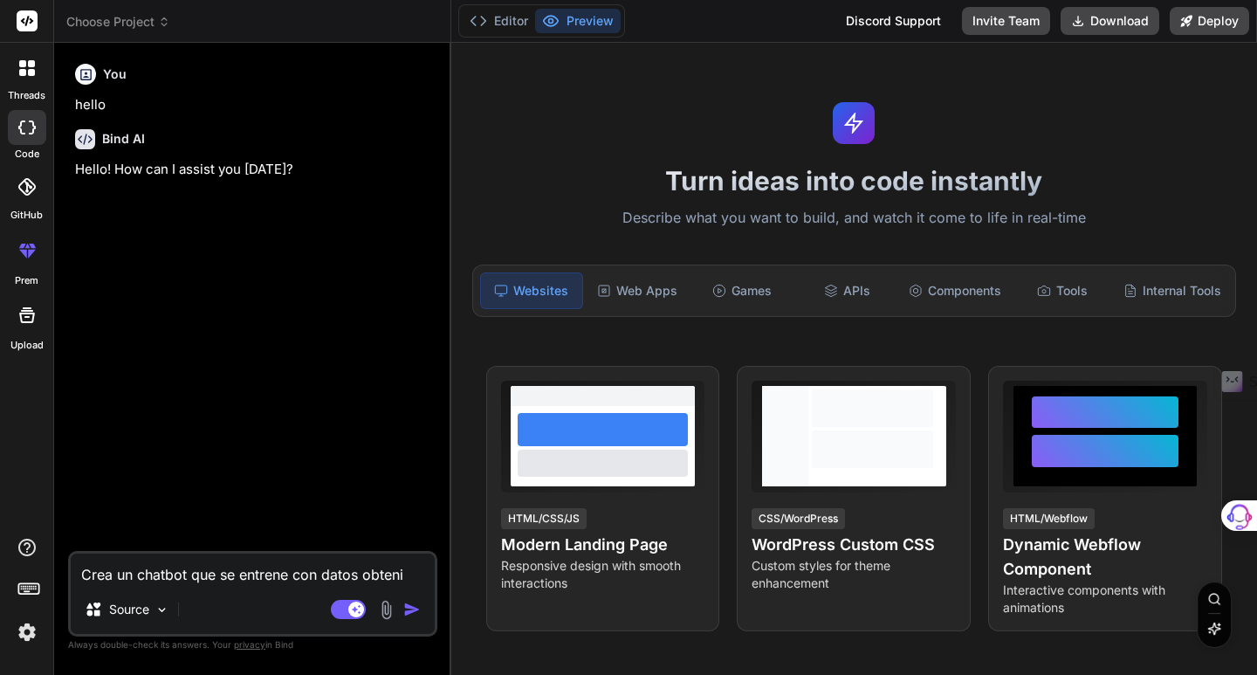
type textarea "Crea un chatbot que se entrene con datos obtenid"
type textarea "x"
type textarea "Crea un chatbot que se entrene con datos obtenido"
type textarea "x"
type textarea "Crea un chatbot que se entrene con datos obtenidos"
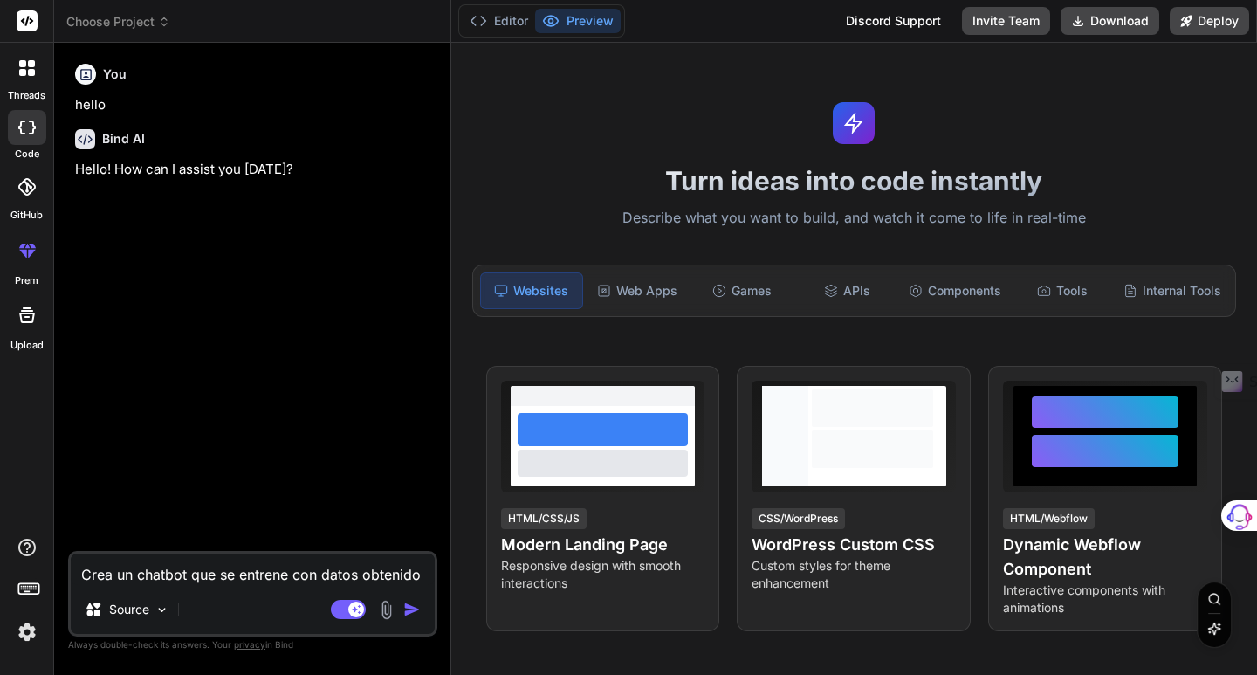
type textarea "x"
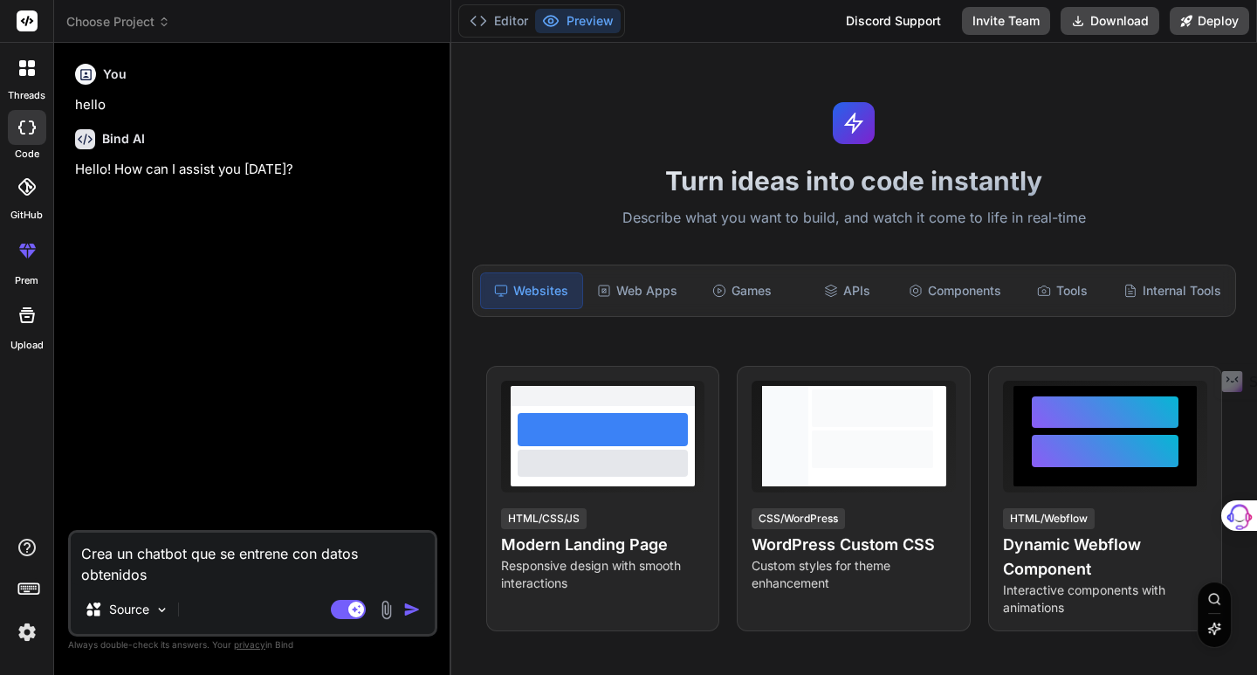
type textarea "Crea un chatbot que se entrene con datos obtenidos"
type textarea "x"
type textarea "Crea un chatbot que se entrene con datos obtenidos d"
type textarea "x"
type textarea "Crea un chatbot que se entrene con datos obtenidos de"
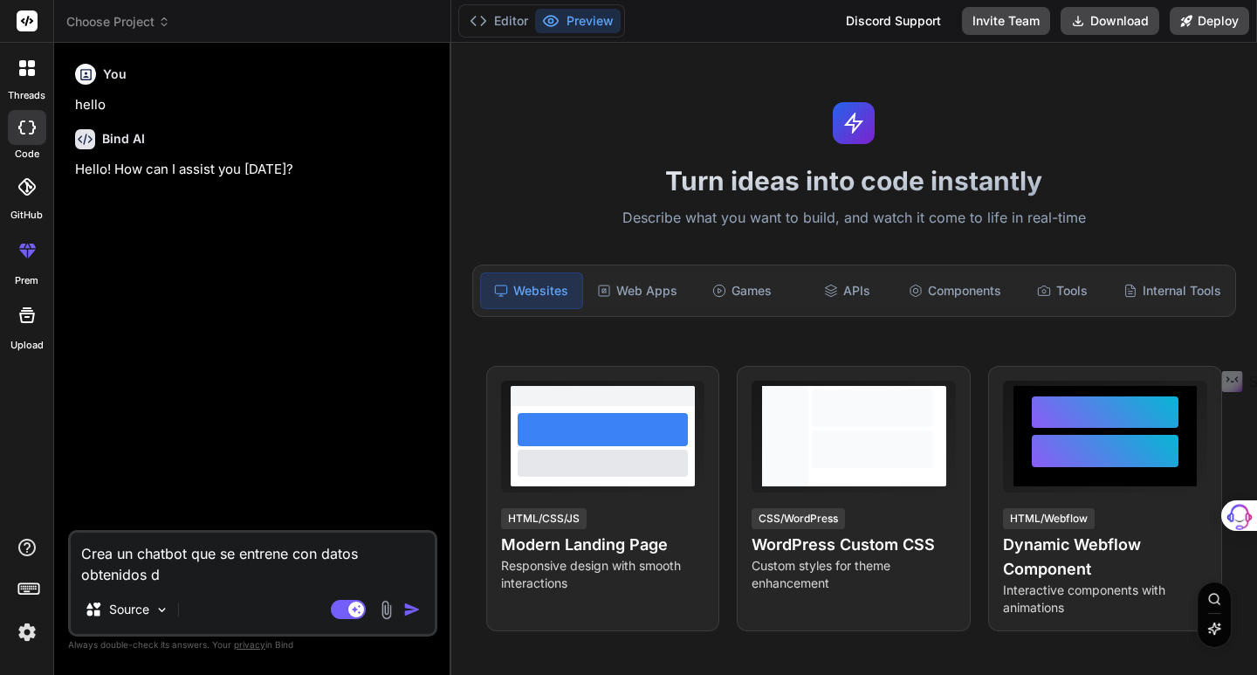
type textarea "x"
type textarea "Crea un chatbot que se entrene con datos obtenidos de"
type textarea "x"
type textarea "Crea un chatbot que se entrene con datos obtenidos de p"
type textarea "x"
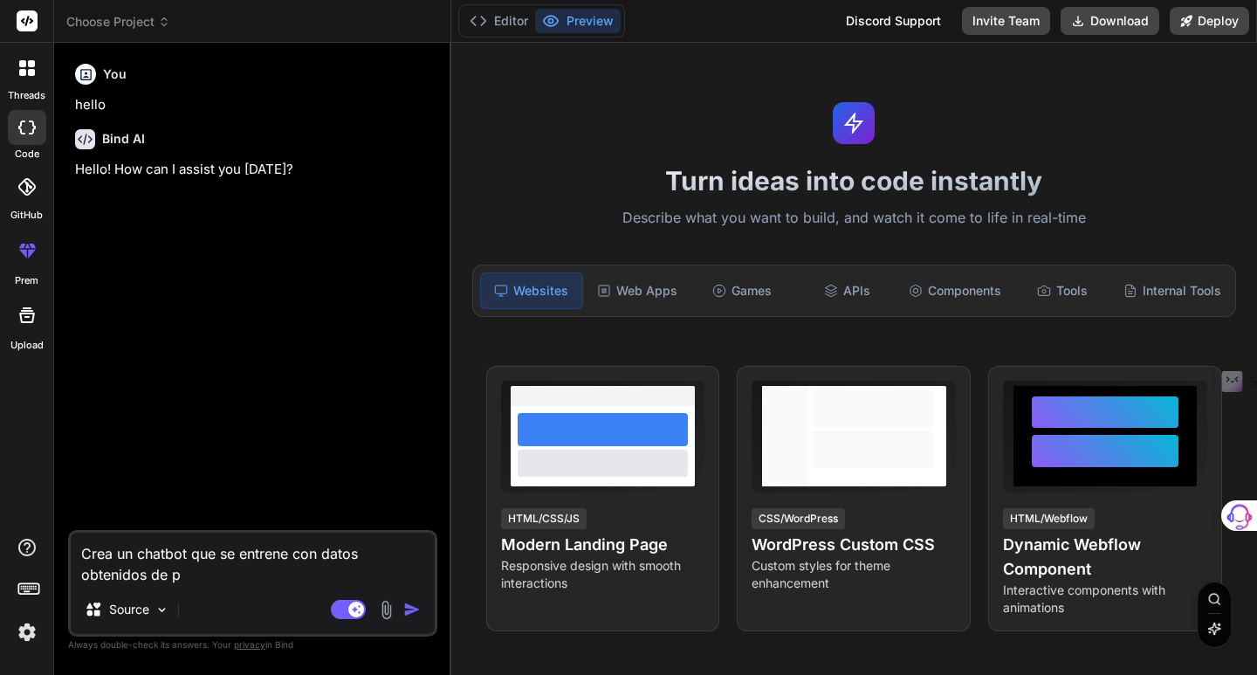
type textarea "Crea un chatbot que se entrene con datos obtenidos de pa"
type textarea "x"
type textarea "Crea un chatbot que se entrene con datos obtenidos de par"
type textarea "x"
type textarea "Crea un chatbot que se entrene con datos obtenidos de part"
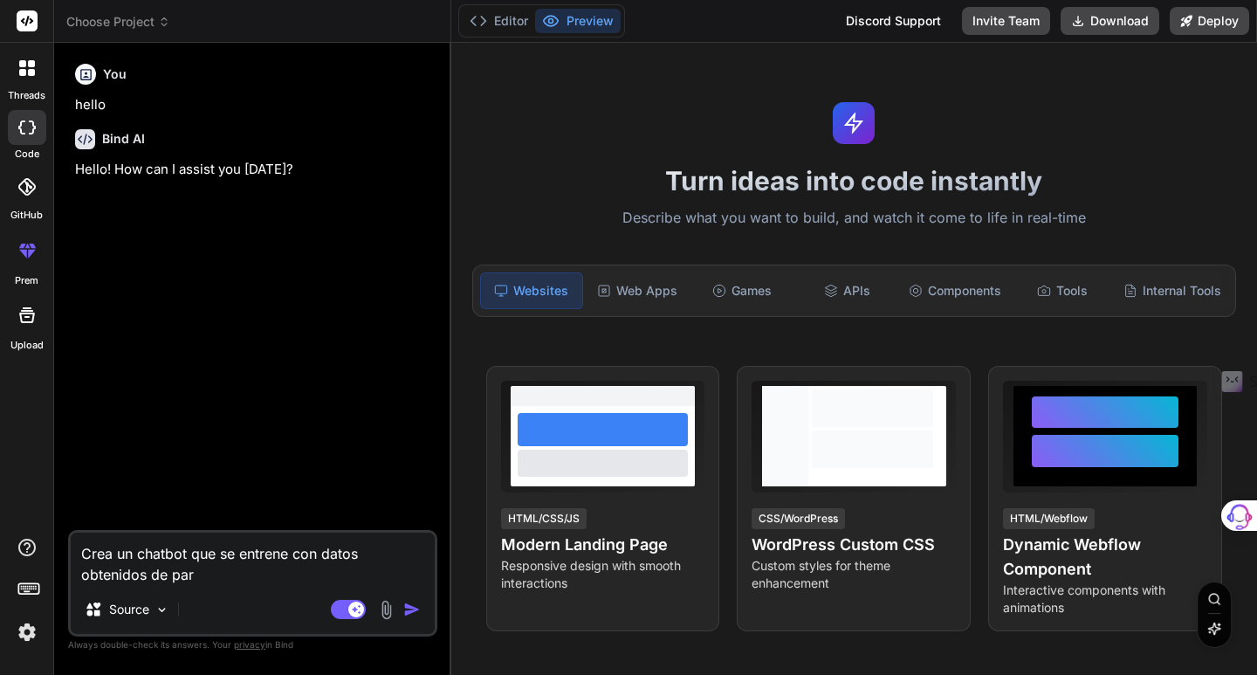
type textarea "x"
type textarea "Crea un chatbot que se entrene con datos obtenidos de parti"
type textarea "x"
type textarea "Crea un chatbot que se entrene con datos obtenidos de partid"
type textarea "x"
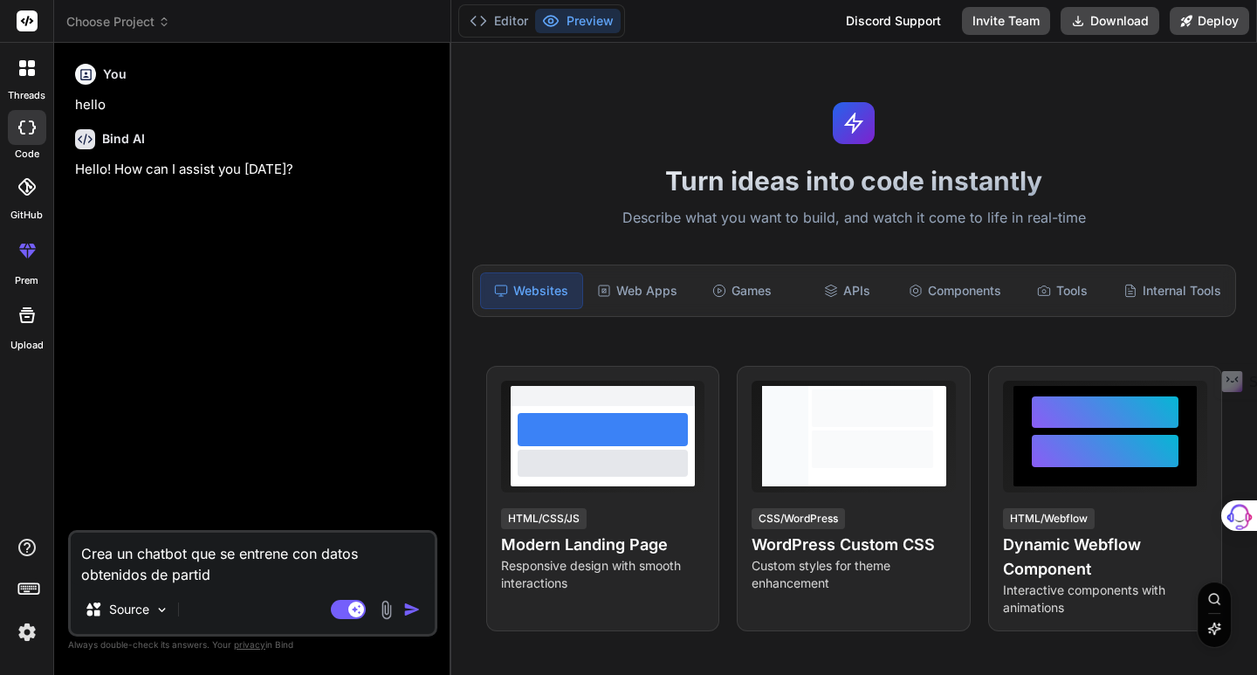
type textarea "Crea un chatbot que se entrene con datos obtenidos de partido"
type textarea "x"
type textarea "Crea un chatbot que se entrene con datos obtenidos de partidos"
type textarea "x"
type textarea "Crea un chatbot que se entrene con datos obtenidos de partidos"
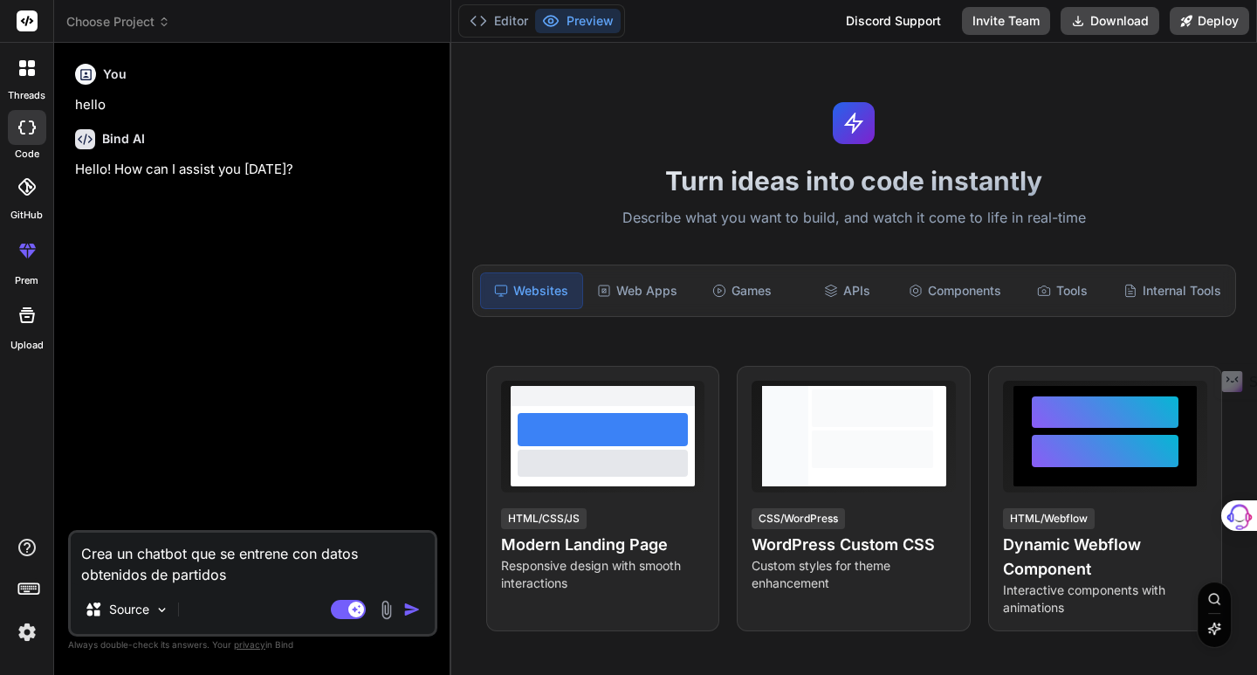
type textarea "x"
type textarea "Crea un chatbot que se entrene con datos obtenidos de partidos d"
type textarea "x"
type textarea "Crea un chatbot que se entrene con datos obtenidos de partidos de"
type textarea "x"
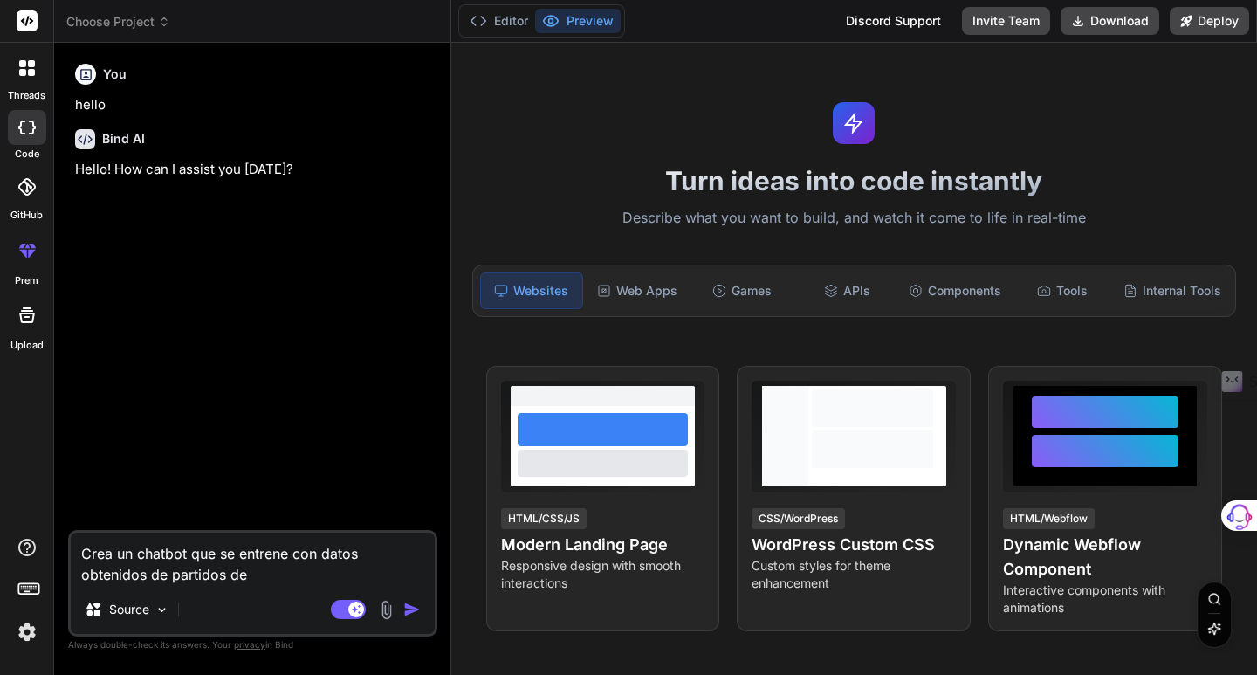
type textarea "Crea un chatbot que se entrene con datos obtenidos de partidos de"
type textarea "x"
type textarea "Crea un chatbot que se entrene con datos obtenidos de partidos de f"
type textarea "x"
type textarea "Crea un chatbot que se entrene con datos obtenidos de partidos de fu"
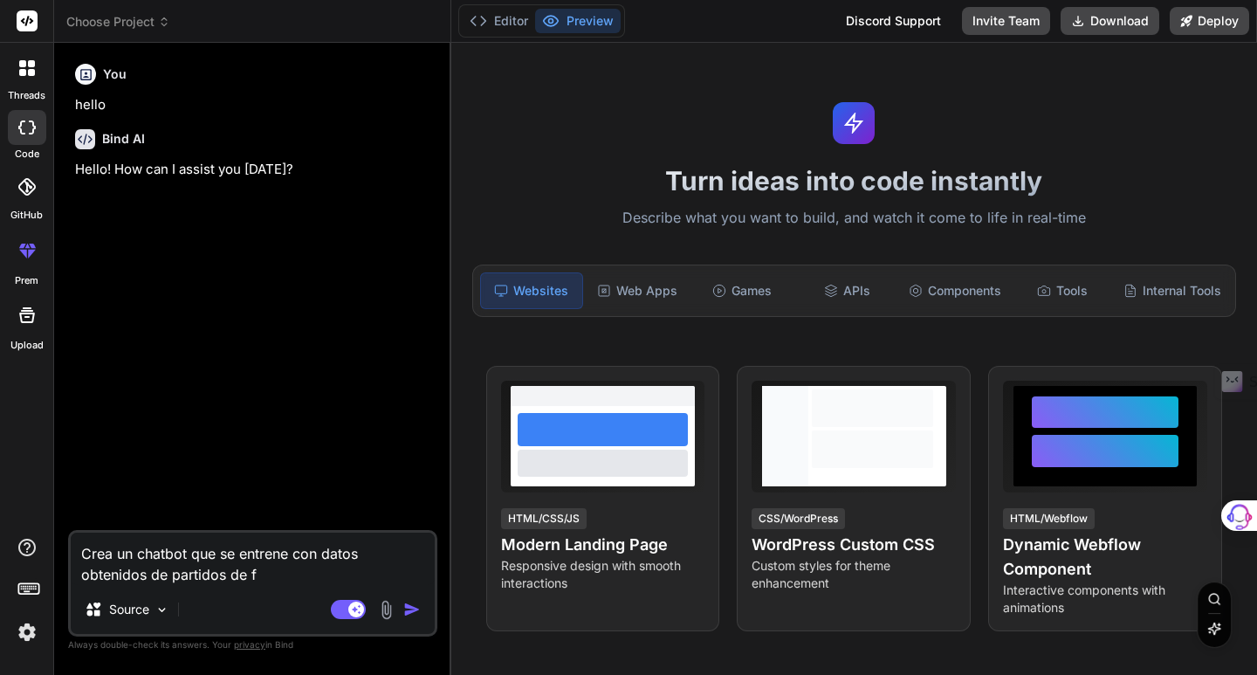
type textarea "x"
type textarea "Crea un chatbot que se entrene con datos obtenidos de partidos de fut"
type textarea "x"
type textarea "Crea un chatbot que se entrene con datos obtenidos de partidos de futb"
type textarea "x"
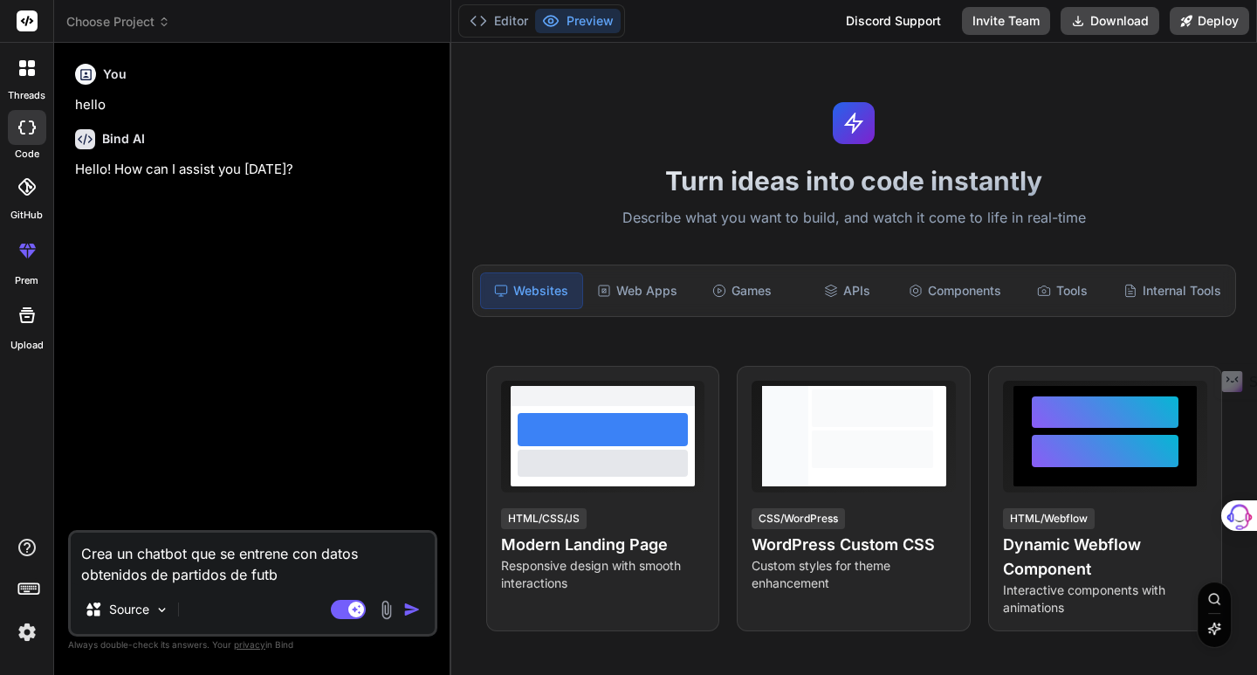
type textarea "Crea un chatbot que se entrene con datos obtenidos de partidos de futbo"
type textarea "x"
type textarea "Crea un chatbot que se entrene con datos obtenidos de partidos de futbol"
type textarea "x"
type textarea "Crea un chatbot que se entrene con datos obtenidos de partidos de futbol"
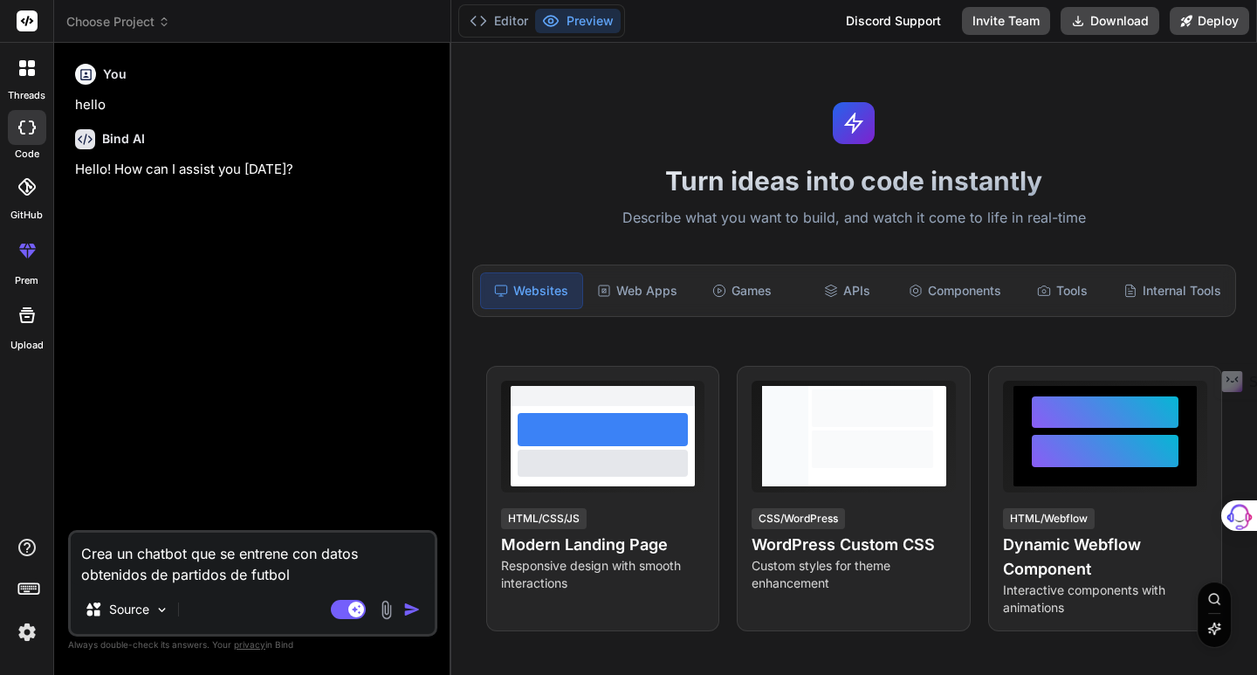
type textarea "x"
type textarea "Crea un chatbot que se entrene con datos obtenidos de partidos de futbol d"
type textarea "x"
type textarea "Crea un chatbot que se entrene con datos obtenidos de partidos de futbol de"
type textarea "x"
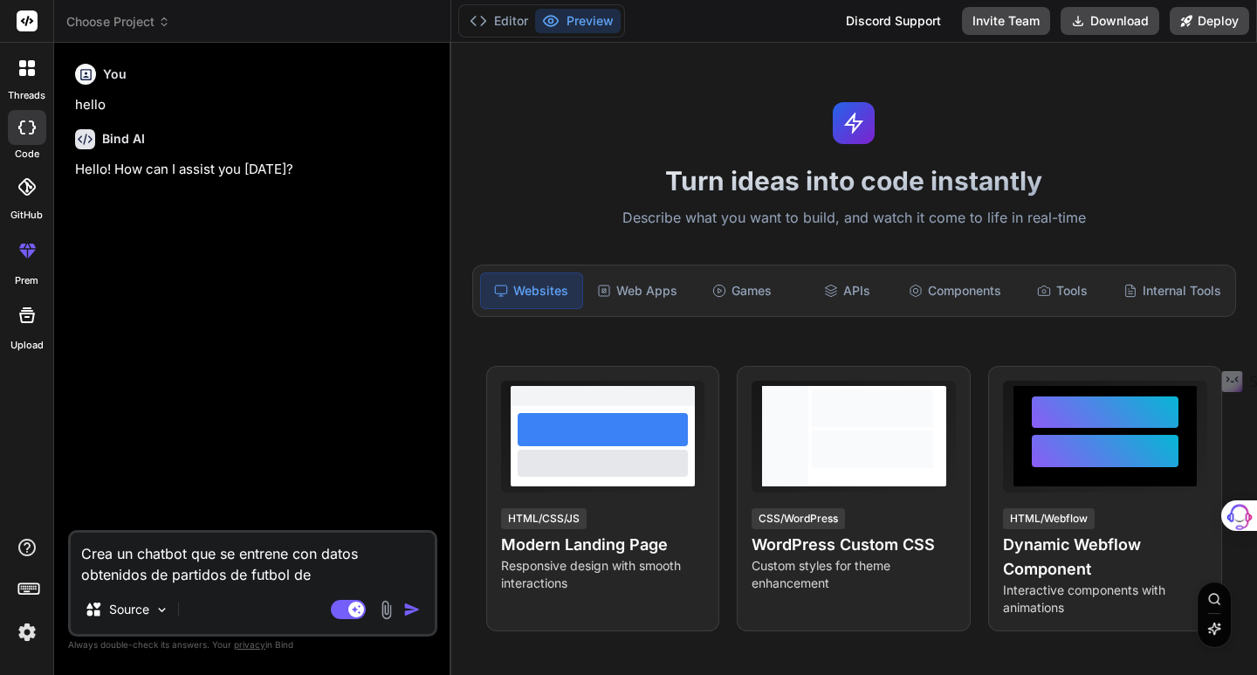
type textarea "Crea un chatbot que se entrene con datos obtenidos de partidos de futbol de"
type textarea "x"
type textarea "Crea un chatbot que se entrene con datos obtenidos de partidos de futbol de l"
type textarea "x"
type textarea "Crea un chatbot que se entrene con datos obtenidos de partidos de futbol de la"
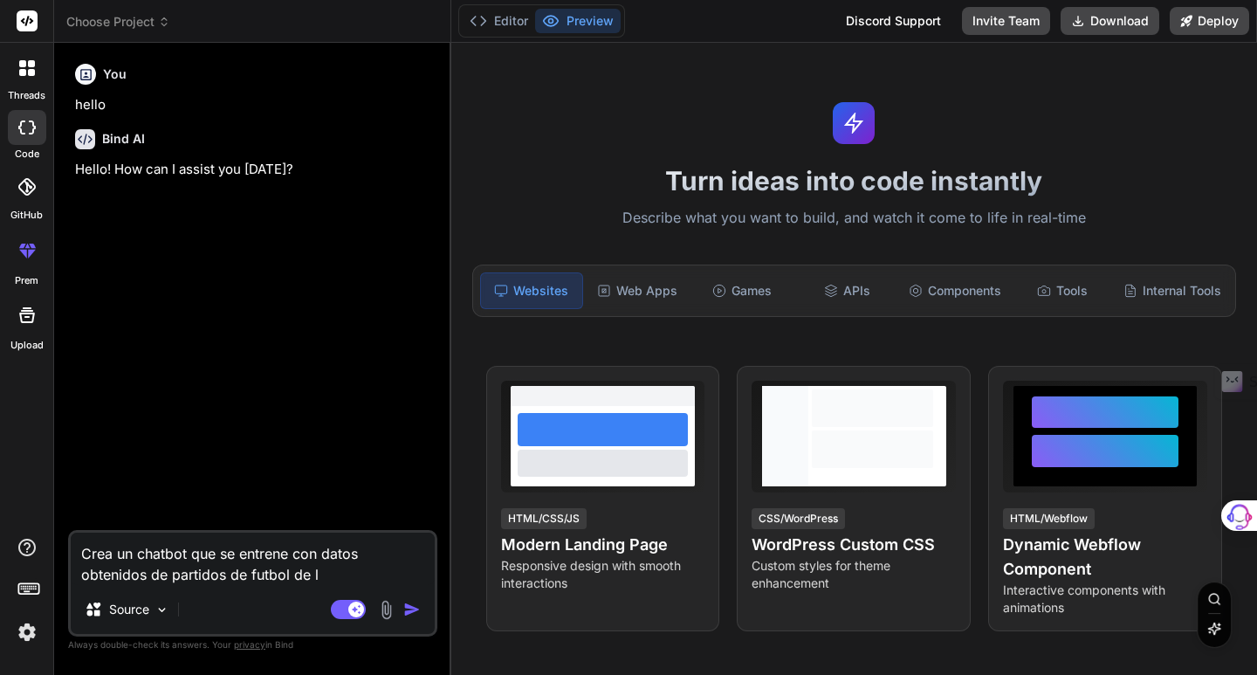
type textarea "x"
type textarea "Crea un chatbot que se entrene con datos obtenidos de partidos de futbol de la"
type textarea "x"
type textarea "Crea un chatbot que se entrene con datos obtenidos de partidos de futbol de la w"
type textarea "x"
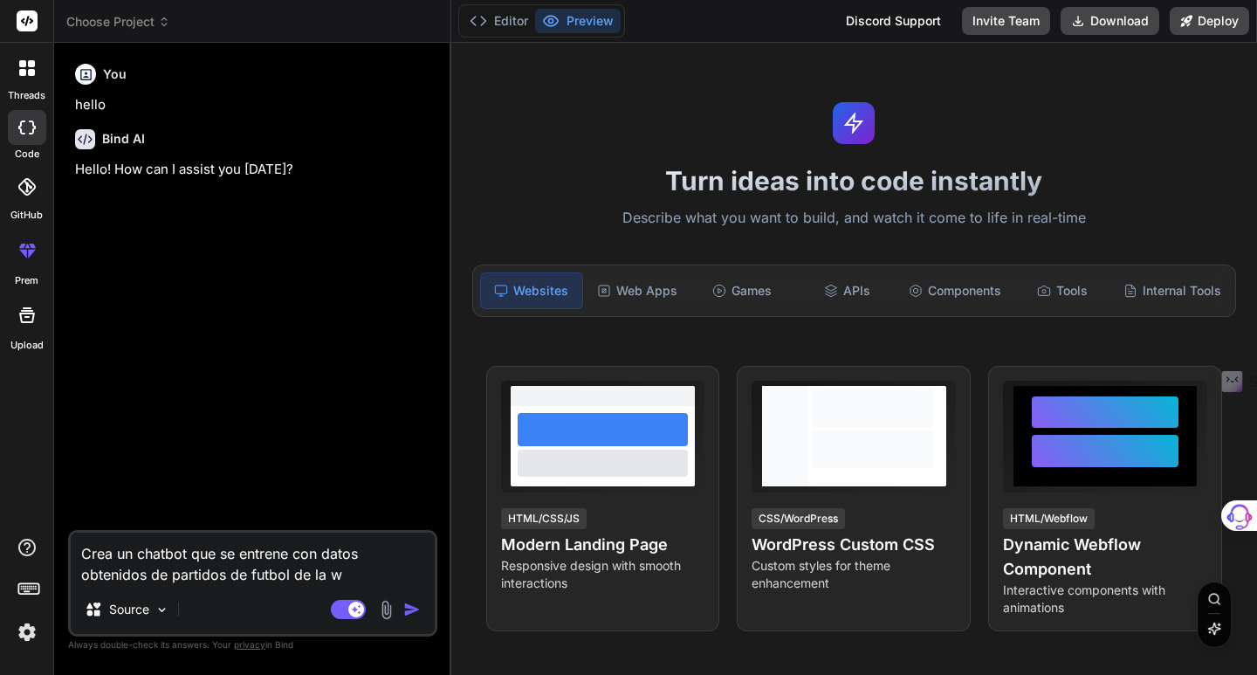
type textarea "Crea un chatbot que se entrene con datos obtenidos de partidos de futbol de la …"
type textarea "x"
type textarea "Crea un chatbot que se entrene con datos obtenidos de partidos de futbol de la …"
type textarea "x"
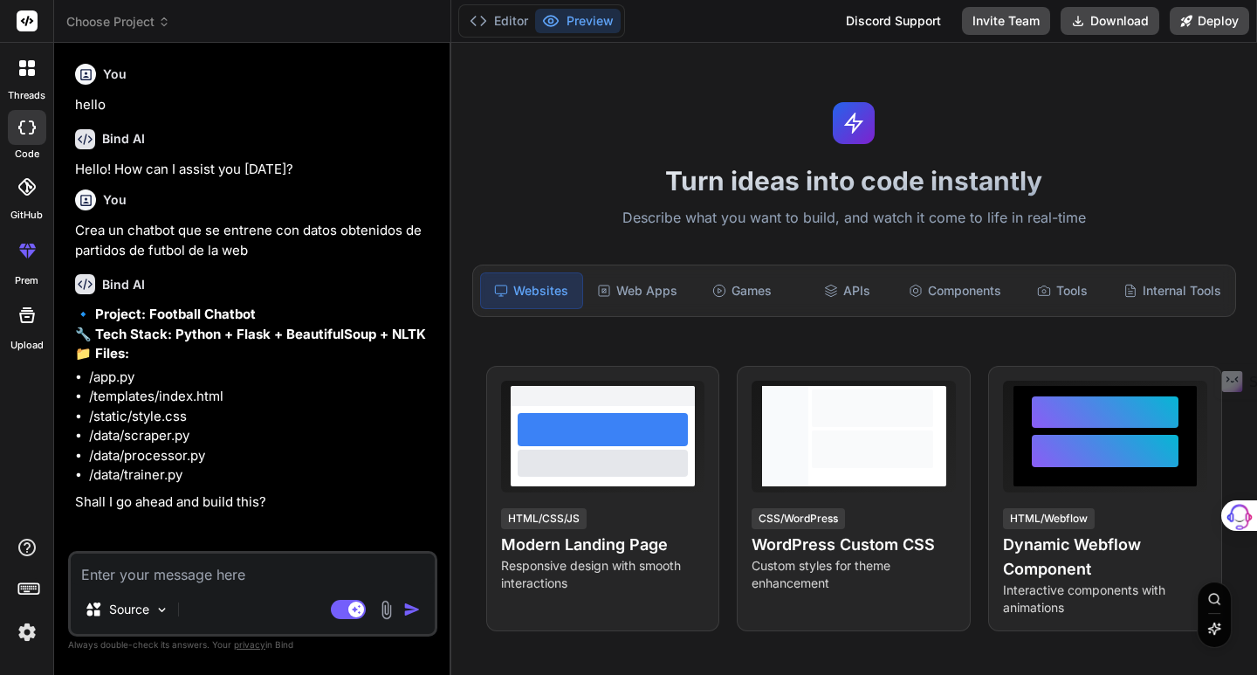
type textarea "x"
click at [406, 610] on img "button" at bounding box center [411, 608] width 17 height 17
click at [414, 612] on img "button" at bounding box center [411, 608] width 17 height 17
click at [145, 576] on textarea at bounding box center [253, 568] width 364 height 31
type textarea "y"
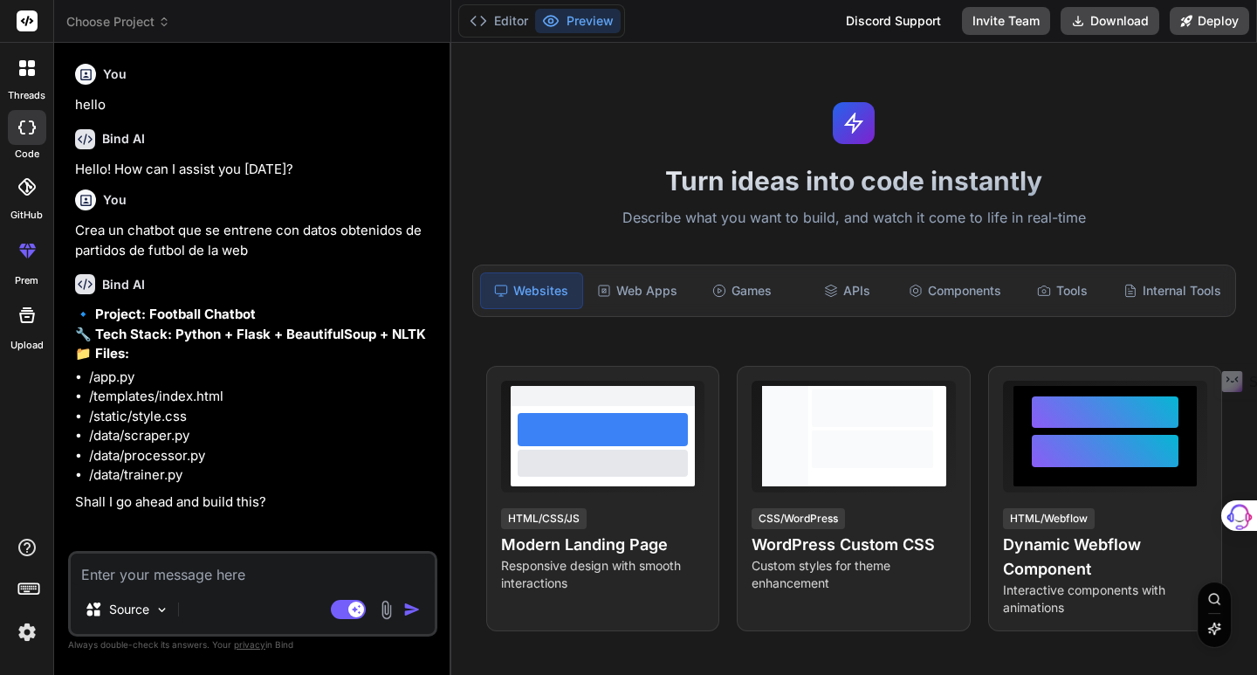
type textarea "x"
type textarea "ye"
type textarea "x"
type textarea "yes"
type textarea "x"
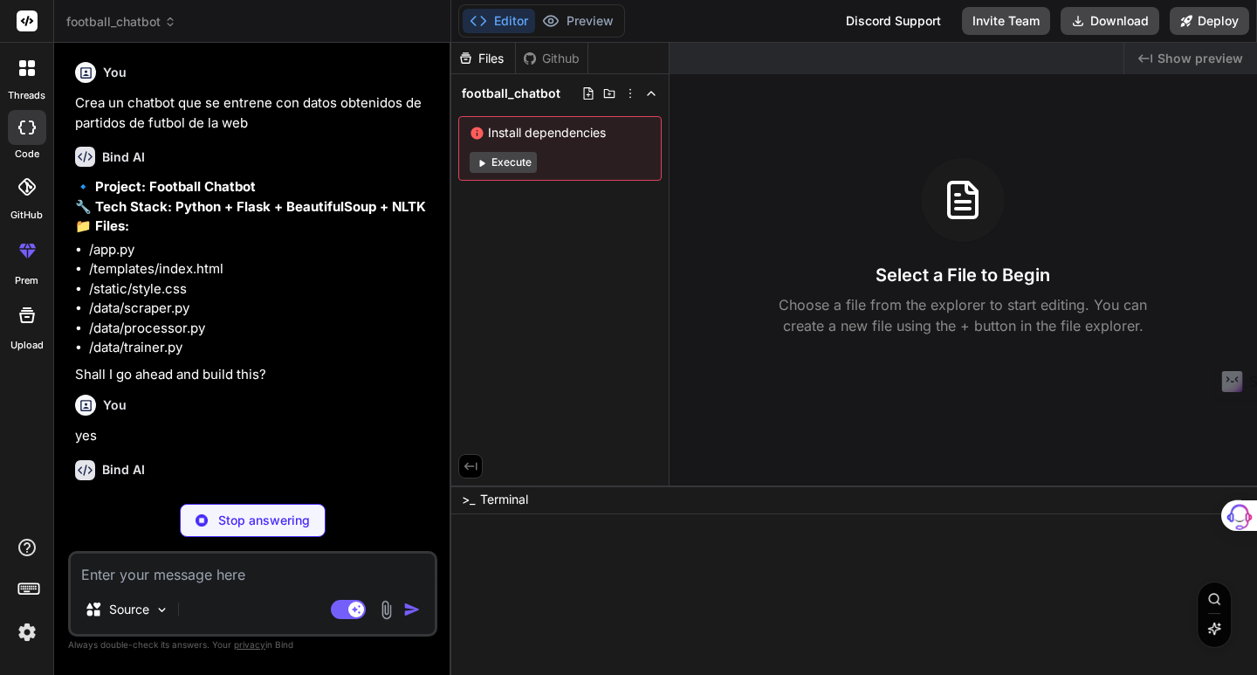
scroll to position [145, 0]
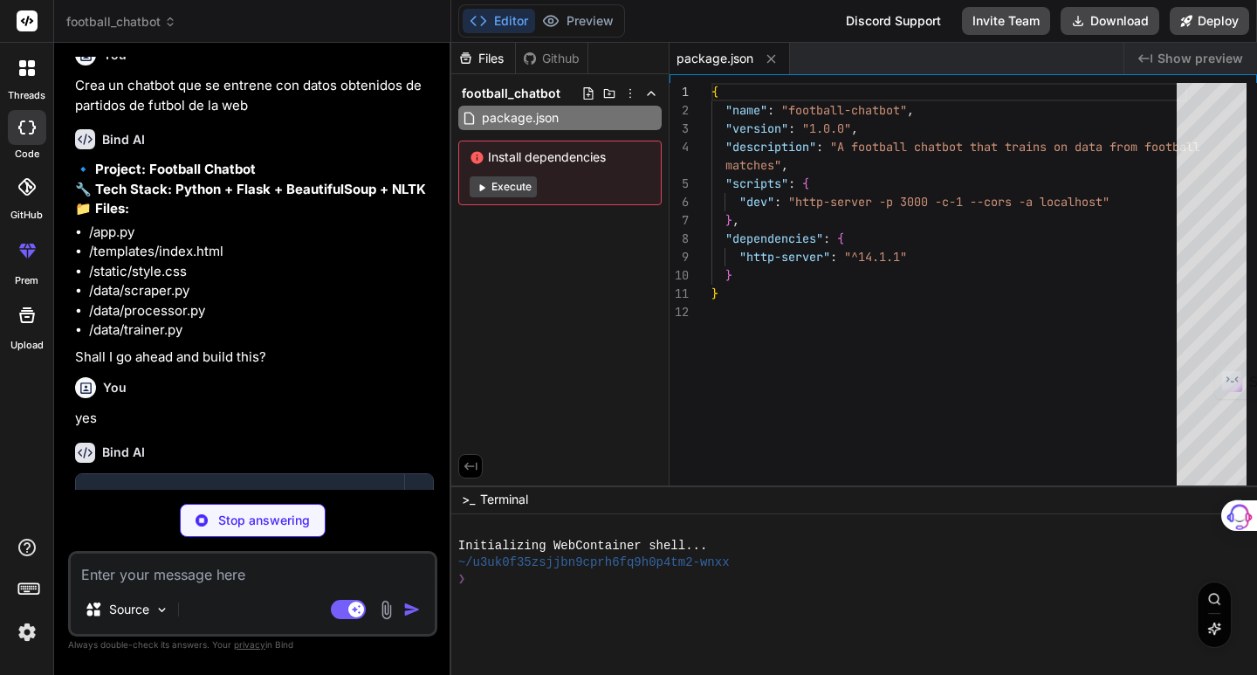
type textarea "x"
type textarea "if __name__ == '__main__': app.run(debug=True)"
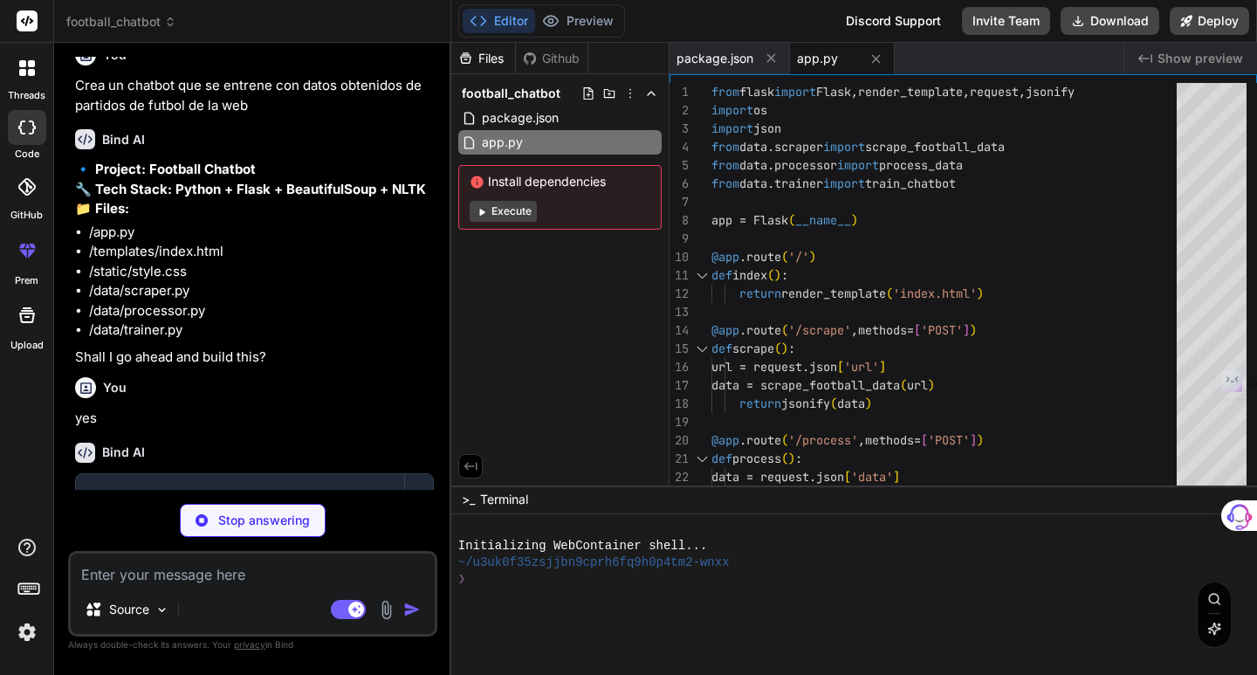
type textarea "x"
type textarea "</div> <script src="/static/script.js"></script> </body> </html>"
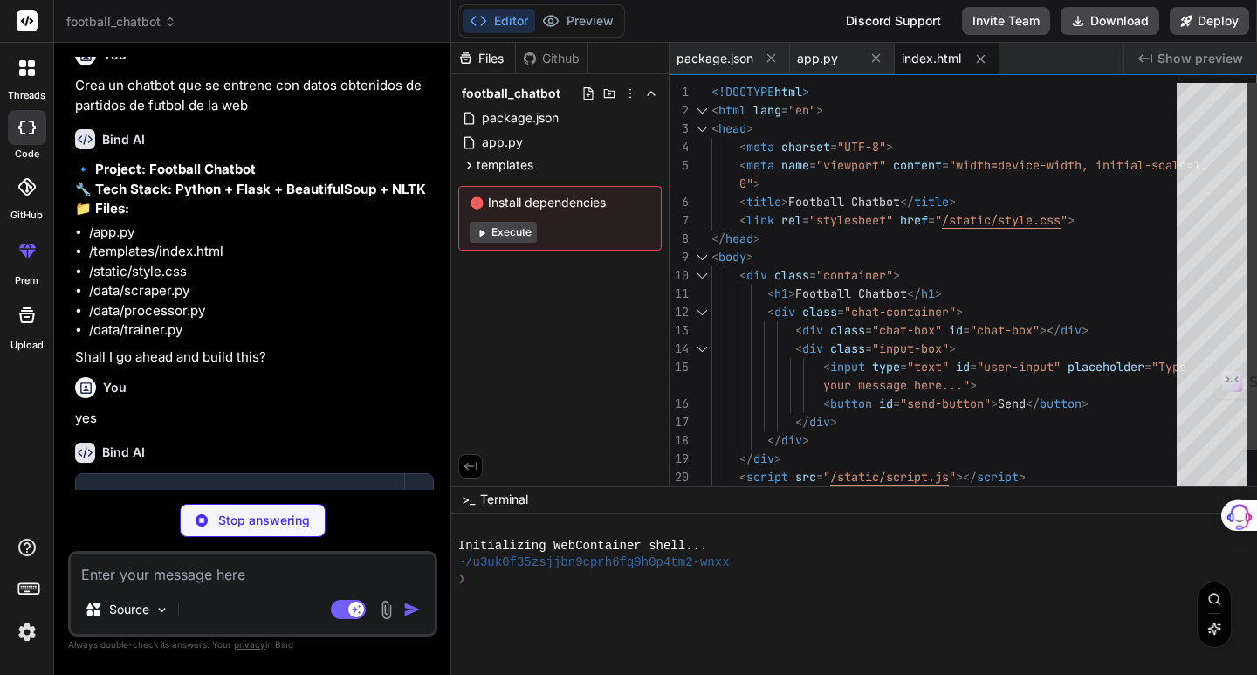
type textarea "x"
type textarea ".input-box button:hover { background-color: #0056b3; }"
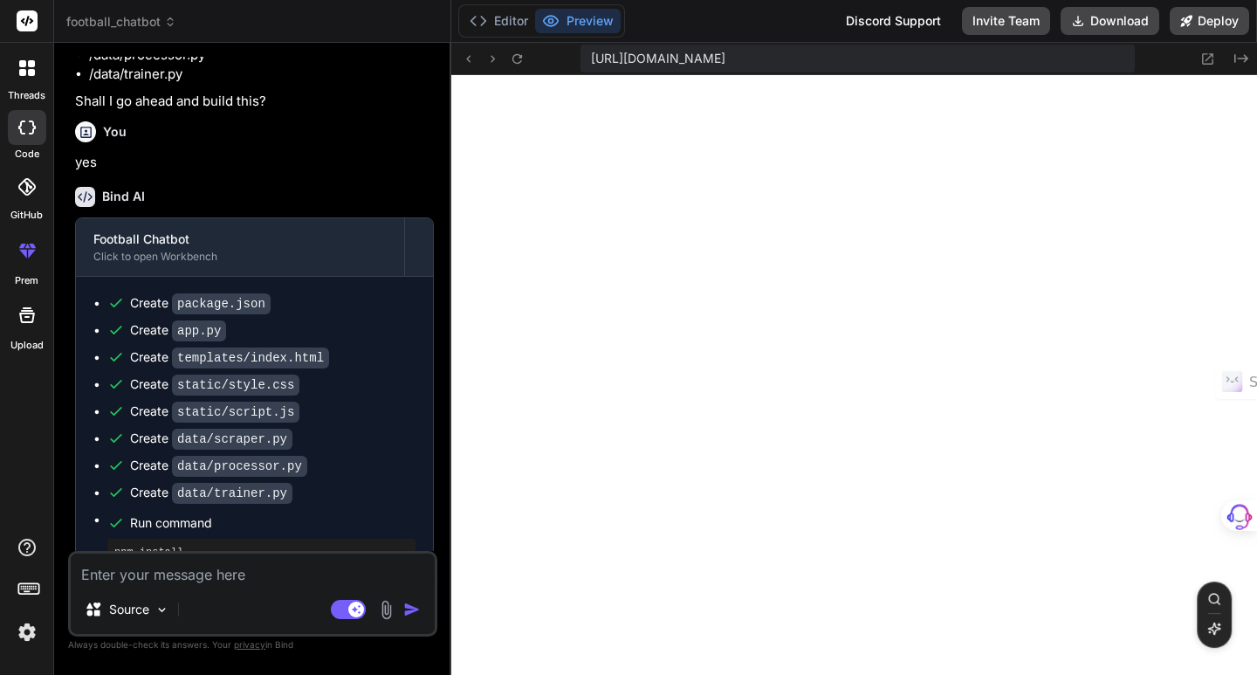
scroll to position [584, 0]
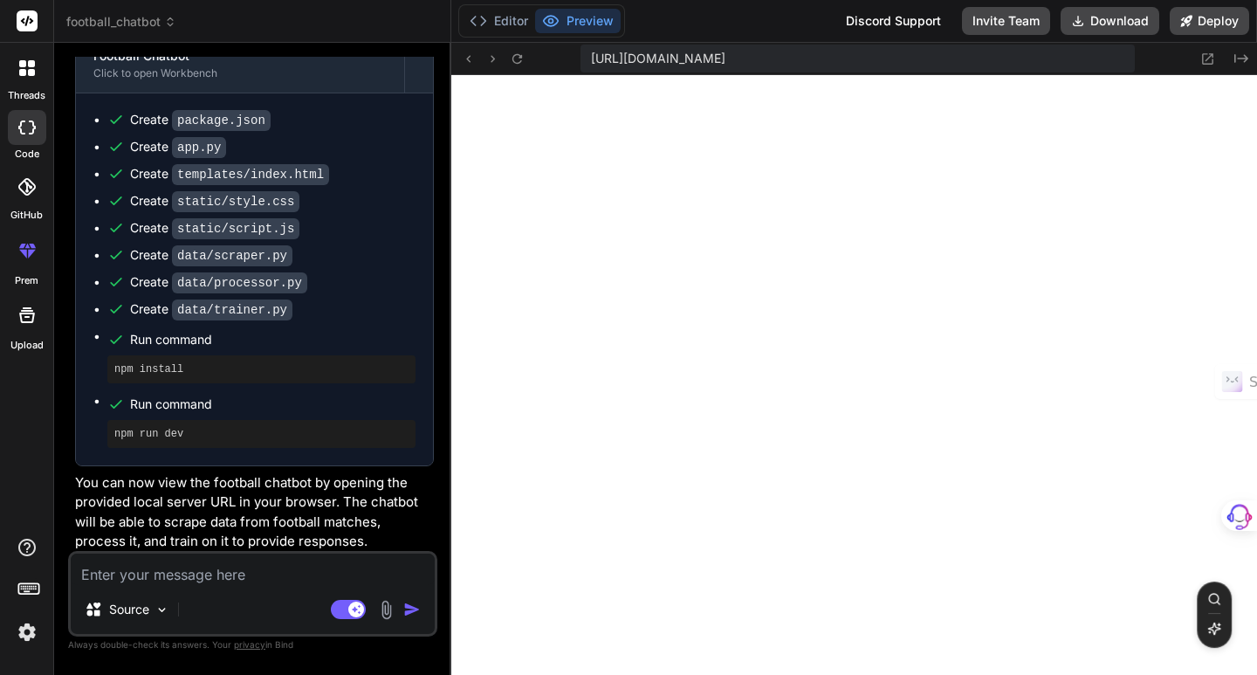
click at [569, 22] on button "Preview" at bounding box center [578, 21] width 86 height 24
click at [529, 22] on button "Editor" at bounding box center [499, 21] width 72 height 24
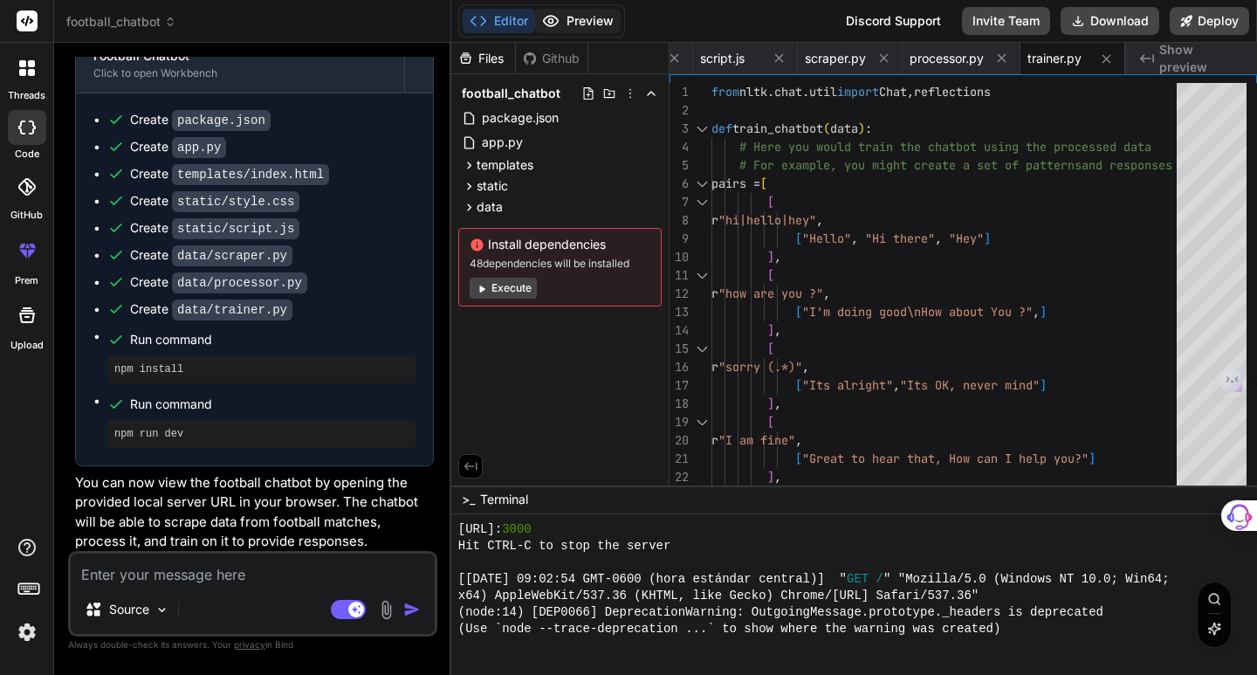
click at [566, 22] on button "Preview" at bounding box center [578, 21] width 86 height 24
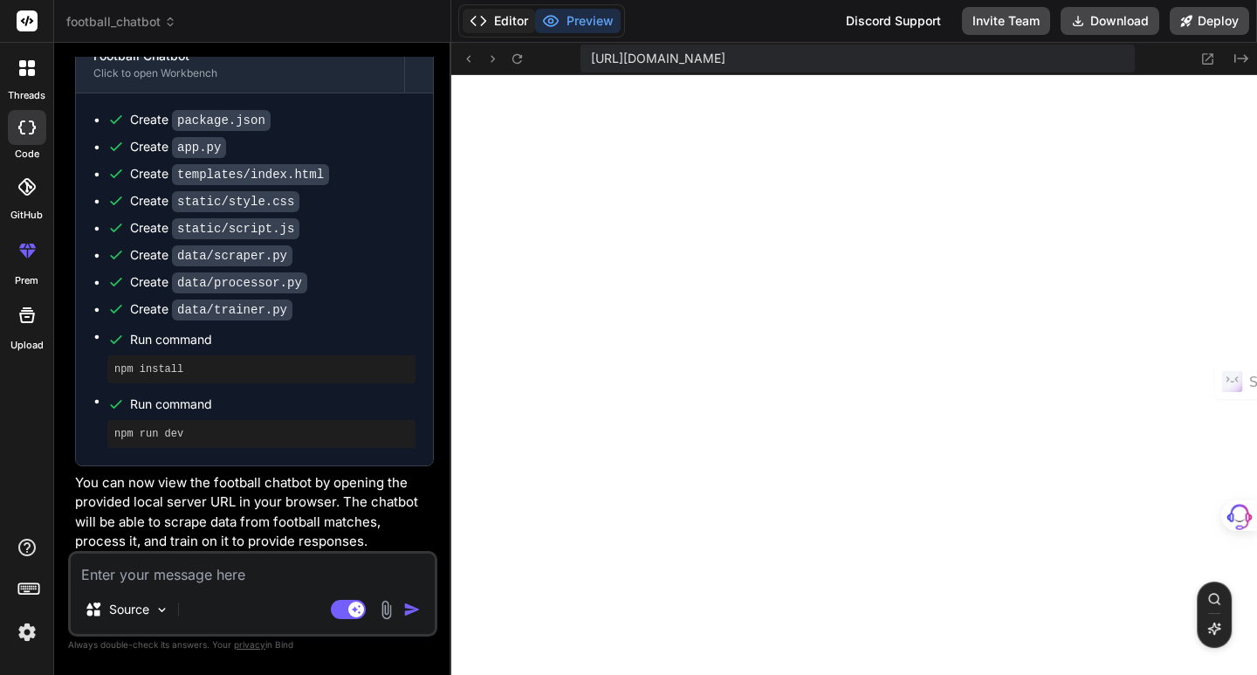
click at [504, 26] on button "Editor" at bounding box center [499, 21] width 72 height 24
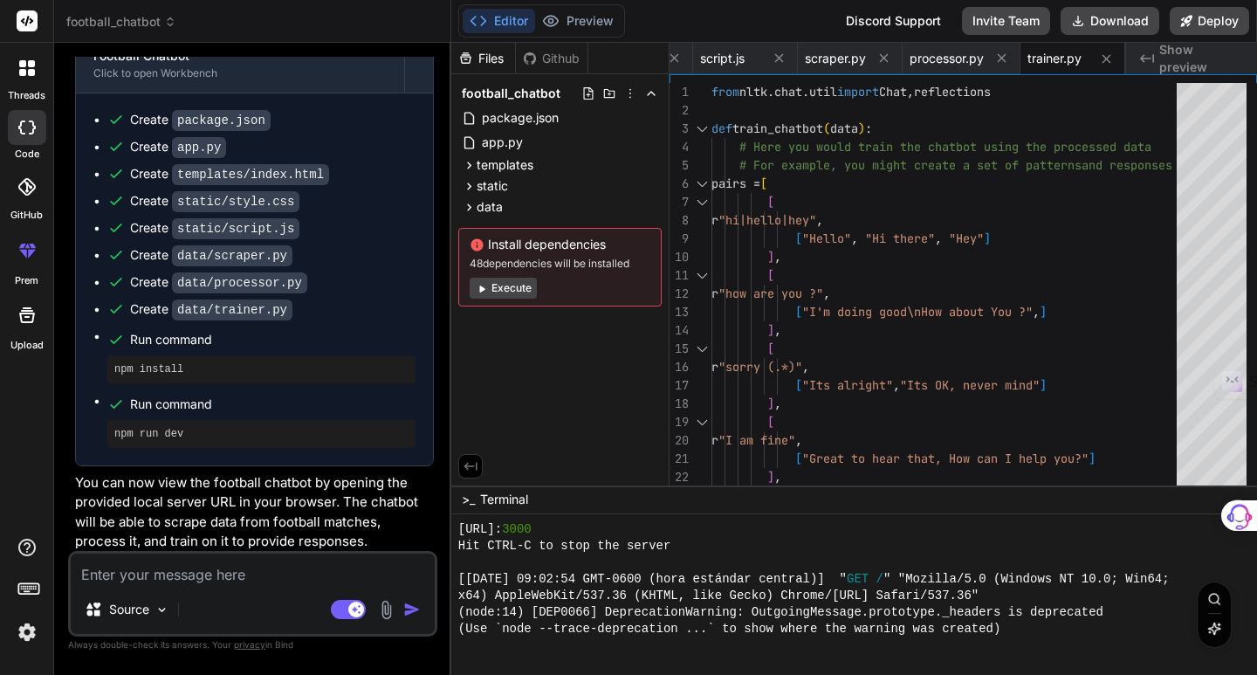
click at [518, 284] on button "Execute" at bounding box center [503, 288] width 67 height 21
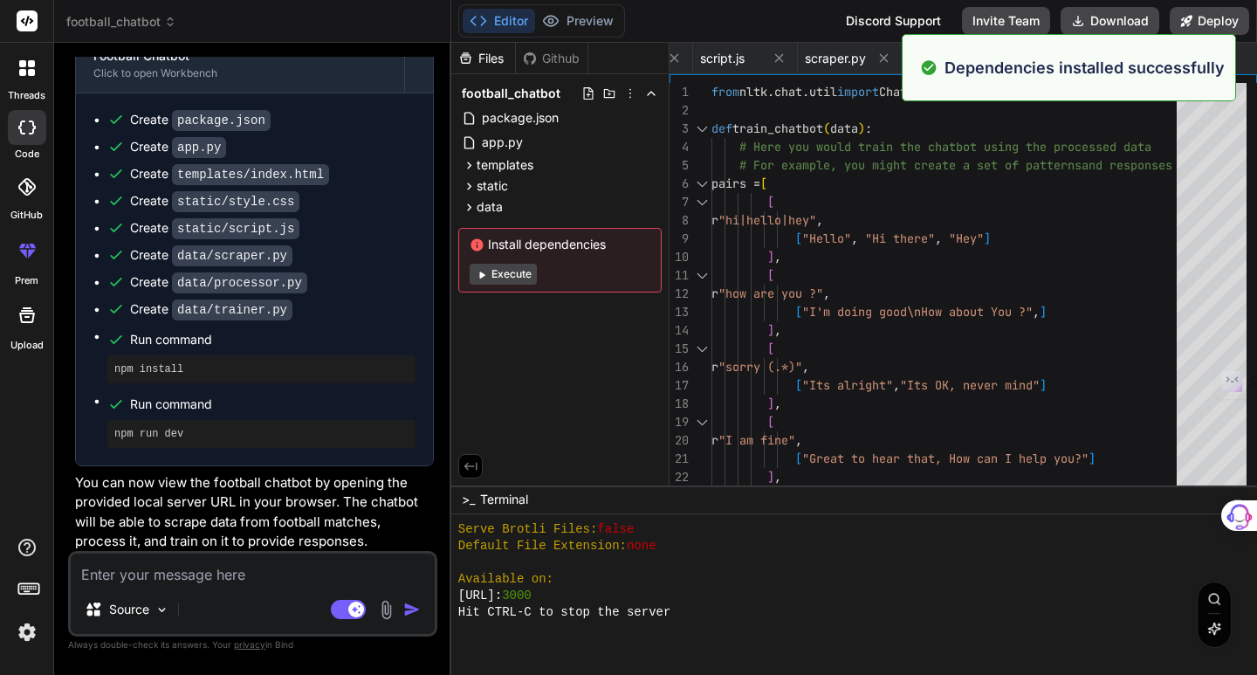
scroll to position [1426, 0]
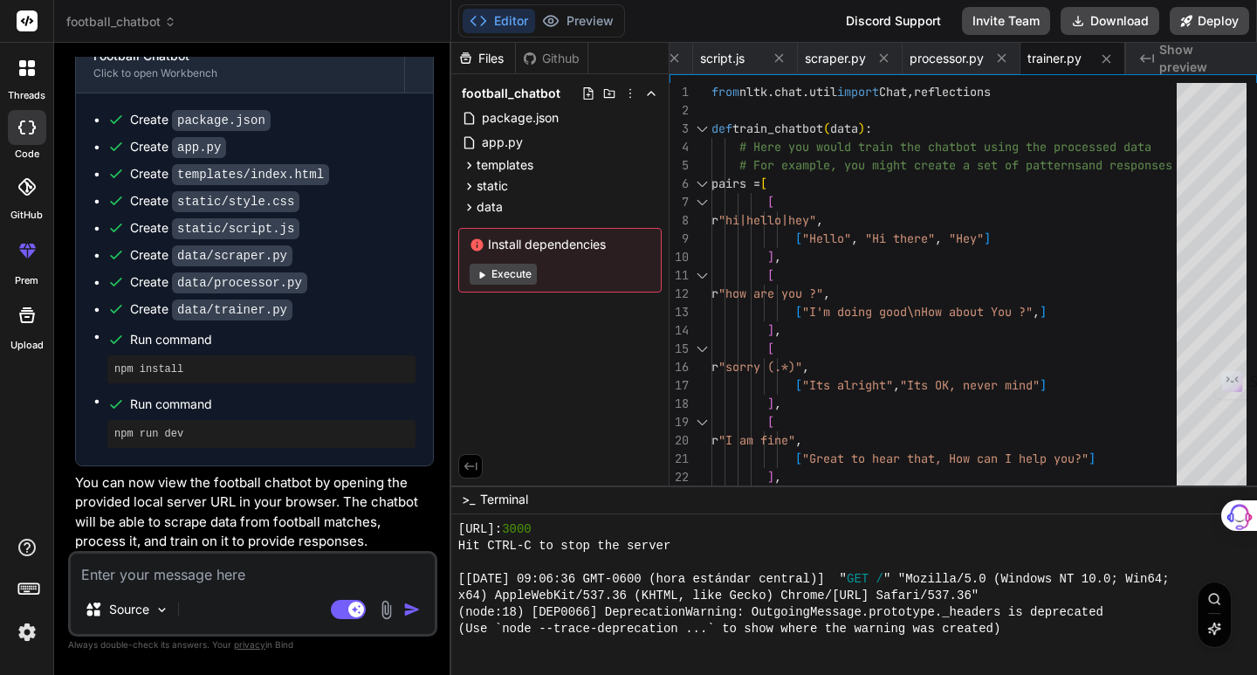
click at [523, 278] on button "Execute" at bounding box center [503, 274] width 67 height 21
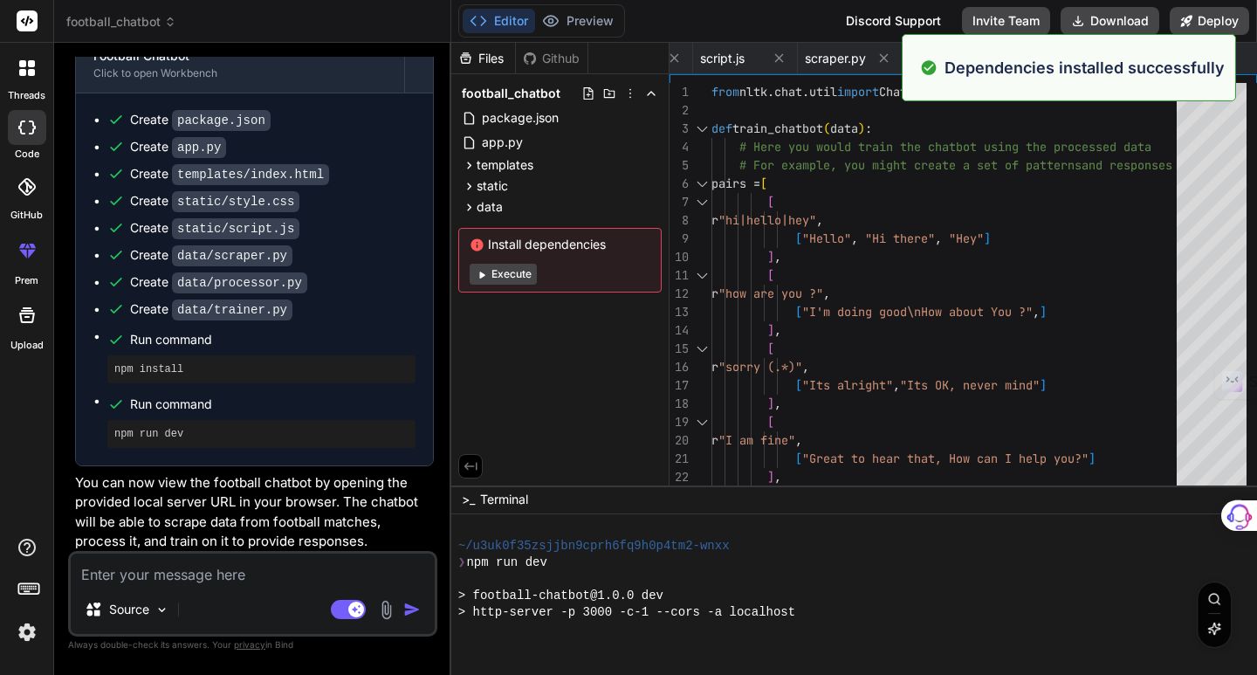
scroll to position [2156, 0]
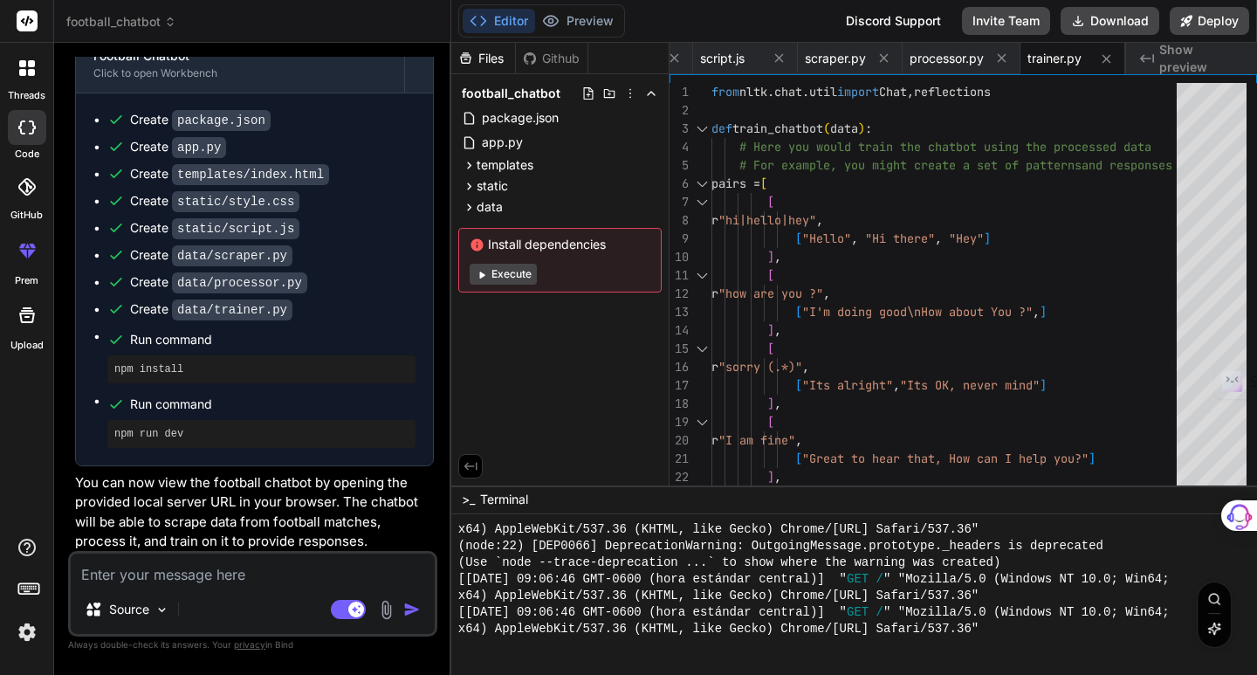
click at [572, 8] on div "Editor Preview" at bounding box center [541, 20] width 167 height 33
click at [569, 11] on button "Preview" at bounding box center [578, 21] width 86 height 24
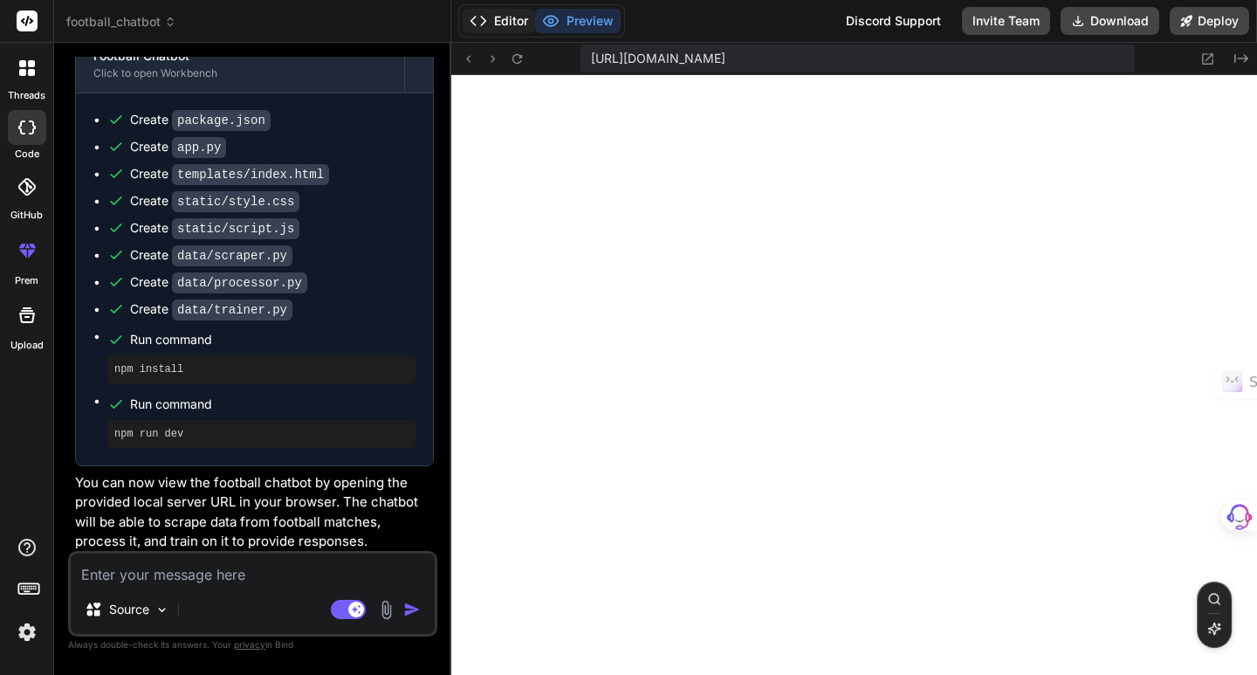
click at [504, 18] on button "Editor" at bounding box center [499, 21] width 72 height 24
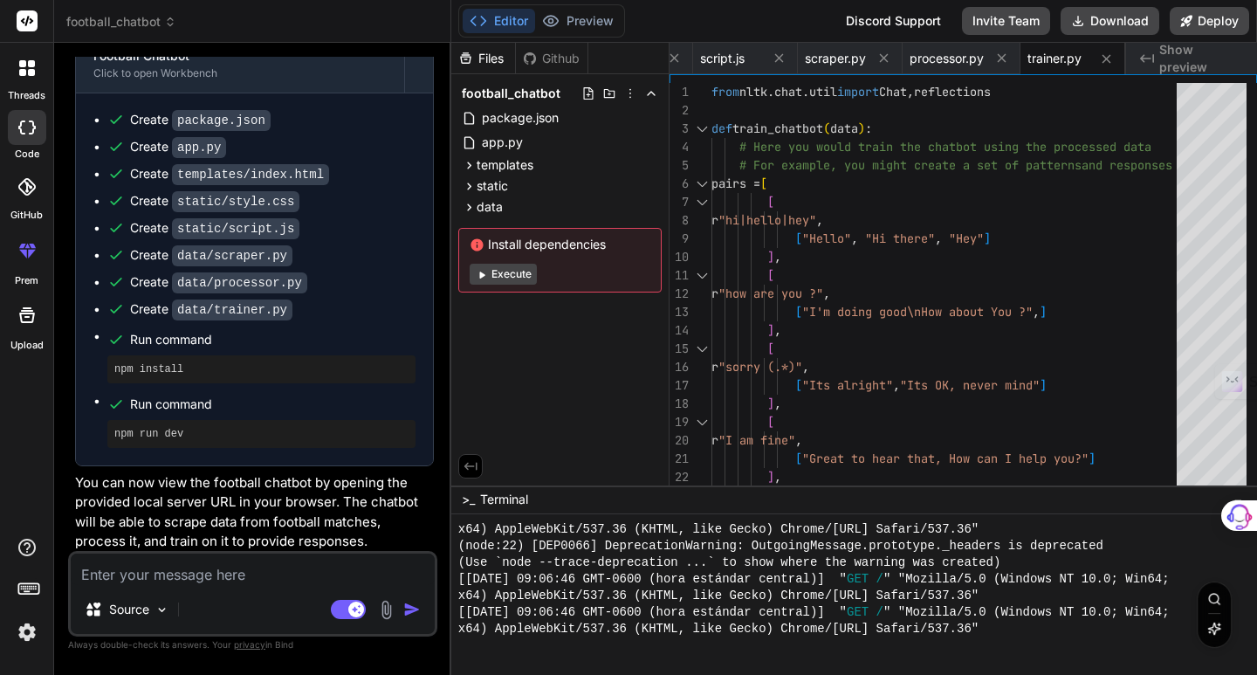
click at [522, 275] on button "Execute" at bounding box center [503, 274] width 67 height 21
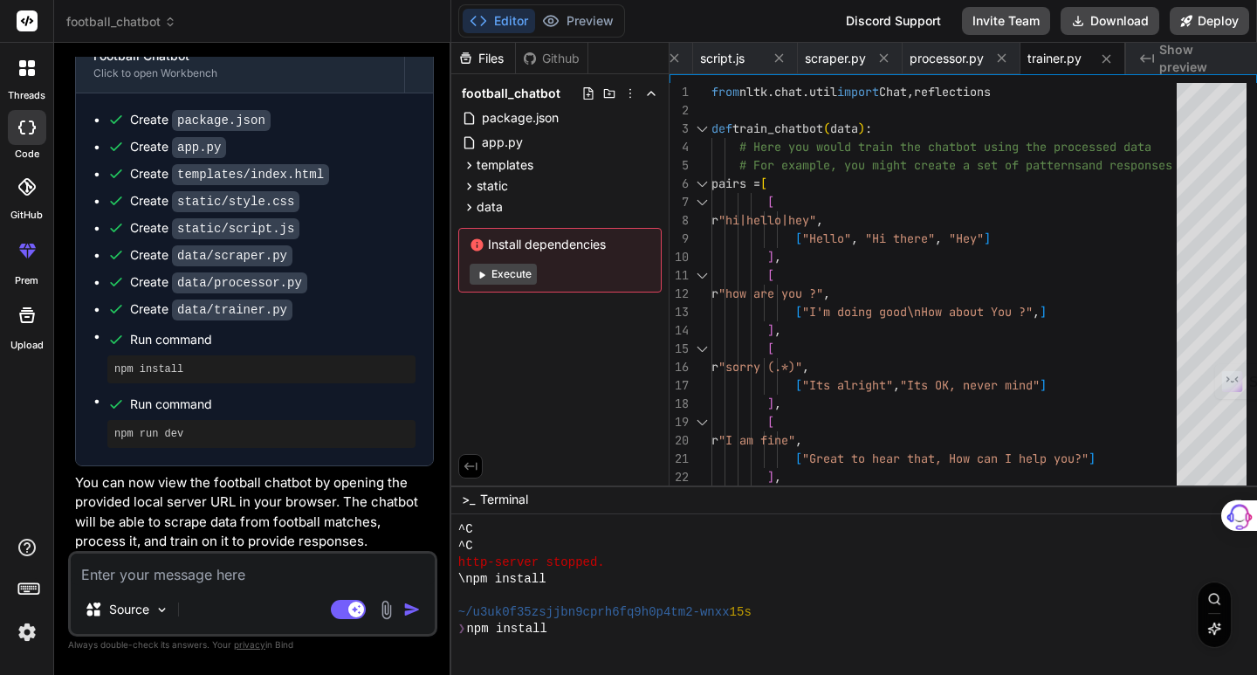
scroll to position [2388, 0]
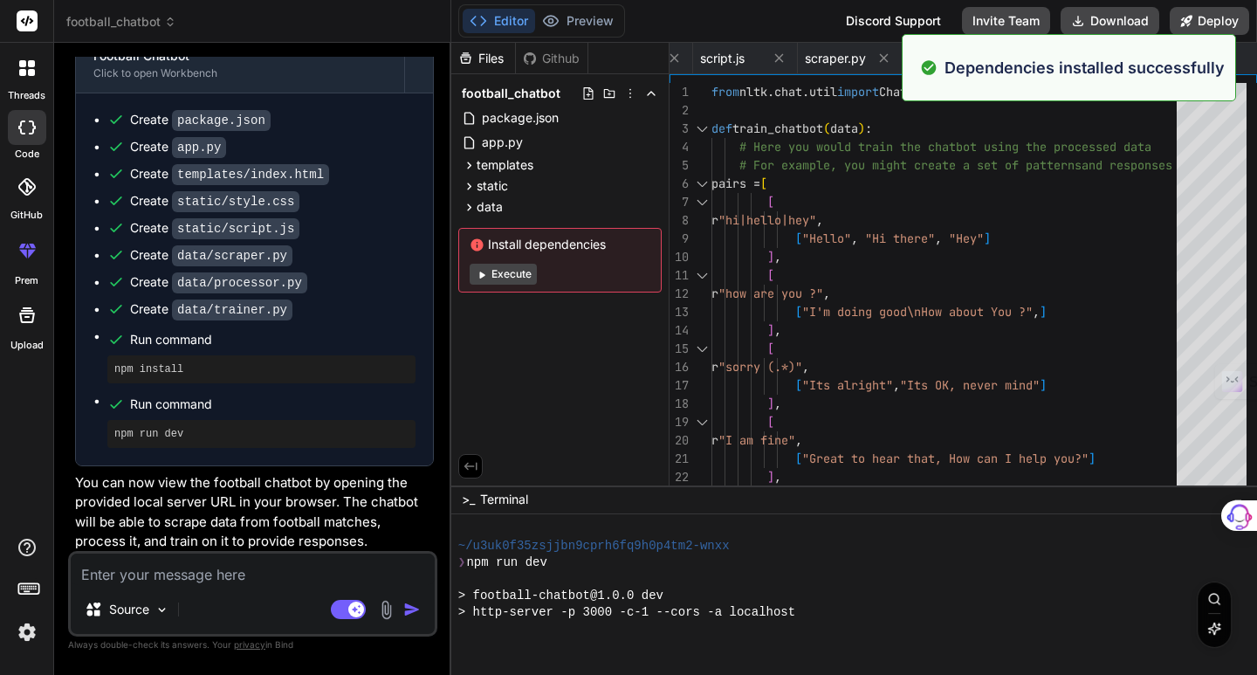
click at [270, 570] on textarea at bounding box center [253, 568] width 364 height 31
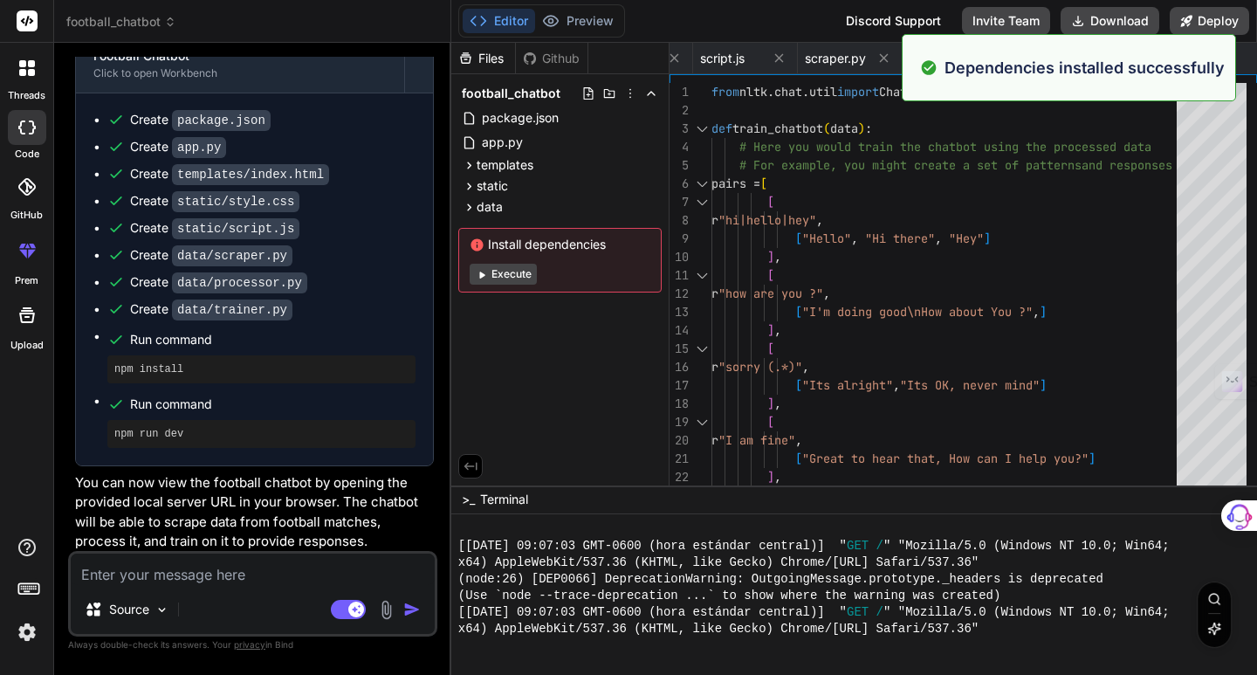
scroll to position [2902, 0]
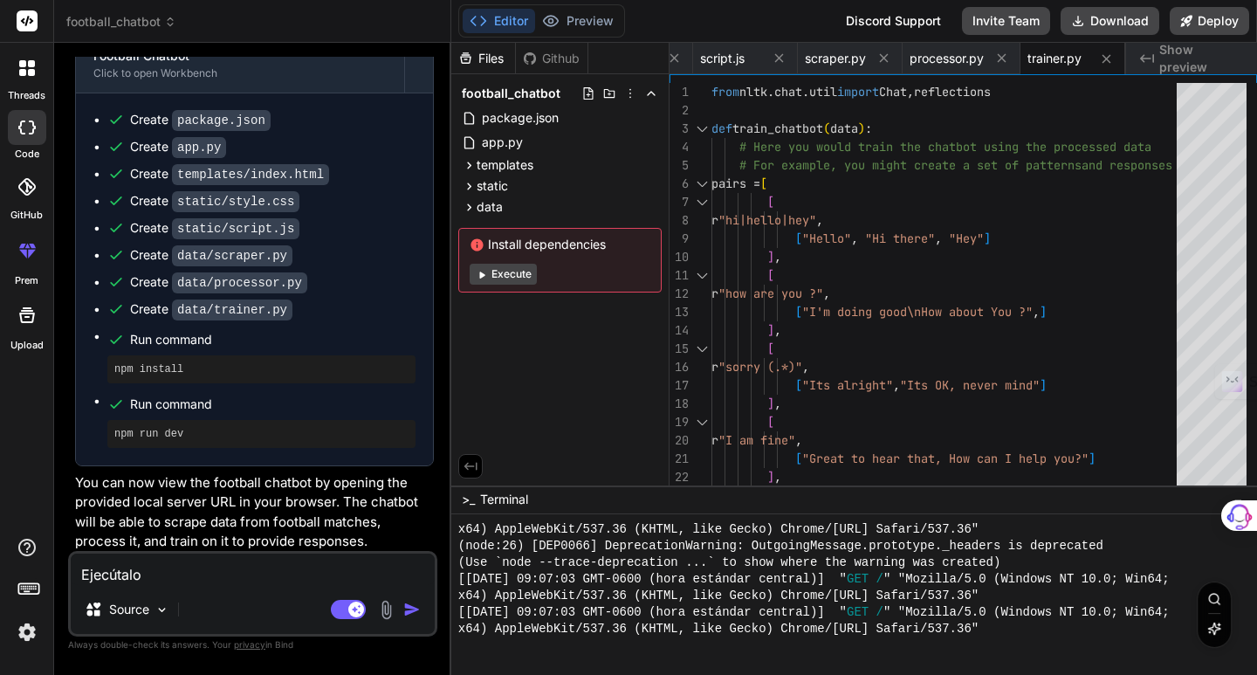
click at [415, 618] on div "Agent Mode. When this toggle is activated, AI automatically makes decisions, re…" at bounding box center [377, 609] width 100 height 21
click at [414, 609] on img "button" at bounding box center [411, 608] width 17 height 17
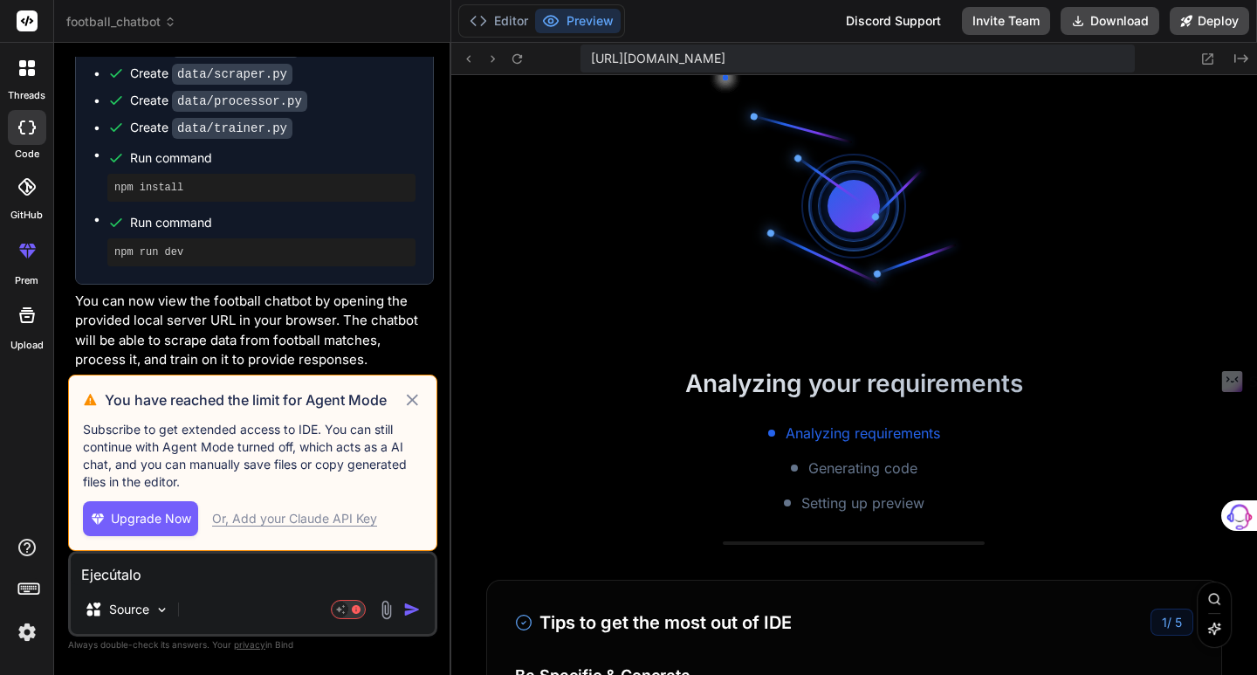
scroll to position [3797, 0]
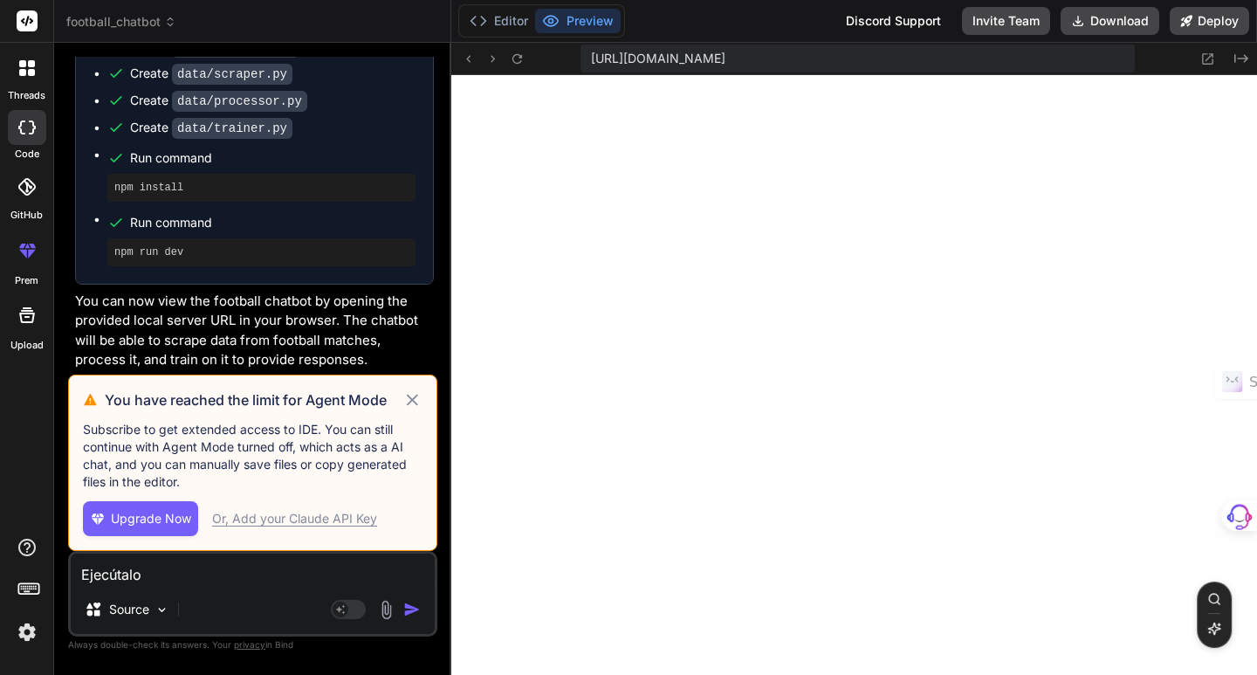
click at [410, 403] on icon at bounding box center [412, 399] width 20 height 21
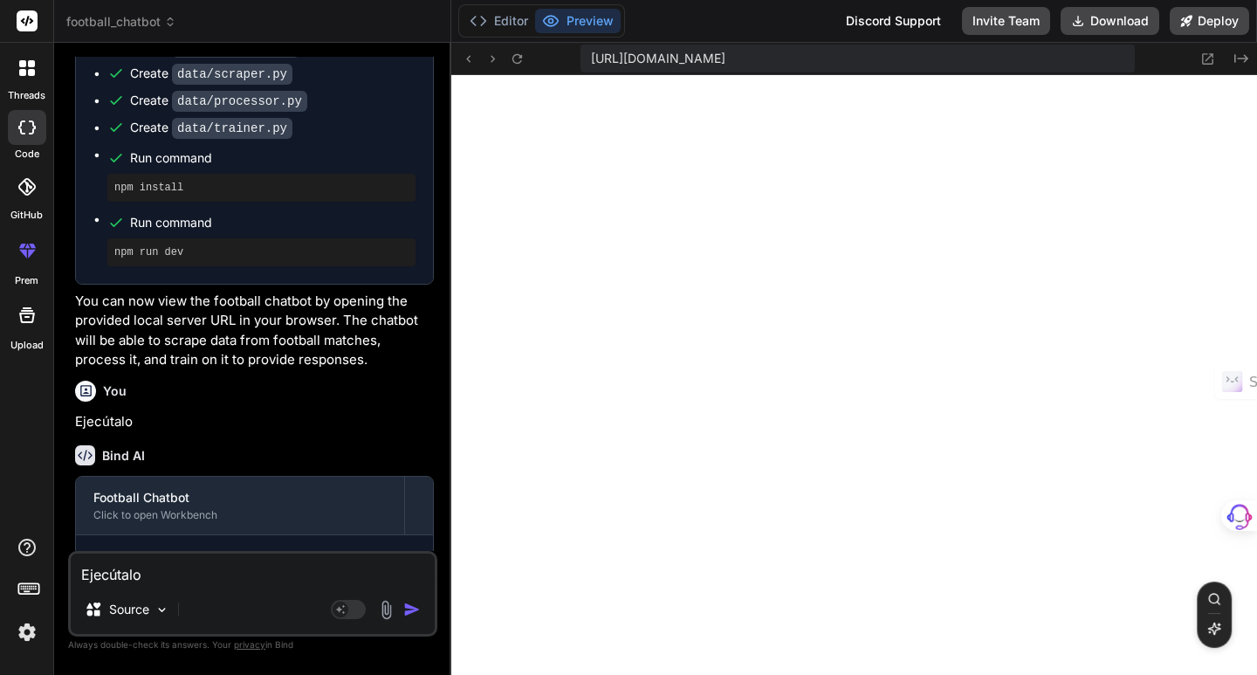
click at [27, 635] on img at bounding box center [27, 632] width 30 height 30
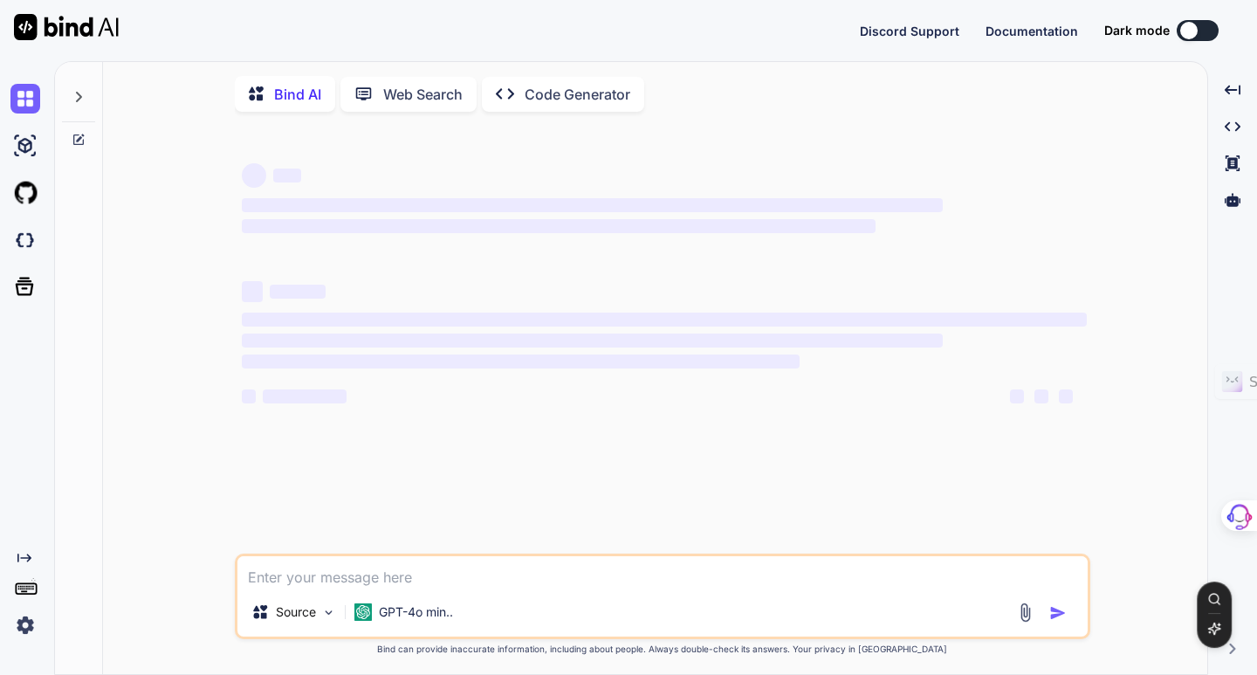
type textarea "x"
click at [28, 625] on img at bounding box center [25, 625] width 30 height 30
type textarea "x"
click at [27, 565] on div "Created with Pixso." at bounding box center [23, 595] width 47 height 89
click at [30, 625] on img at bounding box center [25, 625] width 30 height 30
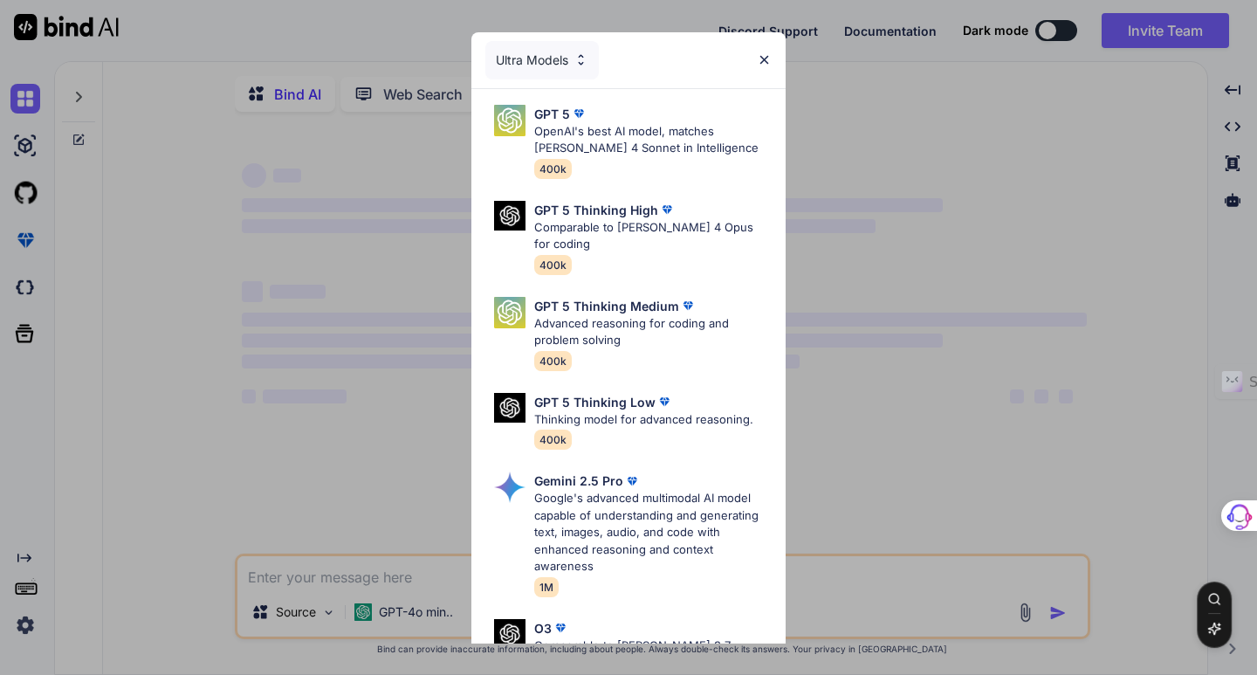
type textarea "x"
click at [579, 222] on p "Comparable to [PERSON_NAME] 4 Opus for coding" at bounding box center [652, 236] width 237 height 34
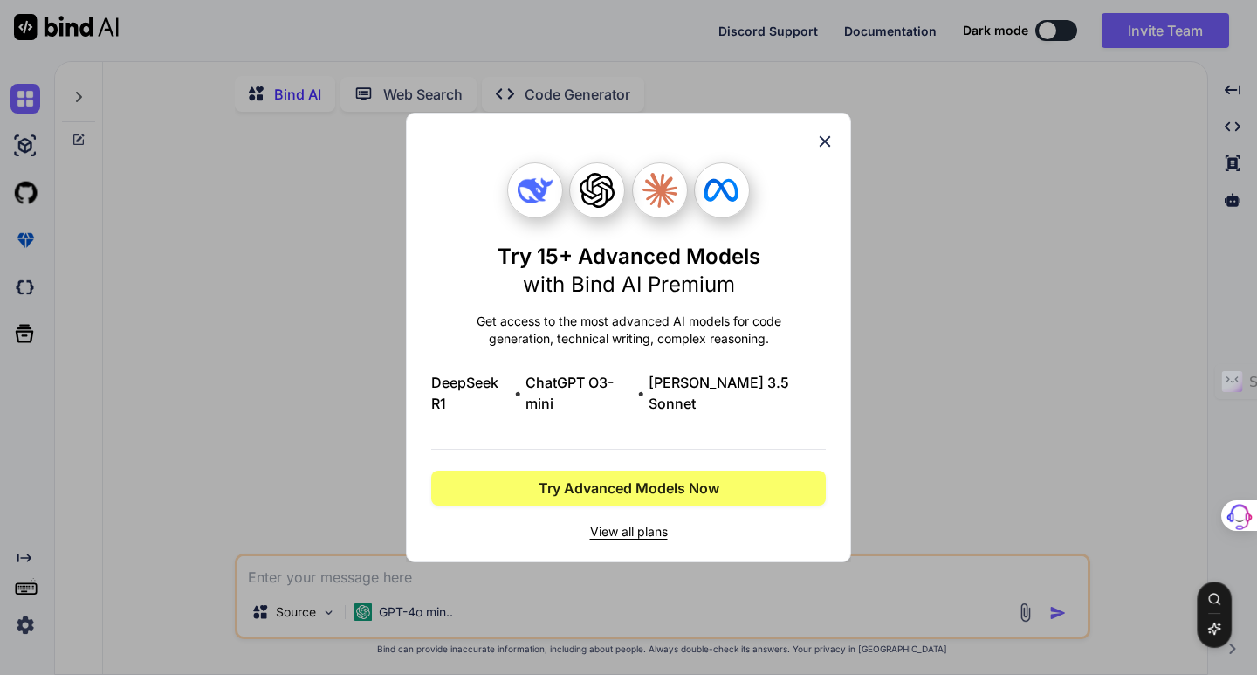
click at [820, 147] on icon at bounding box center [825, 141] width 11 height 11
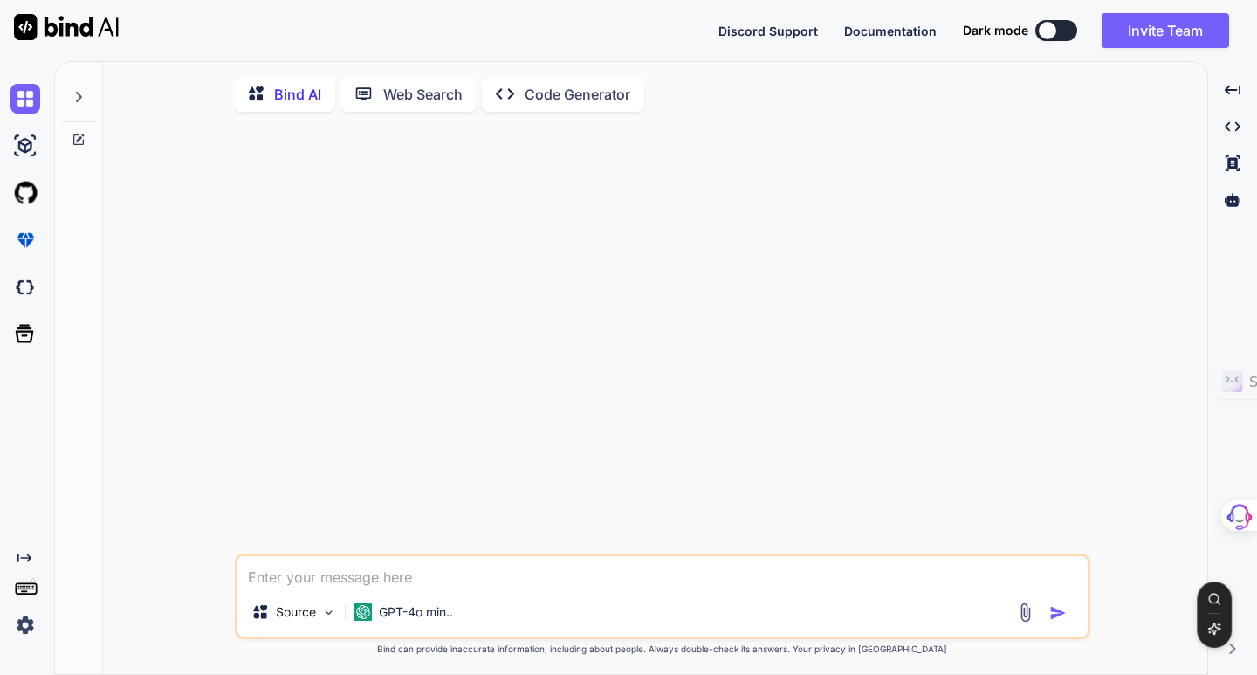
click at [21, 627] on img at bounding box center [25, 625] width 30 height 30
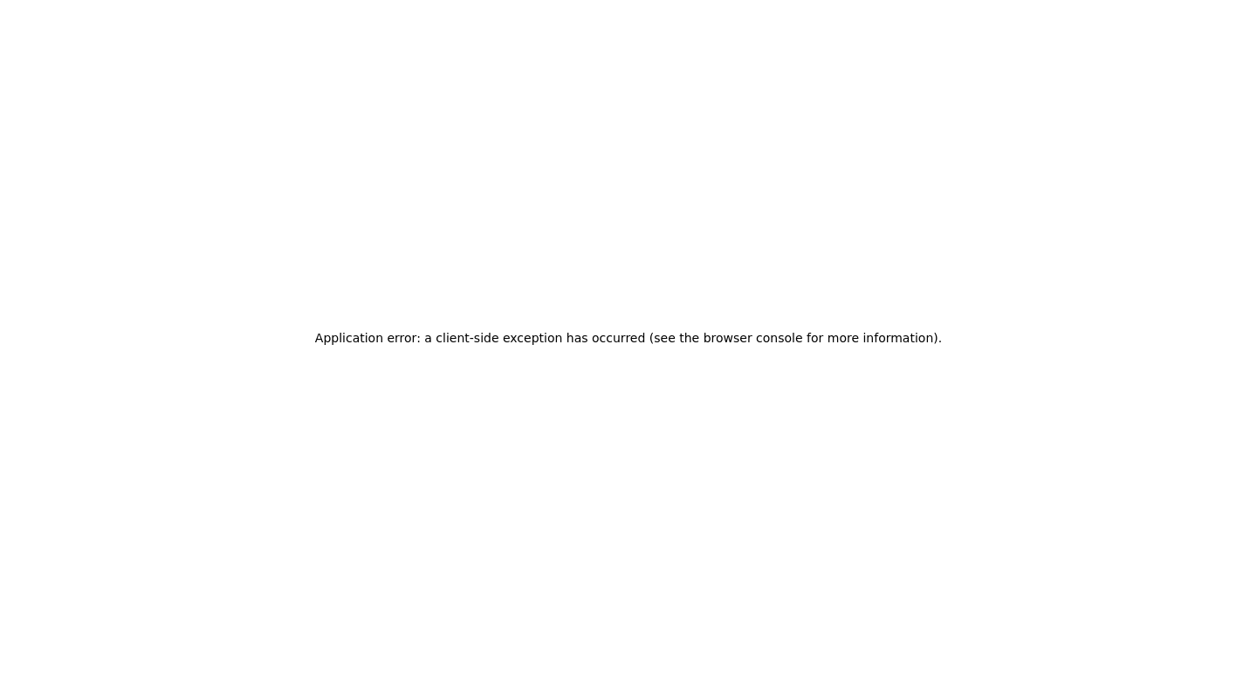
drag, startPoint x: 369, startPoint y: 444, endPoint x: 346, endPoint y: 422, distance: 32.7
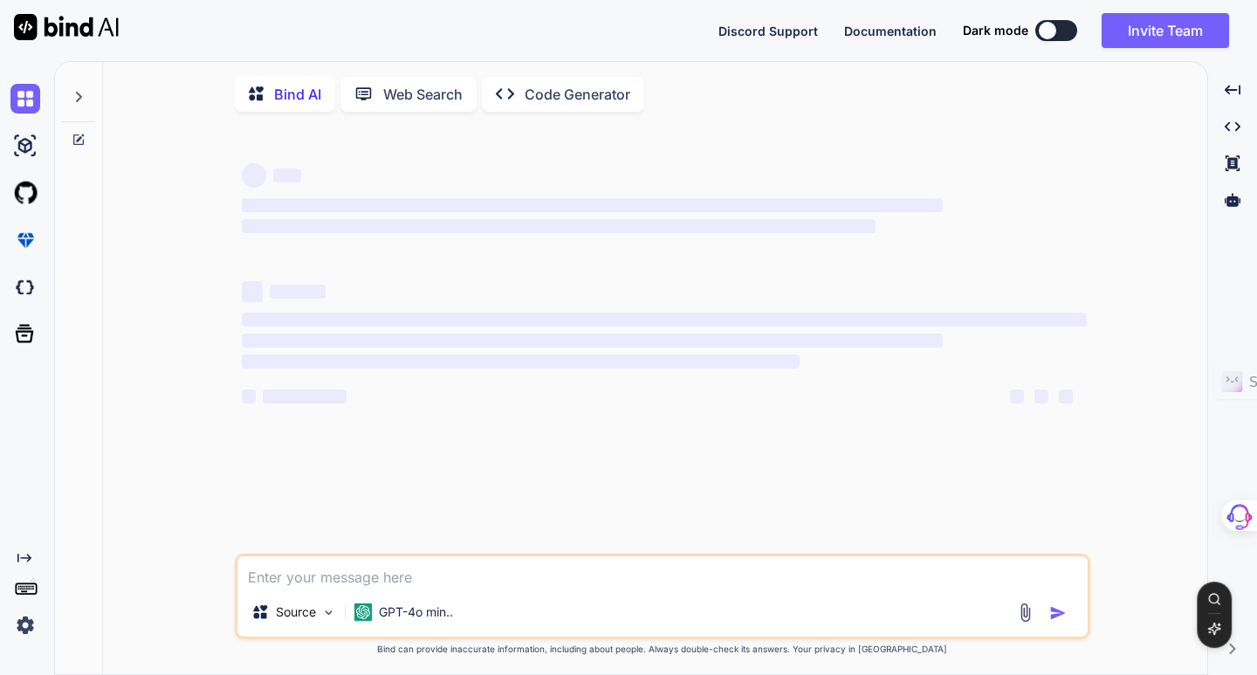
type textarea "x"
